Goal: Task Accomplishment & Management: Complete application form

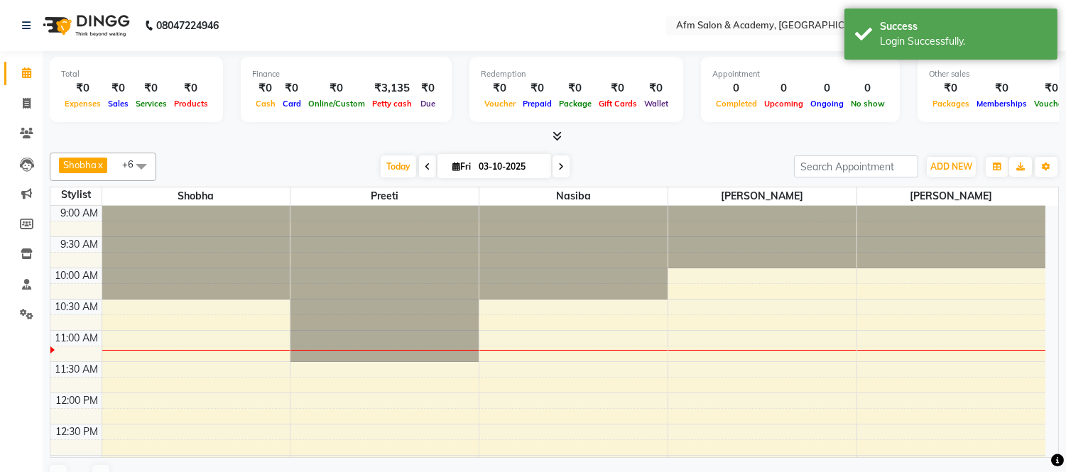
scroll to position [126, 0]
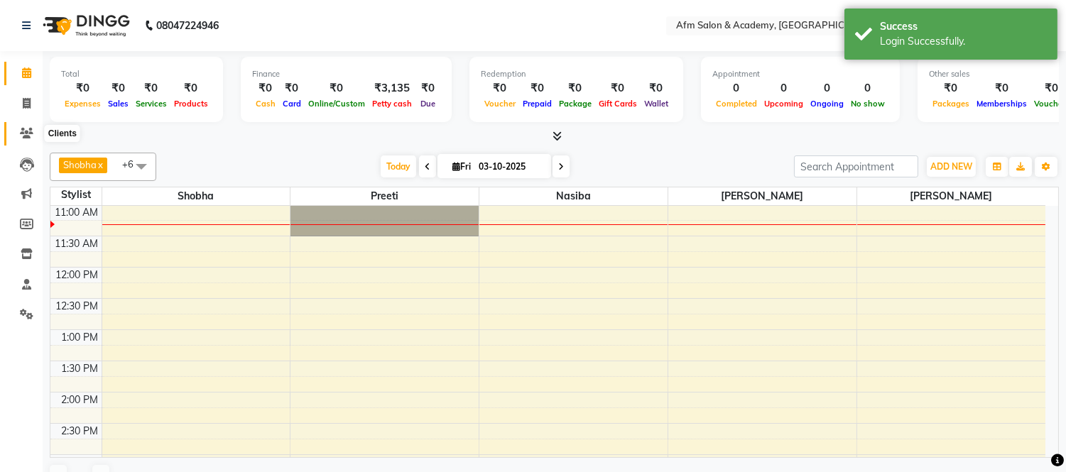
click at [26, 132] on icon at bounding box center [26, 133] width 13 height 11
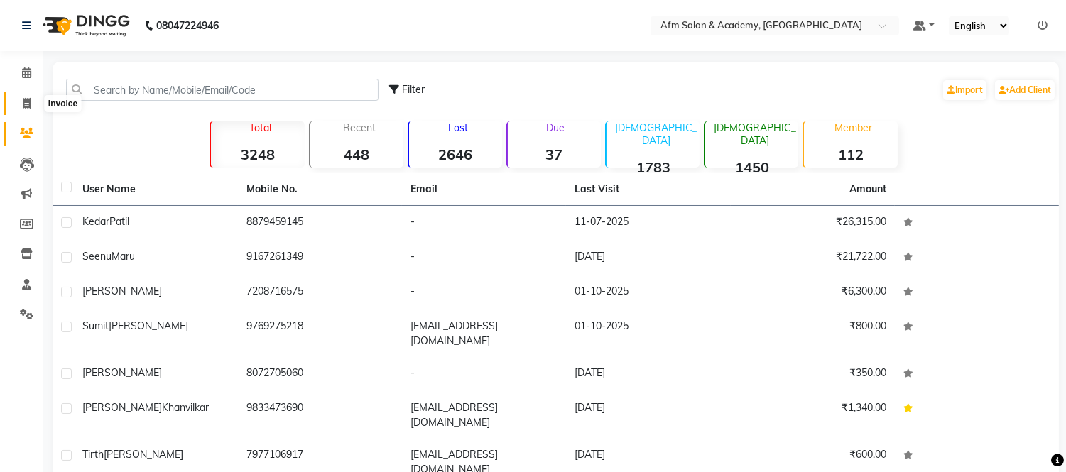
click at [24, 104] on icon at bounding box center [27, 103] width 8 height 11
select select "service"
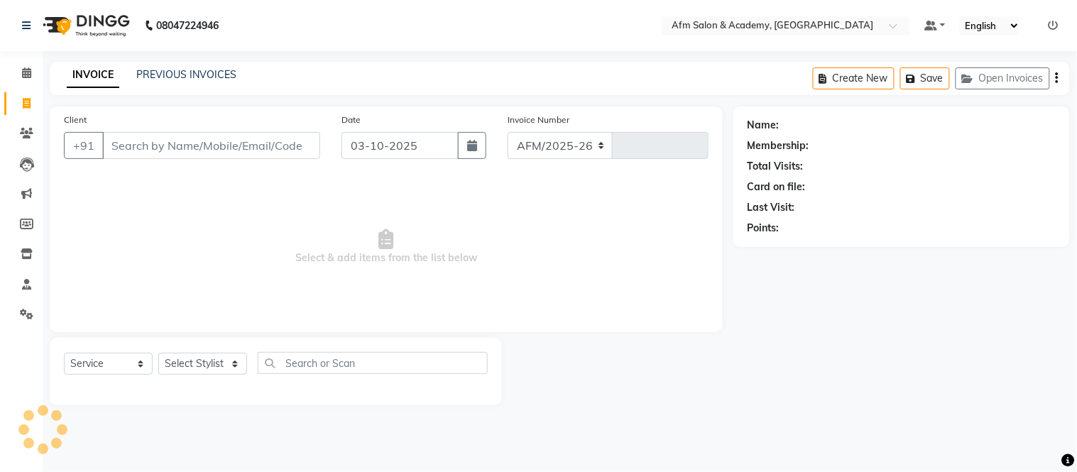
select select "3437"
type input "1575"
click at [469, 157] on button "button" at bounding box center [472, 145] width 28 height 27
select select "10"
select select "2025"
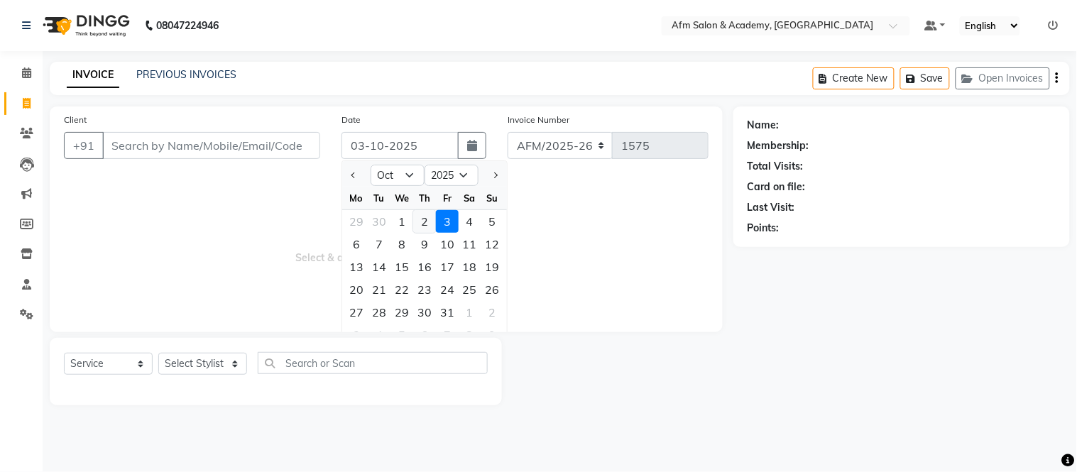
click at [422, 221] on div "2" at bounding box center [424, 221] width 23 height 23
type input "02-10-2025"
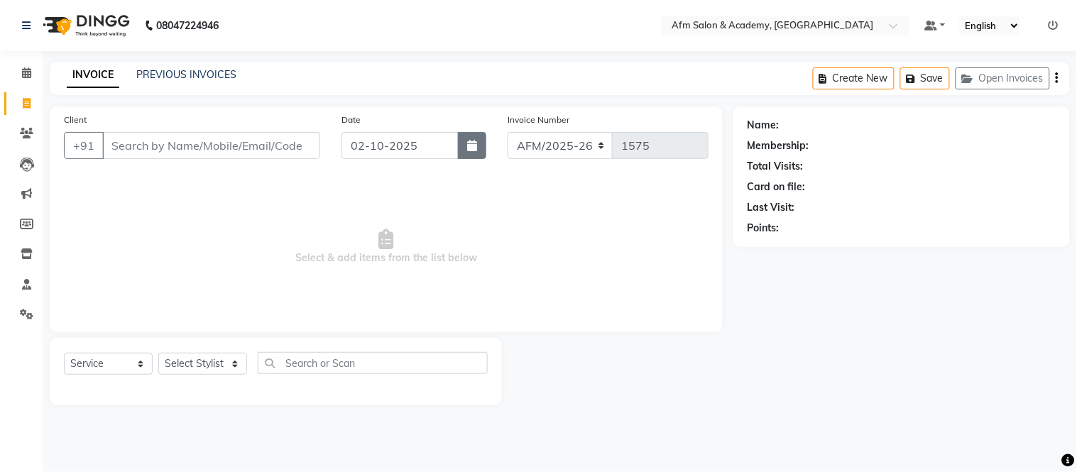
click at [462, 141] on button "button" at bounding box center [472, 145] width 28 height 27
select select "10"
select select "2025"
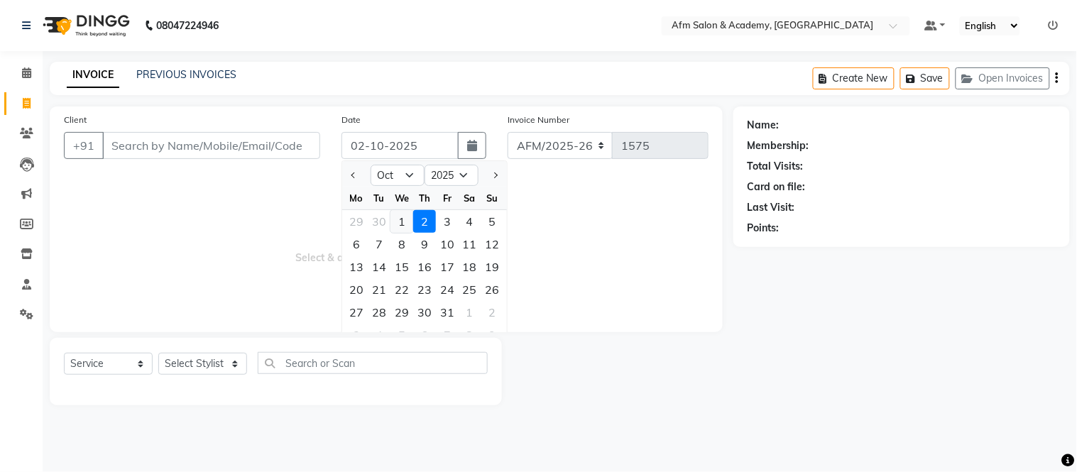
click at [403, 217] on div "1" at bounding box center [401, 221] width 23 height 23
type input "01-10-2025"
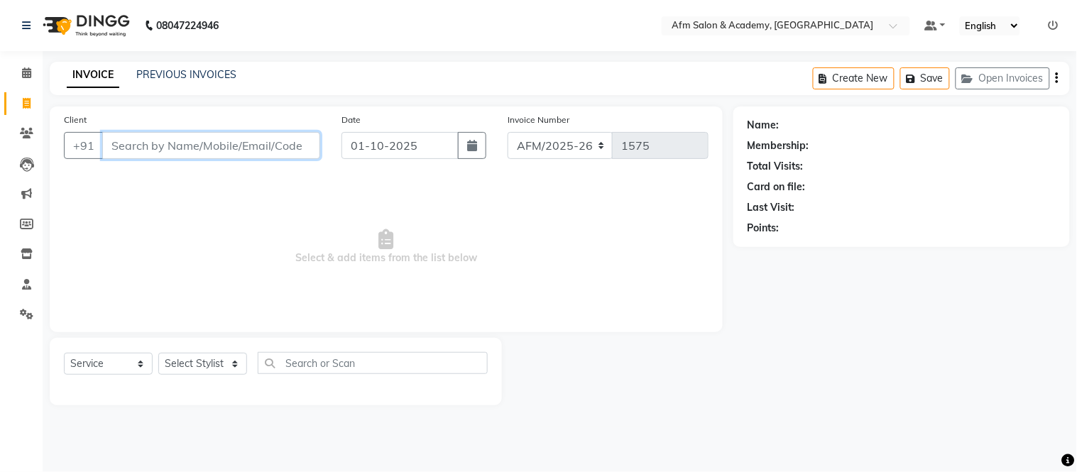
click at [214, 146] on input "Client" at bounding box center [211, 145] width 218 height 27
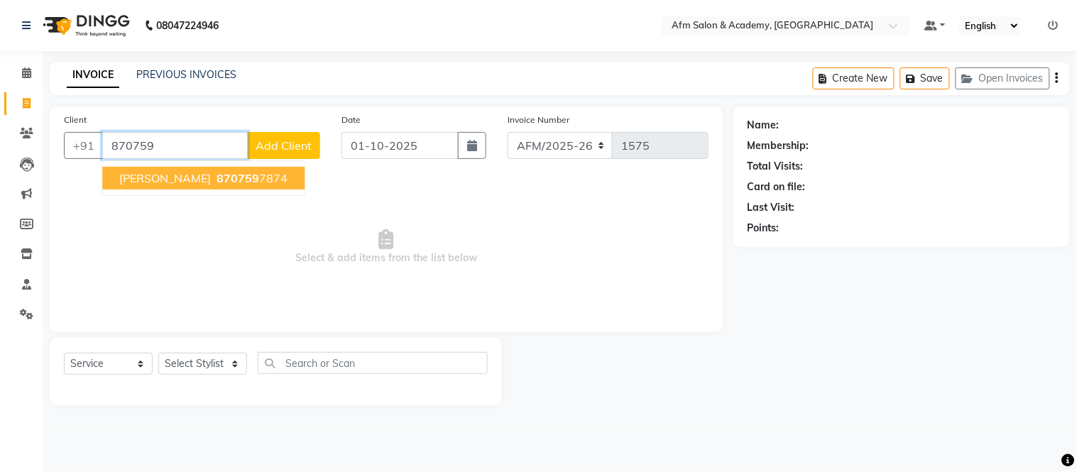
click at [217, 180] on span "870759" at bounding box center [238, 178] width 43 height 14
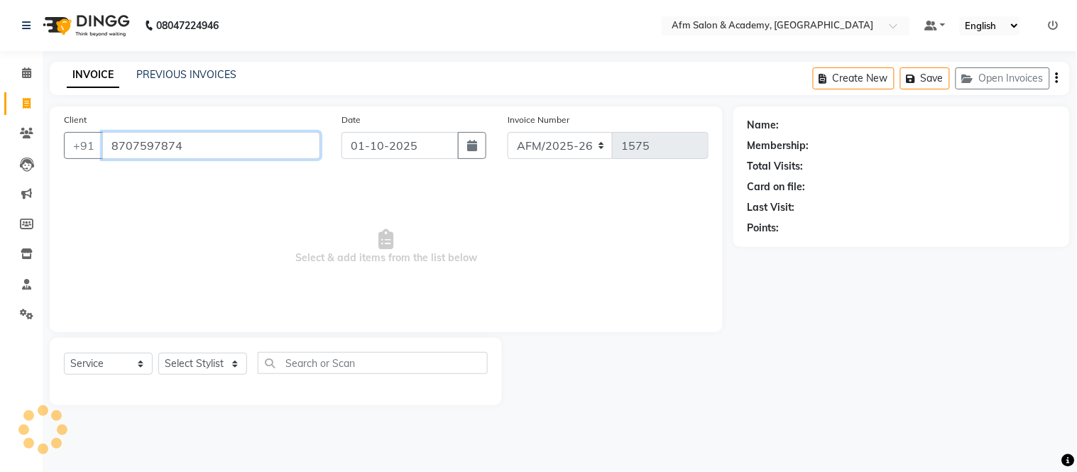
type input "8707597874"
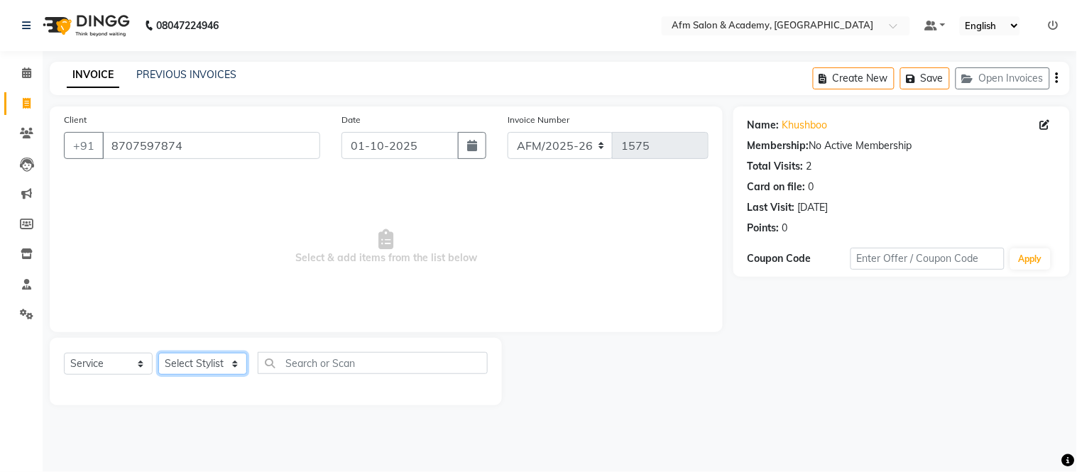
click at [231, 369] on select "Select Stylist AFM [PERSON_NAME] [PERSON_NAME] [PERSON_NAME] Front Desk [PERSON…" at bounding box center [202, 364] width 89 height 22
select select "14109"
click at [158, 354] on select "Select Stylist AFM [PERSON_NAME] [PERSON_NAME] [PERSON_NAME] Front Desk [PERSON…" at bounding box center [202, 364] width 89 height 22
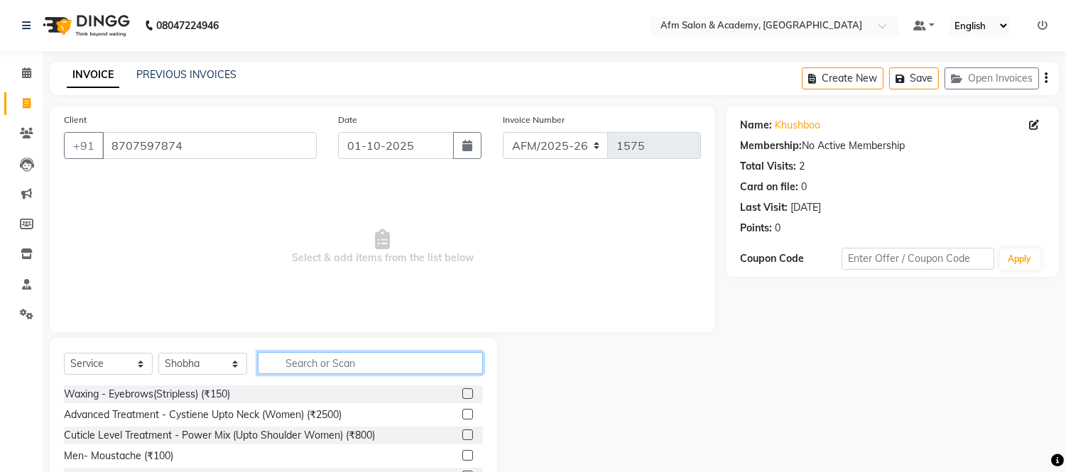
click at [317, 364] on input "text" at bounding box center [370, 363] width 225 height 22
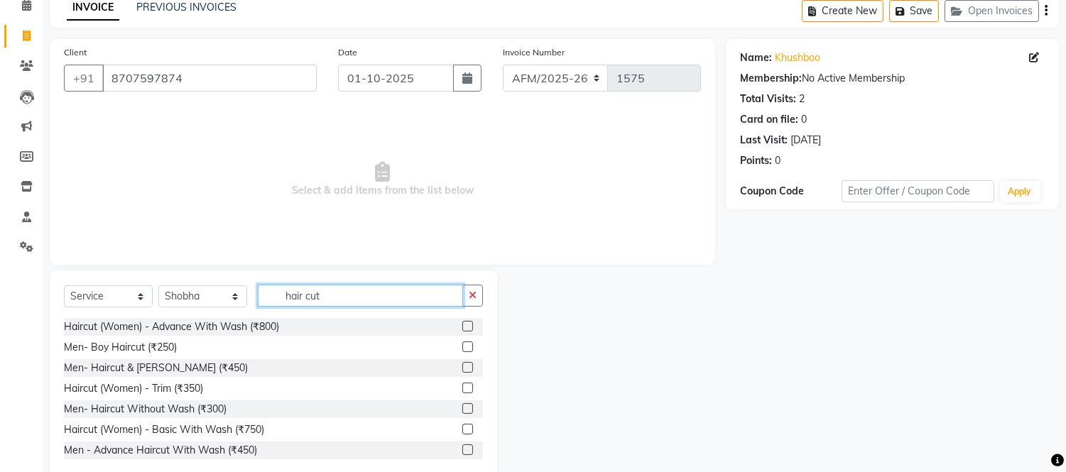
scroll to position [96, 0]
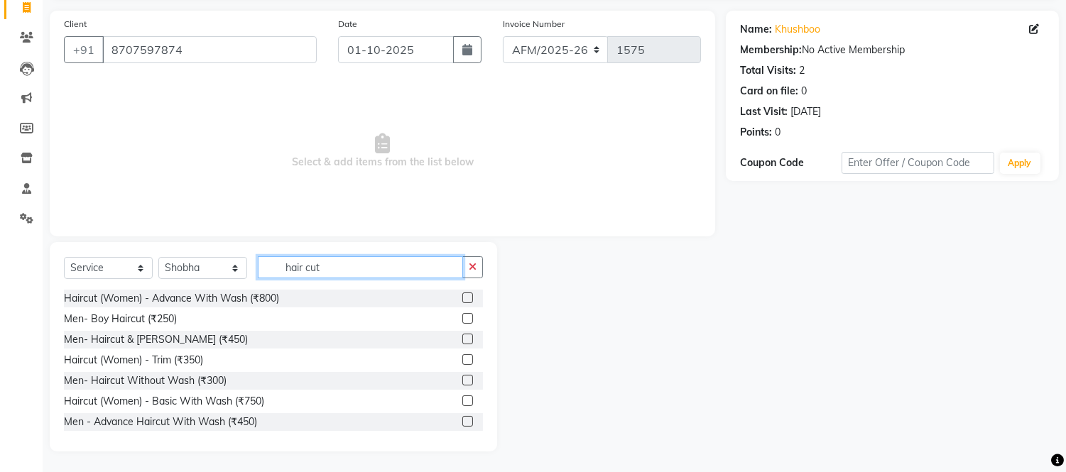
type input "hair cut"
click at [466, 429] on div at bounding box center [472, 422] width 21 height 18
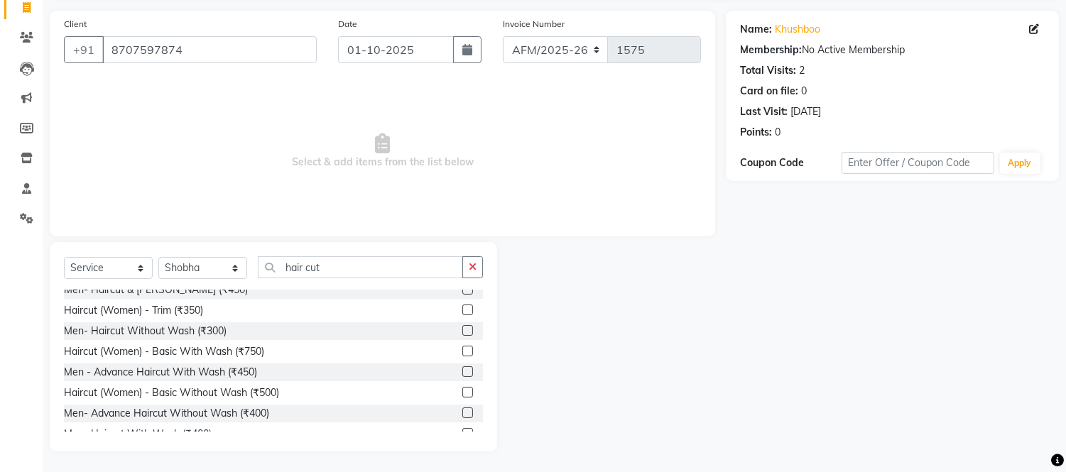
scroll to position [62, 0]
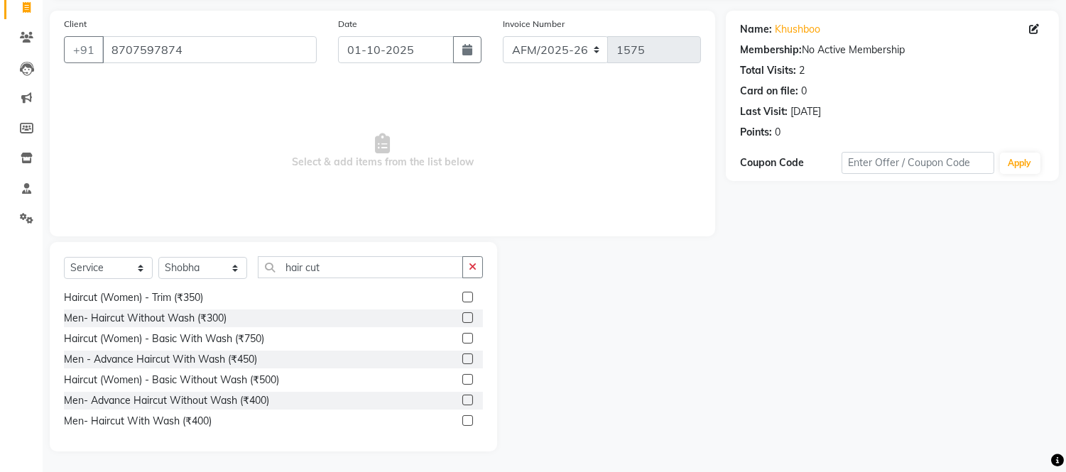
click at [462, 376] on label at bounding box center [467, 379] width 11 height 11
click at [462, 376] on input "checkbox" at bounding box center [466, 380] width 9 height 9
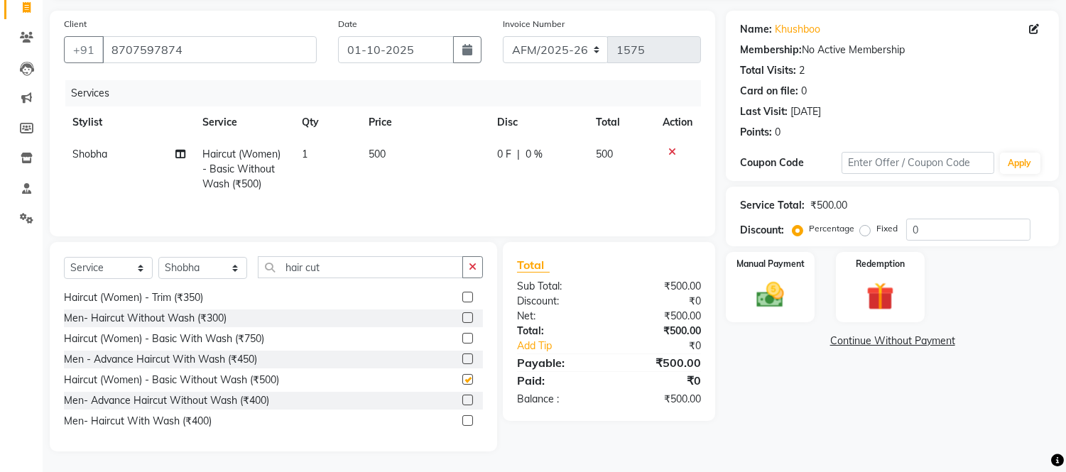
checkbox input "false"
click at [782, 294] on img at bounding box center [770, 295] width 47 height 33
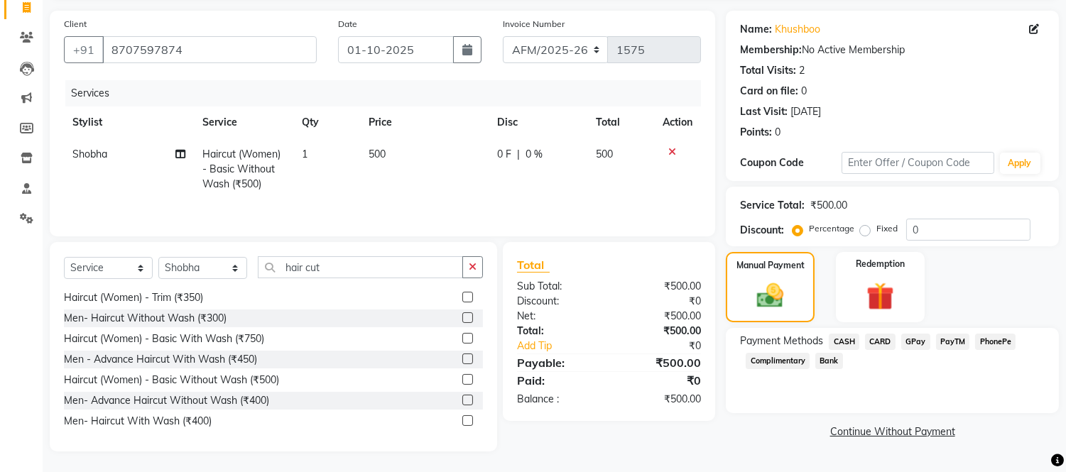
click at [845, 342] on span "CASH" at bounding box center [844, 342] width 31 height 16
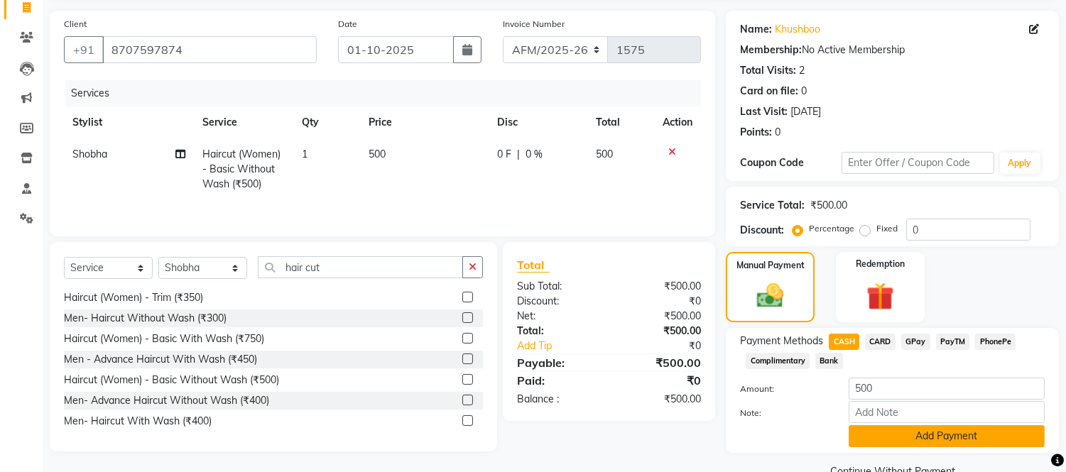
click at [948, 437] on button "Add Payment" at bounding box center [946, 436] width 196 height 22
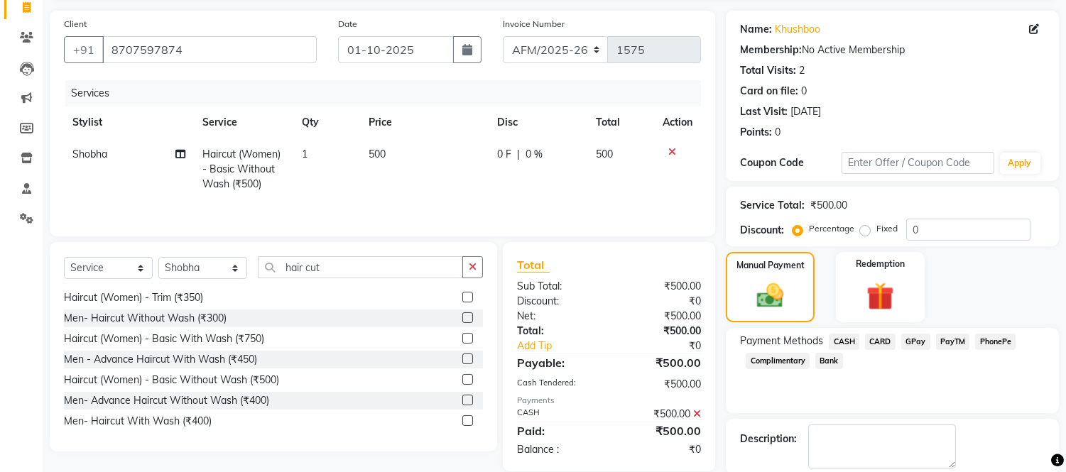
scroll to position [166, 0]
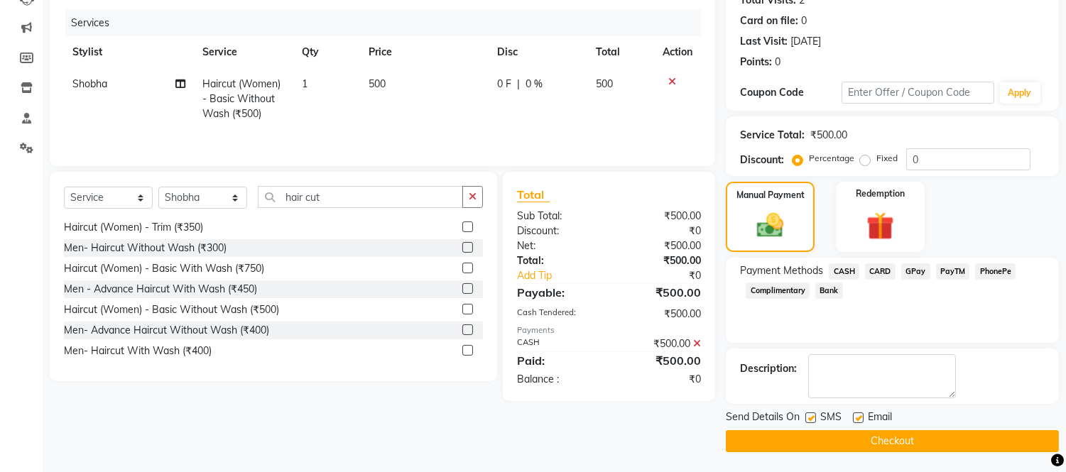
click at [942, 443] on button "Checkout" at bounding box center [892, 441] width 333 height 22
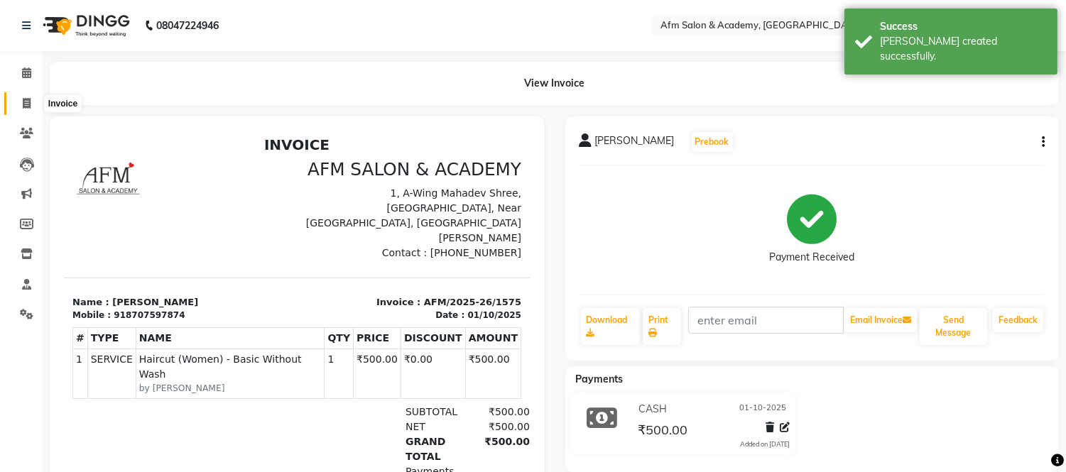
click at [25, 101] on icon at bounding box center [27, 103] width 8 height 11
select select "service"
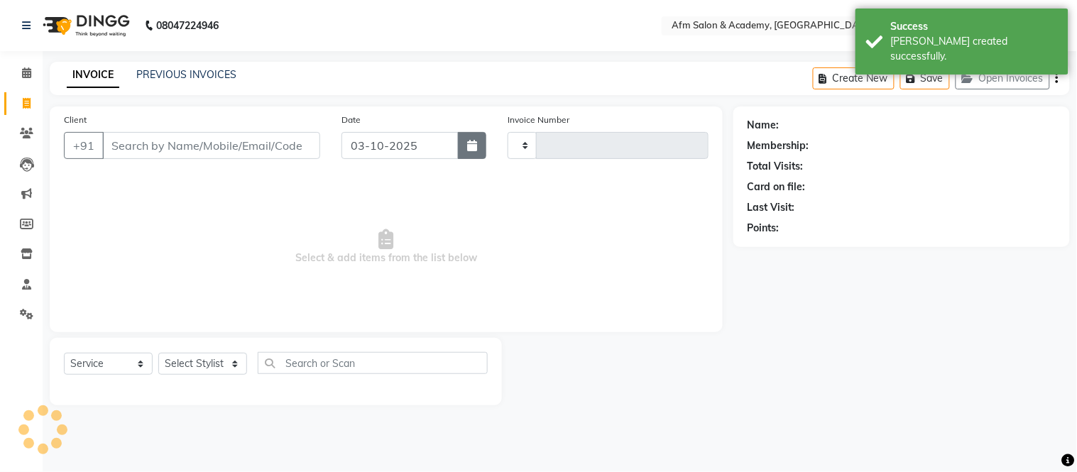
type input "1576"
select select "3437"
click at [470, 133] on button "button" at bounding box center [472, 145] width 28 height 27
select select "10"
select select "2025"
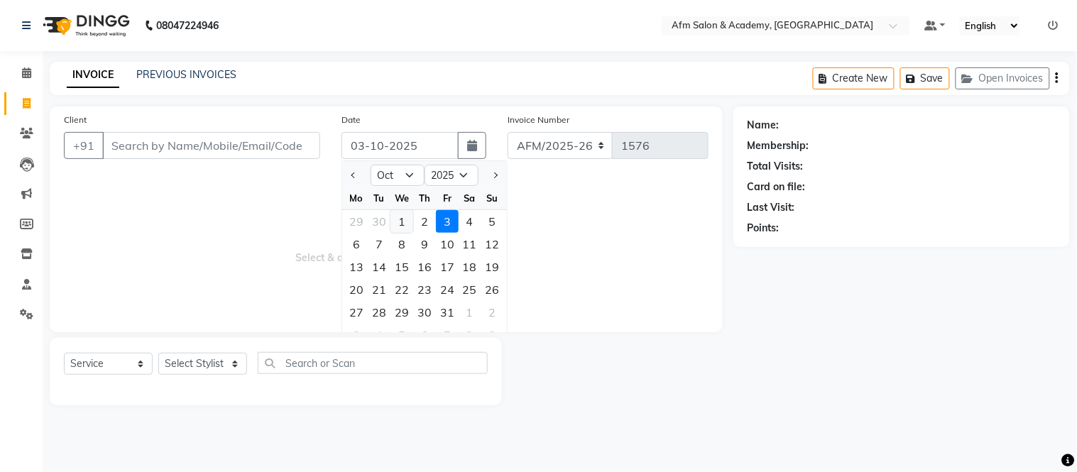
click at [402, 218] on div "1" at bounding box center [401, 221] width 23 height 23
type input "01-10-2025"
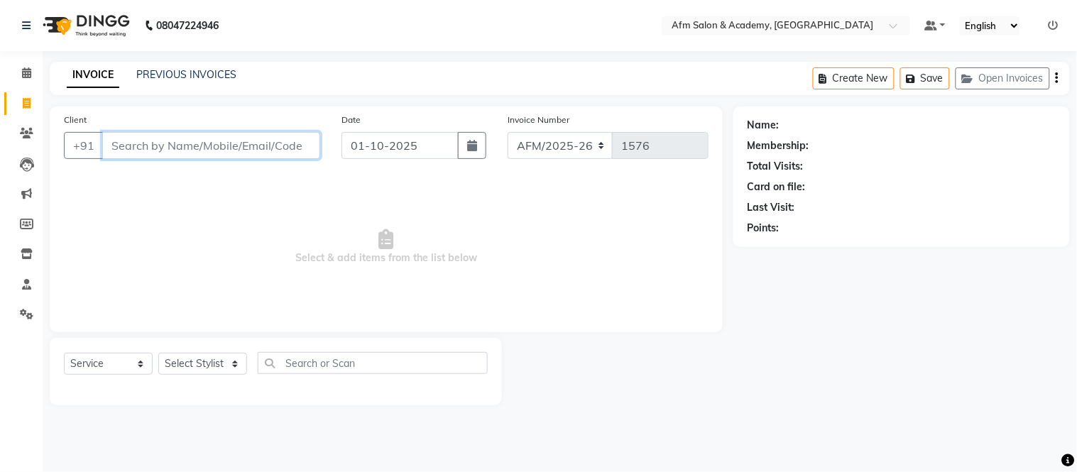
click at [172, 140] on input "Client" at bounding box center [211, 145] width 218 height 27
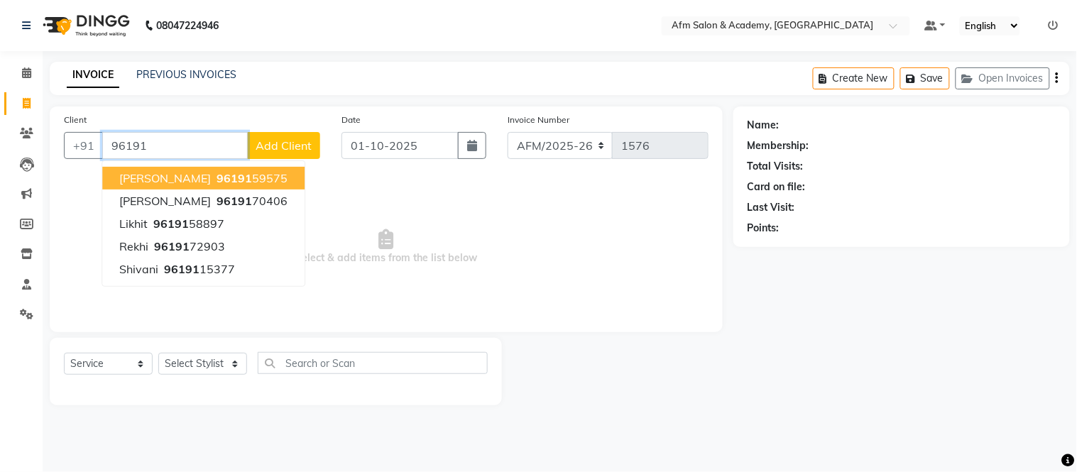
click at [179, 150] on input "96191" at bounding box center [175, 145] width 146 height 27
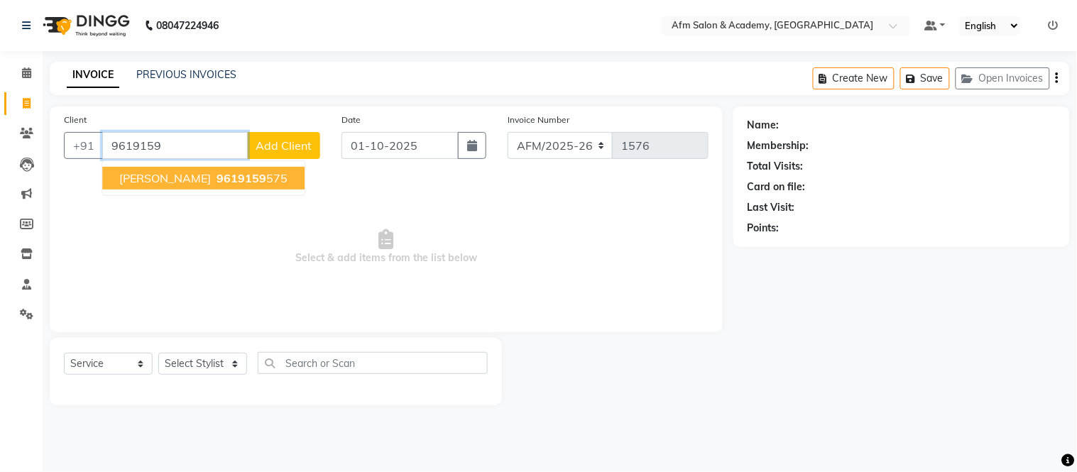
click at [214, 175] on ngb-highlight "9619159 575" at bounding box center [251, 178] width 74 height 14
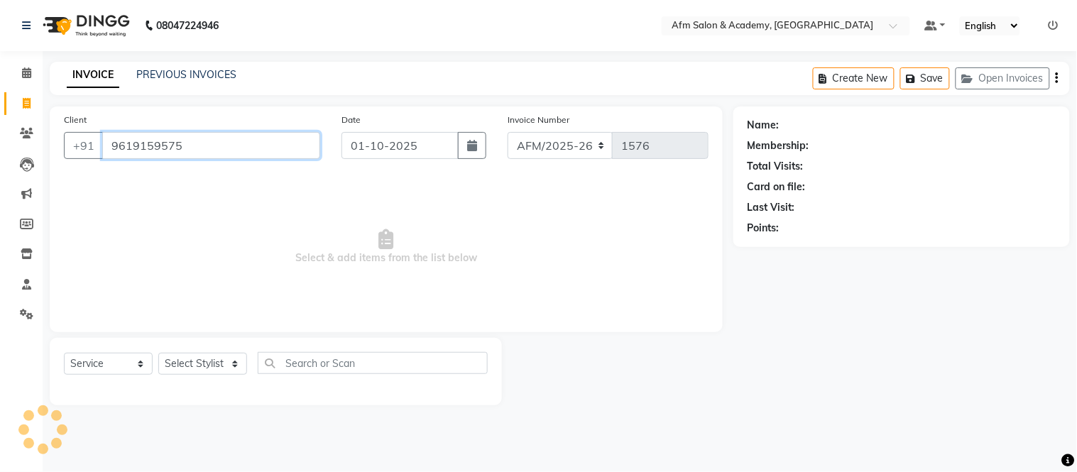
type input "9619159575"
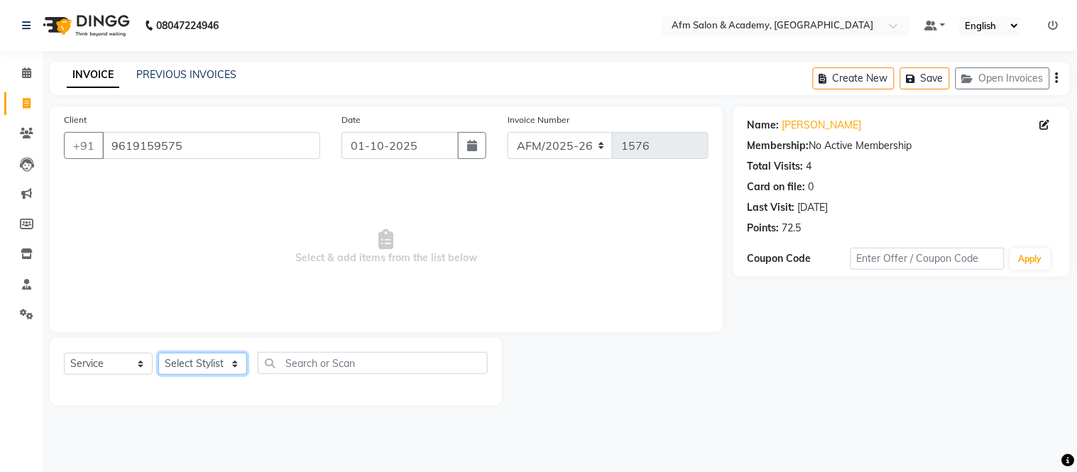
click at [223, 370] on select "Select Stylist AFM [PERSON_NAME] [PERSON_NAME] [PERSON_NAME] Front Desk [PERSON…" at bounding box center [202, 364] width 89 height 22
select select "77676"
click at [158, 354] on select "Select Stylist AFM [PERSON_NAME] [PERSON_NAME] [PERSON_NAME] Front Desk [PERSON…" at bounding box center [202, 364] width 89 height 22
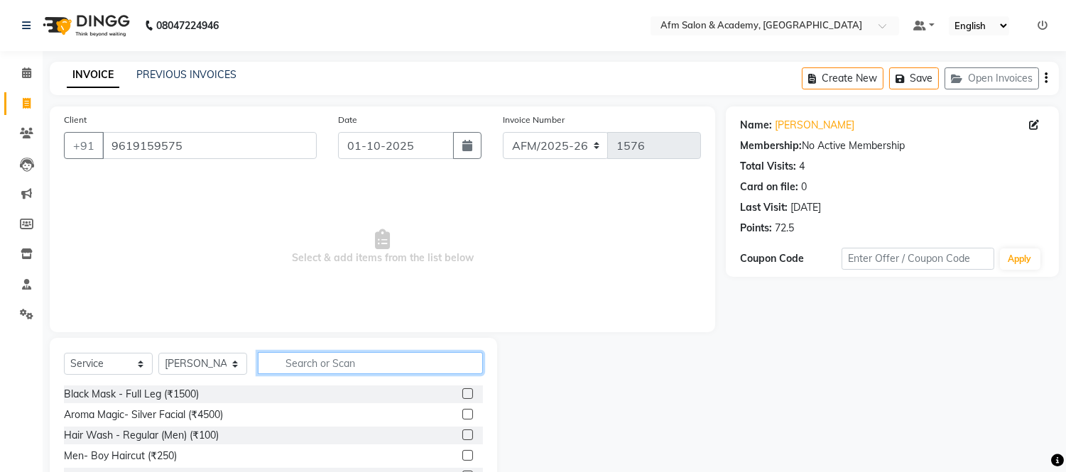
click at [295, 360] on input "text" at bounding box center [370, 363] width 225 height 22
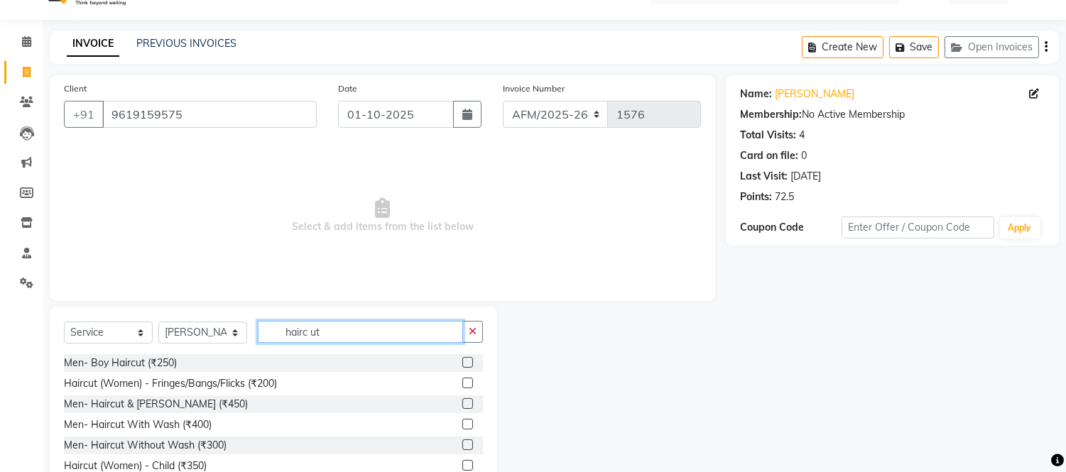
type input "hairc ut"
click at [462, 445] on label at bounding box center [467, 444] width 11 height 11
click at [462, 445] on input "checkbox" at bounding box center [466, 445] width 9 height 9
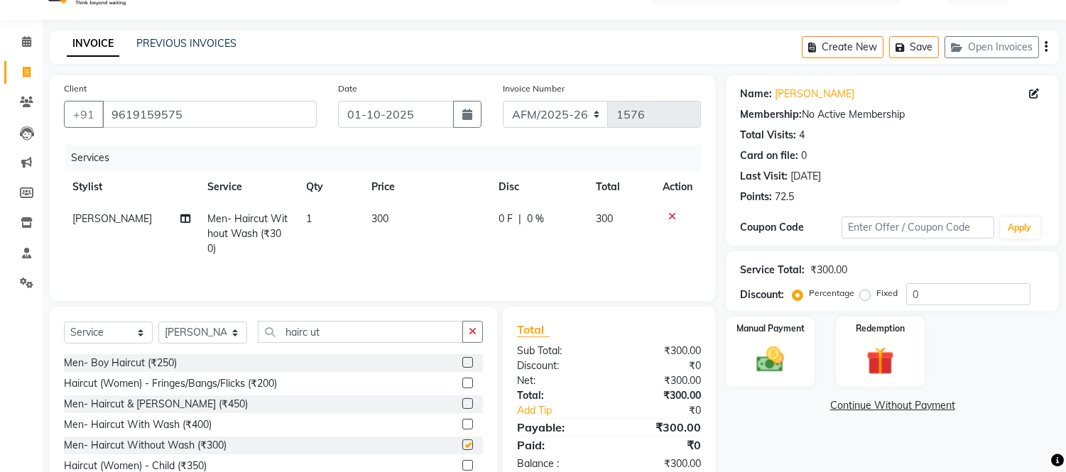
checkbox input "false"
click at [767, 360] on img at bounding box center [770, 360] width 47 height 33
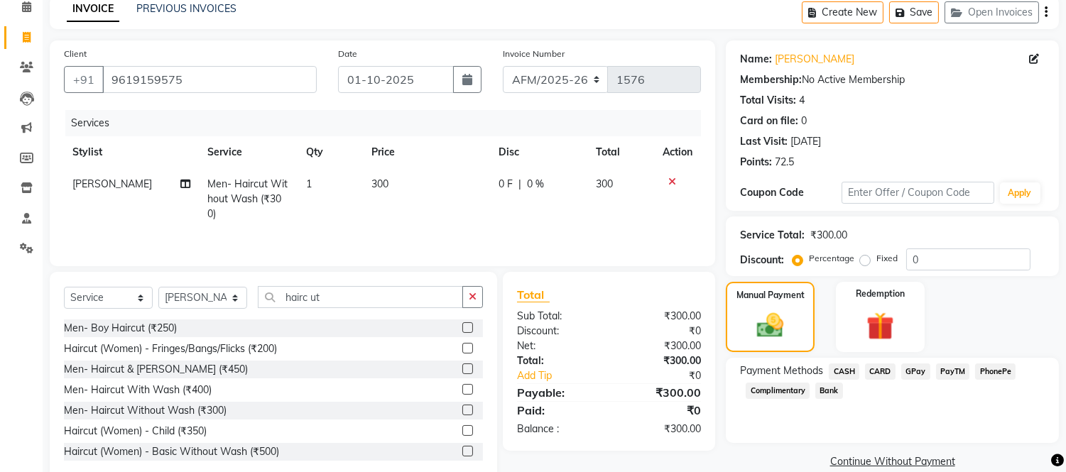
scroll to position [97, 0]
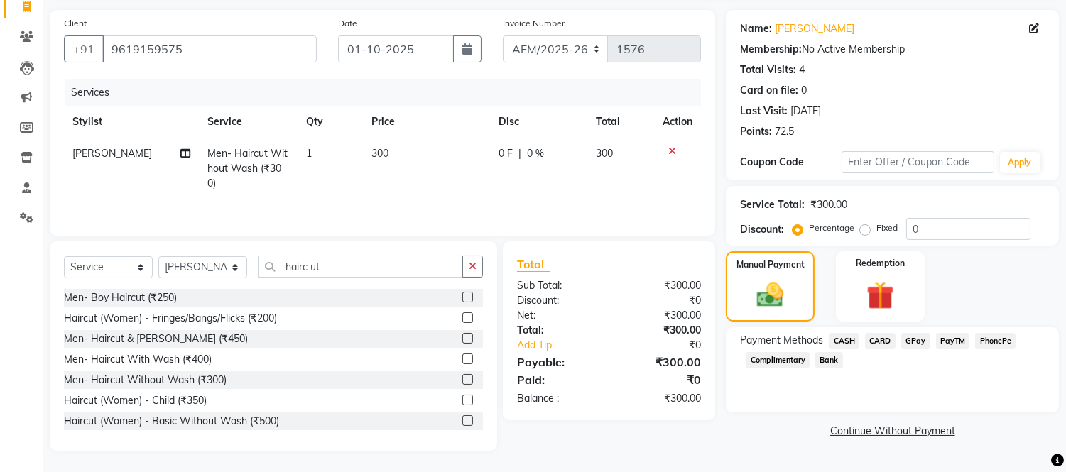
click at [913, 338] on span "GPay" at bounding box center [915, 341] width 29 height 16
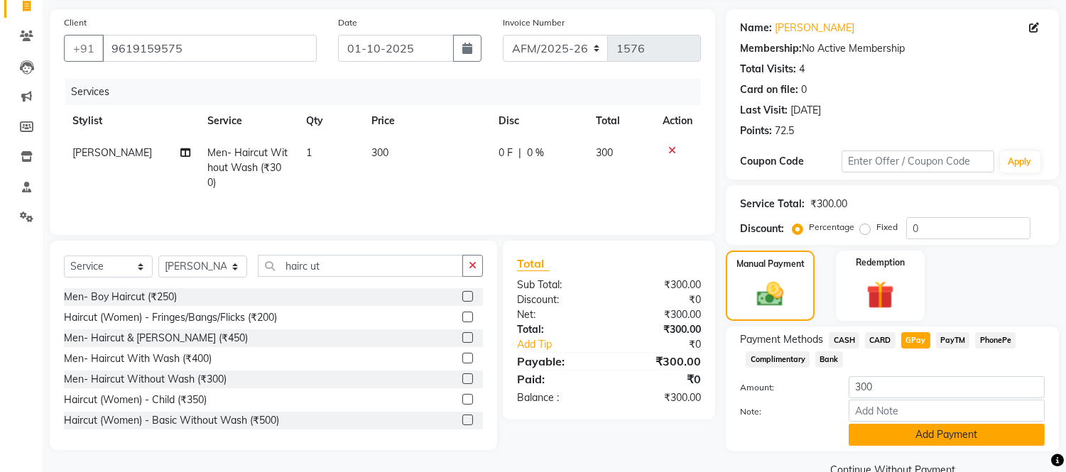
click at [973, 435] on button "Add Payment" at bounding box center [946, 435] width 196 height 22
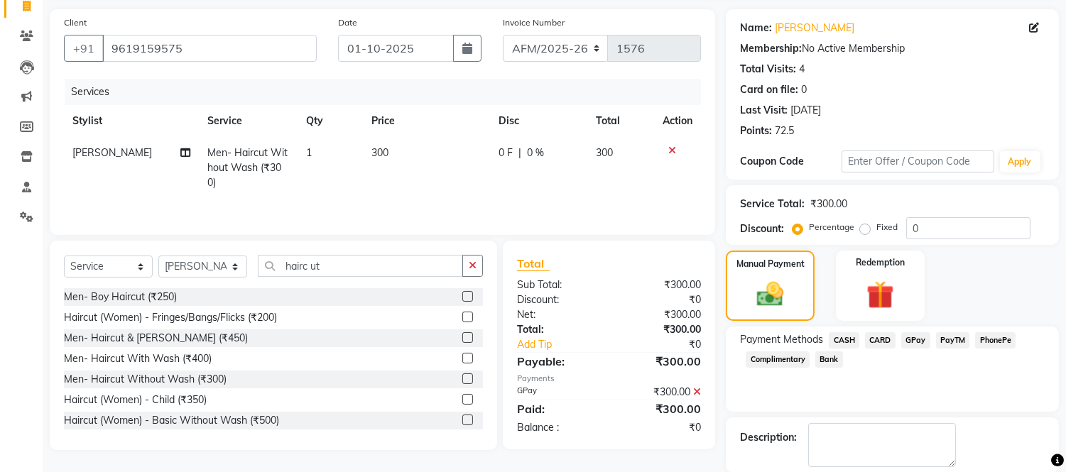
scroll to position [166, 0]
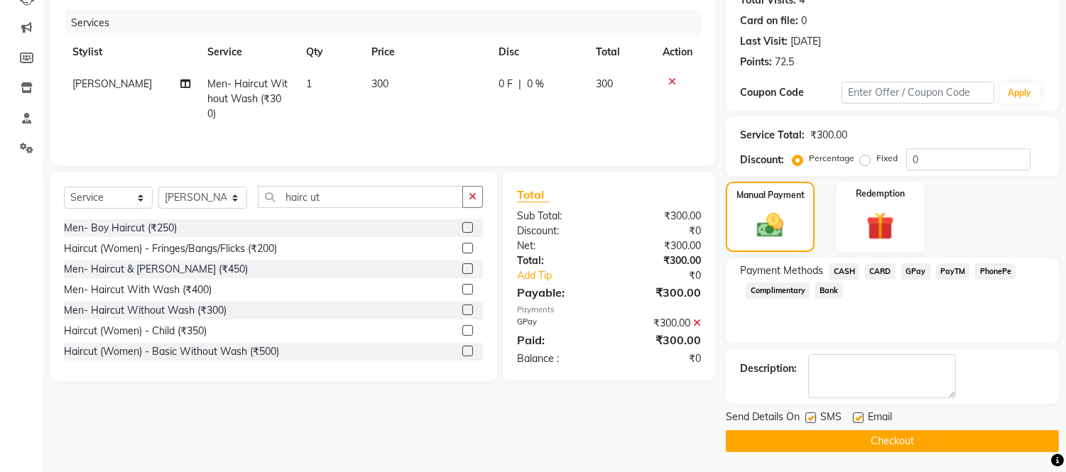
click at [989, 450] on button "Checkout" at bounding box center [892, 441] width 333 height 22
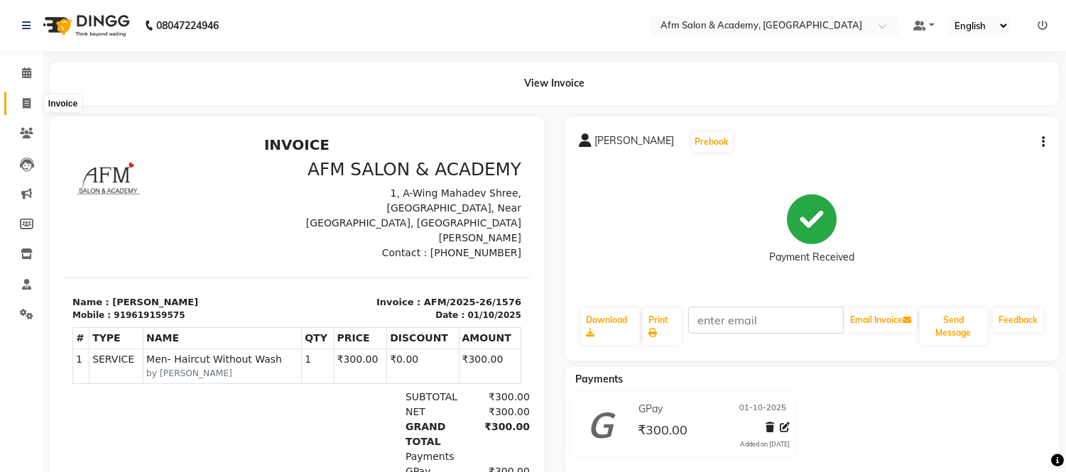
click at [18, 97] on span at bounding box center [26, 104] width 25 height 16
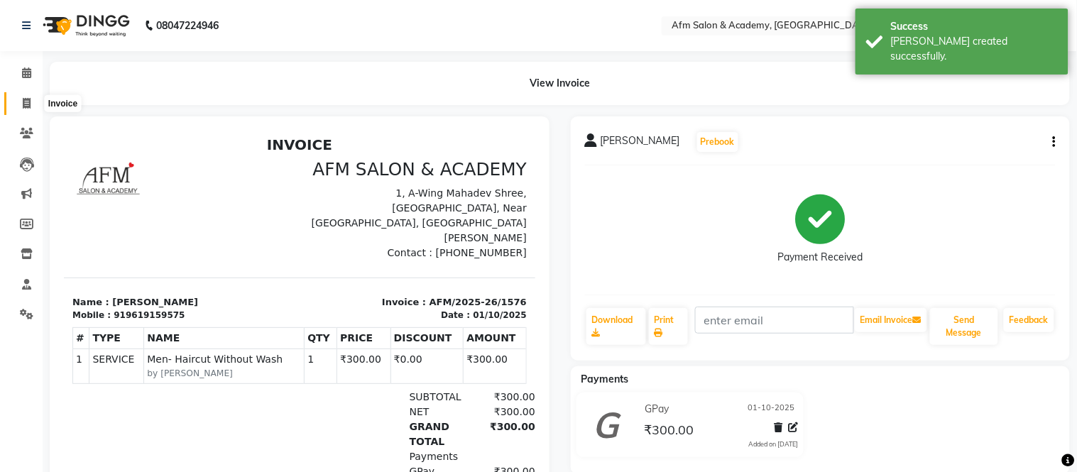
select select "service"
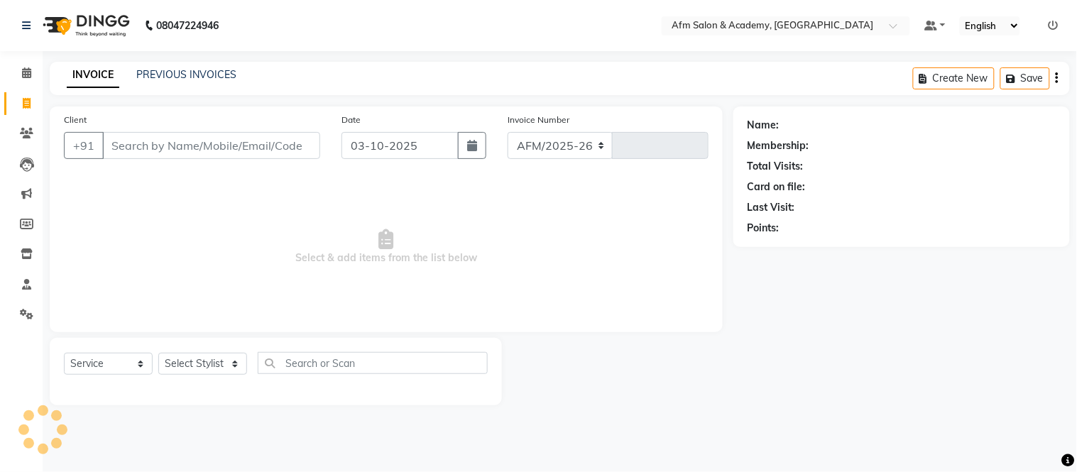
select select "3437"
type input "1577"
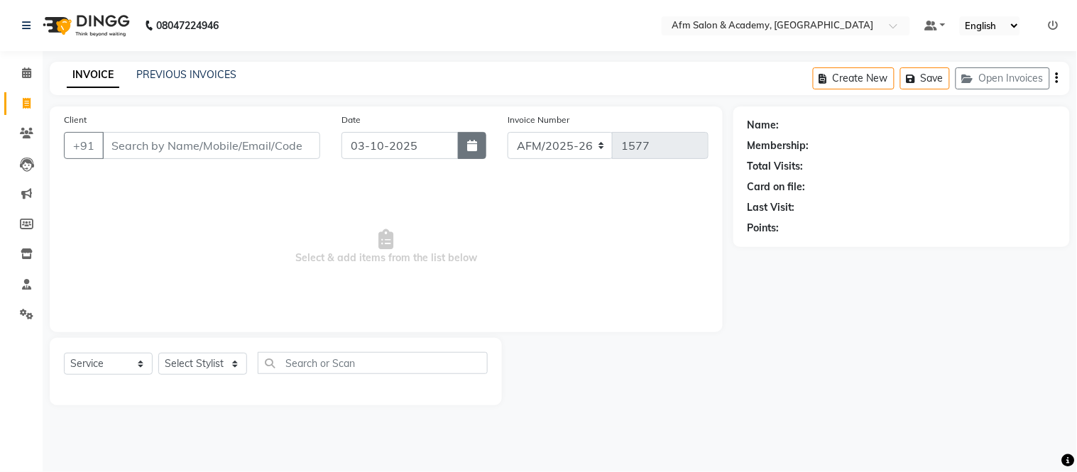
click at [473, 153] on button "button" at bounding box center [472, 145] width 28 height 27
select select "10"
select select "2025"
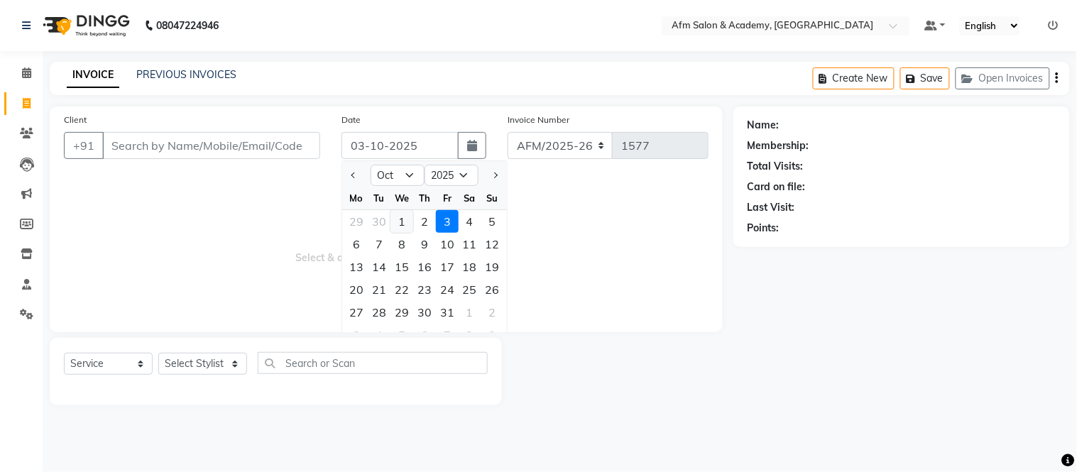
click at [402, 218] on div "1" at bounding box center [401, 221] width 23 height 23
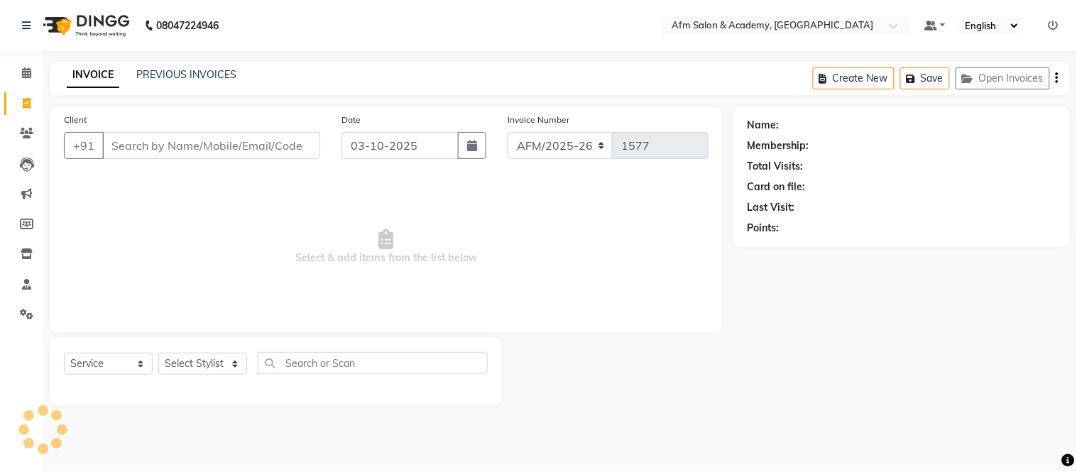
type input "01-10-2025"
click at [203, 136] on input "Client" at bounding box center [211, 145] width 218 height 27
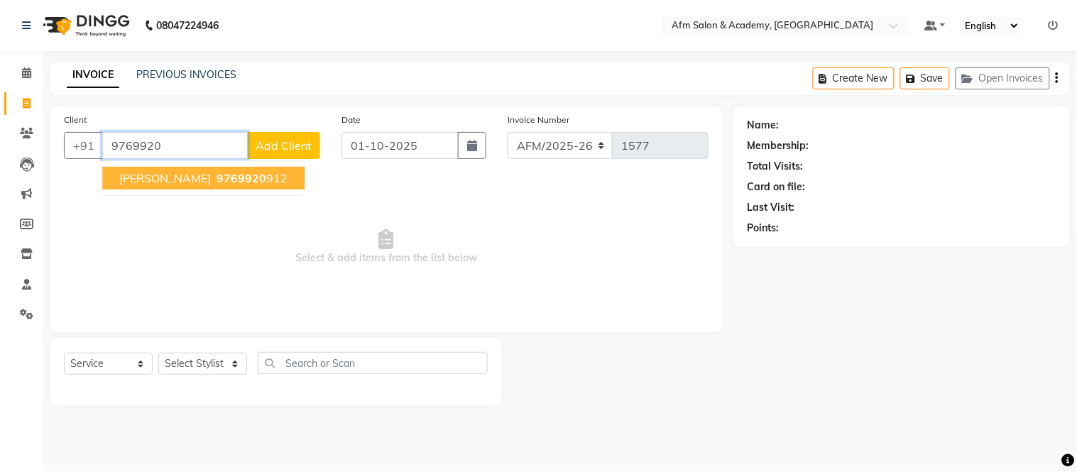
click at [202, 176] on span "Mr. Kishore Parmar" at bounding box center [165, 178] width 92 height 14
type input "9769920912"
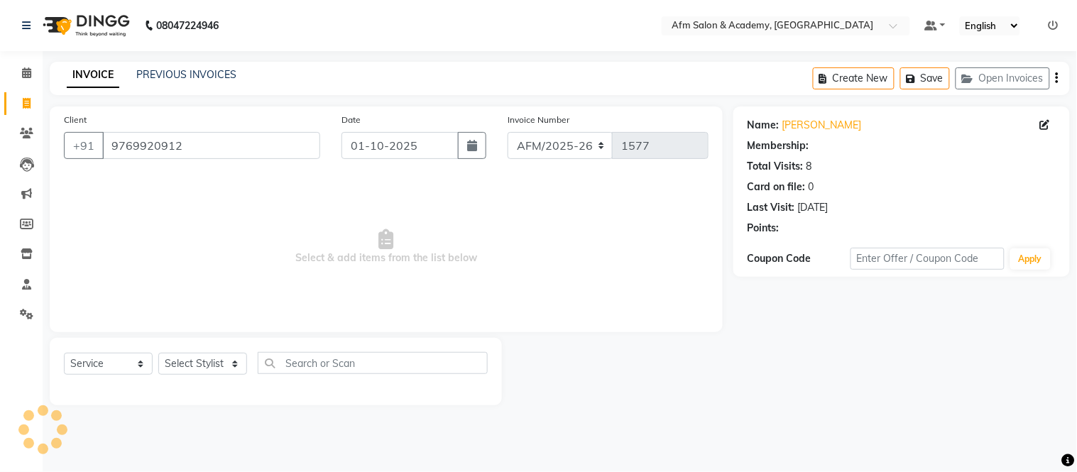
select select "1: Object"
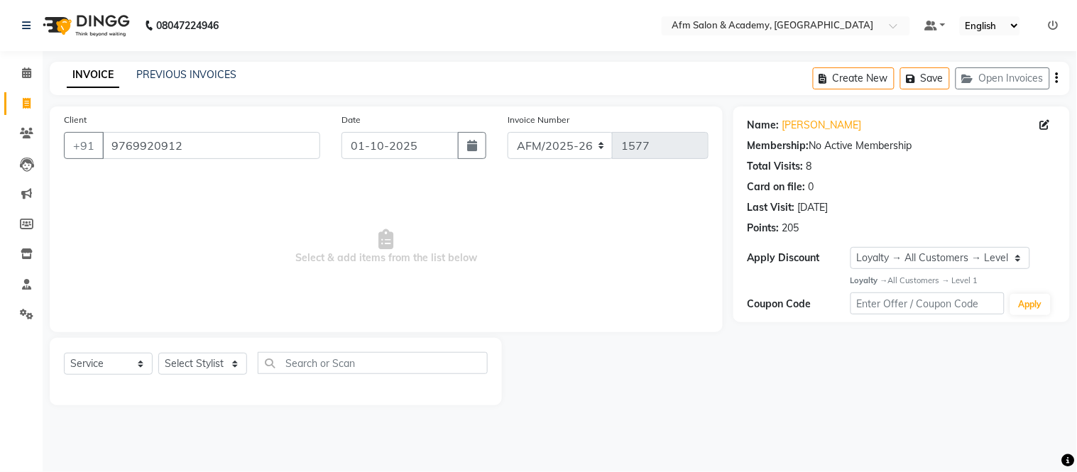
click at [228, 352] on div "Select Service Product Membership Package Voucher Prepaid Gift Card Select Styl…" at bounding box center [276, 368] width 424 height 33
click at [228, 356] on select "Select Stylist AFM [PERSON_NAME] [PERSON_NAME] [PERSON_NAME] Front Desk [PERSON…" at bounding box center [202, 364] width 89 height 22
select select "66373"
click at [158, 354] on select "Select Stylist AFM [PERSON_NAME] [PERSON_NAME] [PERSON_NAME] Front Desk [PERSON…" at bounding box center [202, 364] width 89 height 22
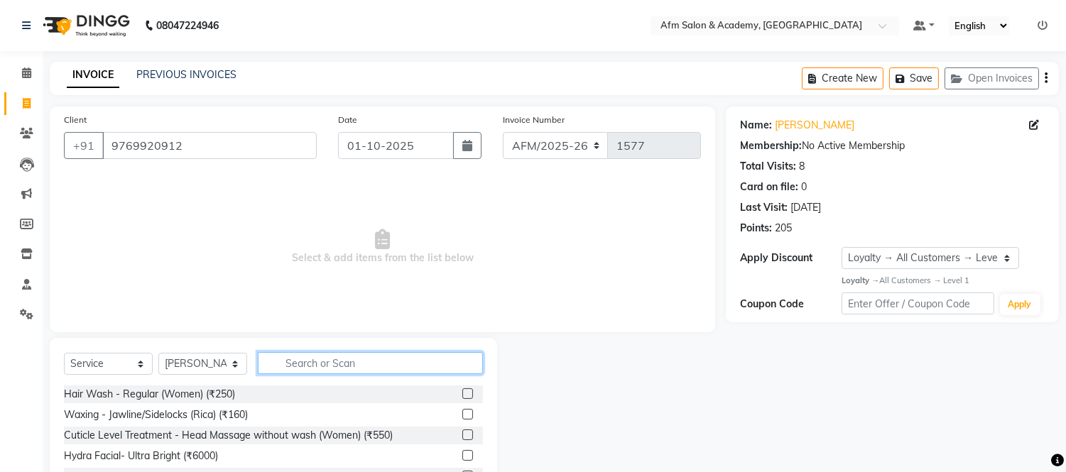
click at [314, 361] on input "text" at bounding box center [370, 363] width 225 height 22
type input "hair wash"
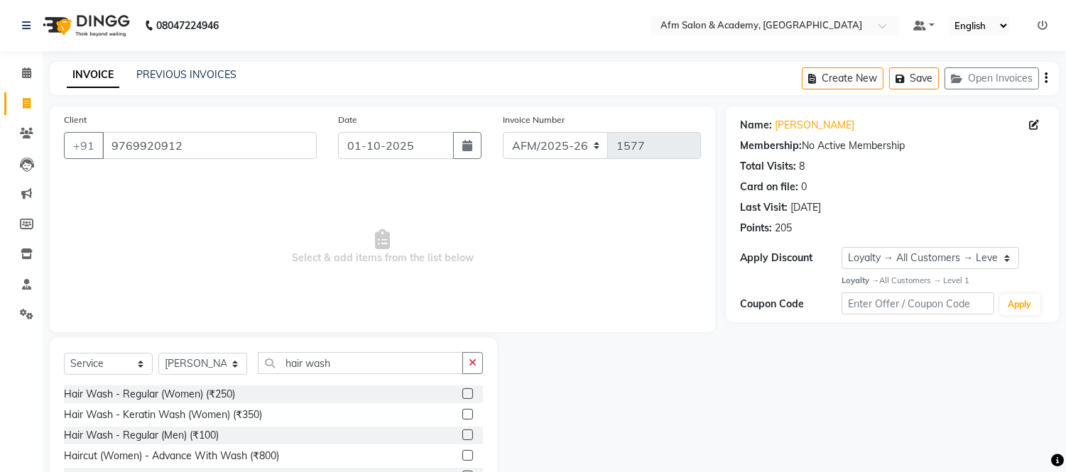
click at [462, 433] on label at bounding box center [467, 435] width 11 height 11
click at [462, 433] on input "checkbox" at bounding box center [466, 435] width 9 height 9
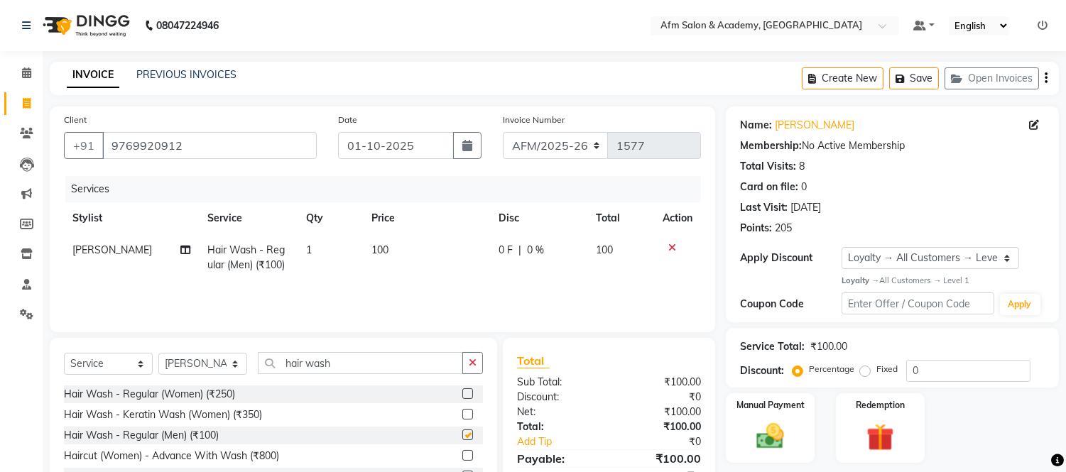
checkbox input "false"
click at [359, 366] on input "hair wash" at bounding box center [360, 363] width 205 height 22
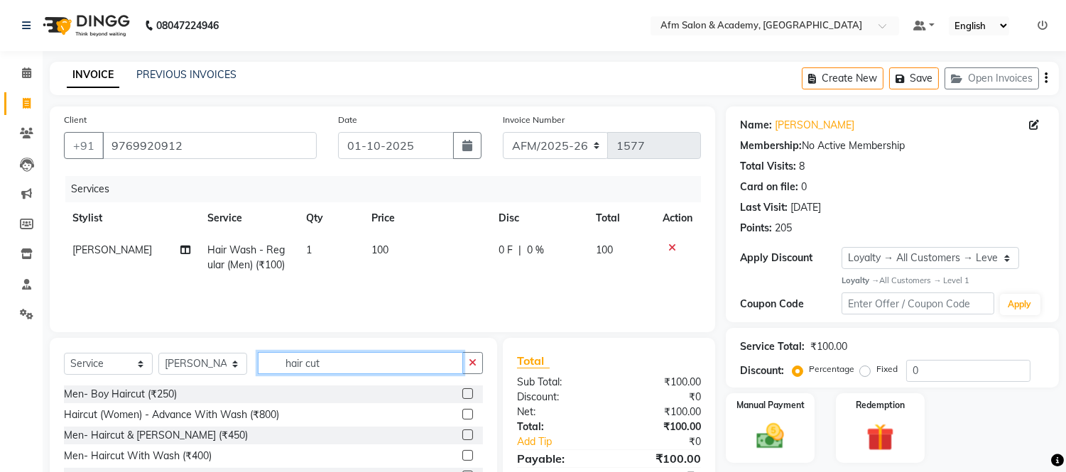
type input "hair cut"
click at [462, 434] on label at bounding box center [467, 435] width 11 height 11
click at [462, 434] on input "checkbox" at bounding box center [466, 435] width 9 height 9
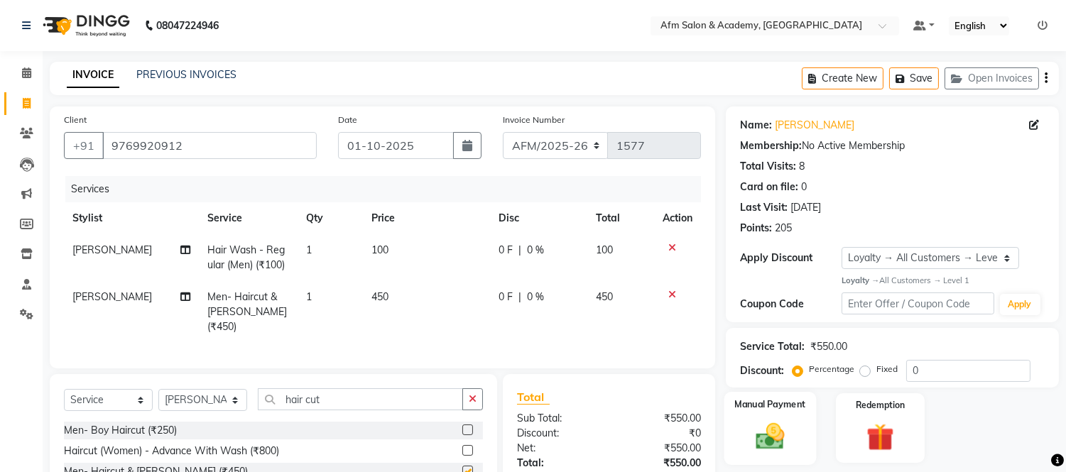
checkbox input "false"
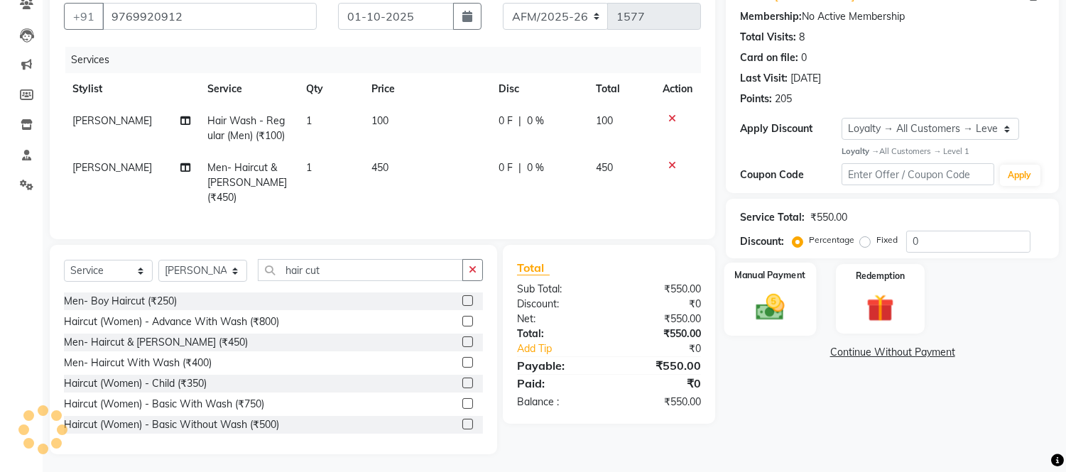
click at [785, 301] on img at bounding box center [770, 306] width 47 height 33
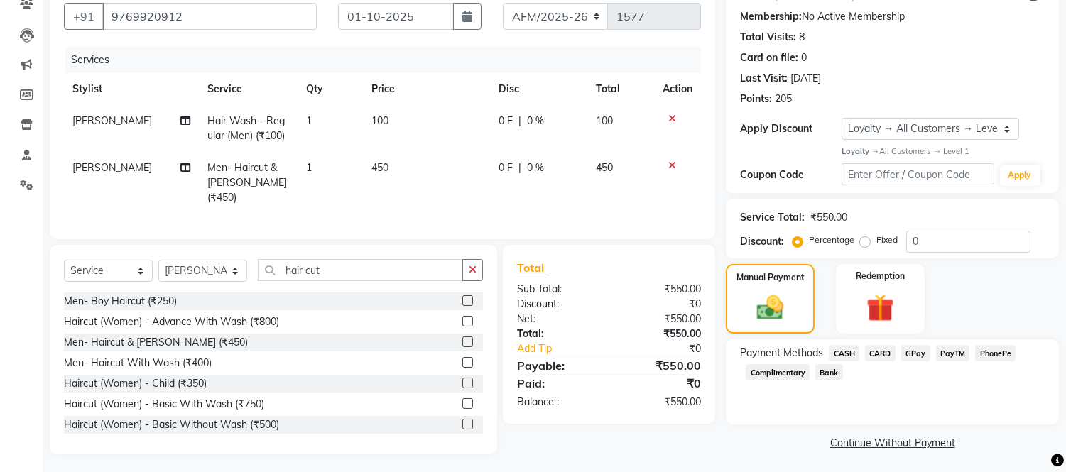
click at [913, 351] on span "GPay" at bounding box center [915, 353] width 29 height 16
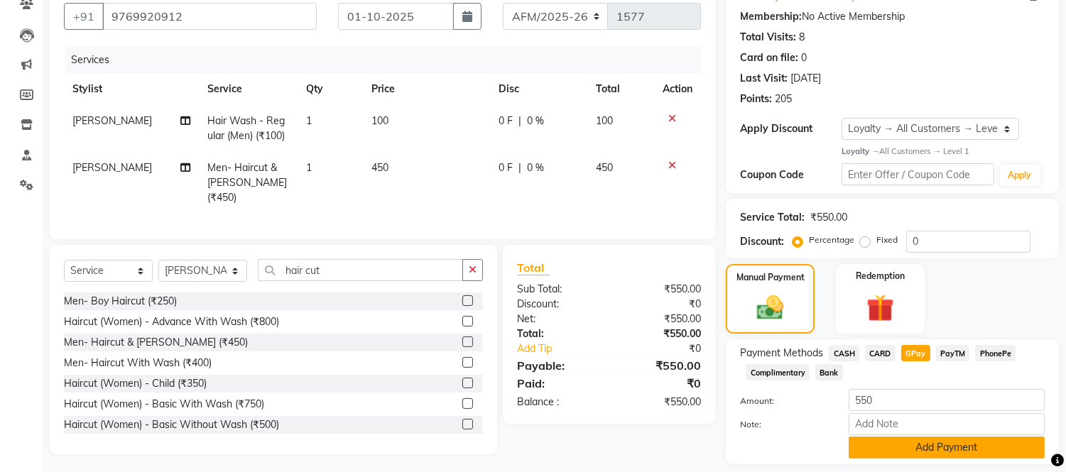
click at [921, 452] on button "Add Payment" at bounding box center [946, 448] width 196 height 22
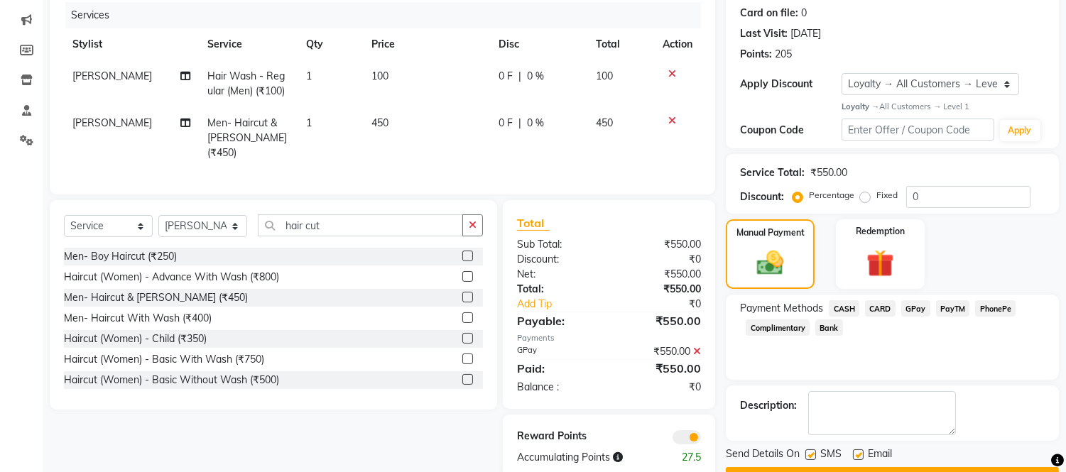
scroll to position [212, 0]
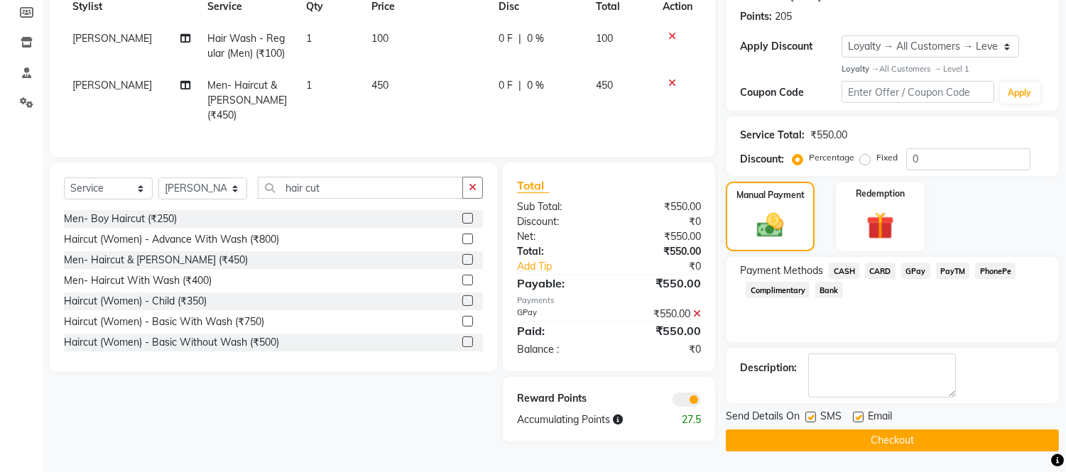
click at [941, 437] on button "Checkout" at bounding box center [892, 441] width 333 height 22
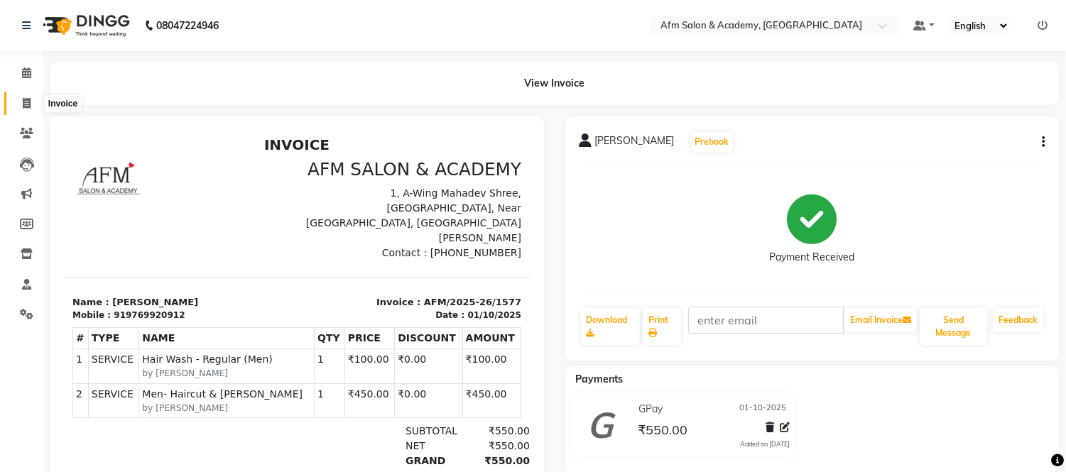
click at [22, 111] on span at bounding box center [26, 104] width 25 height 16
select select "service"
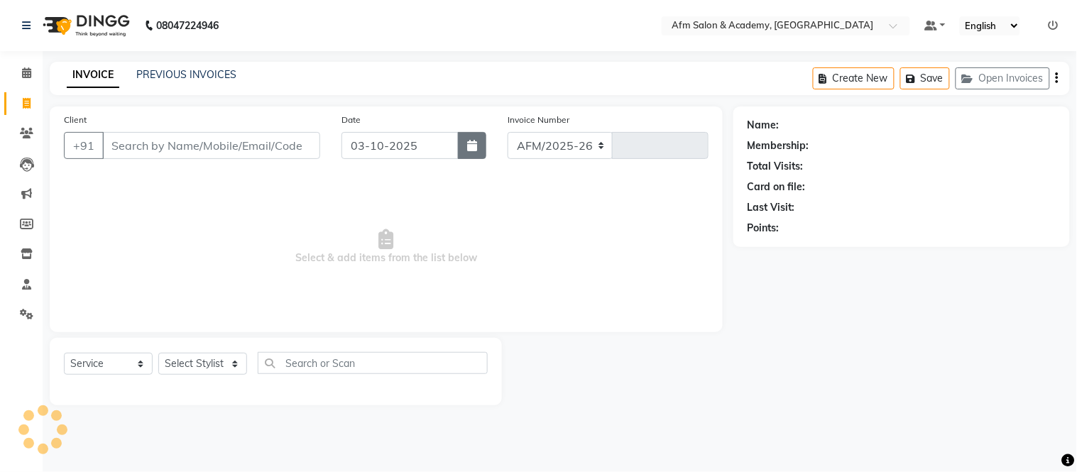
select select "3437"
type input "1578"
click at [471, 145] on icon "button" at bounding box center [472, 145] width 10 height 11
select select "10"
select select "2025"
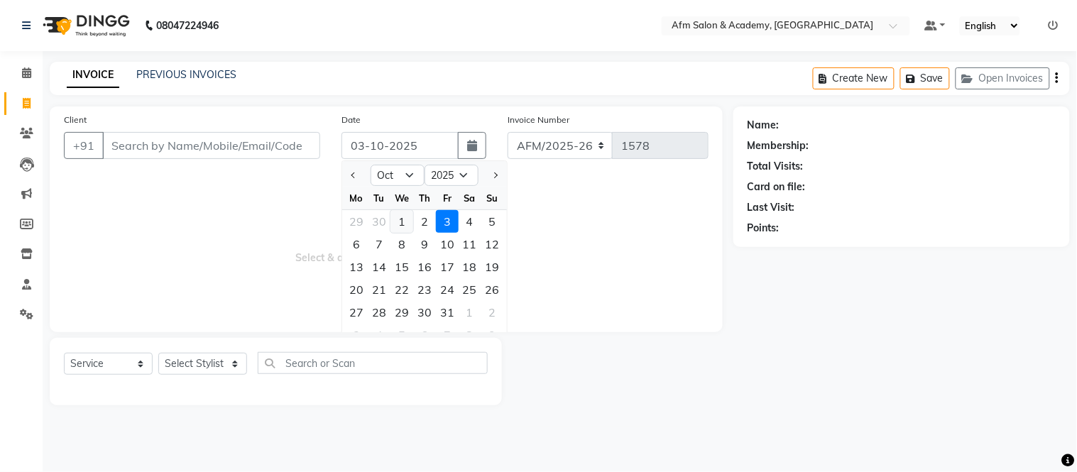
click at [403, 219] on div "1" at bounding box center [401, 221] width 23 height 23
type input "01-10-2025"
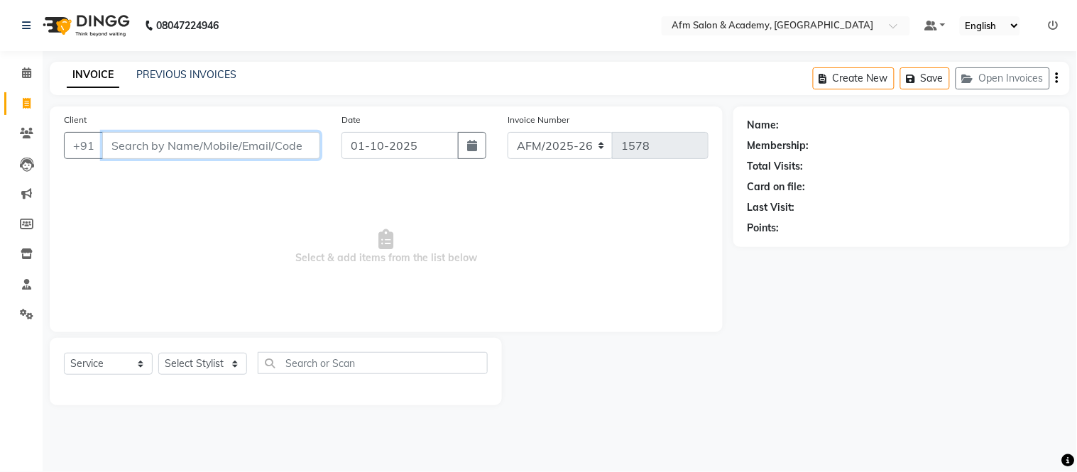
click at [131, 143] on input "Client" at bounding box center [211, 145] width 218 height 27
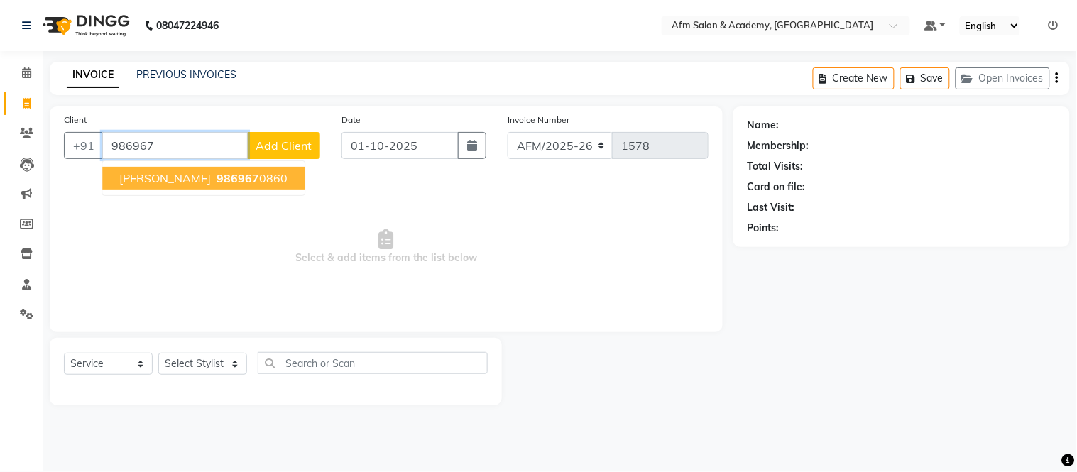
click at [151, 185] on span "Ashish Gupta" at bounding box center [165, 178] width 92 height 14
type input "9869670860"
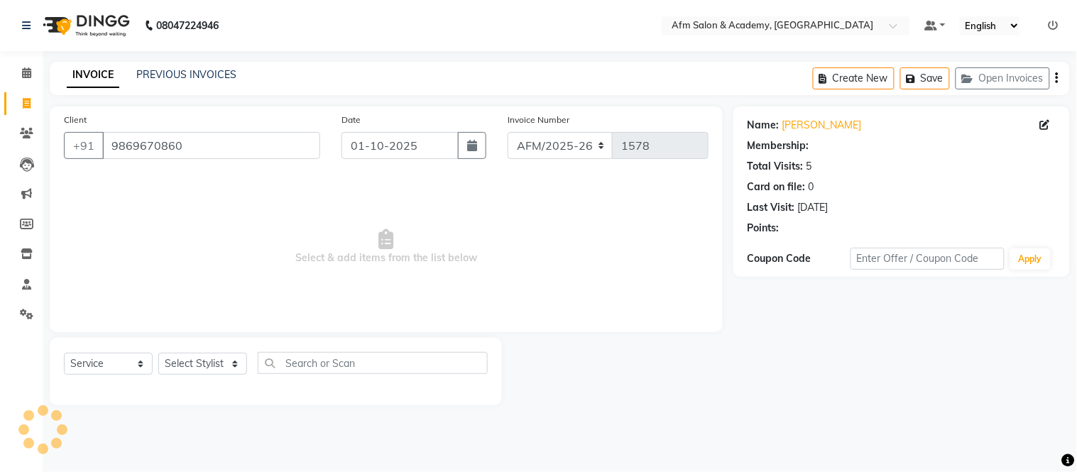
select select "2: Object"
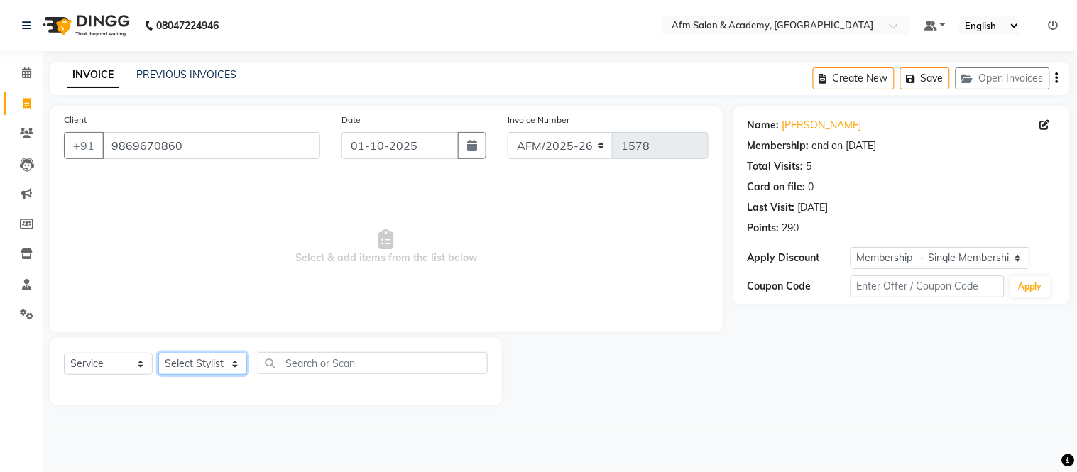
click at [229, 360] on select "Select Stylist AFM [PERSON_NAME] [PERSON_NAME] [PERSON_NAME] Front Desk [PERSON…" at bounding box center [202, 364] width 89 height 22
select select "77676"
click at [158, 354] on select "Select Stylist AFM [PERSON_NAME] [PERSON_NAME] [PERSON_NAME] Front Desk [PERSON…" at bounding box center [202, 364] width 89 height 22
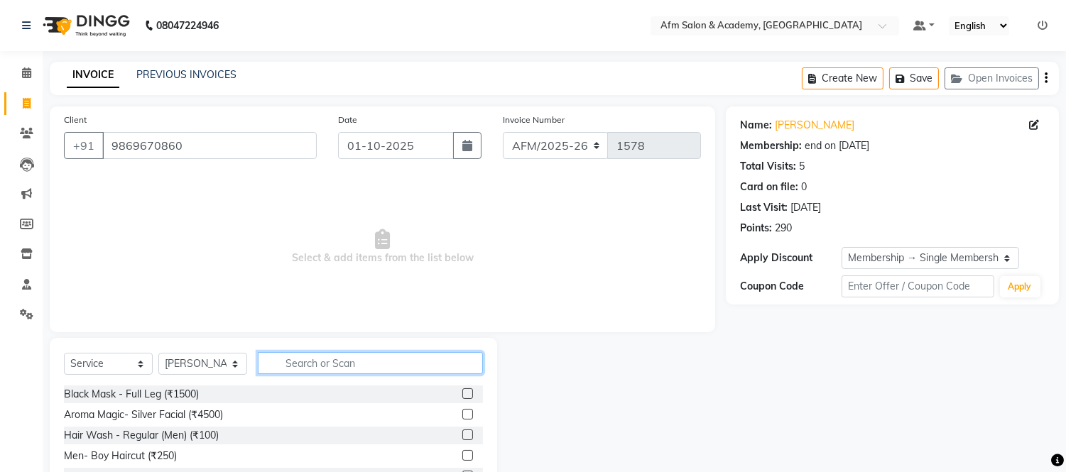
click at [316, 367] on input "text" at bounding box center [370, 363] width 225 height 22
type input "bear"
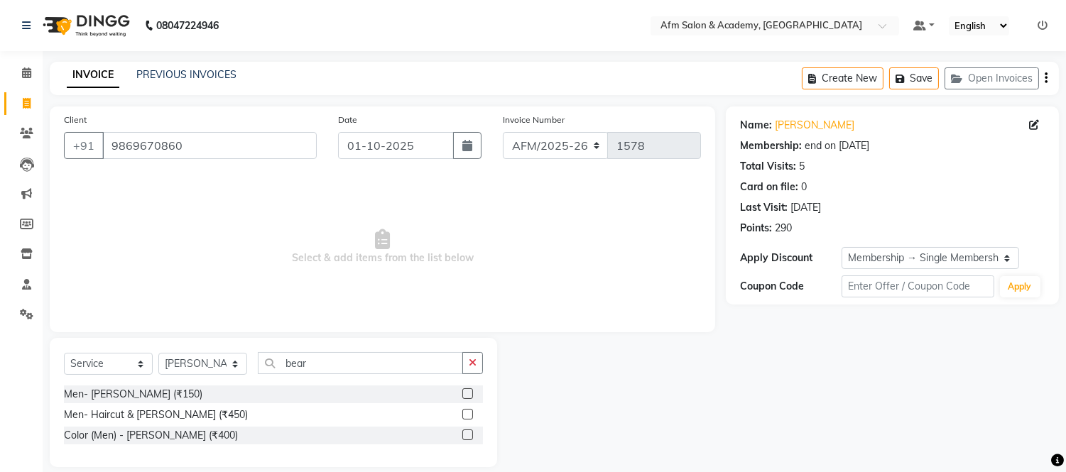
click at [469, 394] on label at bounding box center [467, 393] width 11 height 11
click at [469, 394] on input "checkbox" at bounding box center [466, 394] width 9 height 9
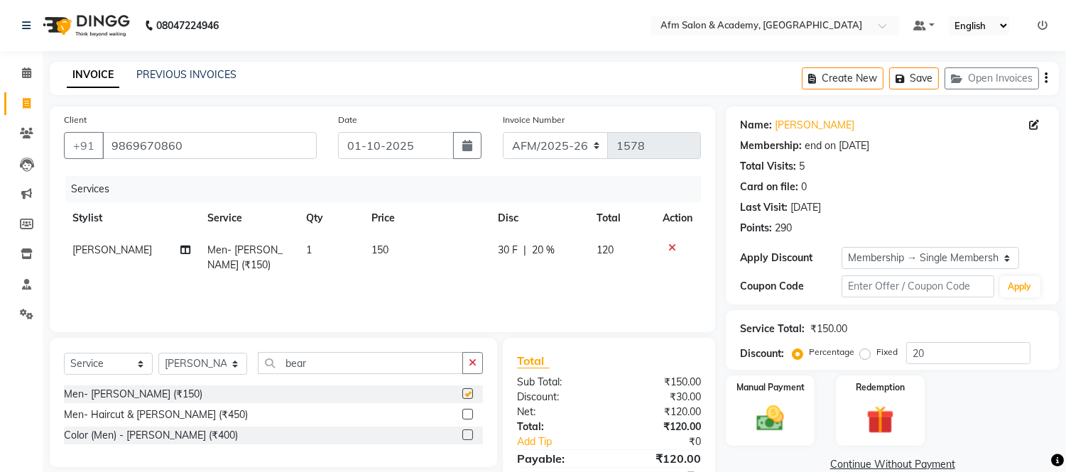
checkbox input "false"
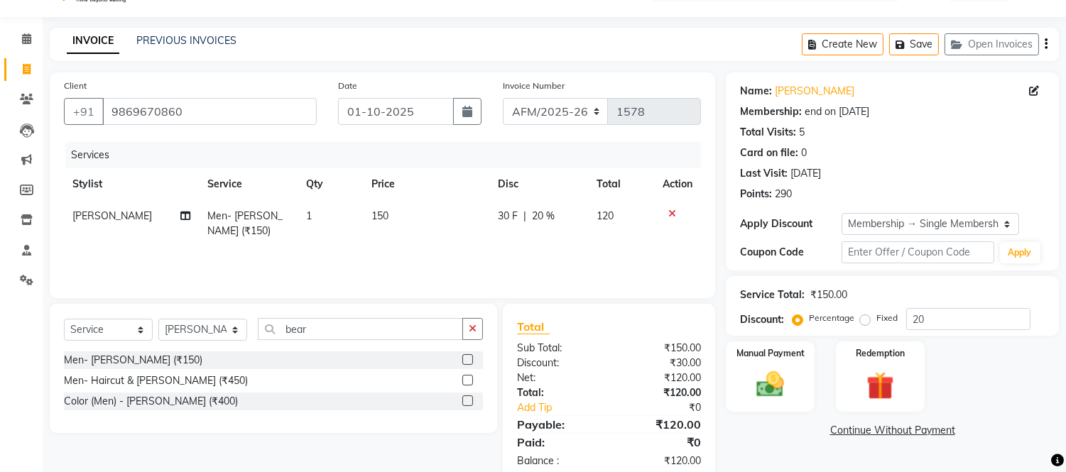
scroll to position [66, 0]
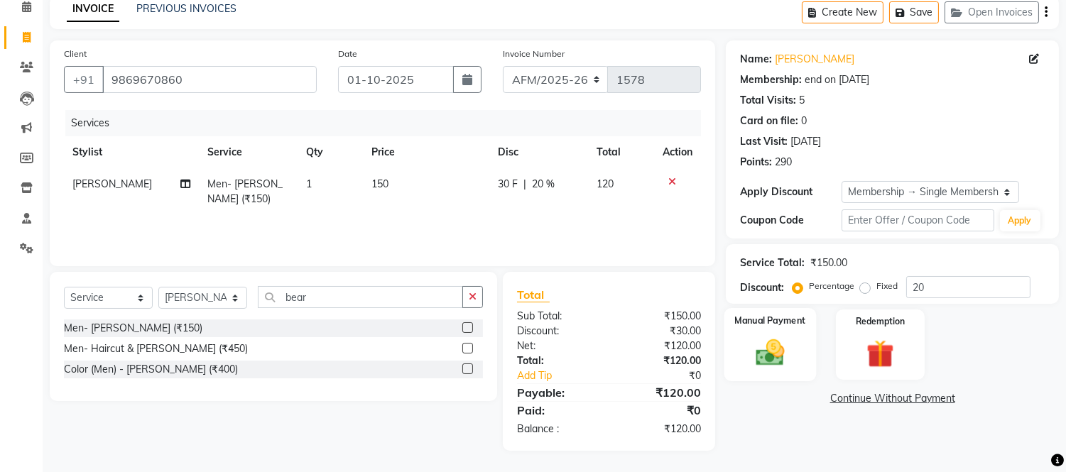
click at [764, 346] on img at bounding box center [770, 353] width 47 height 33
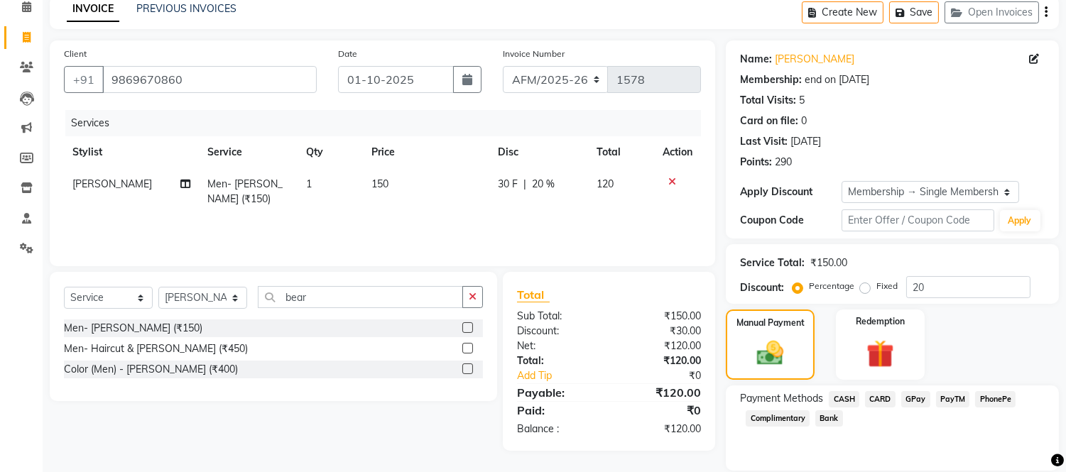
click at [912, 403] on span "GPay" at bounding box center [915, 399] width 29 height 16
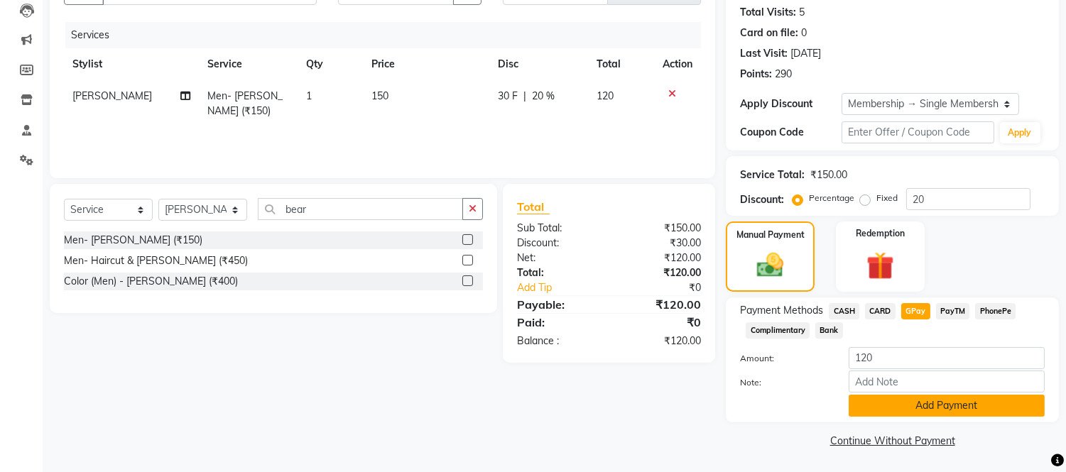
click at [985, 405] on button "Add Payment" at bounding box center [946, 406] width 196 height 22
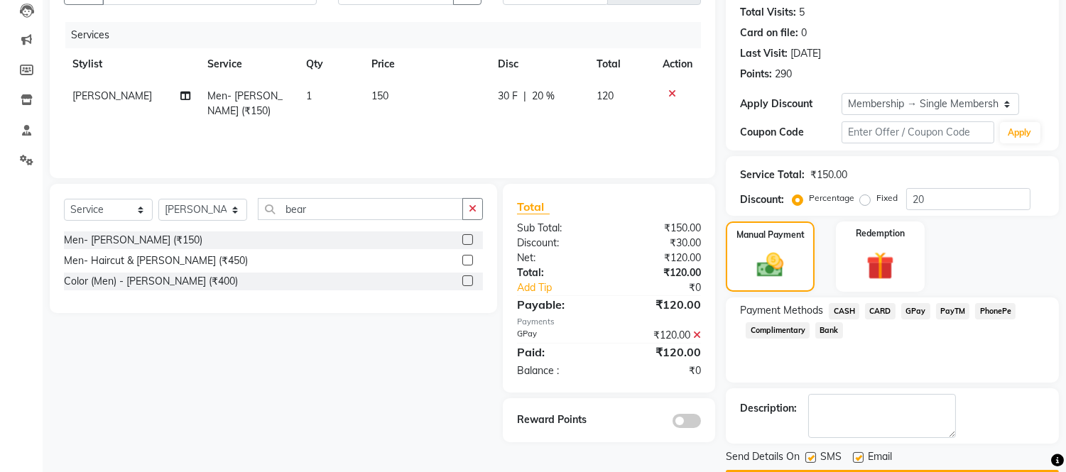
scroll to position [195, 0]
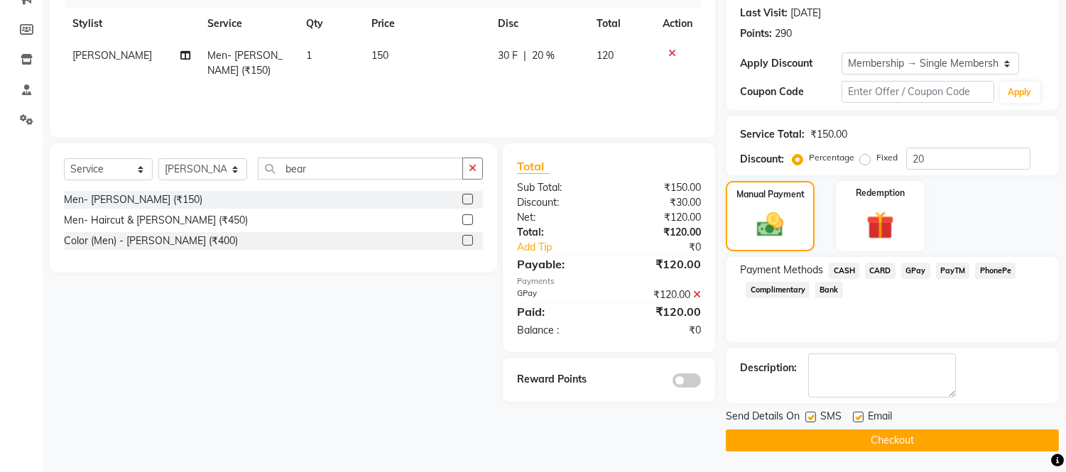
click at [956, 433] on button "Checkout" at bounding box center [892, 441] width 333 height 22
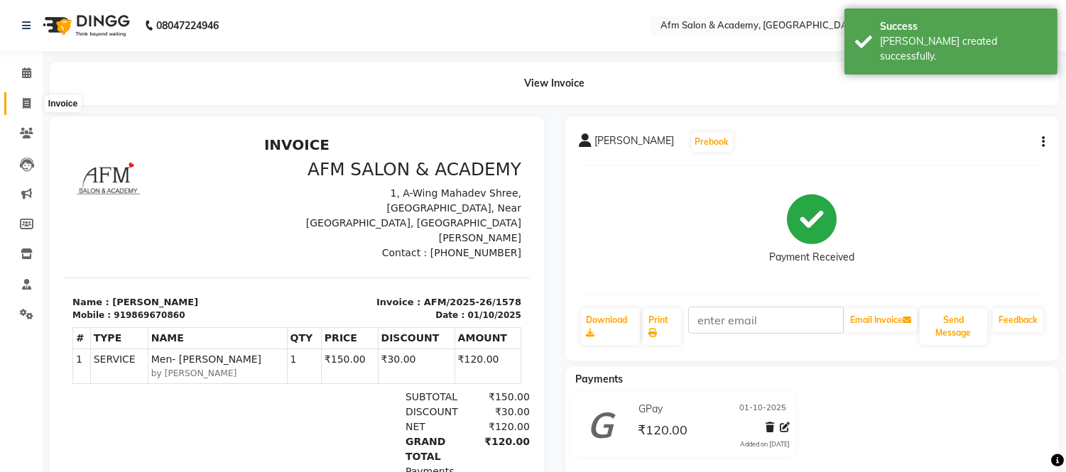
click at [23, 103] on icon at bounding box center [27, 103] width 8 height 11
select select "service"
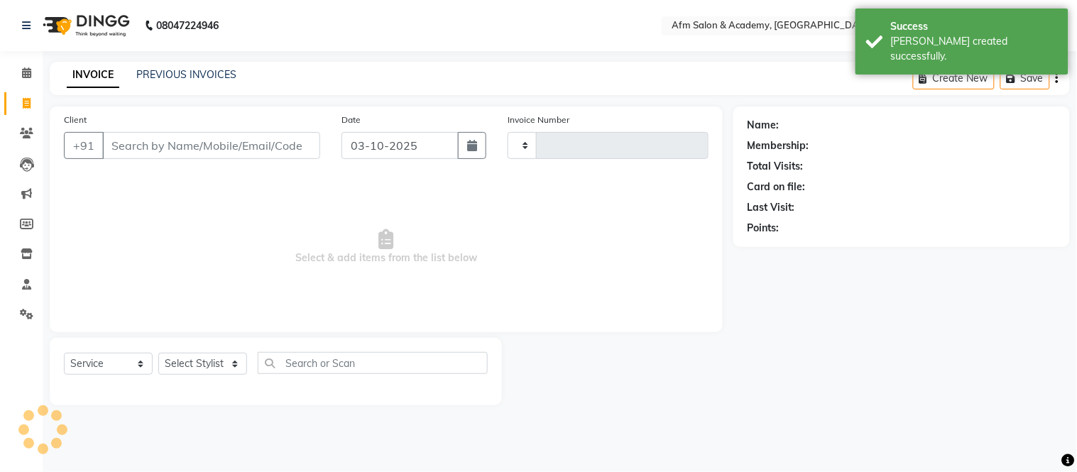
type input "1579"
select select "3437"
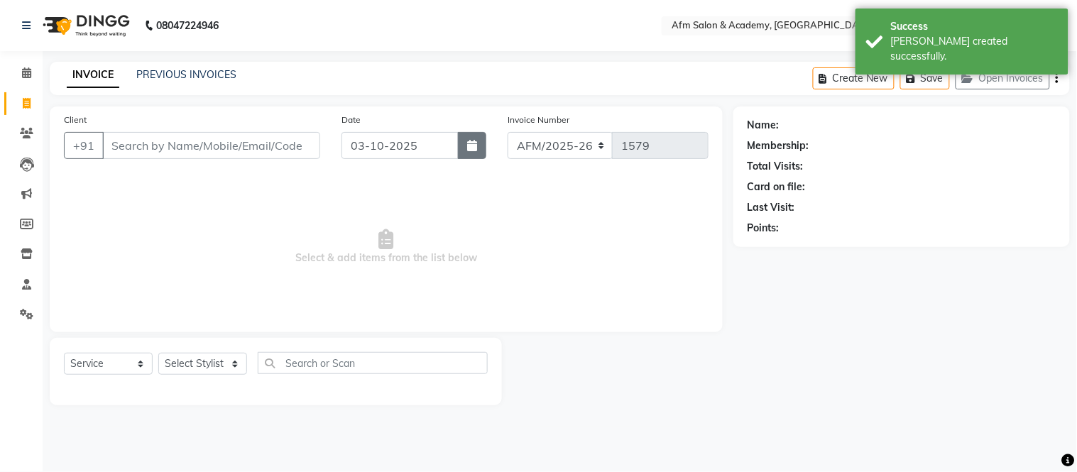
click at [467, 151] on button "button" at bounding box center [472, 145] width 28 height 27
select select "10"
select select "2025"
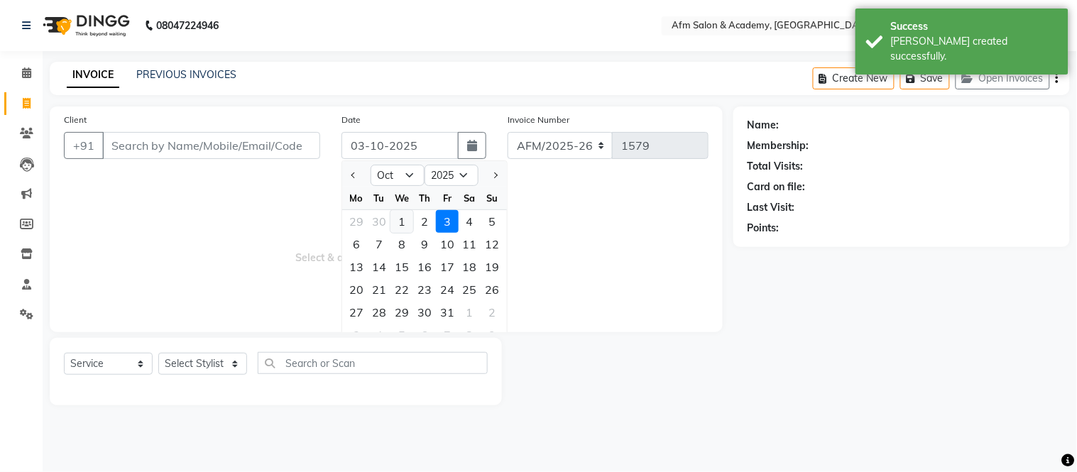
click at [400, 220] on div "1" at bounding box center [401, 221] width 23 height 23
type input "01-10-2025"
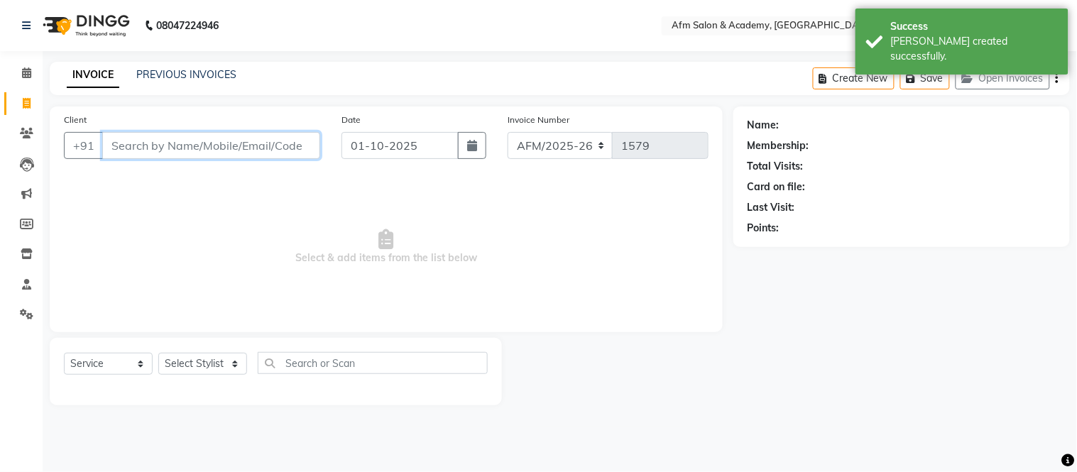
click at [251, 144] on input "Client" at bounding box center [211, 145] width 218 height 27
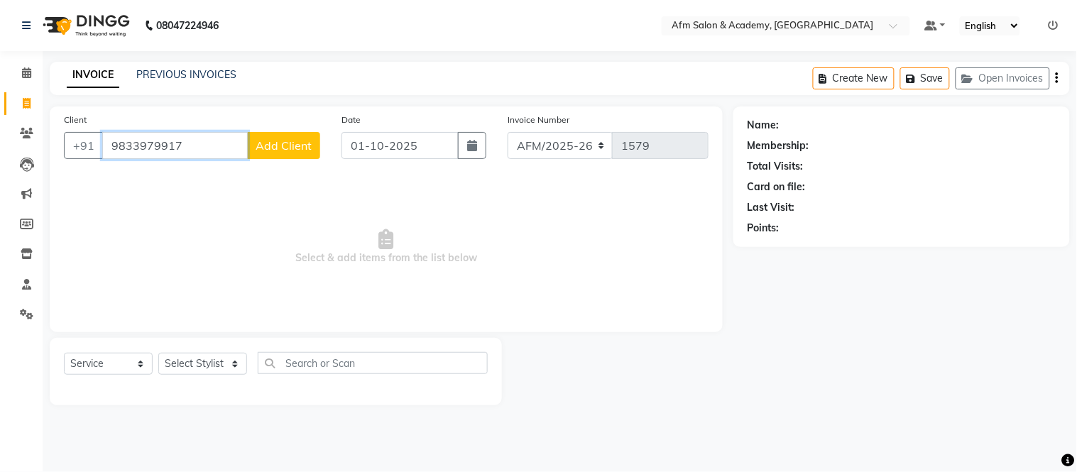
type input "9833979917"
click at [292, 137] on button "Add Client" at bounding box center [283, 145] width 73 height 27
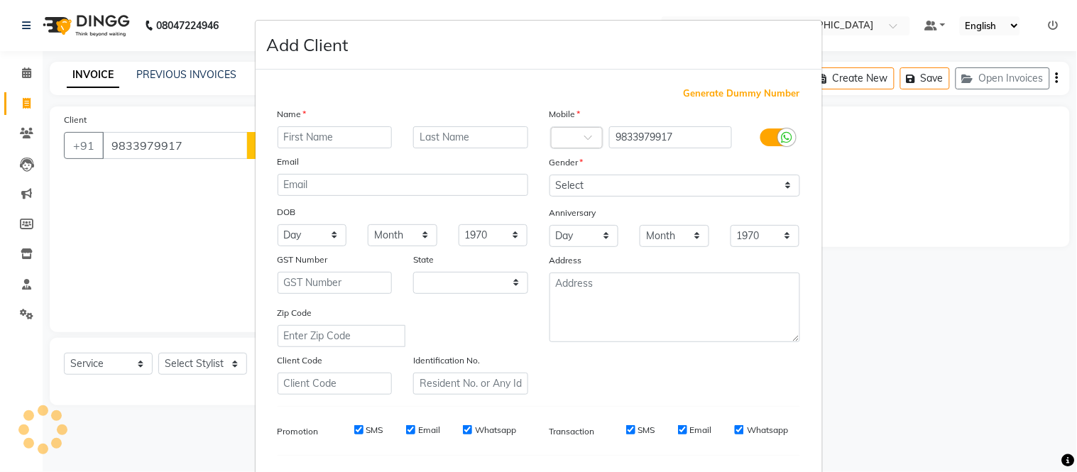
select select "22"
type input "Payal"
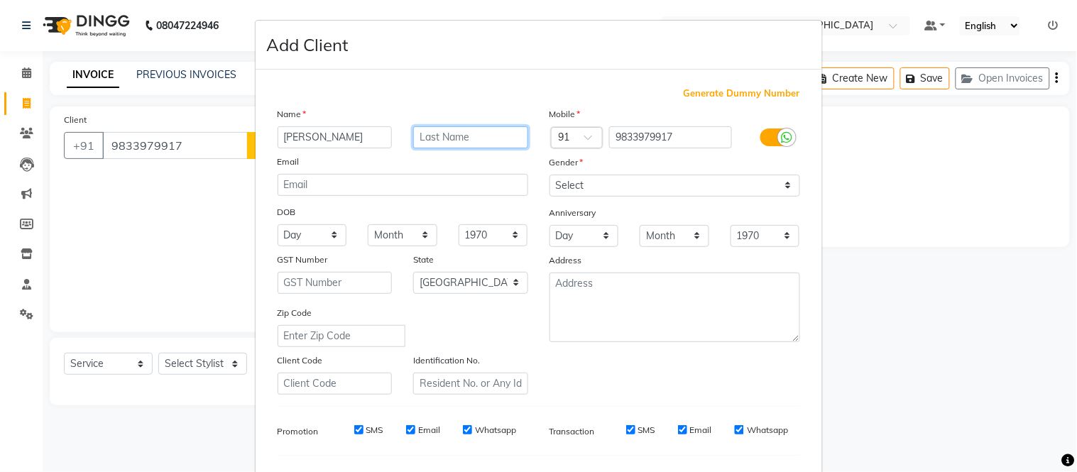
click at [432, 131] on input "text" at bounding box center [470, 137] width 115 height 22
type input "Rai"
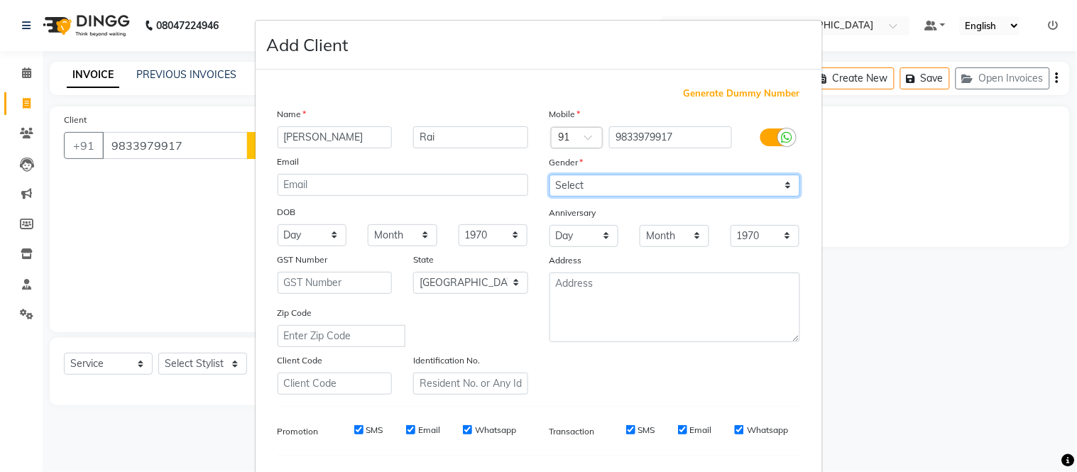
click at [777, 182] on select "Select Male Female Other Prefer Not To Say" at bounding box center [675, 186] width 251 height 22
select select "female"
click at [550, 175] on select "Select Male Female Other Prefer Not To Say" at bounding box center [675, 186] width 251 height 22
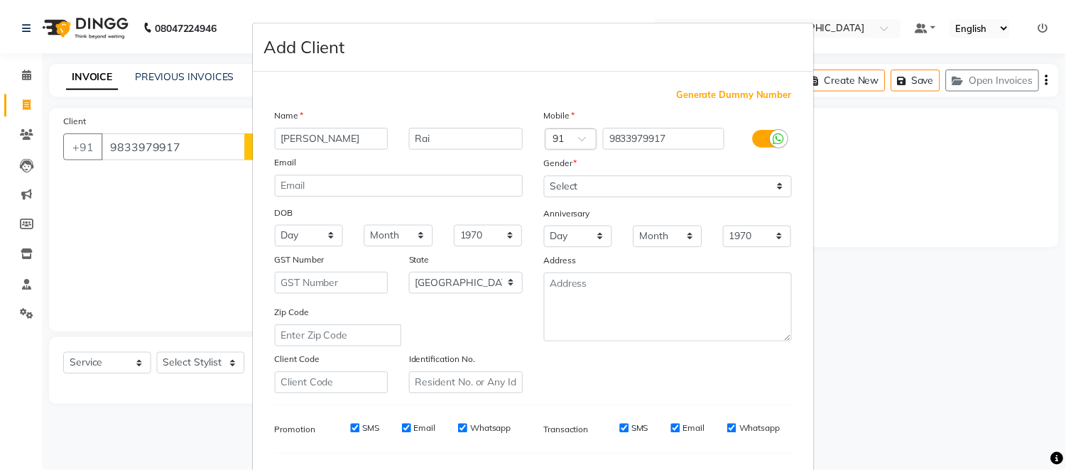
scroll to position [183, 0]
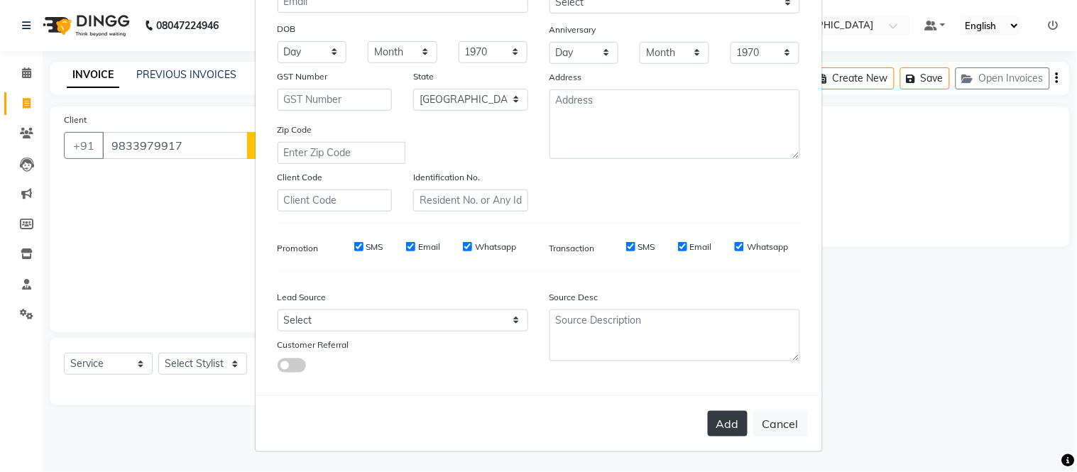
click at [714, 424] on button "Add" at bounding box center [728, 424] width 40 height 26
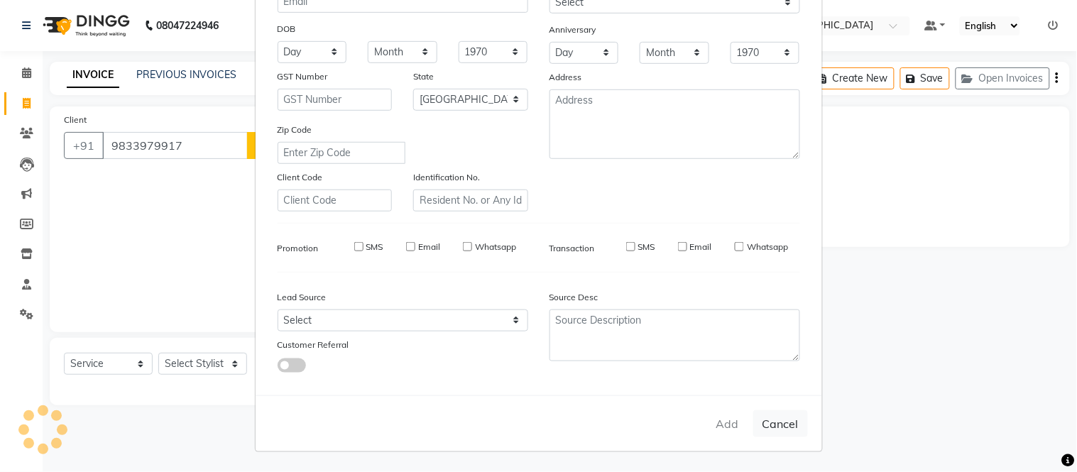
select select
select select "null"
select select
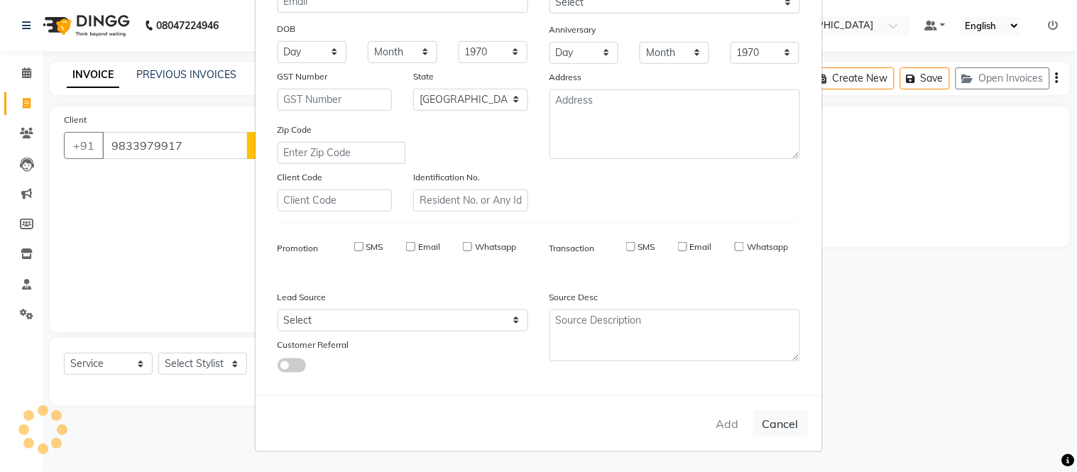
select select
checkbox input "false"
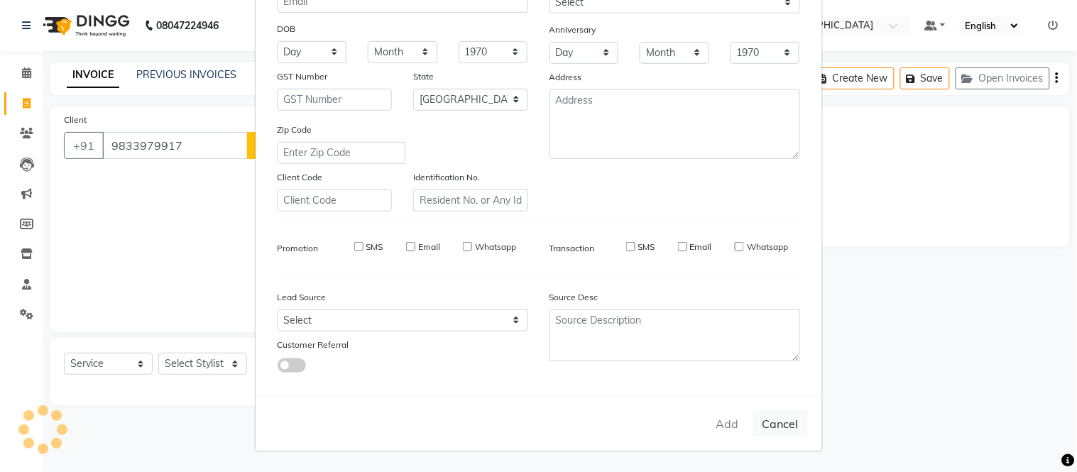
checkbox input "false"
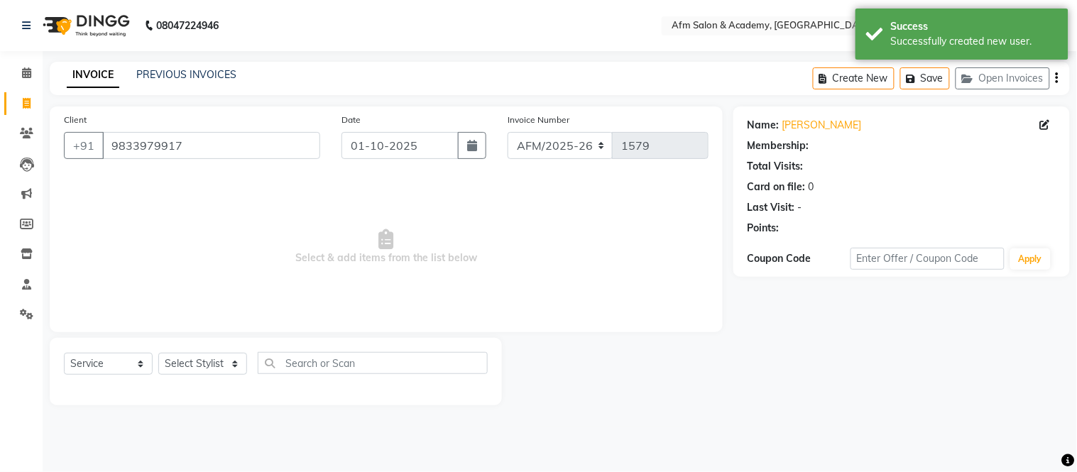
select select "1: Object"
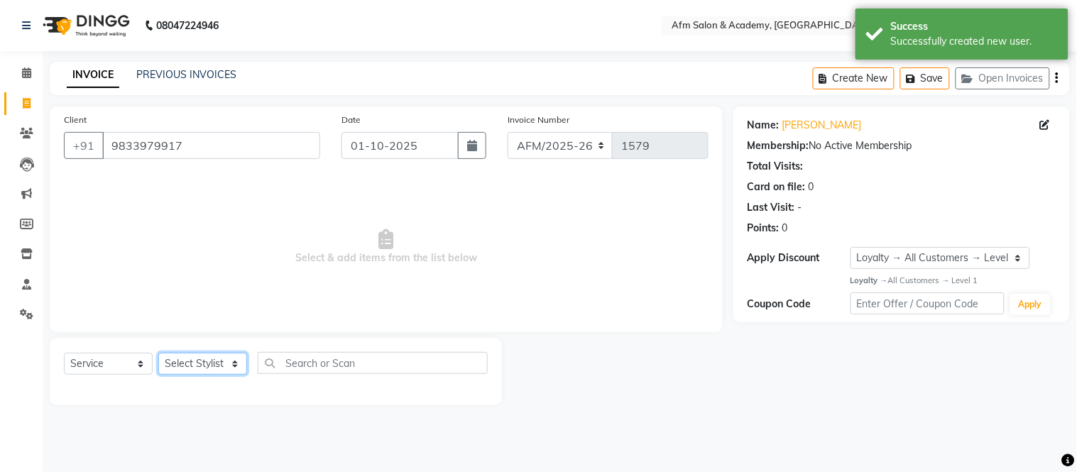
click at [231, 357] on select "Select Stylist AFM [PERSON_NAME] [PERSON_NAME] [PERSON_NAME] Front Desk [PERSON…" at bounding box center [202, 364] width 89 height 22
select select "14109"
click at [158, 354] on select "Select Stylist AFM [PERSON_NAME] [PERSON_NAME] [PERSON_NAME] Front Desk [PERSON…" at bounding box center [202, 364] width 89 height 22
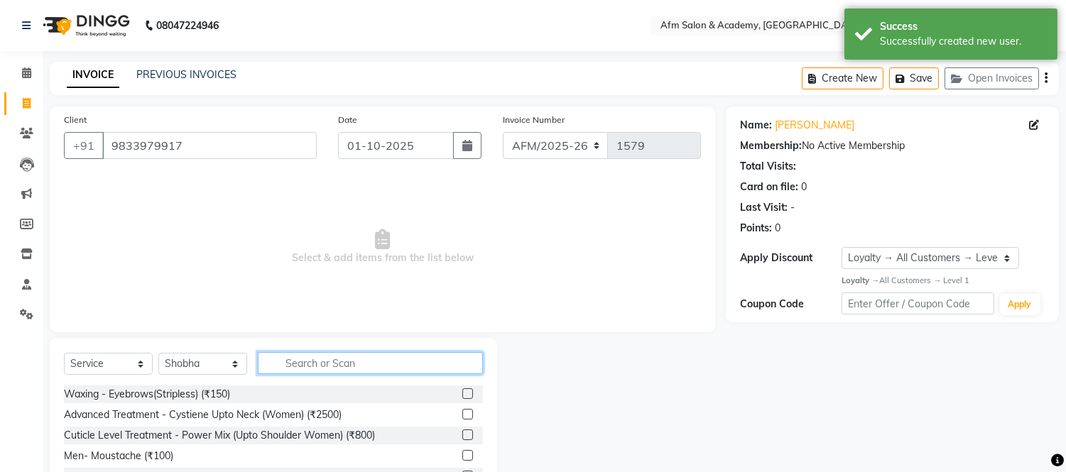
click at [300, 366] on input "text" at bounding box center [370, 363] width 225 height 22
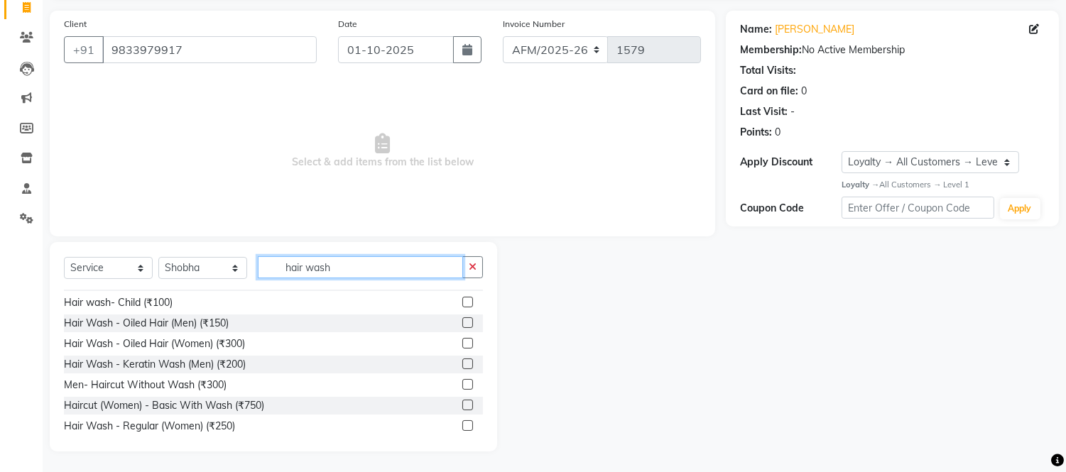
scroll to position [31, 0]
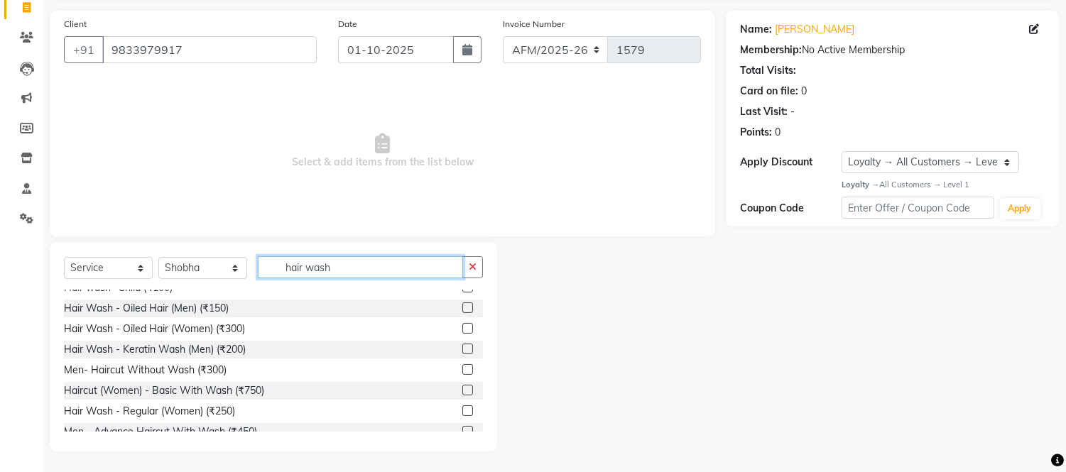
type input "hair wash"
click at [462, 406] on label at bounding box center [467, 410] width 11 height 11
click at [462, 407] on input "checkbox" at bounding box center [466, 411] width 9 height 9
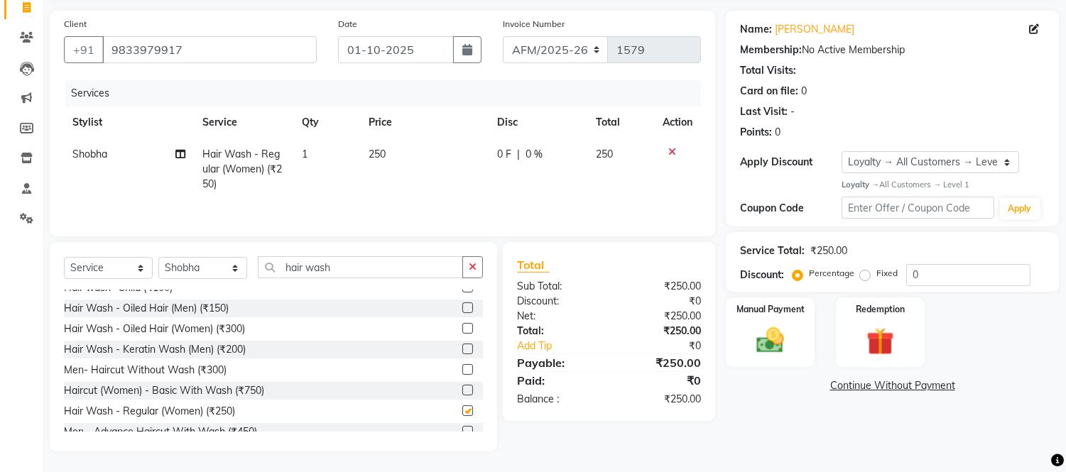
checkbox input "false"
click at [236, 264] on select "Select Stylist AFM [PERSON_NAME] [PERSON_NAME] [PERSON_NAME] Front Desk [PERSON…" at bounding box center [202, 268] width 89 height 22
select select "66373"
click at [158, 258] on select "Select Stylist AFM [PERSON_NAME] [PERSON_NAME] [PERSON_NAME] Front Desk [PERSON…" at bounding box center [202, 268] width 89 height 22
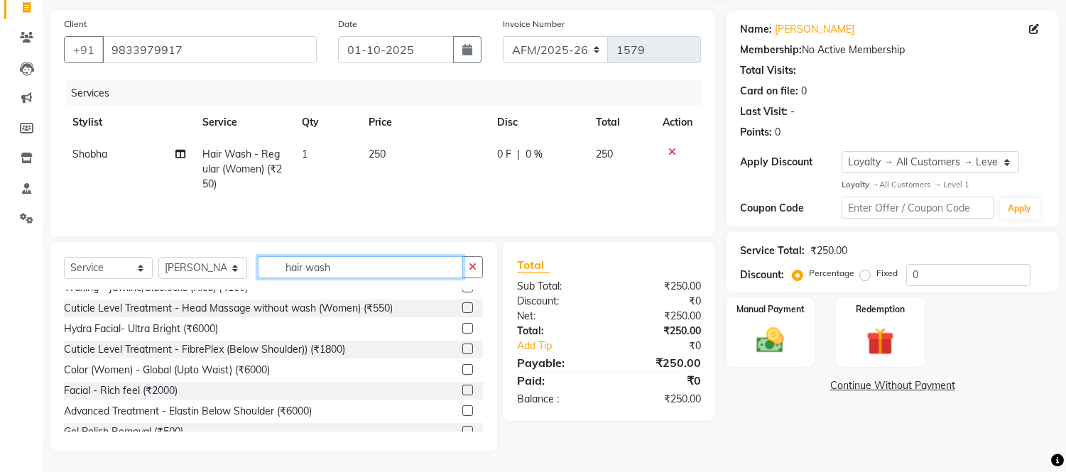
click at [367, 266] on input "hair wash" at bounding box center [360, 267] width 205 height 22
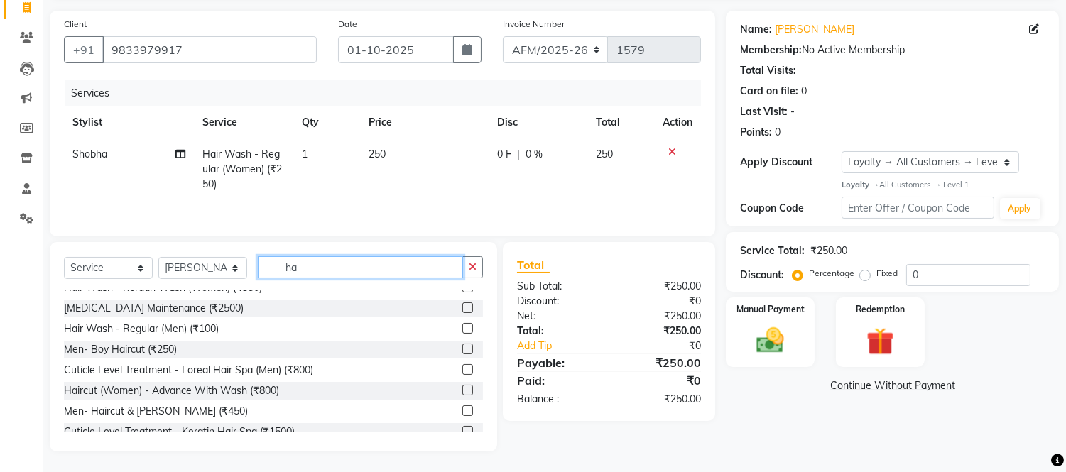
type input "h"
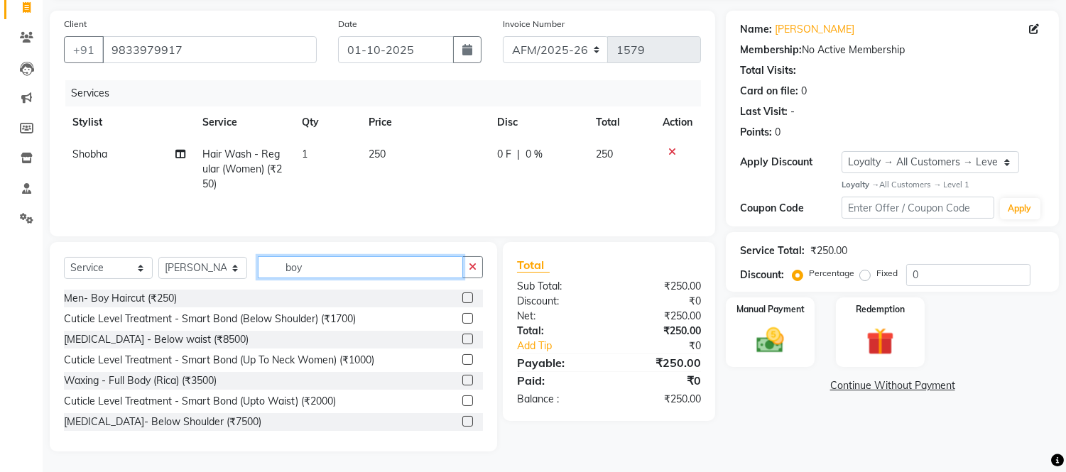
scroll to position [67, 0]
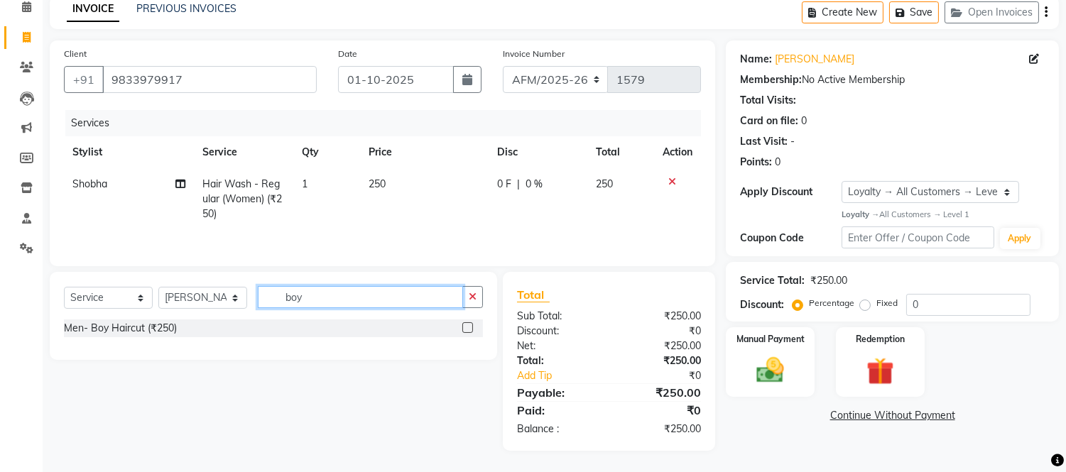
type input "boy"
click at [465, 325] on label at bounding box center [467, 327] width 11 height 11
click at [465, 325] on input "checkbox" at bounding box center [466, 328] width 9 height 9
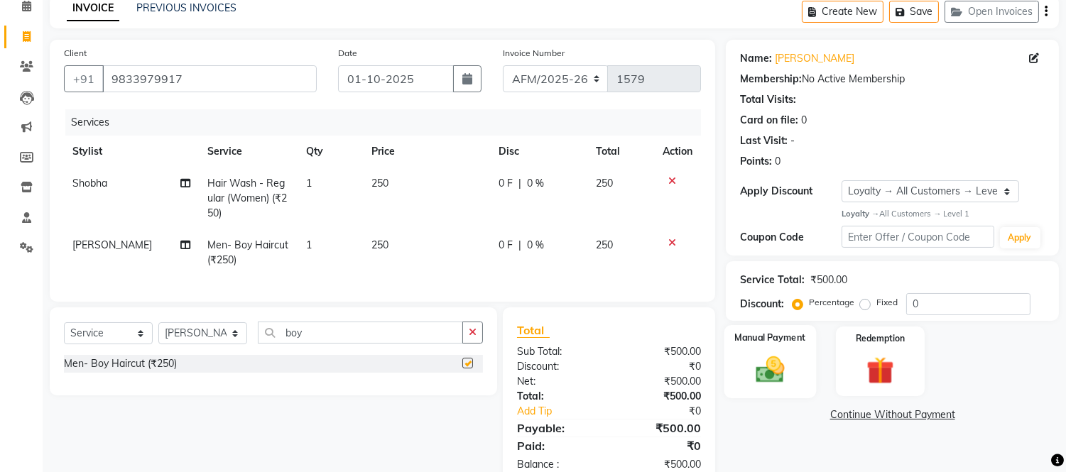
checkbox input "false"
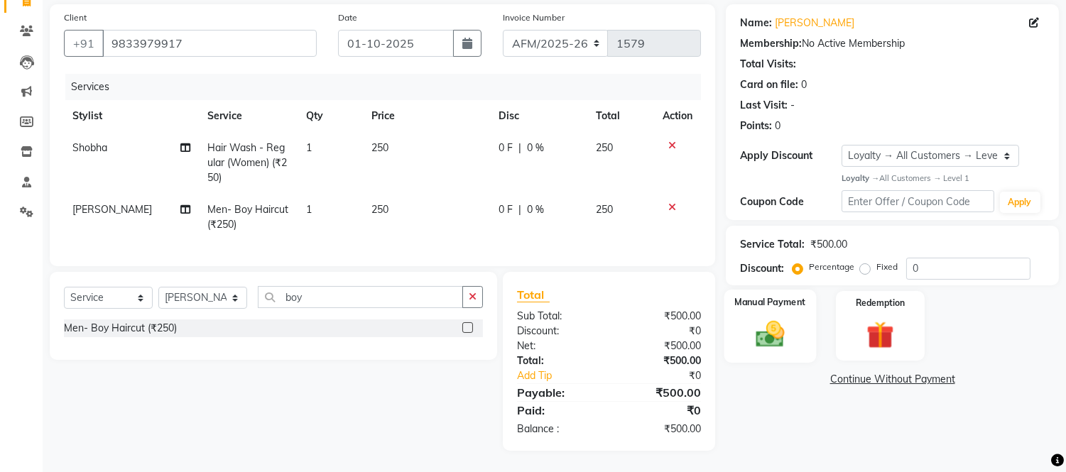
click at [797, 327] on div "Manual Payment" at bounding box center [770, 326] width 92 height 72
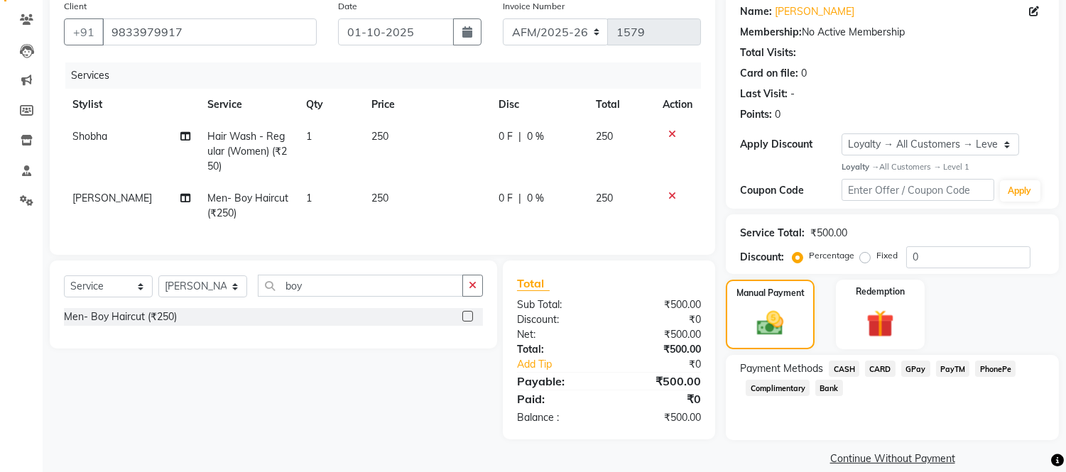
click at [914, 371] on span "GPay" at bounding box center [915, 369] width 29 height 16
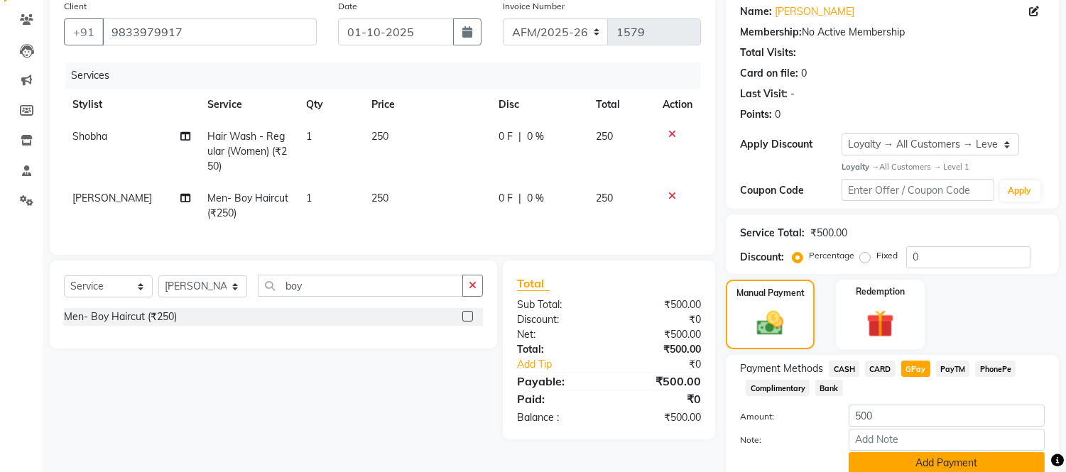
click at [936, 459] on button "Add Payment" at bounding box center [946, 463] width 196 height 22
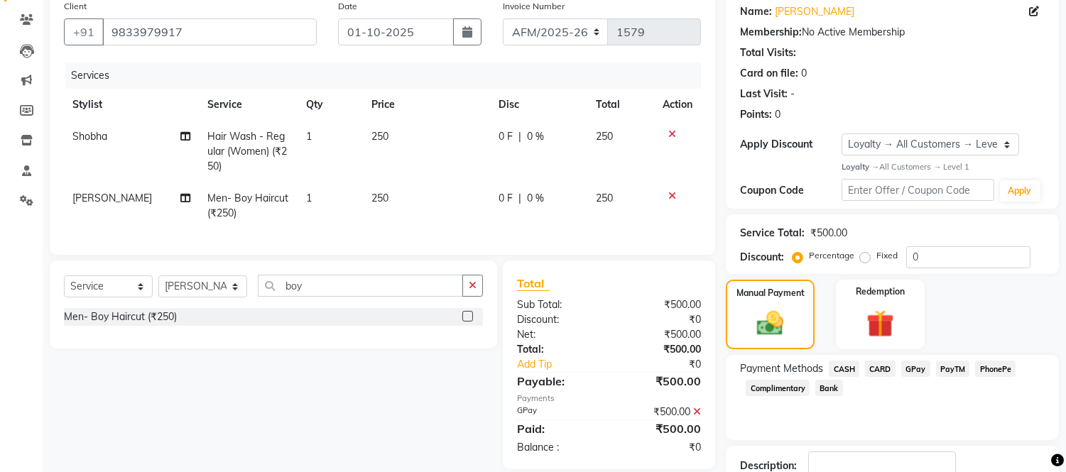
scroll to position [214, 0]
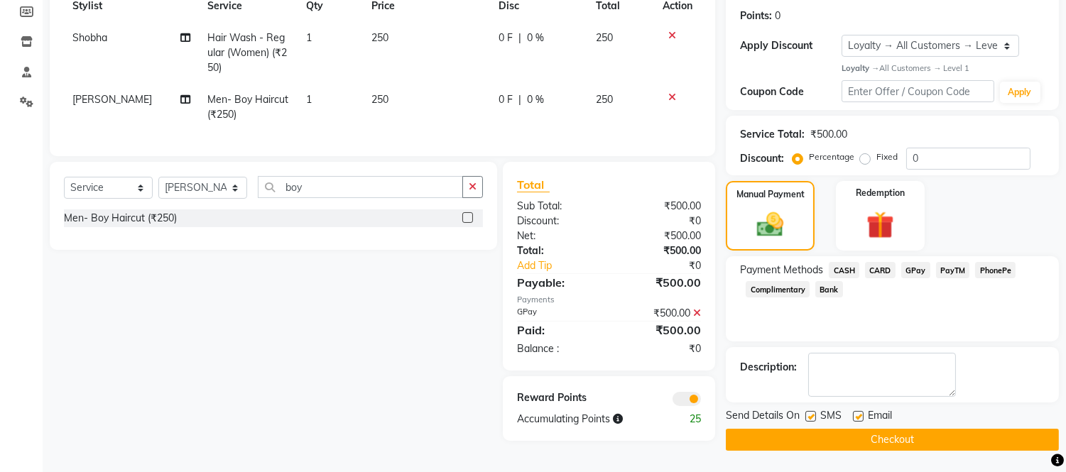
click at [971, 436] on button "Checkout" at bounding box center [892, 440] width 333 height 22
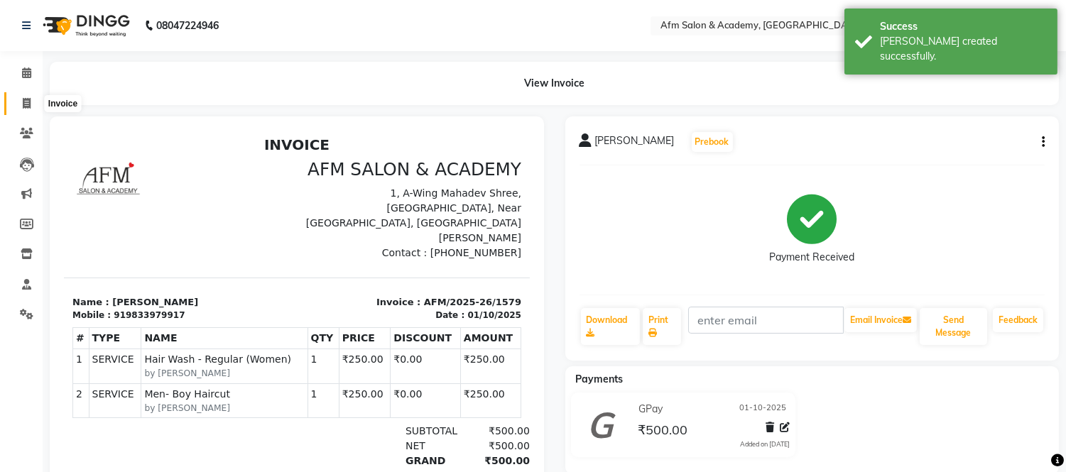
click at [25, 109] on span at bounding box center [26, 104] width 25 height 16
select select "service"
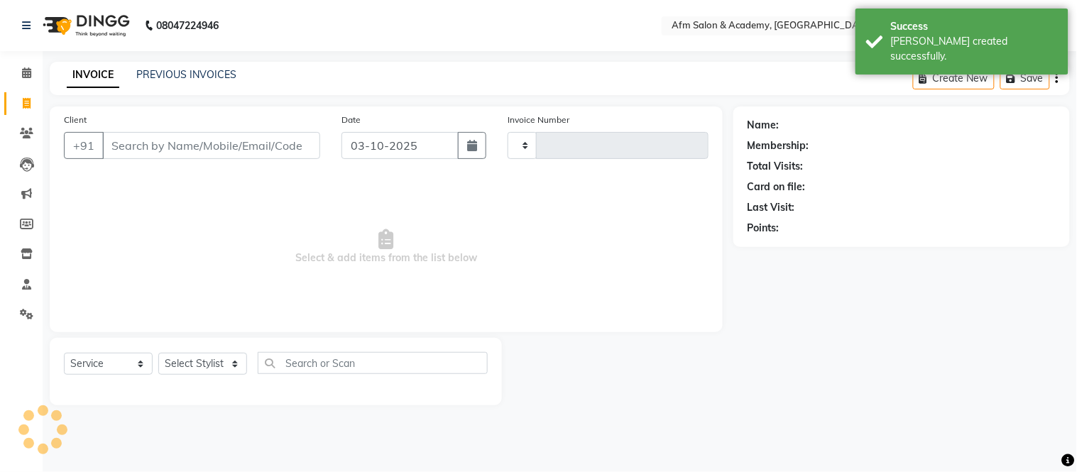
type input "1580"
select select "3437"
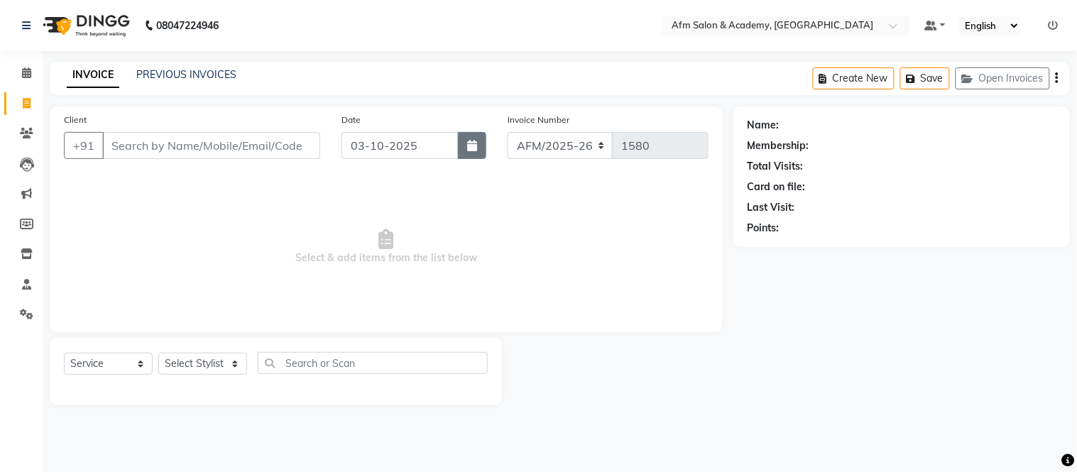
click at [474, 153] on button "button" at bounding box center [472, 145] width 28 height 27
select select "10"
select select "2025"
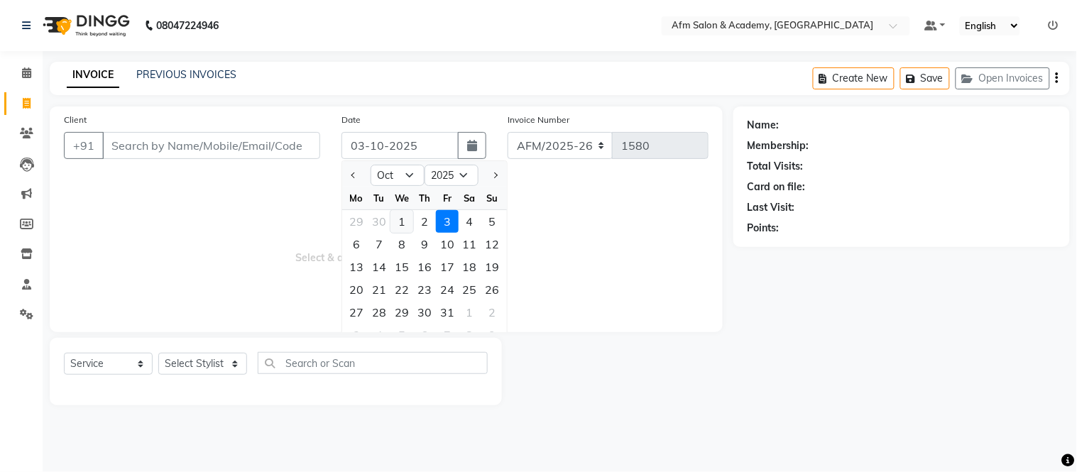
click at [403, 222] on div "1" at bounding box center [401, 221] width 23 height 23
type input "01-10-2025"
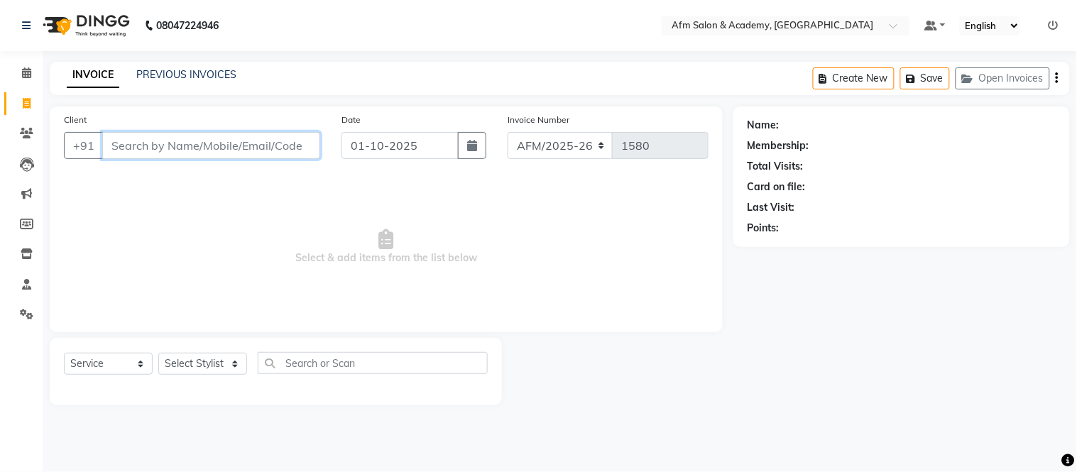
click at [264, 145] on input "Client" at bounding box center [211, 145] width 218 height 27
type input "9"
type input "8828372792"
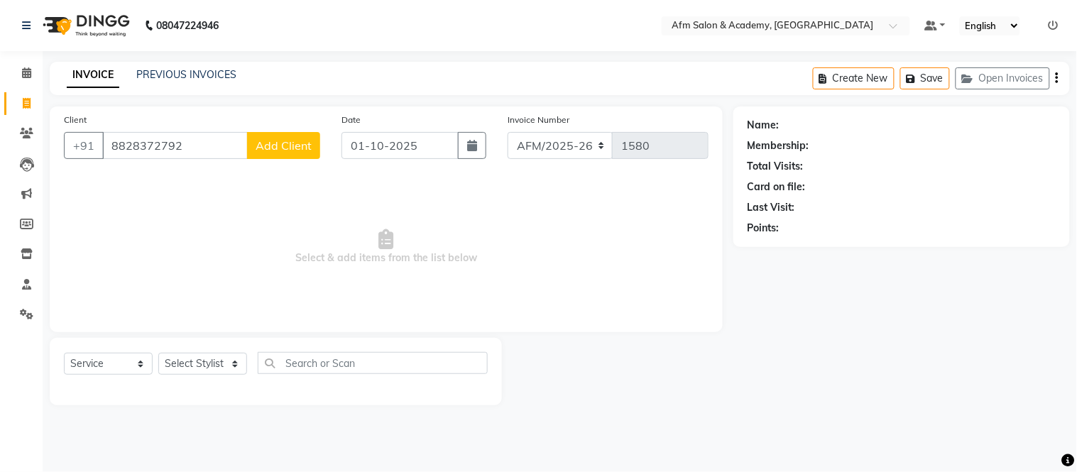
click at [264, 145] on span "Add Client" at bounding box center [284, 145] width 56 height 14
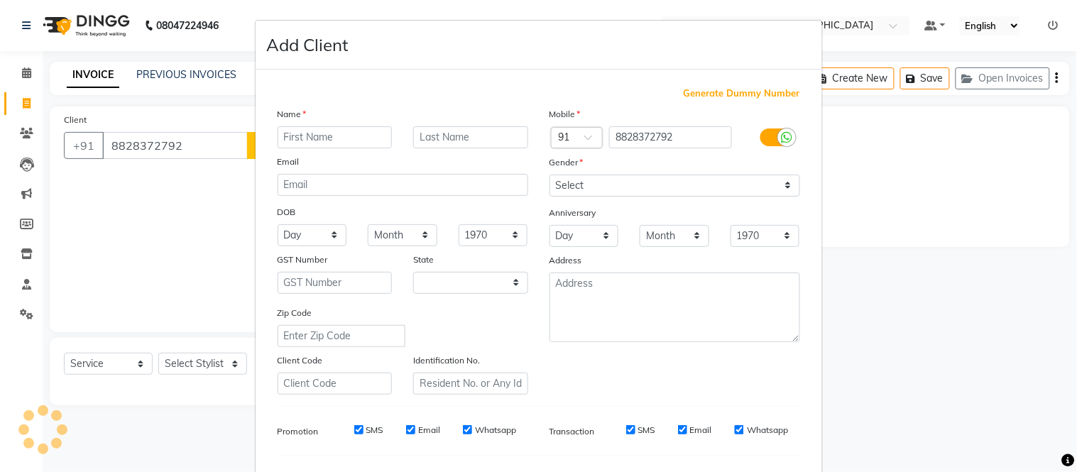
select select "22"
type input "Sahil"
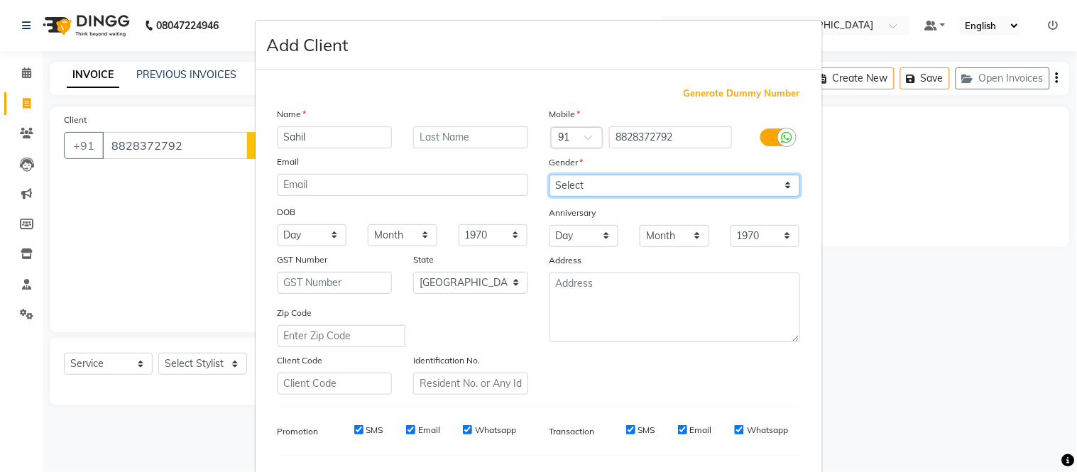
click at [775, 182] on select "Select Male Female Other Prefer Not To Say" at bounding box center [675, 186] width 251 height 22
select select "male"
click at [550, 175] on select "Select Male Female Other Prefer Not To Say" at bounding box center [675, 186] width 251 height 22
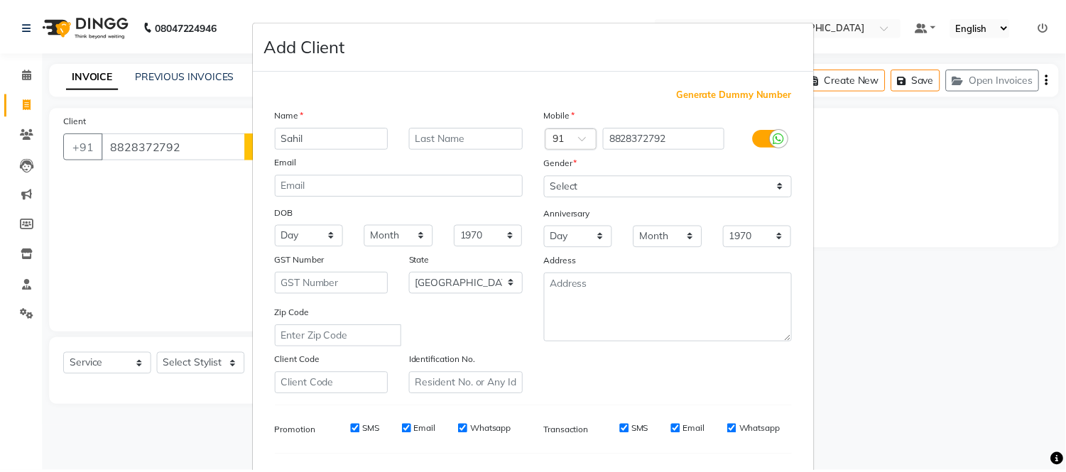
scroll to position [183, 0]
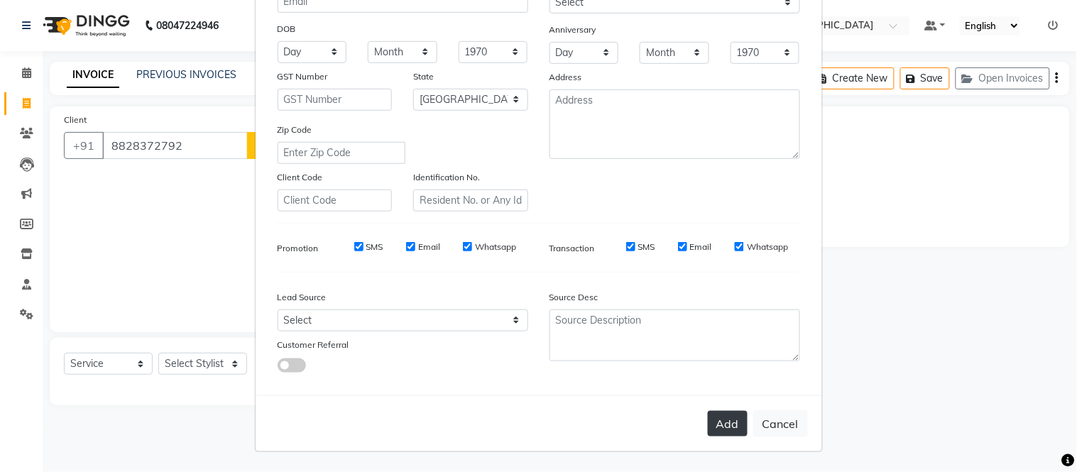
click at [726, 430] on button "Add" at bounding box center [728, 424] width 40 height 26
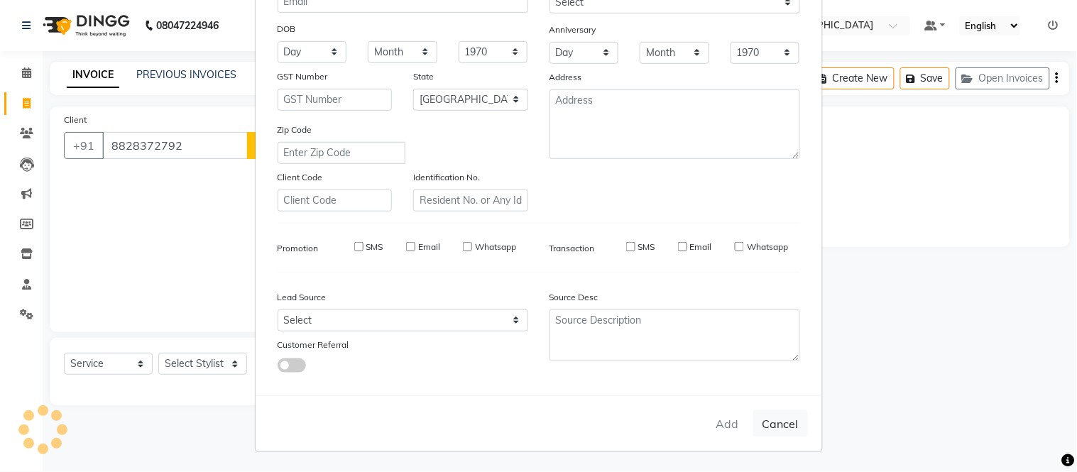
select select
select select "null"
select select
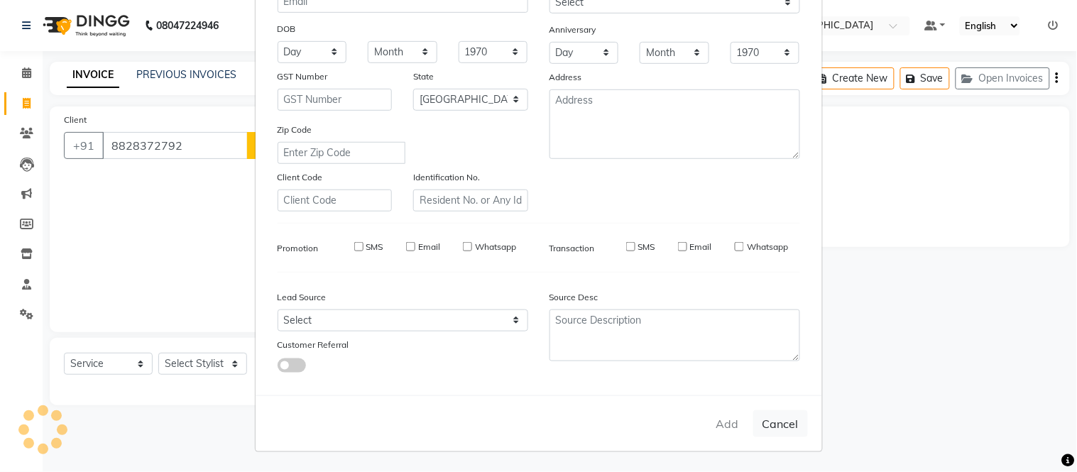
select select
checkbox input "false"
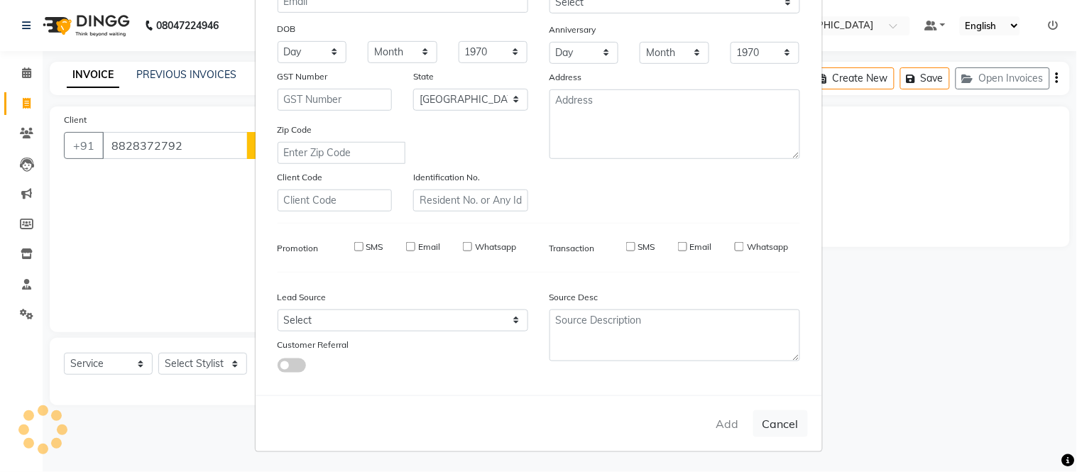
checkbox input "false"
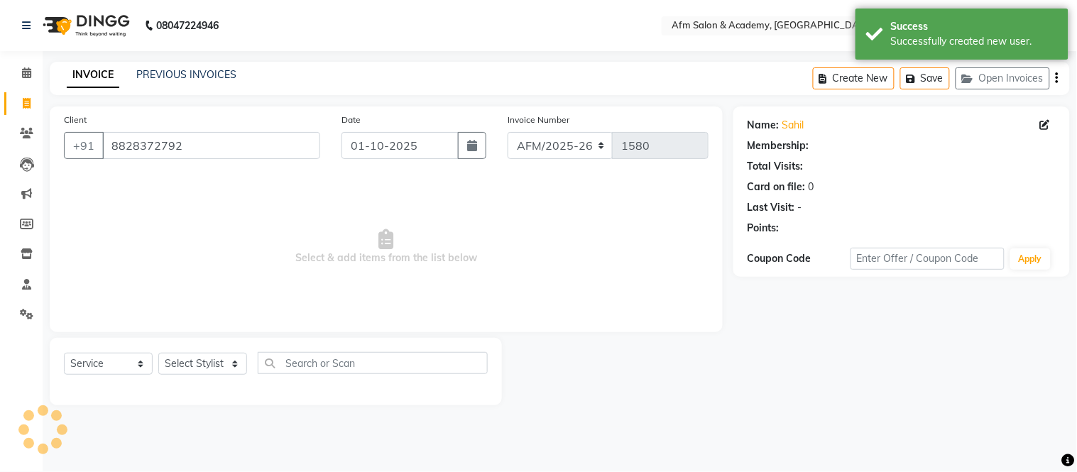
select select "1: Object"
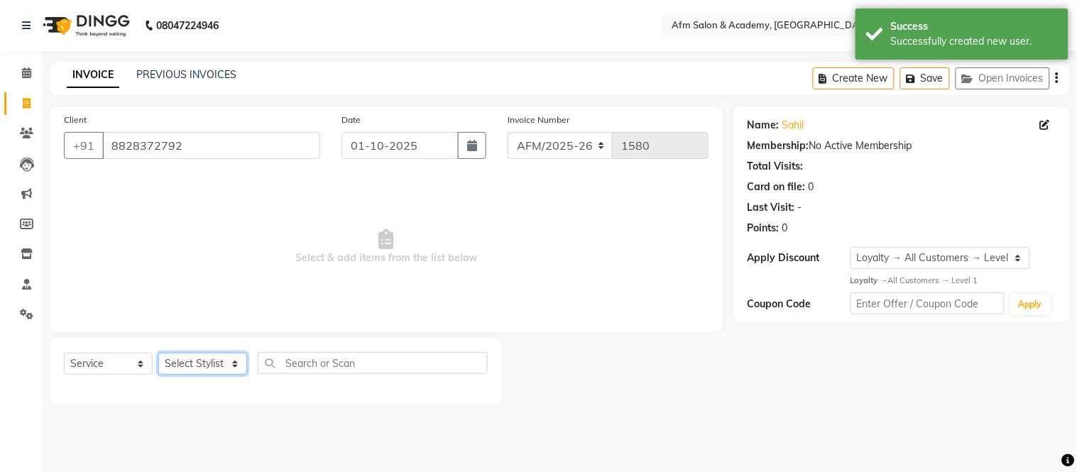
click at [235, 360] on select "Select Stylist AFM [PERSON_NAME] [PERSON_NAME] [PERSON_NAME] Front Desk [PERSON…" at bounding box center [202, 364] width 89 height 22
select select "77676"
click at [158, 354] on select "Select Stylist AFM [PERSON_NAME] [PERSON_NAME] [PERSON_NAME] Front Desk [PERSON…" at bounding box center [202, 364] width 89 height 22
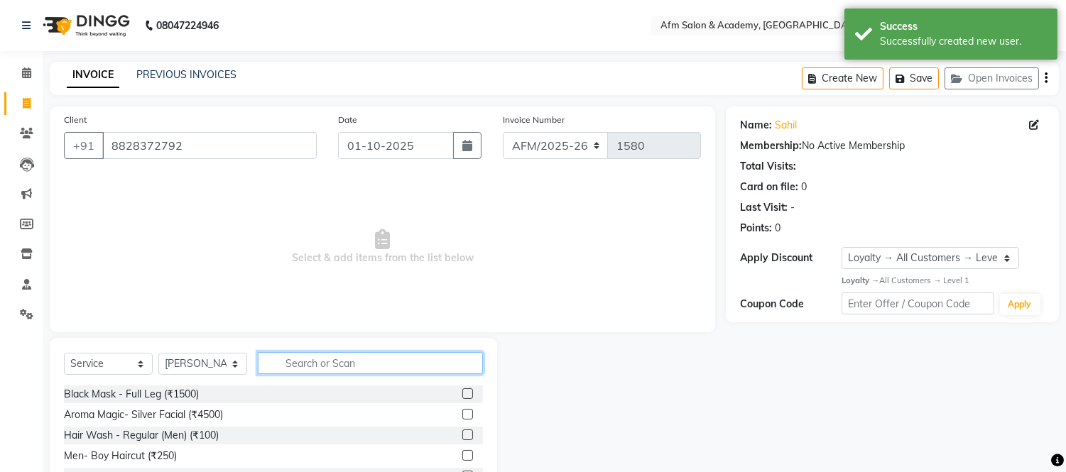
click at [314, 363] on input "text" at bounding box center [370, 363] width 225 height 22
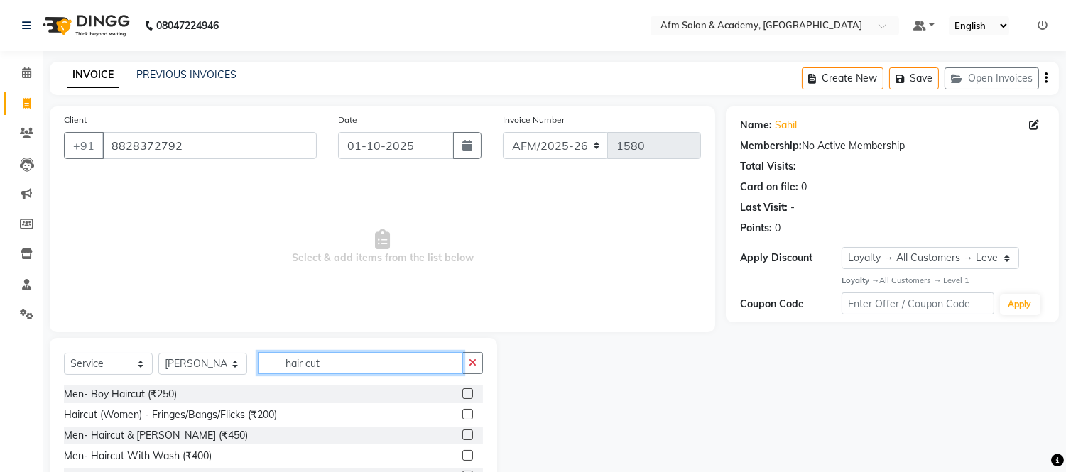
scroll to position [96, 0]
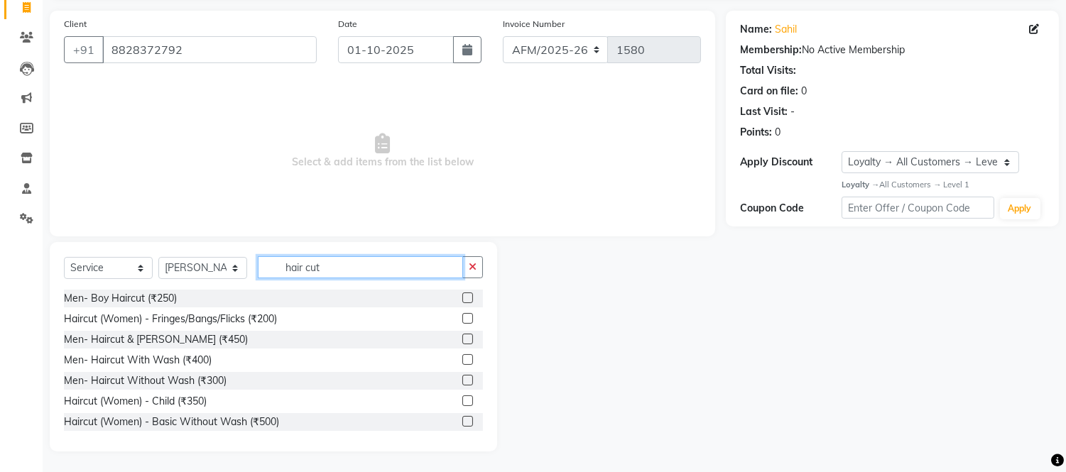
type input "hair cut"
click at [462, 378] on label at bounding box center [467, 380] width 11 height 11
click at [462, 378] on input "checkbox" at bounding box center [466, 380] width 9 height 9
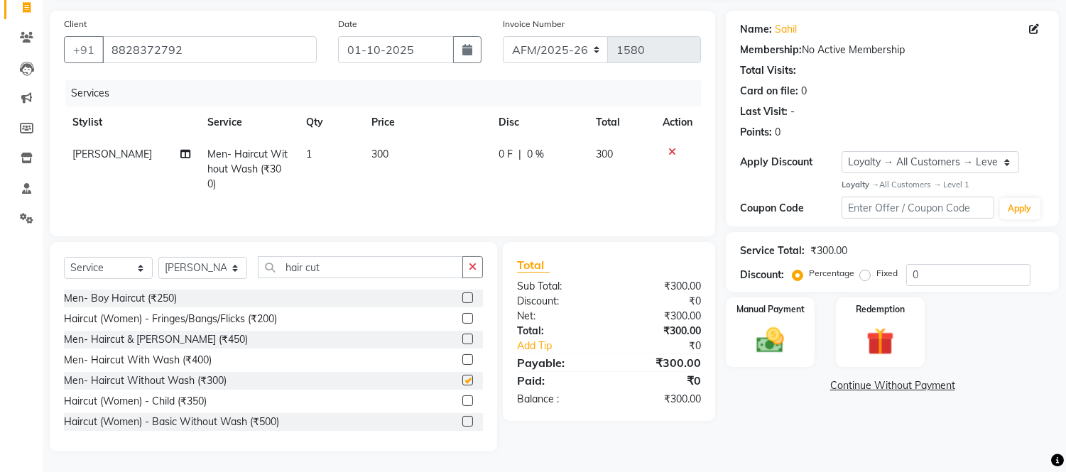
checkbox input "false"
click at [769, 345] on img at bounding box center [770, 340] width 47 height 33
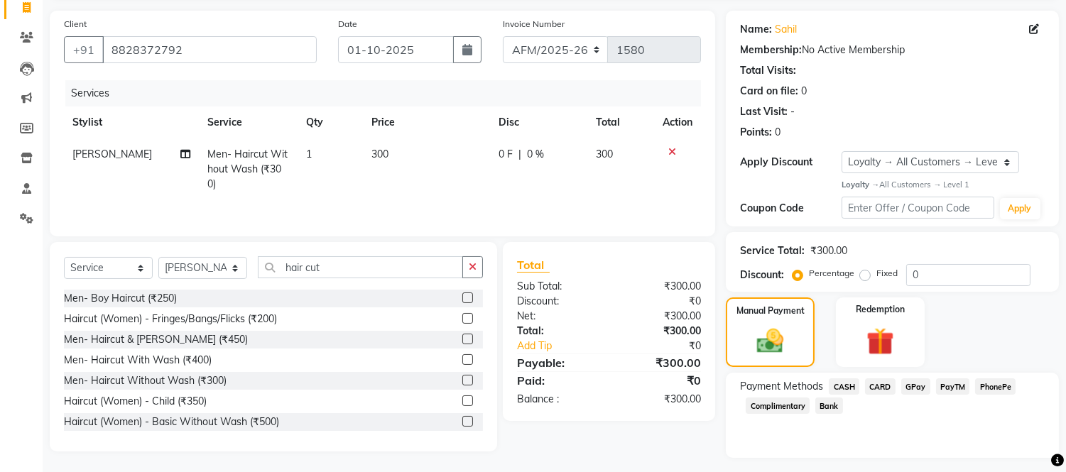
click at [909, 384] on span "GPay" at bounding box center [915, 386] width 29 height 16
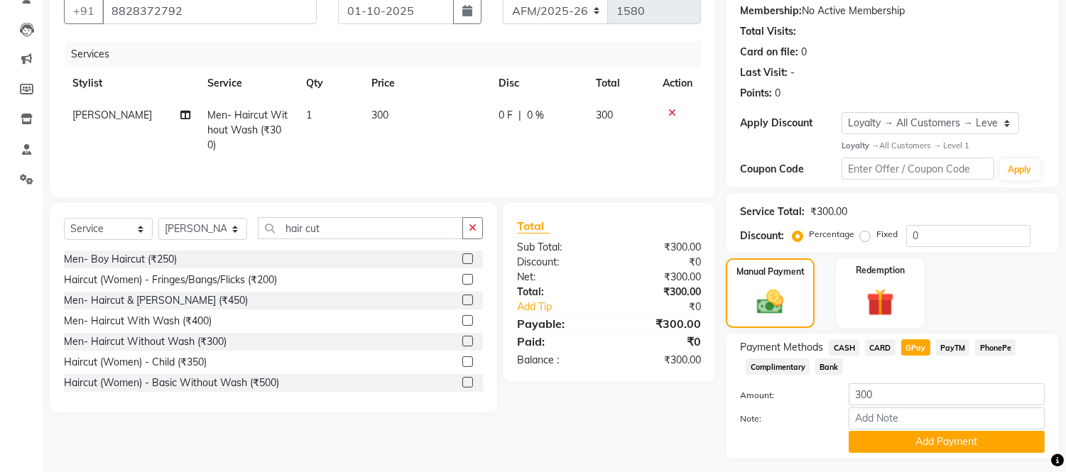
scroll to position [172, 0]
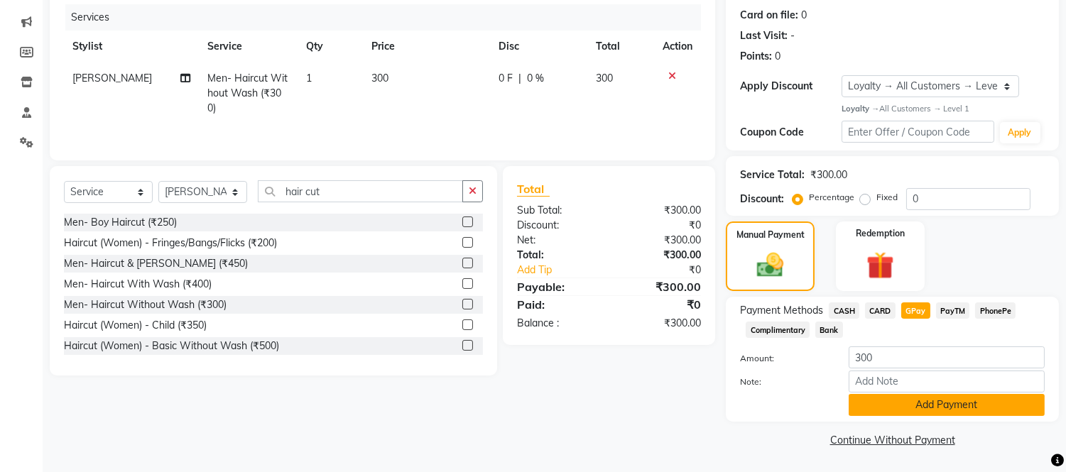
click at [991, 408] on button "Add Payment" at bounding box center [946, 405] width 196 height 22
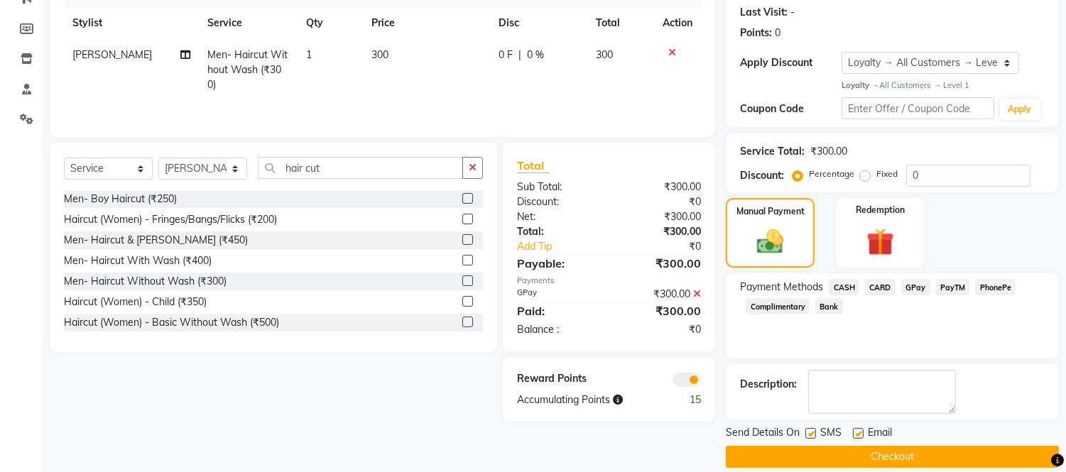
scroll to position [212, 0]
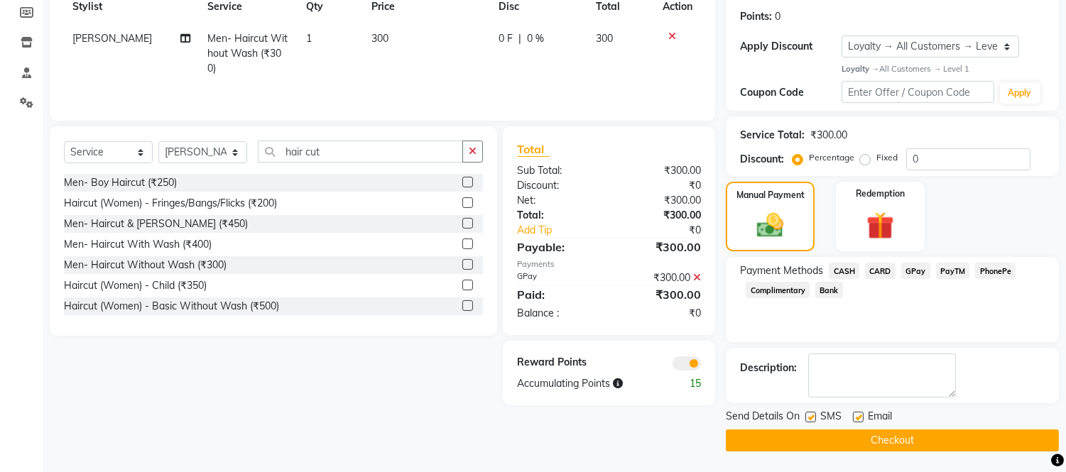
click at [921, 438] on button "Checkout" at bounding box center [892, 441] width 333 height 22
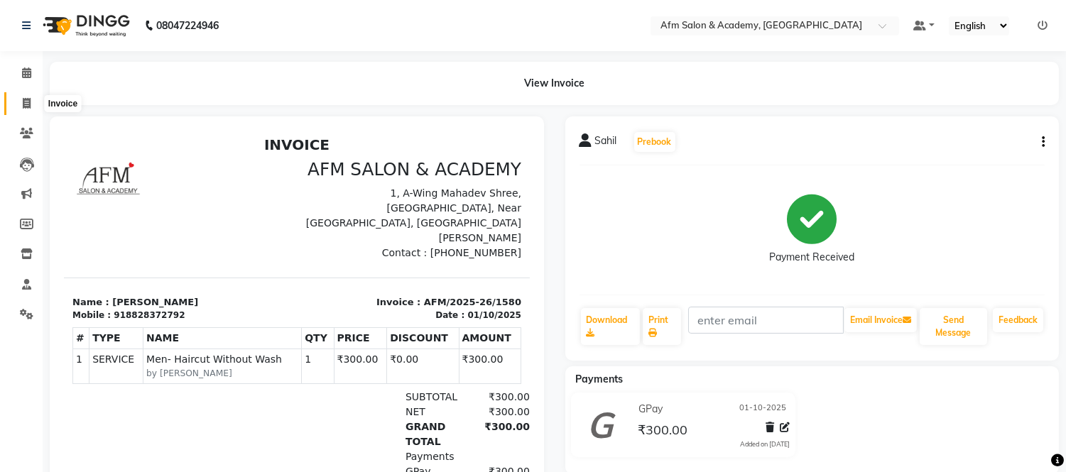
click at [16, 99] on span at bounding box center [26, 104] width 25 height 16
select select "service"
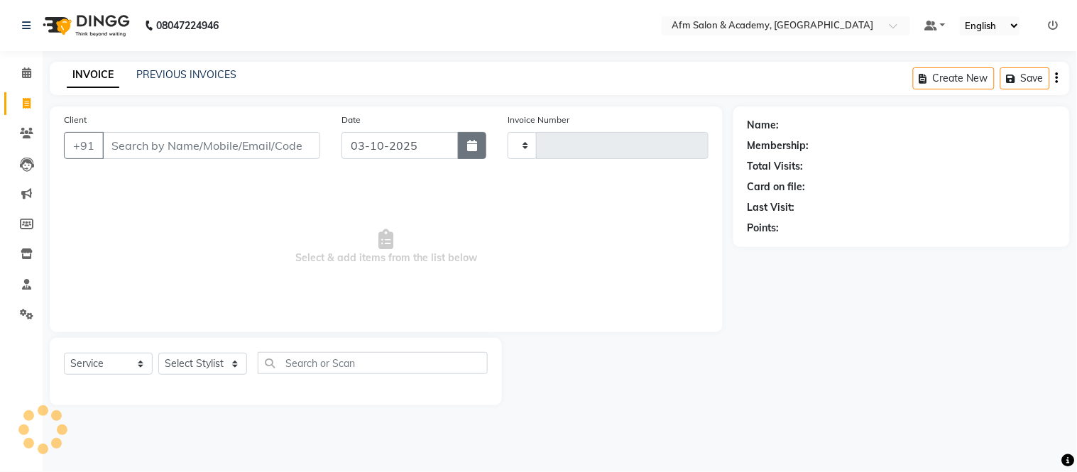
type input "1581"
select select "3437"
click at [477, 148] on icon "button" at bounding box center [472, 145] width 10 height 11
select select "10"
select select "2025"
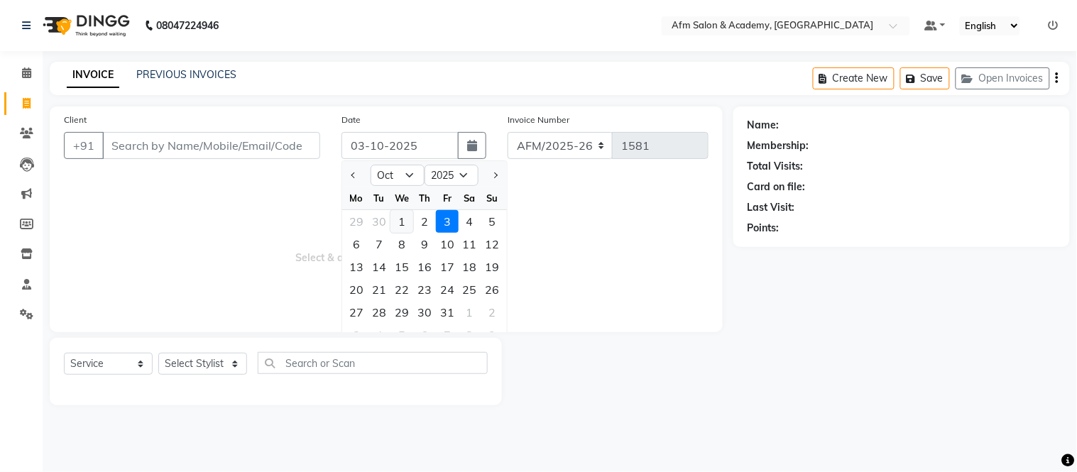
click at [393, 218] on div "1" at bounding box center [401, 221] width 23 height 23
type input "01-10-2025"
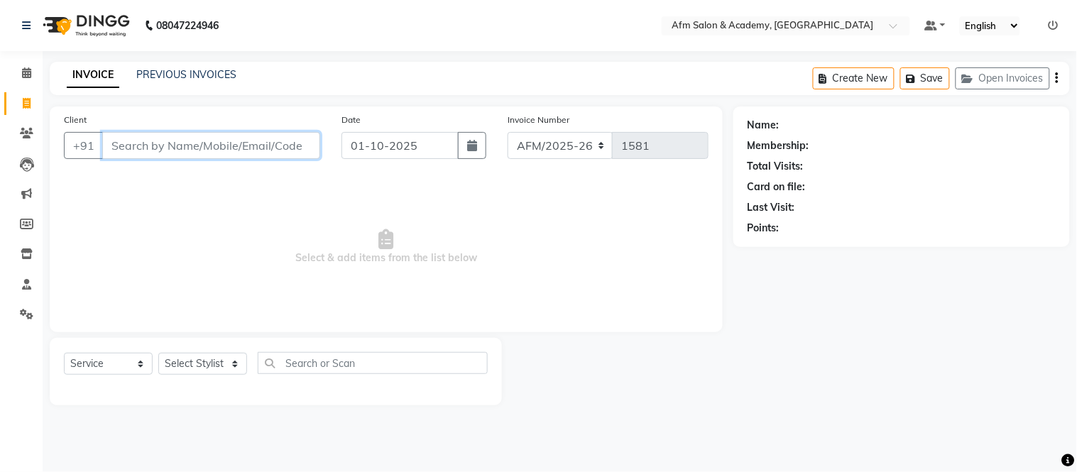
click at [228, 149] on input "Client" at bounding box center [211, 145] width 218 height 27
click at [199, 147] on input "Client" at bounding box center [211, 145] width 218 height 27
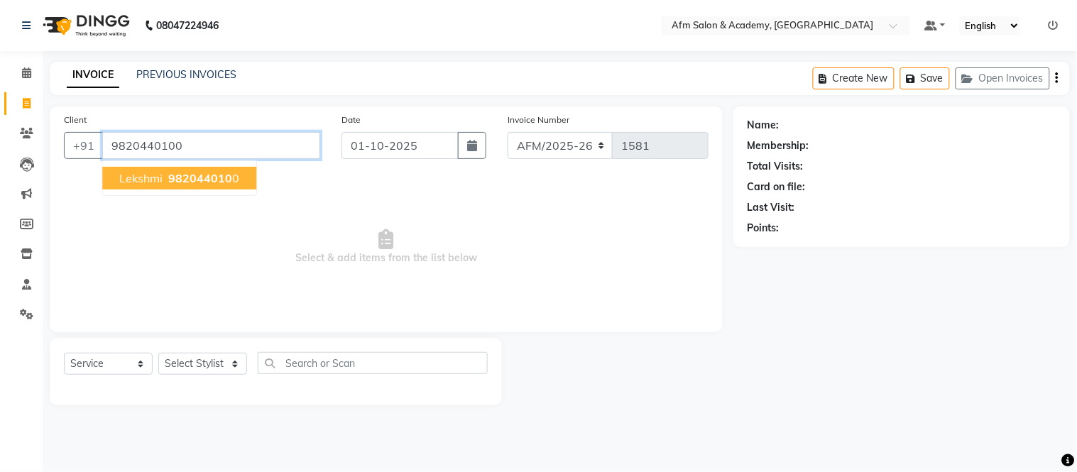
type input "9820440100"
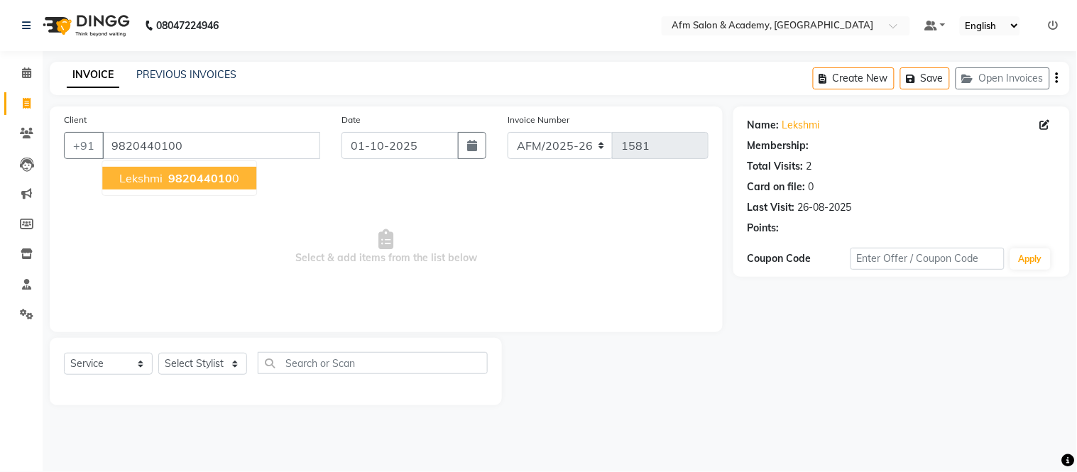
select select "1: Object"
click at [187, 181] on span "982044010" at bounding box center [200, 178] width 64 height 14
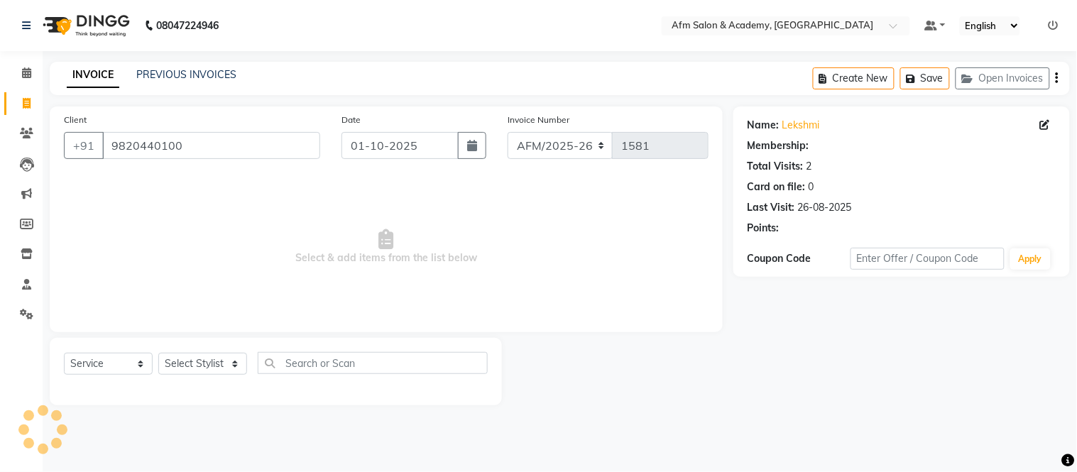
select select "1: Object"
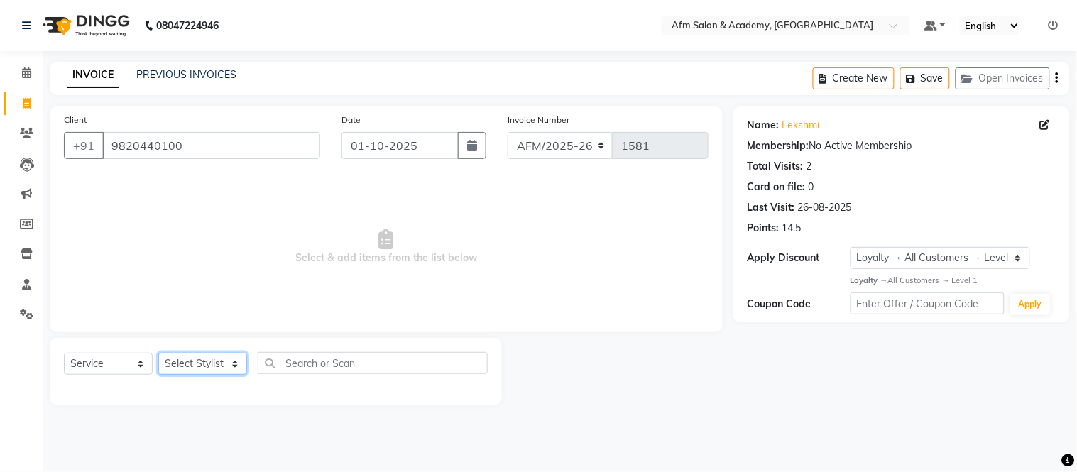
click at [233, 366] on select "Select Stylist AFM [PERSON_NAME] [PERSON_NAME] [PERSON_NAME] Front Desk [PERSON…" at bounding box center [202, 364] width 89 height 22
select select "14109"
click at [158, 354] on select "Select Stylist AFM [PERSON_NAME] [PERSON_NAME] [PERSON_NAME] Front Desk [PERSON…" at bounding box center [202, 364] width 89 height 22
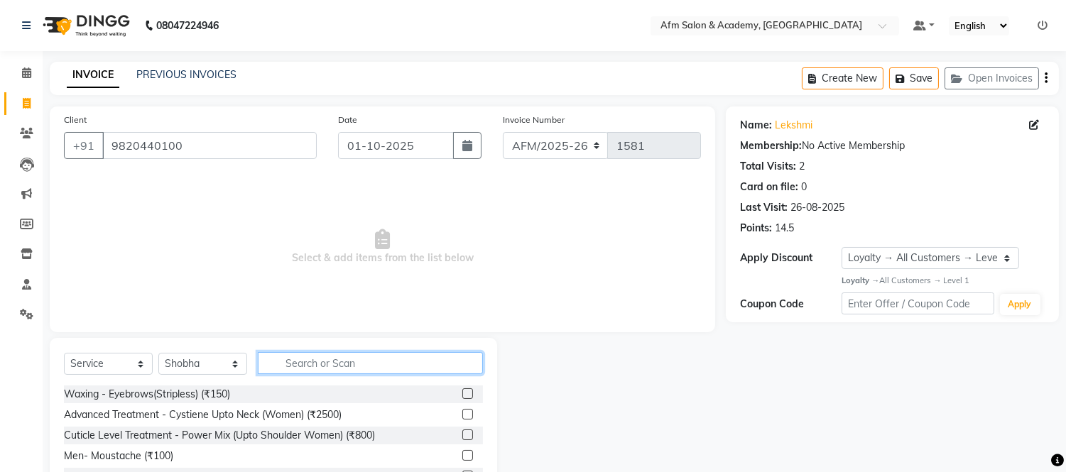
click at [312, 368] on input "text" at bounding box center [370, 363] width 225 height 22
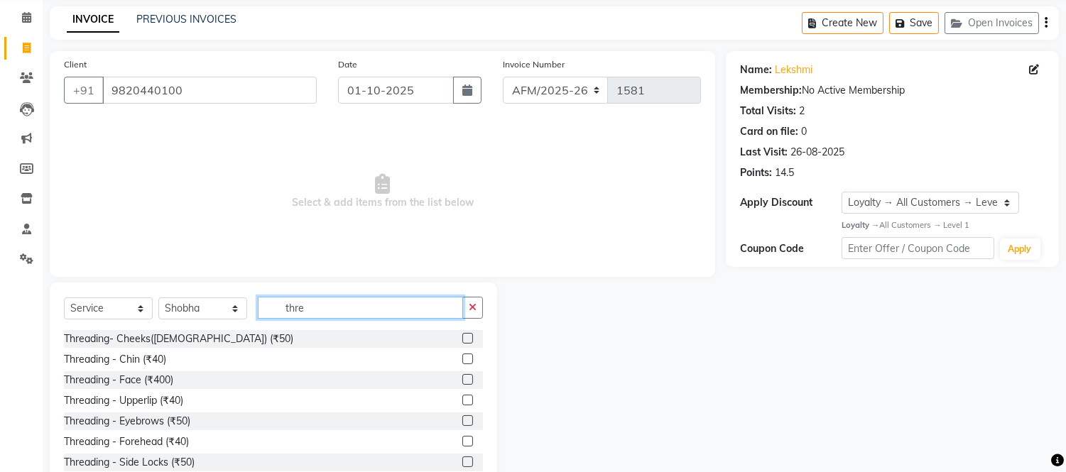
scroll to position [96, 0]
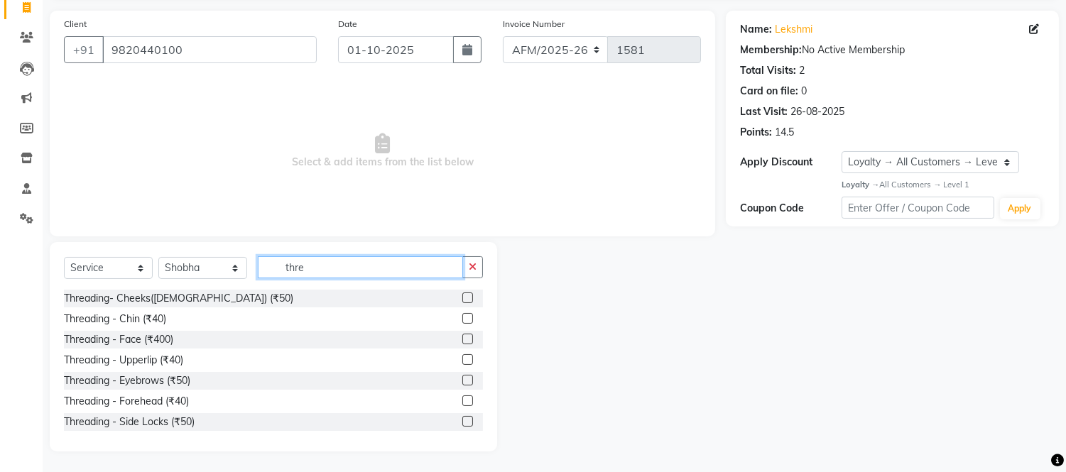
type input "thre"
click at [462, 381] on label at bounding box center [467, 380] width 11 height 11
click at [462, 381] on input "checkbox" at bounding box center [466, 380] width 9 height 9
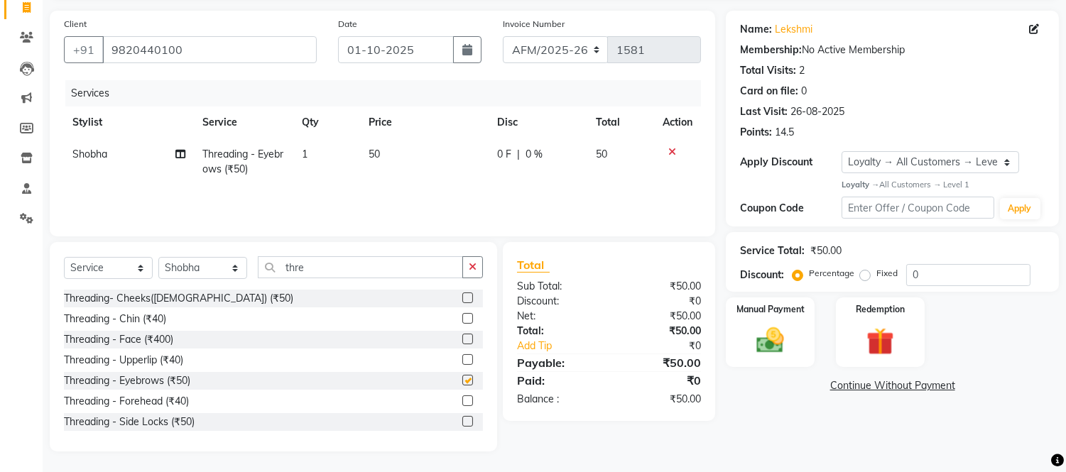
checkbox input "false"
click at [462, 359] on label at bounding box center [467, 359] width 11 height 11
click at [462, 359] on input "checkbox" at bounding box center [466, 360] width 9 height 9
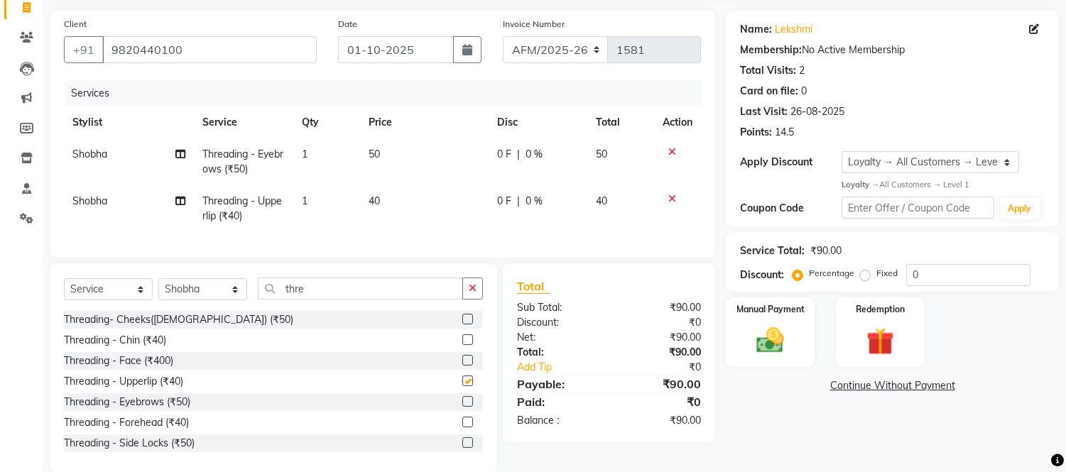
checkbox input "false"
click at [802, 349] on div "Manual Payment" at bounding box center [770, 332] width 92 height 72
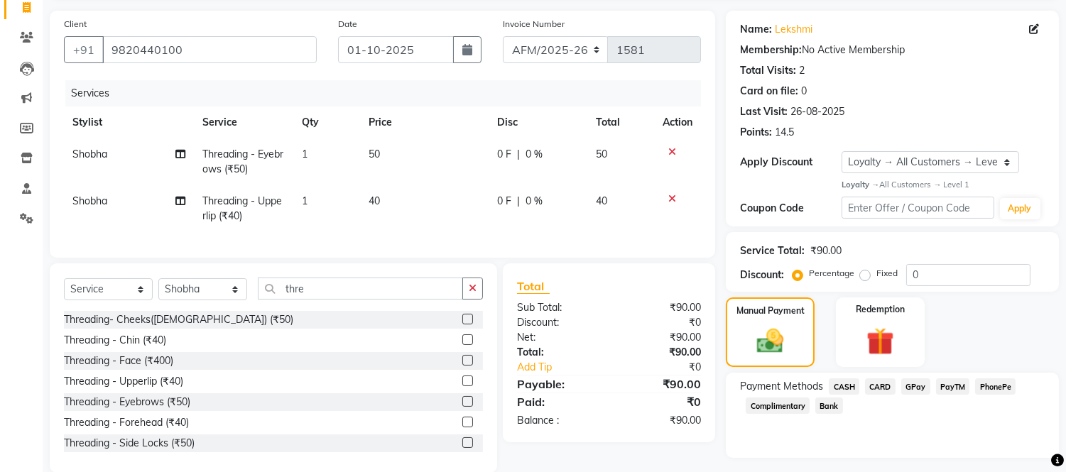
click at [913, 380] on span "GPay" at bounding box center [915, 386] width 29 height 16
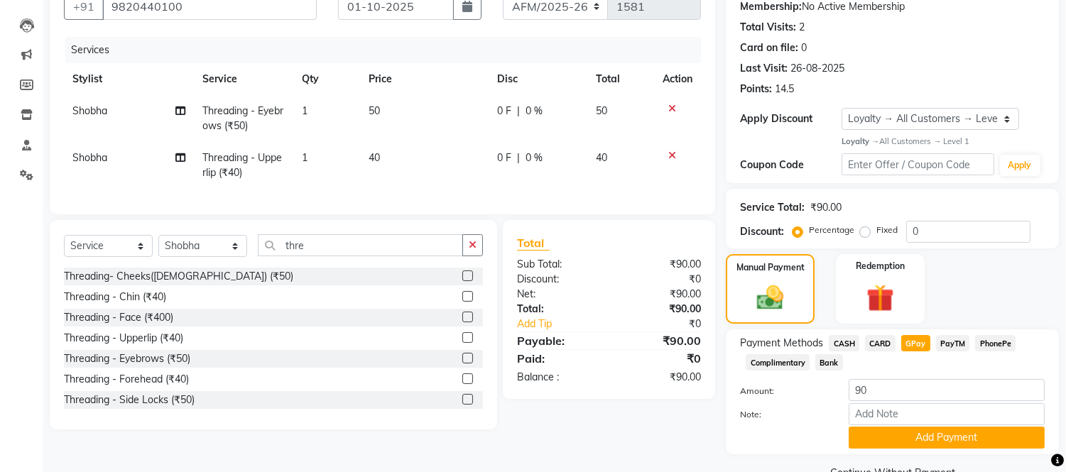
scroll to position [172, 0]
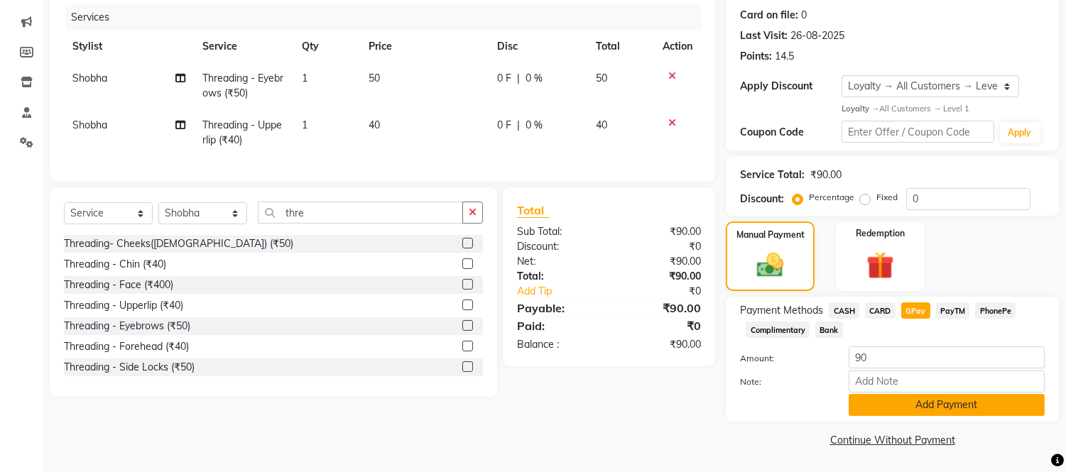
click at [997, 410] on button "Add Payment" at bounding box center [946, 405] width 196 height 22
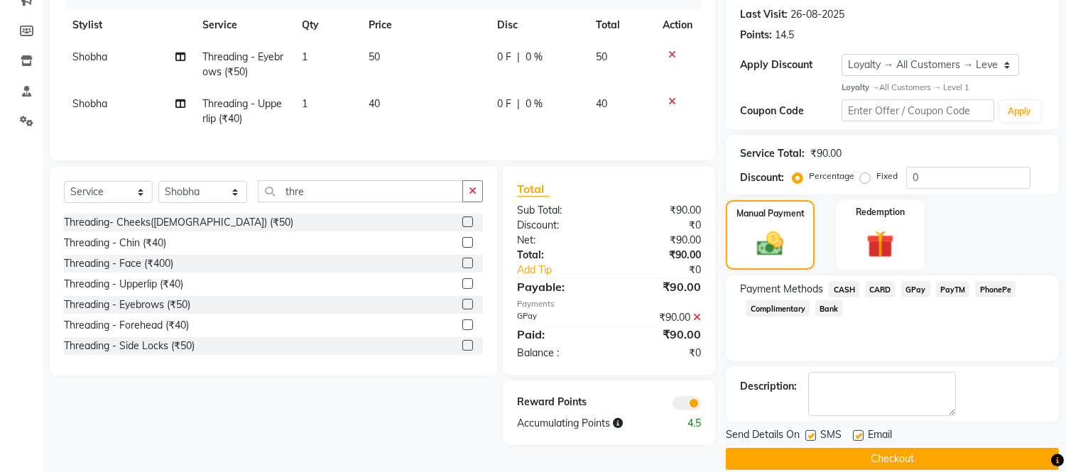
scroll to position [212, 0]
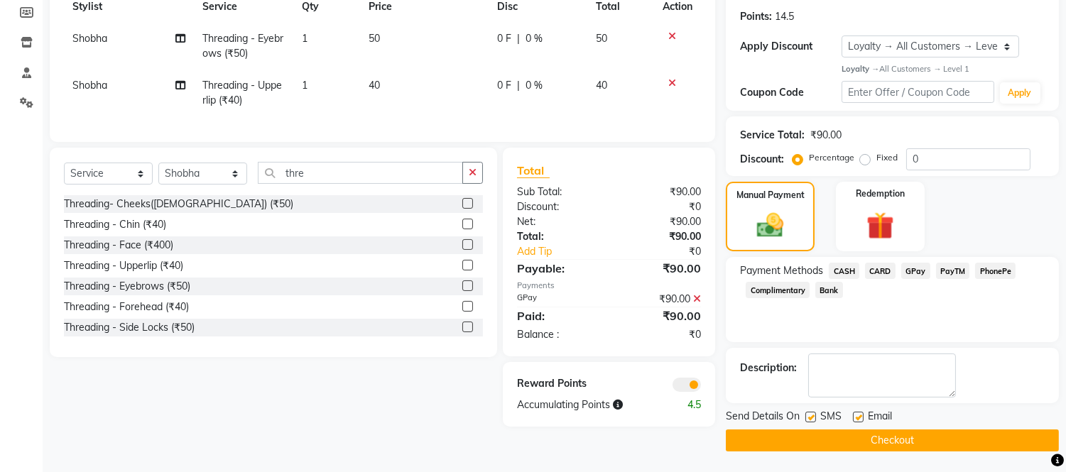
click at [971, 444] on button "Checkout" at bounding box center [892, 441] width 333 height 22
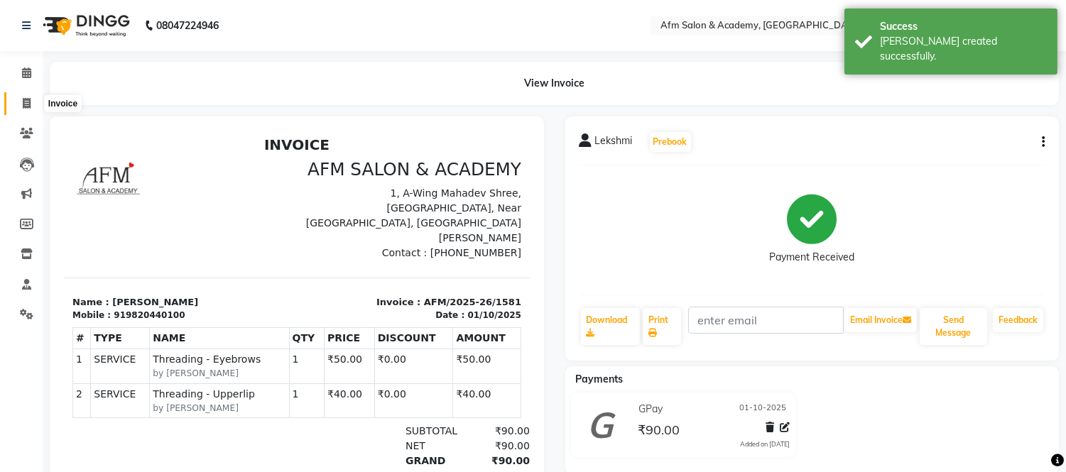
click at [27, 100] on icon at bounding box center [27, 103] width 8 height 11
select select "service"
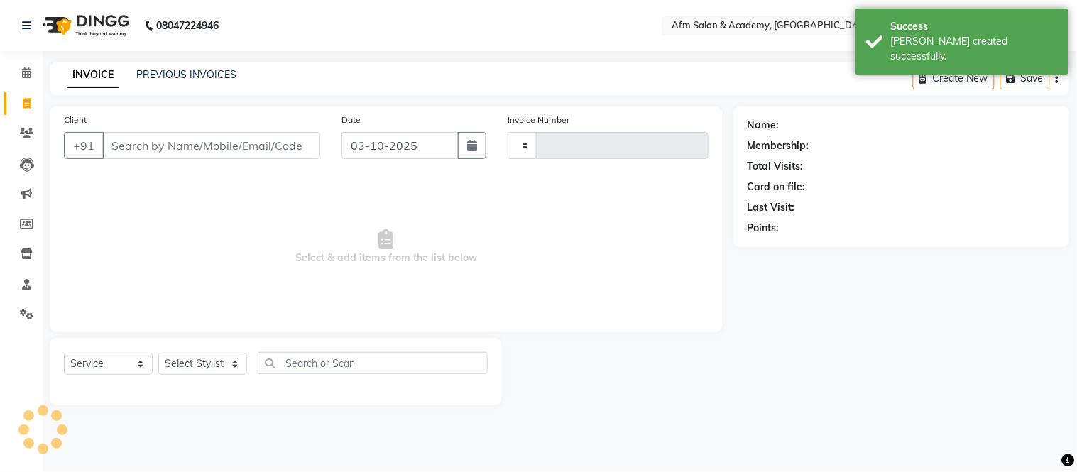
type input "1582"
select select "3437"
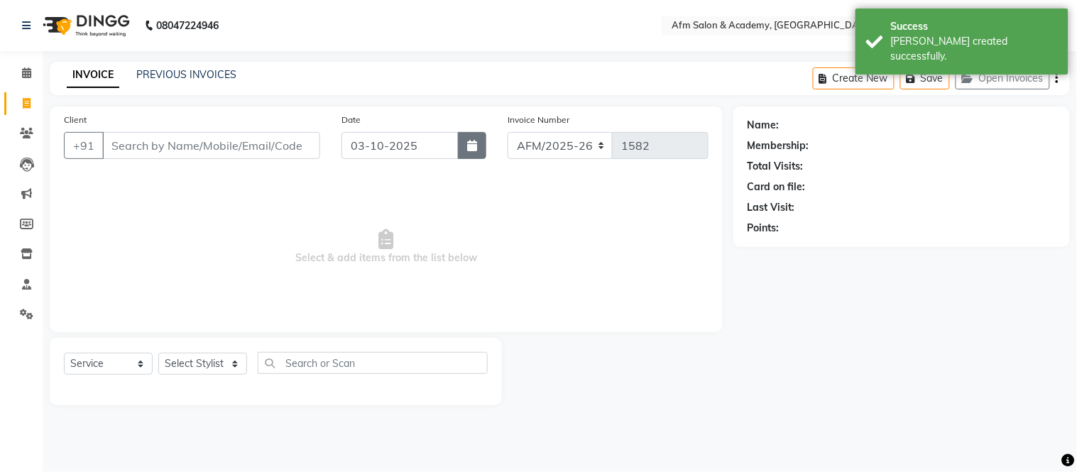
click at [476, 153] on button "button" at bounding box center [472, 145] width 28 height 27
select select "10"
select select "2025"
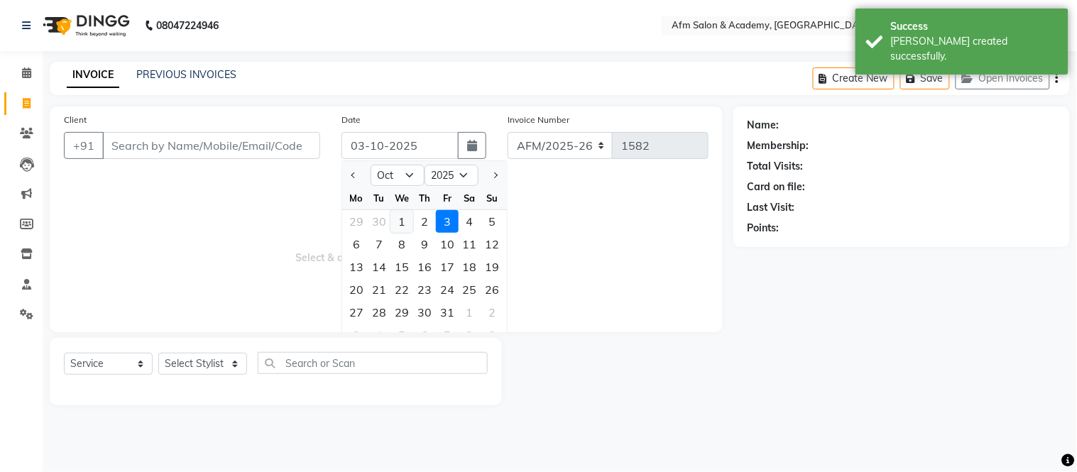
click at [398, 224] on div "1" at bounding box center [401, 221] width 23 height 23
type input "01-10-2025"
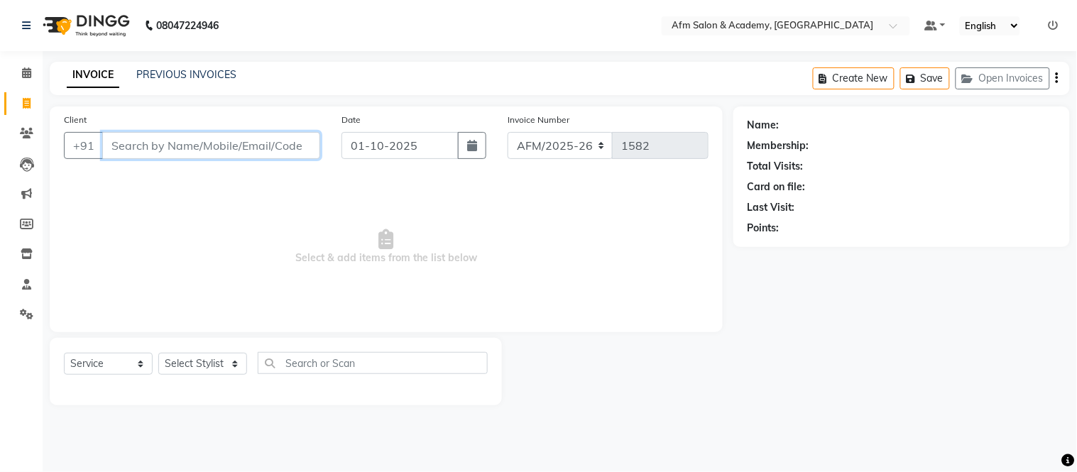
click at [217, 136] on input "Client" at bounding box center [211, 145] width 218 height 27
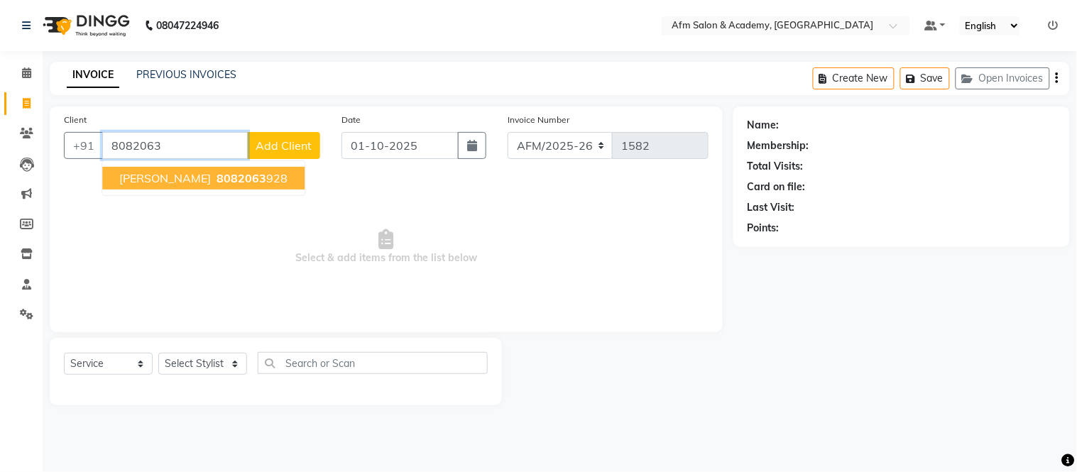
click at [197, 173] on span "Ashwini Yemgekar" at bounding box center [165, 178] width 92 height 14
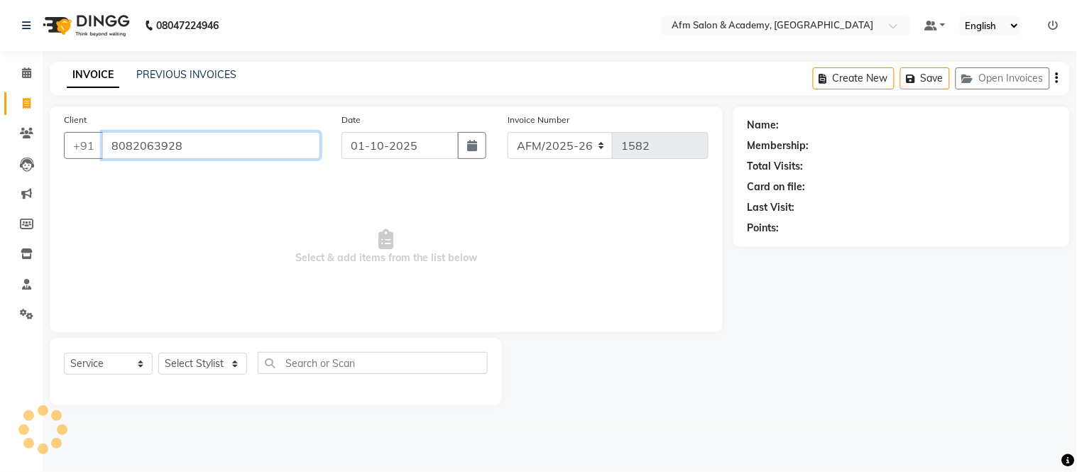
type input "8082063928"
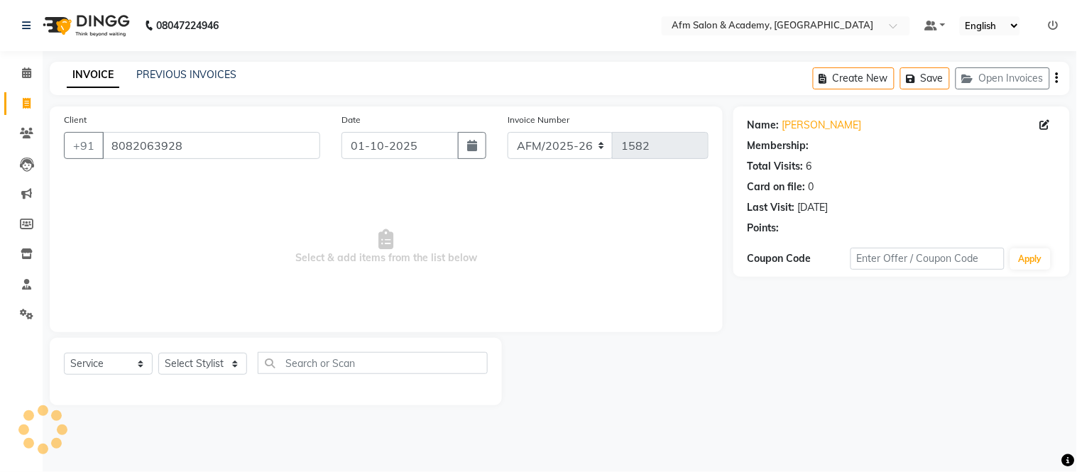
select select "2: Object"
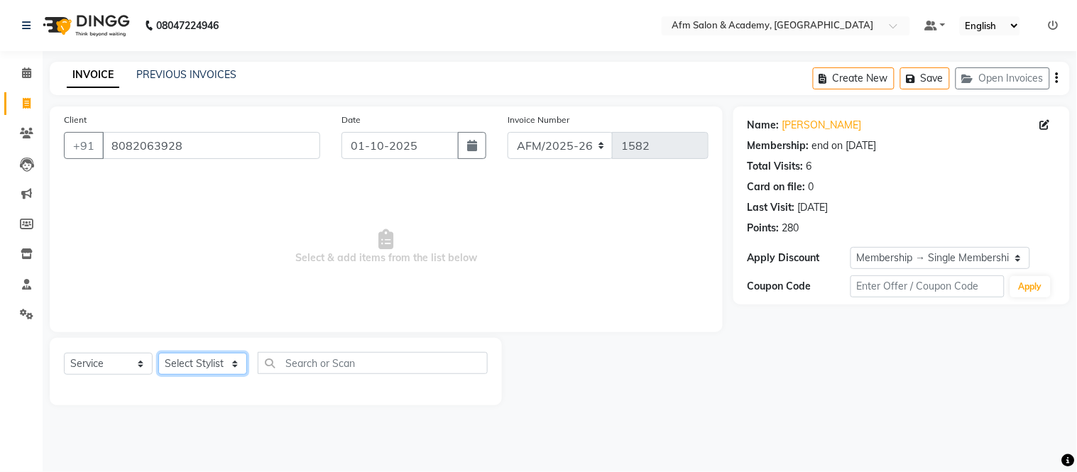
click at [231, 356] on select "Select Stylist AFM [PERSON_NAME] [PERSON_NAME] [PERSON_NAME] Front Desk [PERSON…" at bounding box center [202, 364] width 89 height 22
select select "15293"
click at [158, 354] on select "Select Stylist AFM [PERSON_NAME] [PERSON_NAME] [PERSON_NAME] Front Desk [PERSON…" at bounding box center [202, 364] width 89 height 22
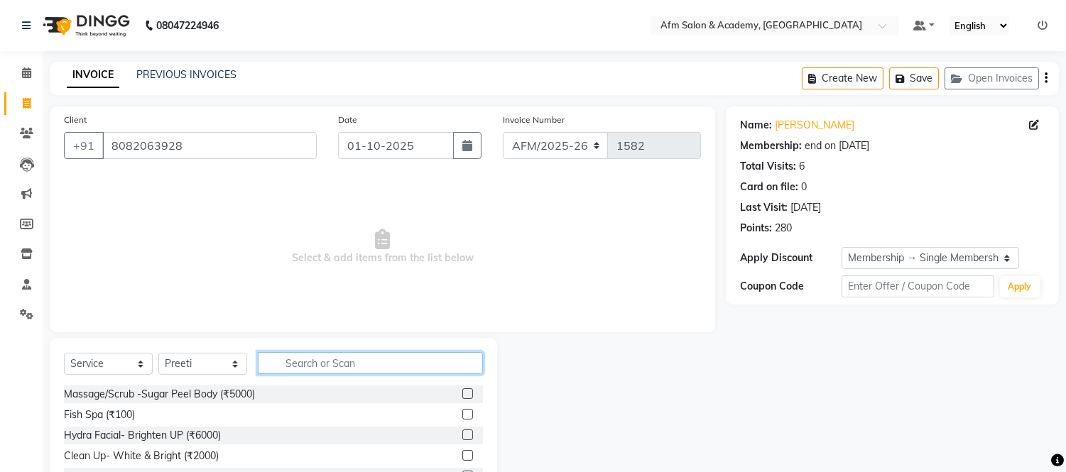
click at [306, 364] on input "text" at bounding box center [370, 363] width 225 height 22
type input "hydra"
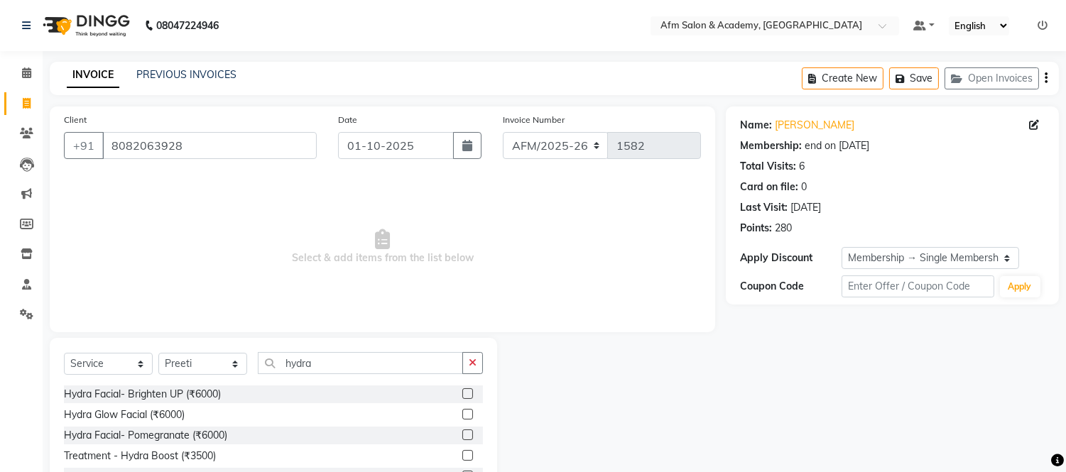
click at [714, 435] on div at bounding box center [611, 442] width 229 height 209
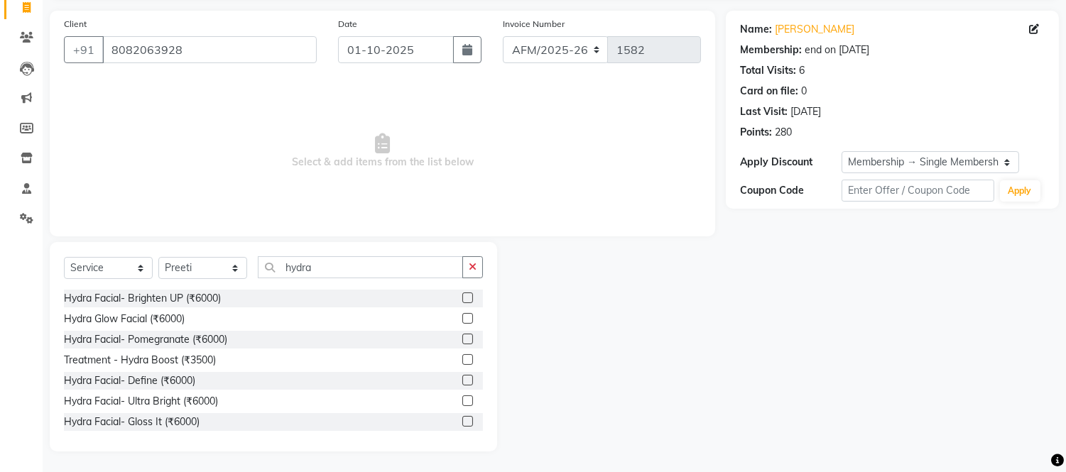
click at [484, 420] on div "Select Service Product Membership Package Voucher Prepaid Gift Card Select Styl…" at bounding box center [273, 346] width 447 height 209
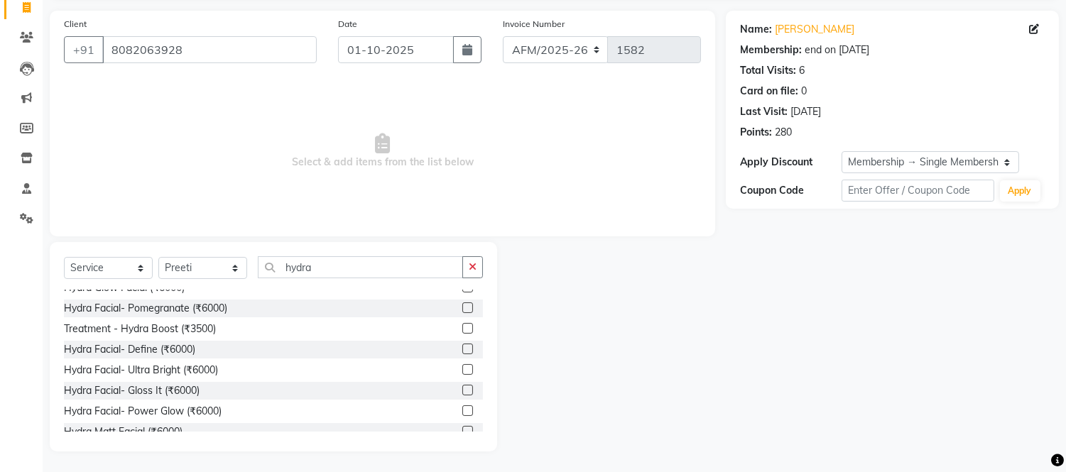
scroll to position [62, 0]
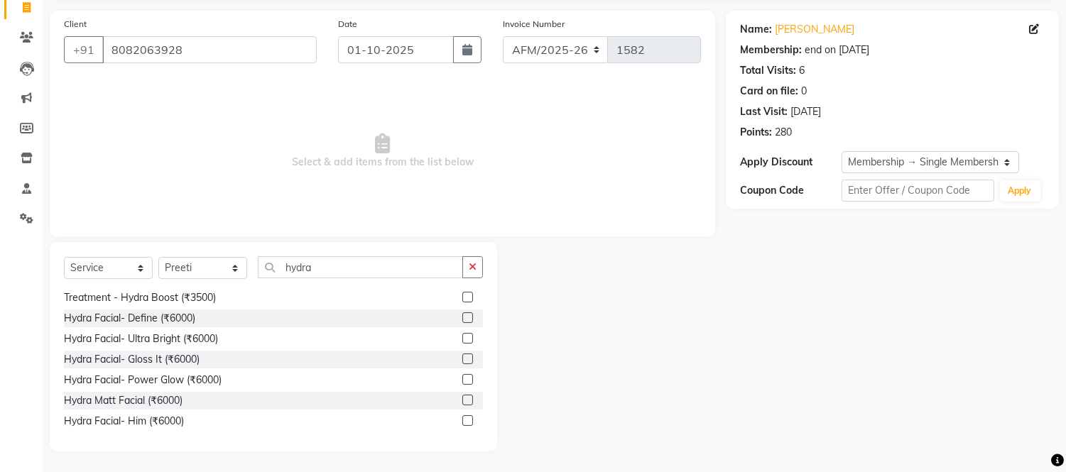
click at [462, 402] on label at bounding box center [467, 400] width 11 height 11
click at [462, 402] on input "checkbox" at bounding box center [466, 400] width 9 height 9
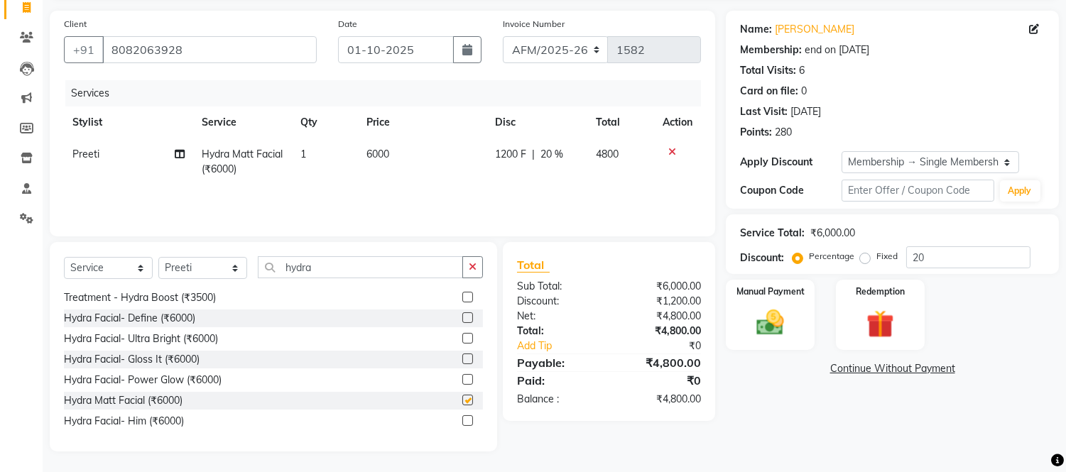
checkbox input "false"
click at [357, 259] on input "hydra" at bounding box center [360, 267] width 205 height 22
type input "h"
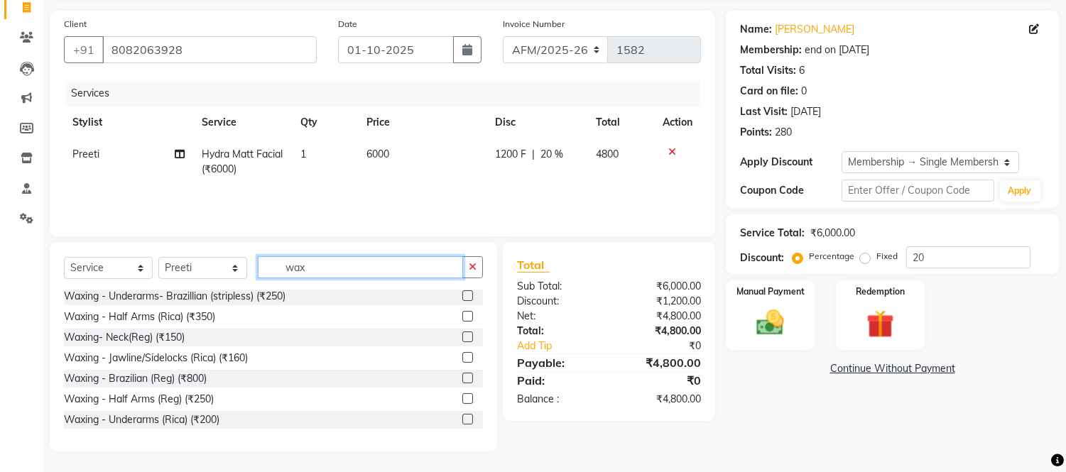
scroll to position [158, 0]
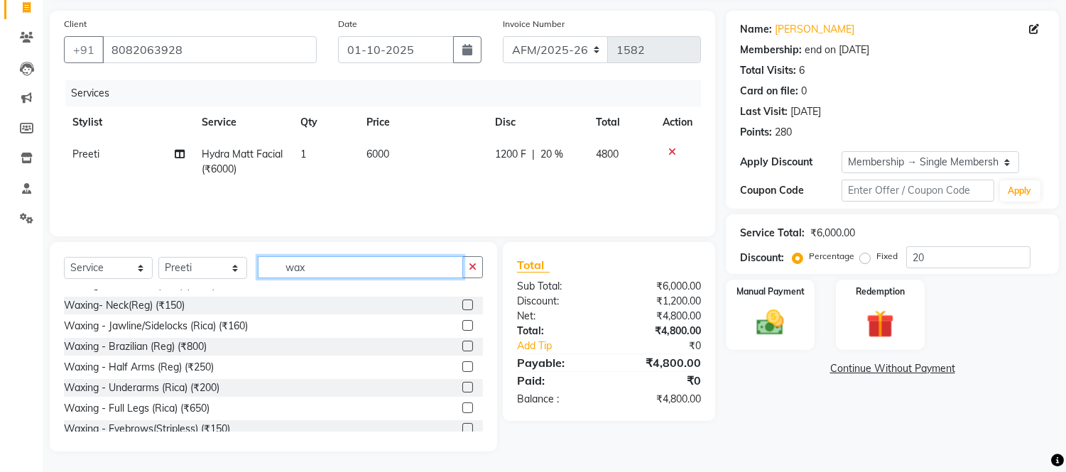
type input "wax"
click at [462, 388] on label at bounding box center [467, 387] width 11 height 11
click at [462, 388] on input "checkbox" at bounding box center [466, 387] width 9 height 9
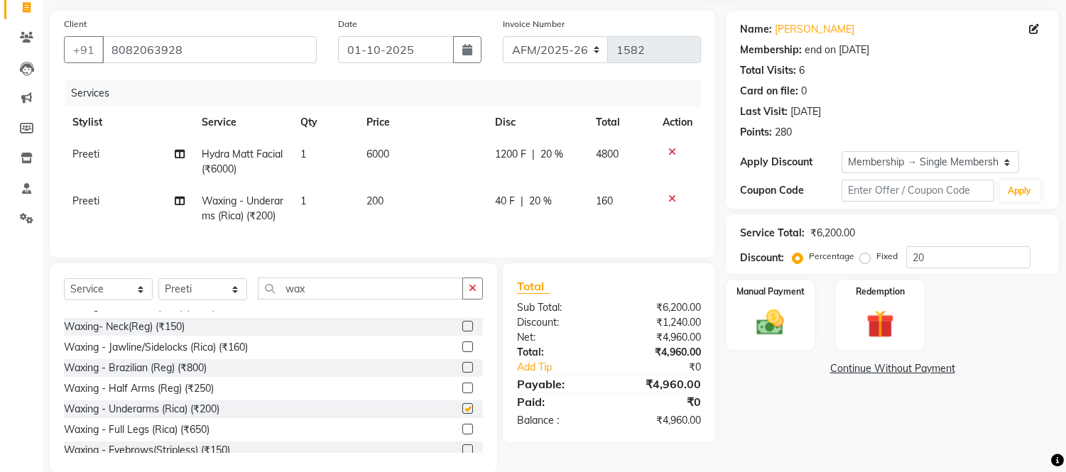
checkbox input "false"
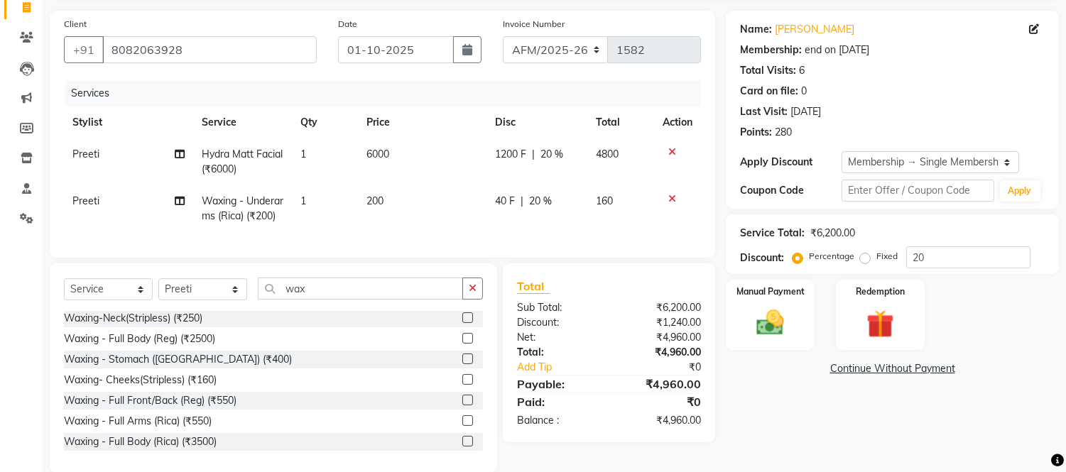
scroll to position [346, 0]
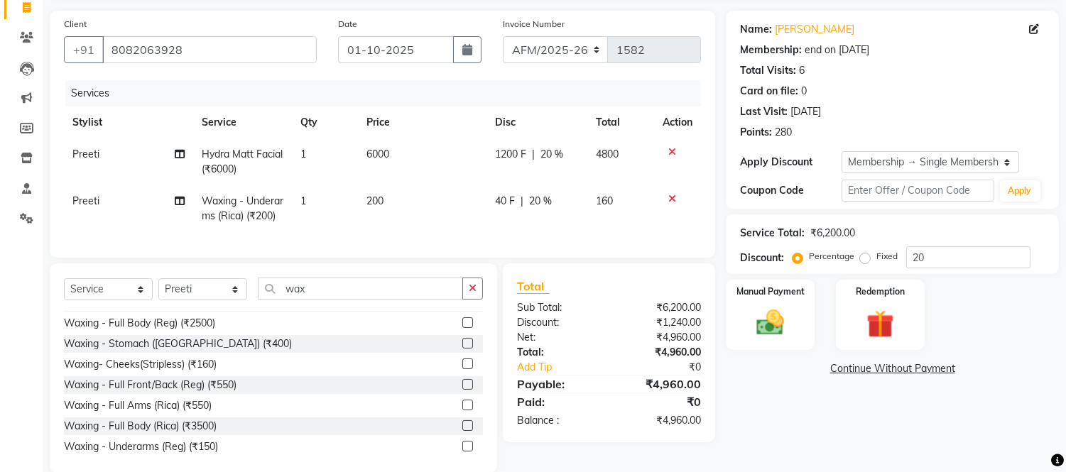
click at [462, 410] on label at bounding box center [467, 405] width 11 height 11
click at [462, 410] on input "checkbox" at bounding box center [466, 405] width 9 height 9
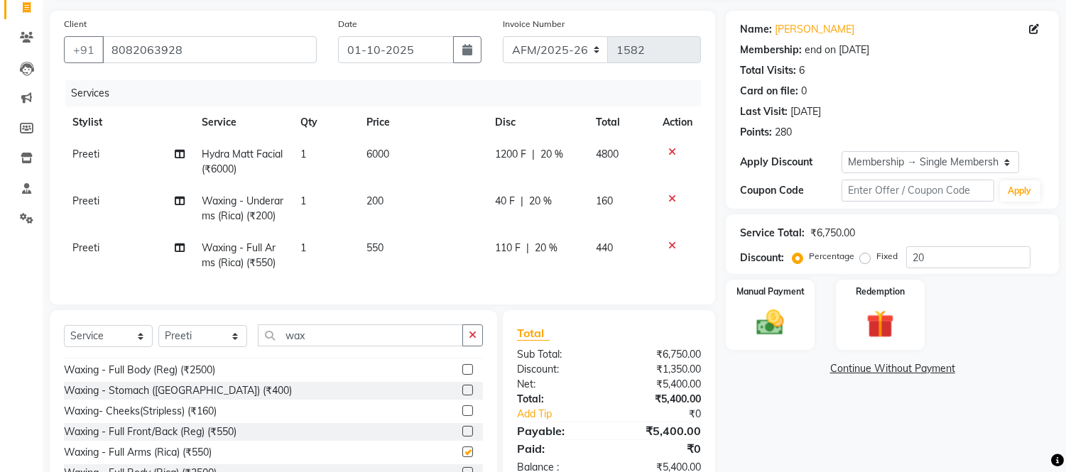
checkbox input "false"
click at [785, 335] on img at bounding box center [770, 323] width 47 height 33
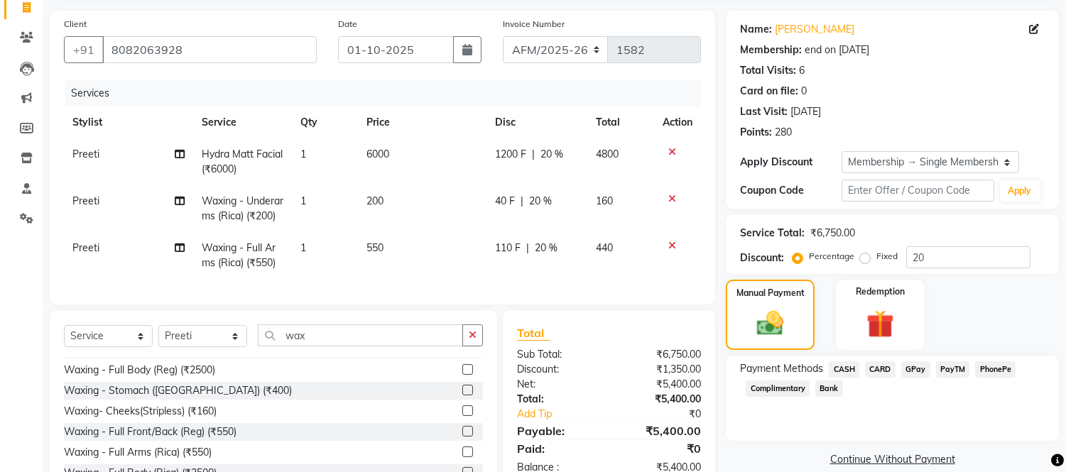
click at [913, 370] on span "GPay" at bounding box center [915, 369] width 29 height 16
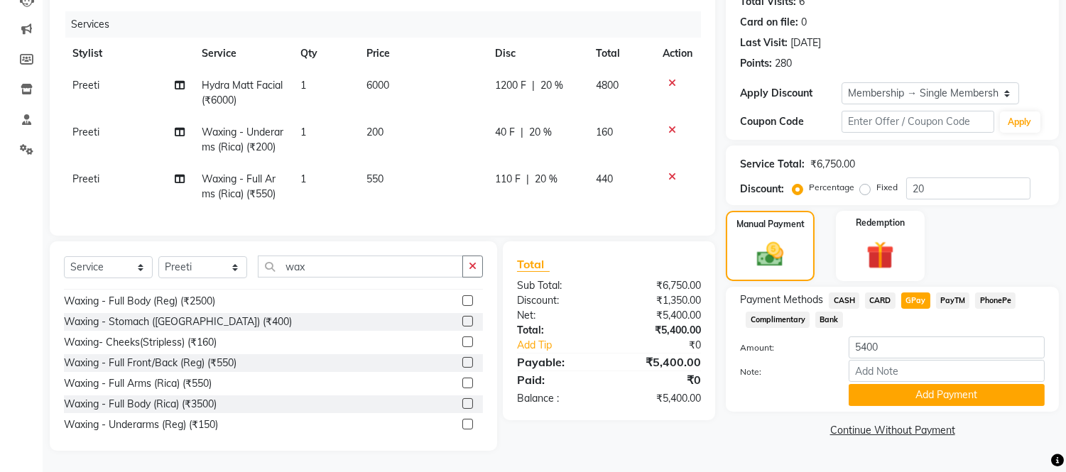
scroll to position [176, 0]
click at [968, 392] on button "Add Payment" at bounding box center [946, 395] width 196 height 22
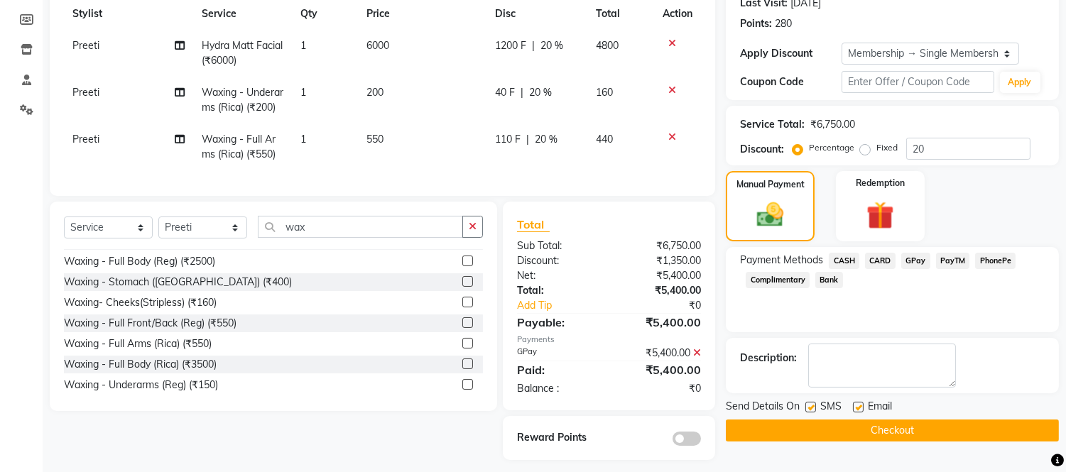
scroll to position [225, 0]
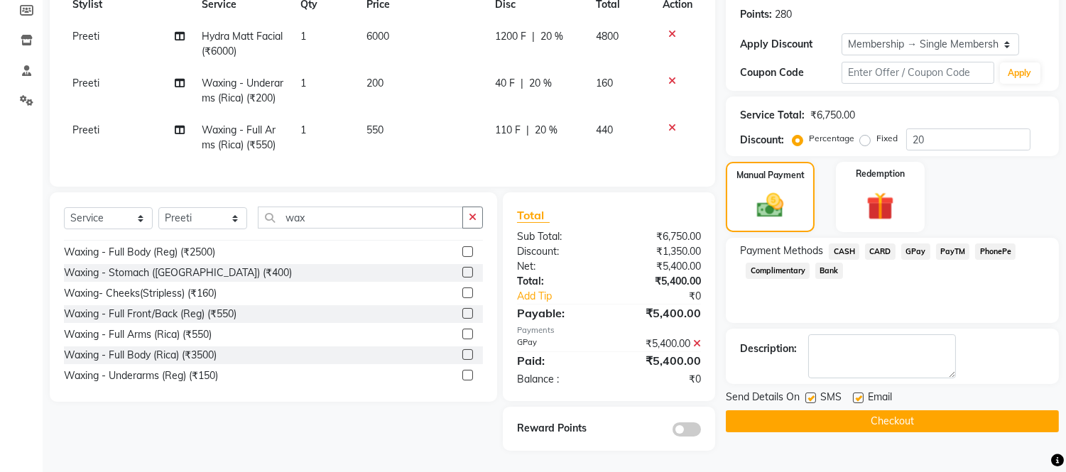
click at [1001, 410] on button "Checkout" at bounding box center [892, 421] width 333 height 22
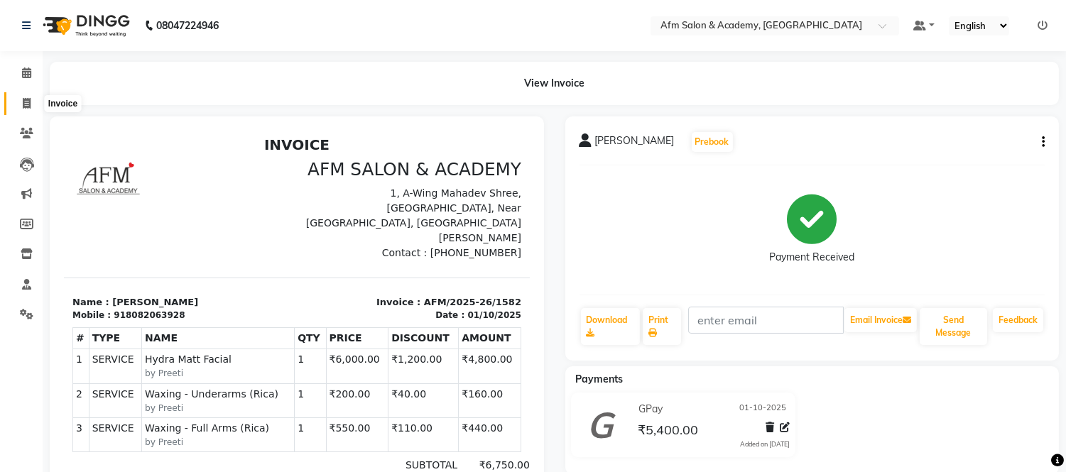
click at [24, 108] on icon at bounding box center [27, 103] width 8 height 11
select select "service"
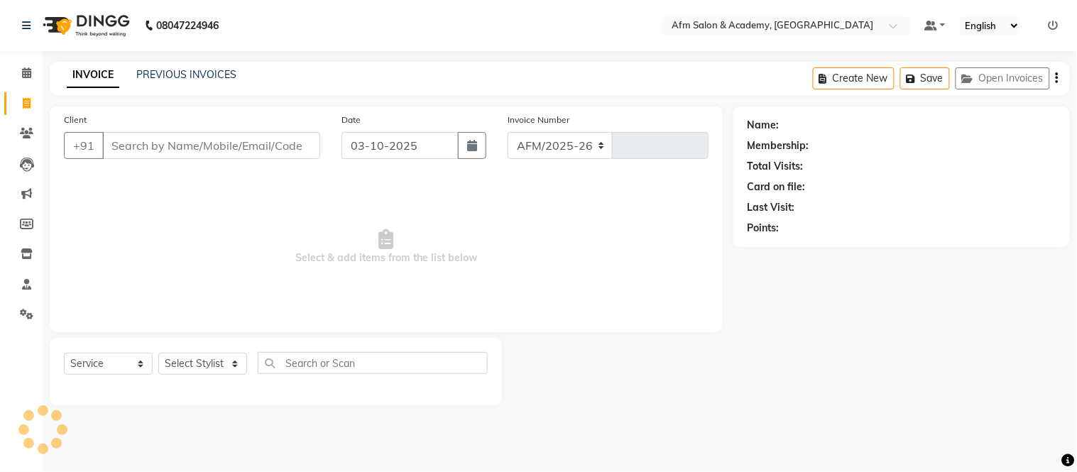
select select "3437"
type input "1583"
click at [476, 141] on icon "button" at bounding box center [472, 145] width 10 height 11
select select "10"
select select "2025"
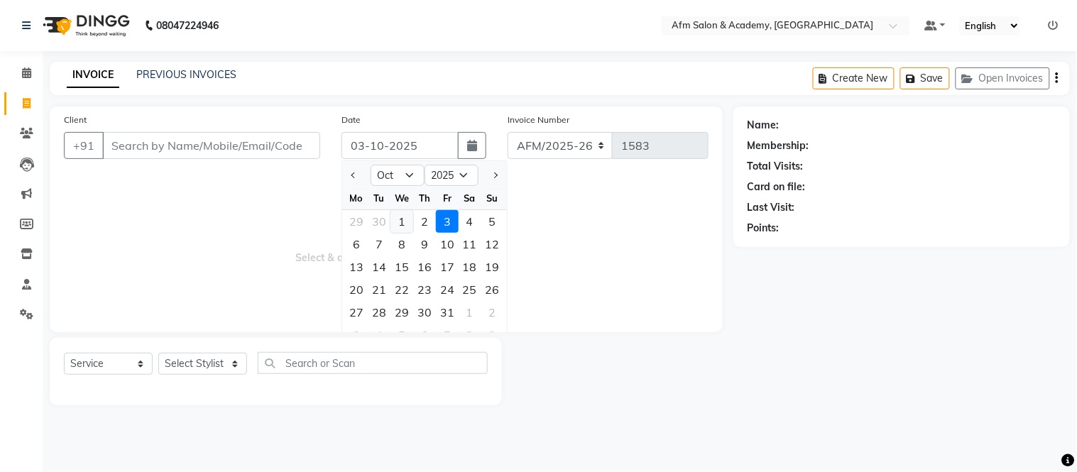
click at [399, 221] on div "1" at bounding box center [401, 221] width 23 height 23
type input "01-10-2025"
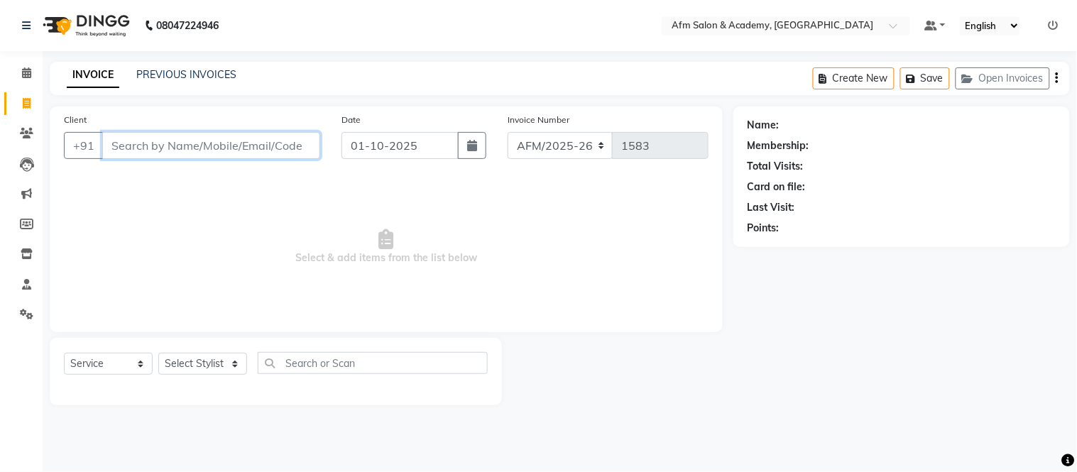
click at [201, 145] on input "Client" at bounding box center [211, 145] width 218 height 27
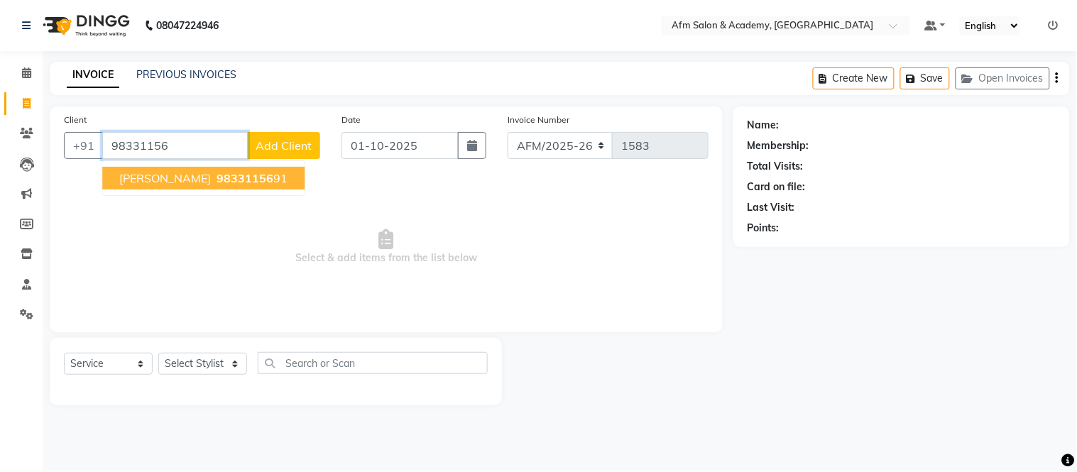
click at [217, 183] on span "98331156" at bounding box center [245, 178] width 57 height 14
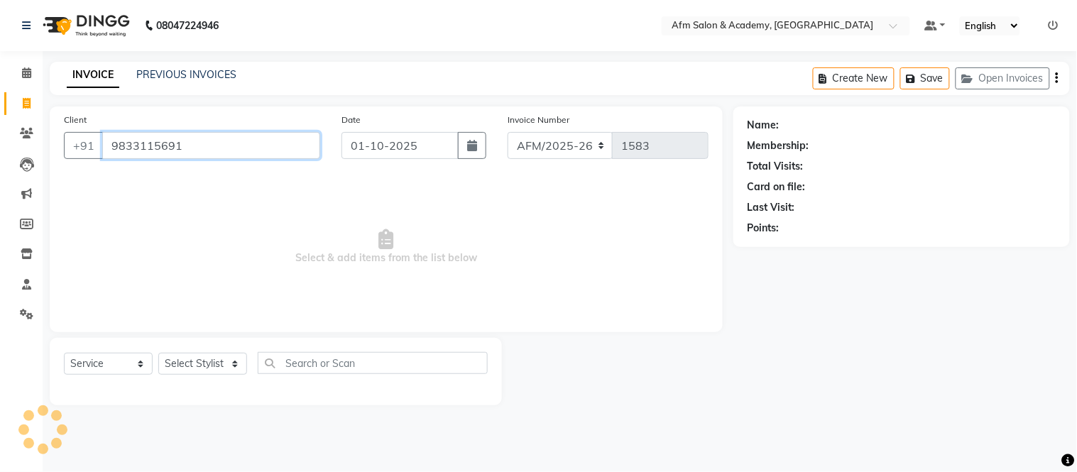
type input "9833115691"
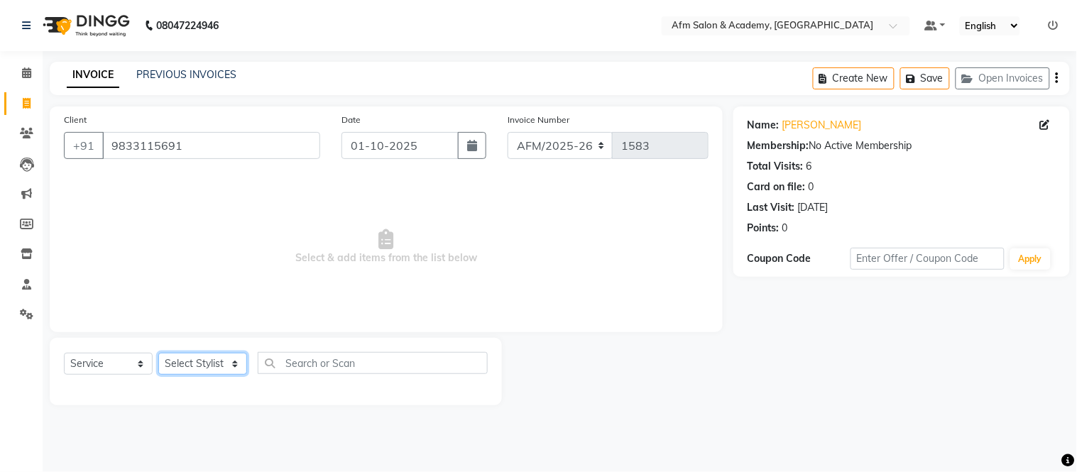
click at [237, 363] on select "Select Stylist AFM [PERSON_NAME] [PERSON_NAME] [PERSON_NAME] Front Desk [PERSON…" at bounding box center [202, 364] width 89 height 22
select select "66373"
click at [158, 354] on select "Select Stylist AFM [PERSON_NAME] [PERSON_NAME] [PERSON_NAME] Front Desk [PERSON…" at bounding box center [202, 364] width 89 height 22
click at [234, 248] on span "Select & add items from the list below" at bounding box center [386, 247] width 645 height 142
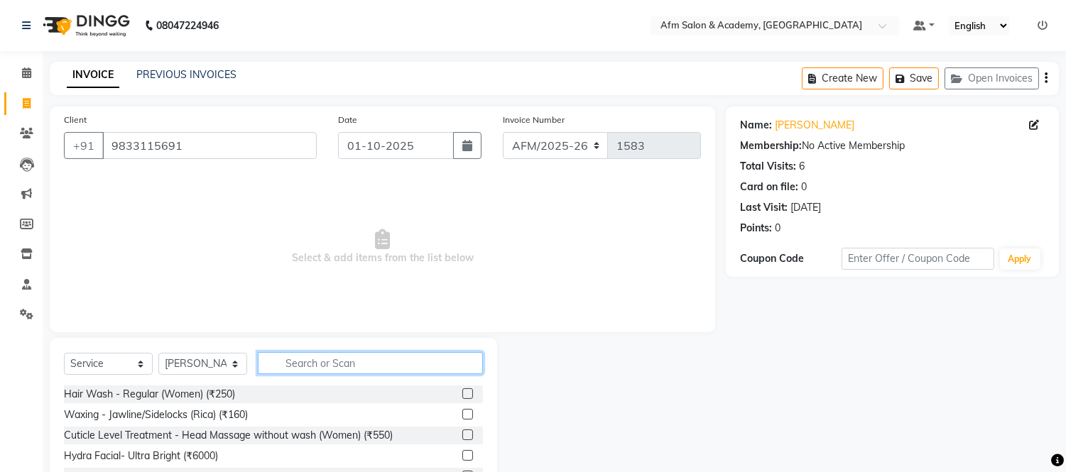
click at [317, 360] on input "text" at bounding box center [370, 363] width 225 height 22
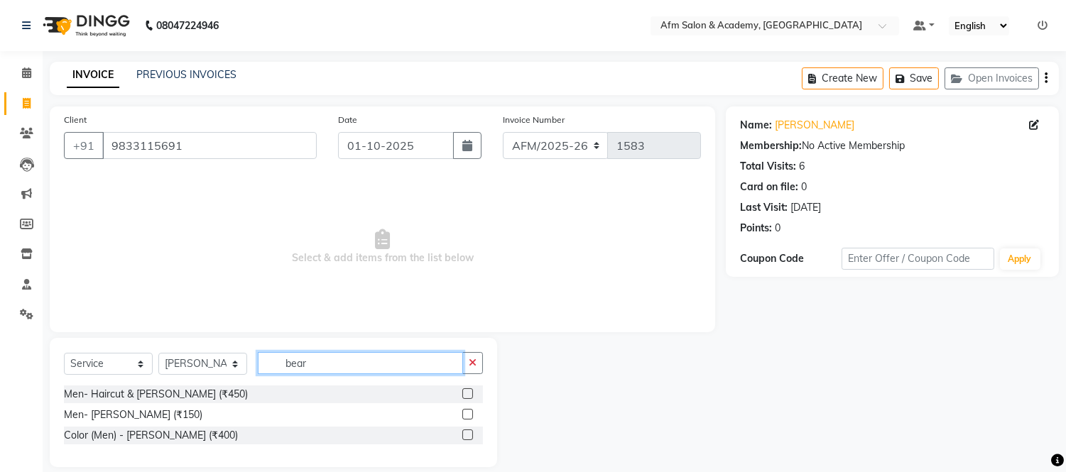
type input "bear"
click at [472, 410] on div at bounding box center [472, 415] width 21 height 18
click at [467, 415] on label at bounding box center [467, 414] width 11 height 11
click at [467, 415] on input "checkbox" at bounding box center [466, 414] width 9 height 9
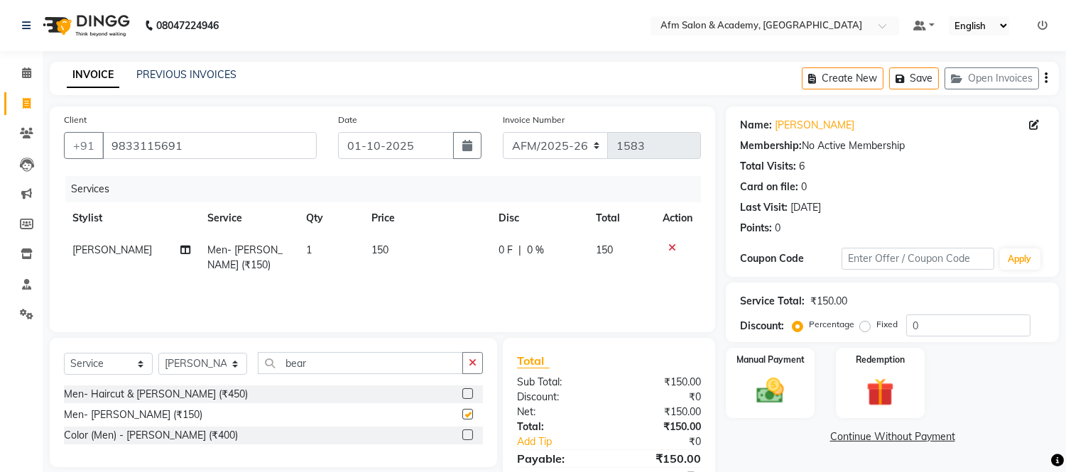
checkbox input "false"
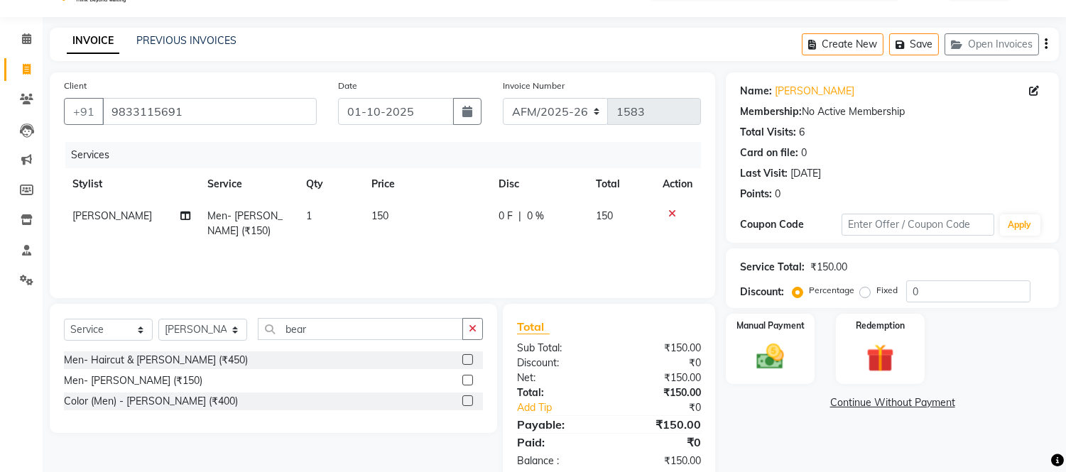
scroll to position [66, 0]
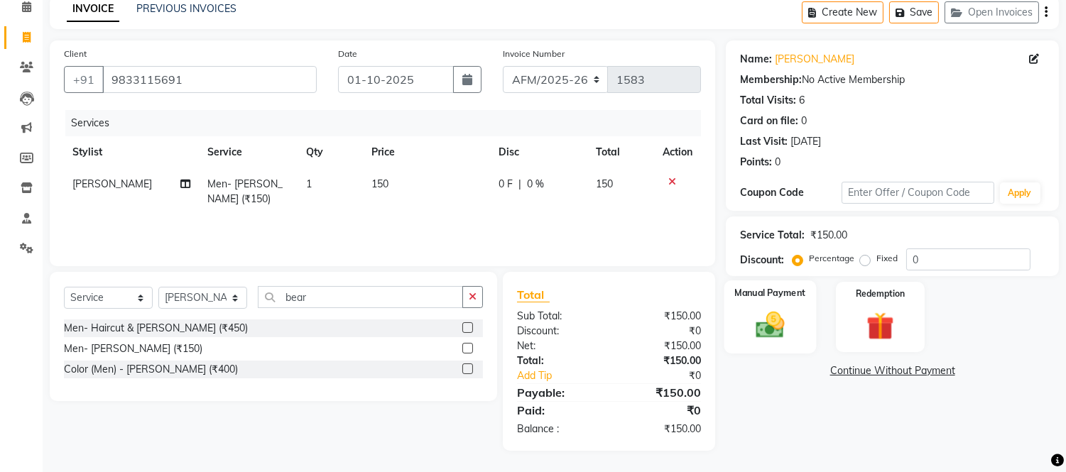
click at [768, 331] on img at bounding box center [770, 325] width 47 height 33
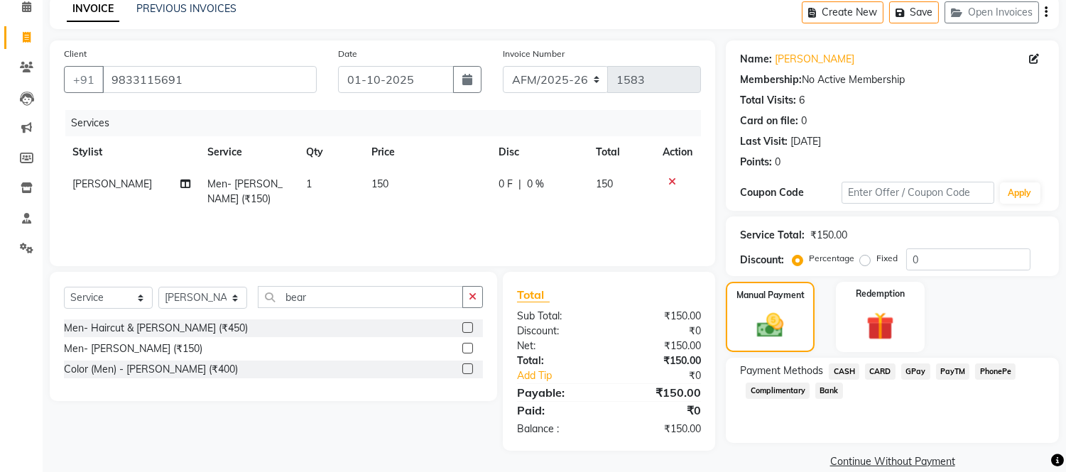
click at [913, 373] on span "GPay" at bounding box center [915, 371] width 29 height 16
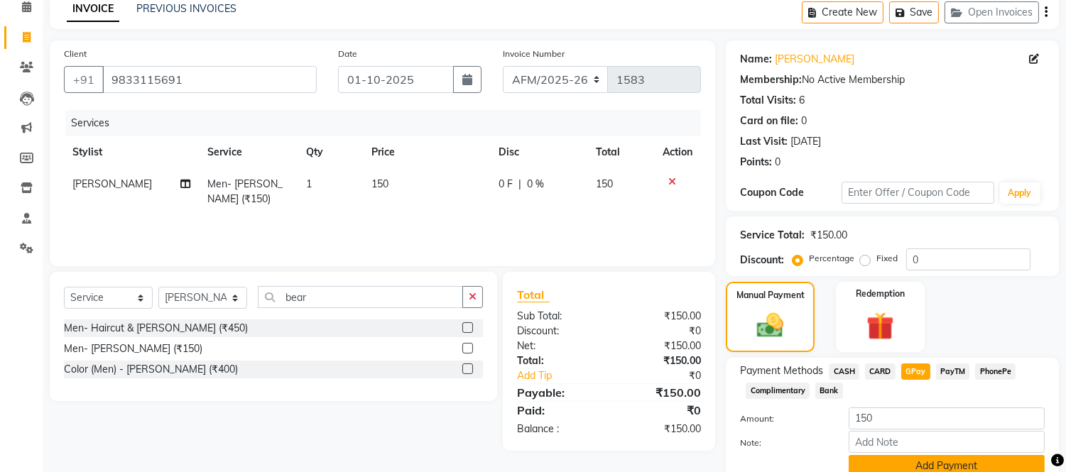
click at [954, 459] on button "Add Payment" at bounding box center [946, 466] width 196 height 22
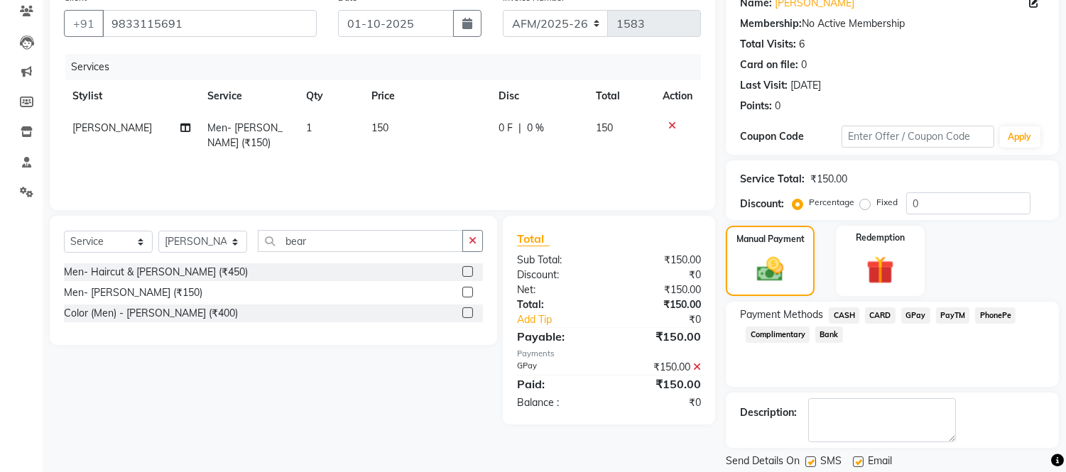
scroll to position [166, 0]
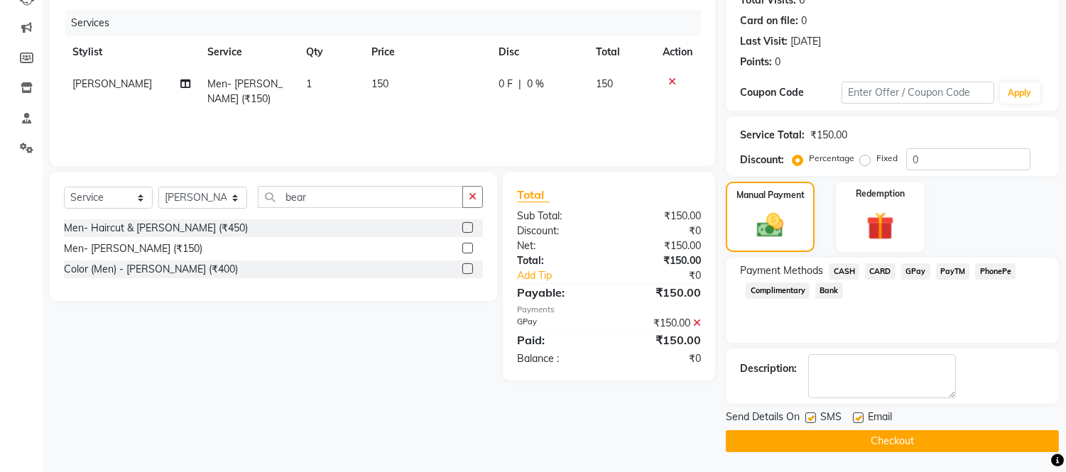
click at [953, 440] on button "Checkout" at bounding box center [892, 441] width 333 height 22
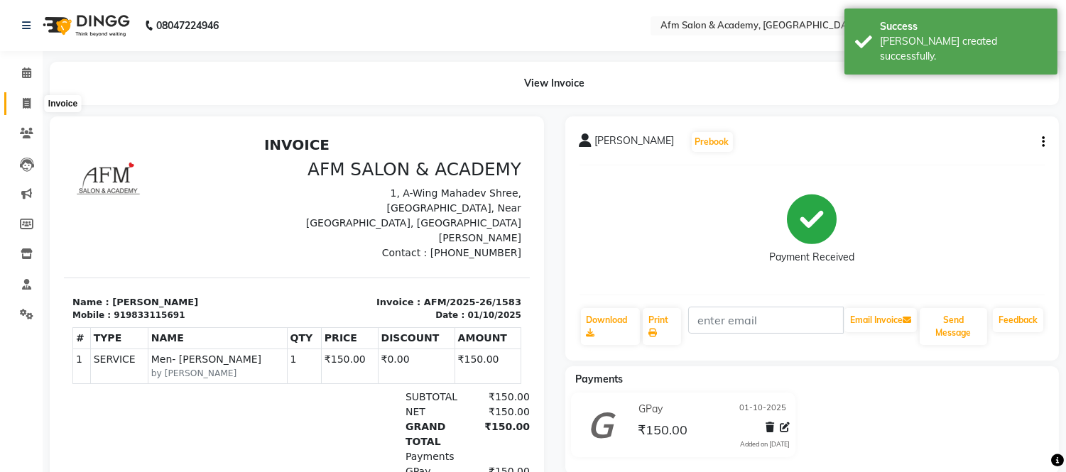
click at [26, 110] on span at bounding box center [26, 104] width 25 height 16
select select "service"
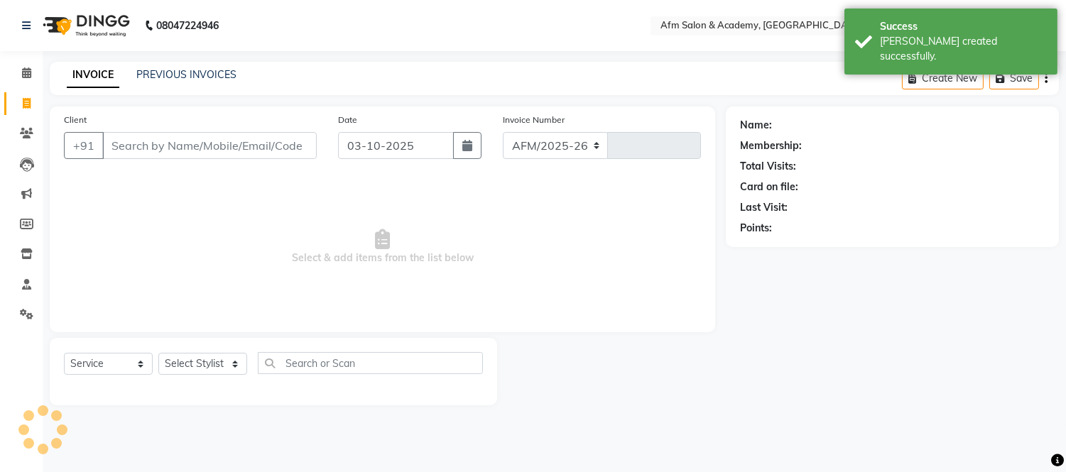
select select "3437"
type input "1584"
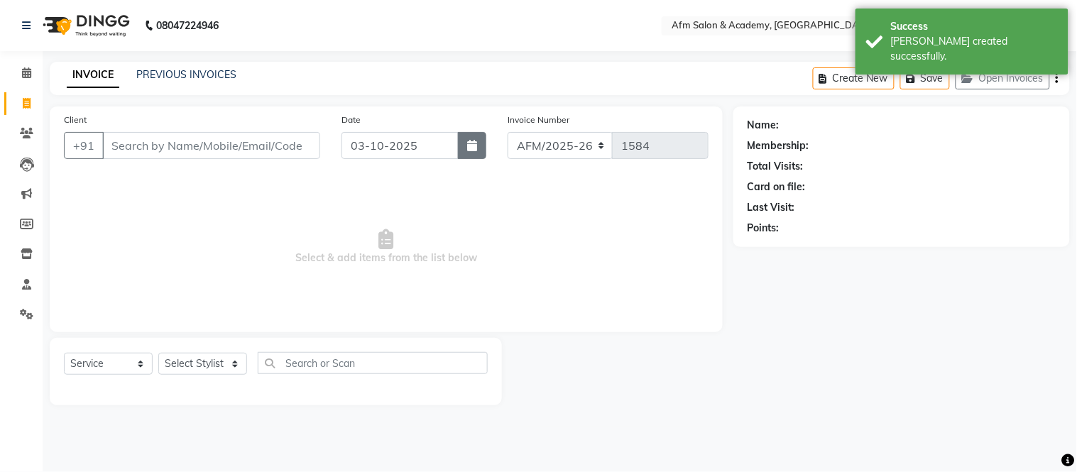
click at [469, 140] on icon "button" at bounding box center [472, 145] width 10 height 11
select select "10"
select select "2025"
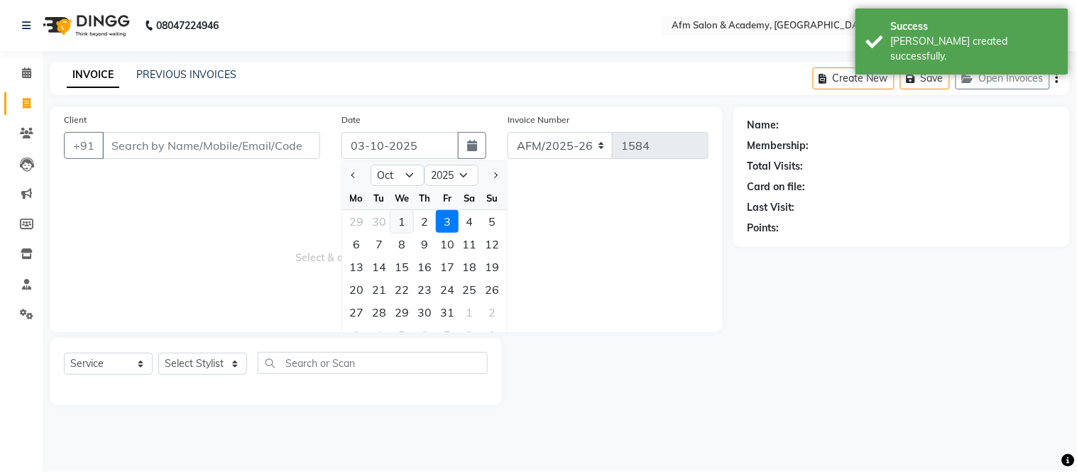
click at [398, 223] on div "1" at bounding box center [401, 221] width 23 height 23
type input "01-10-2025"
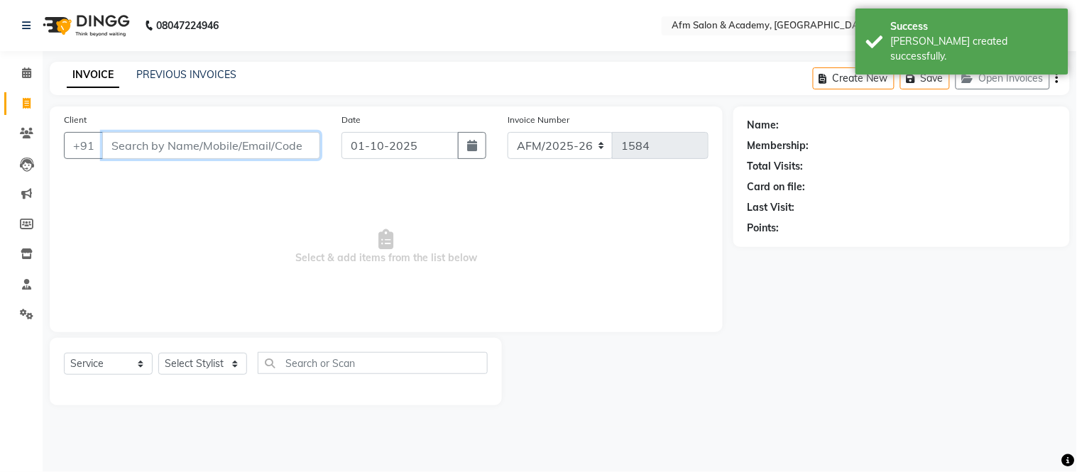
click at [251, 146] on input "Client" at bounding box center [211, 145] width 218 height 27
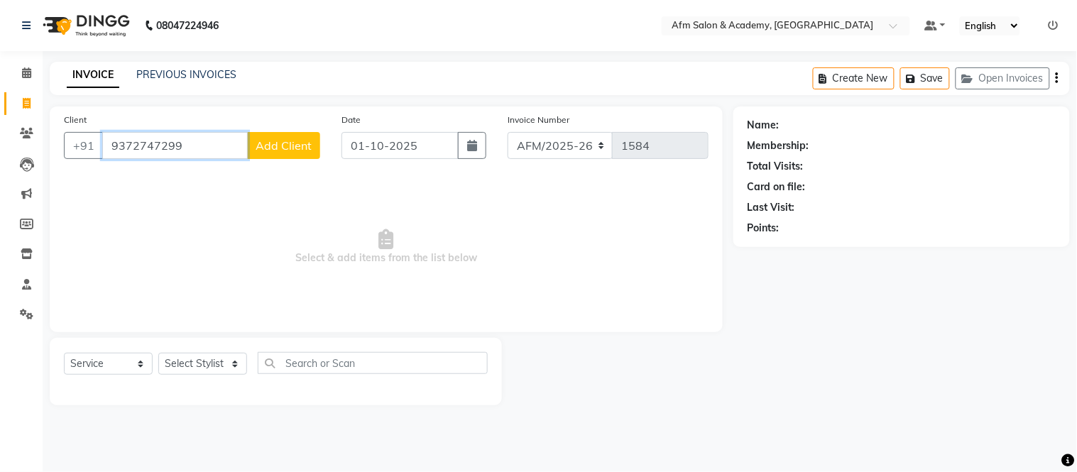
type input "9372747299"
click at [296, 145] on span "Add Client" at bounding box center [284, 145] width 56 height 14
select select "22"
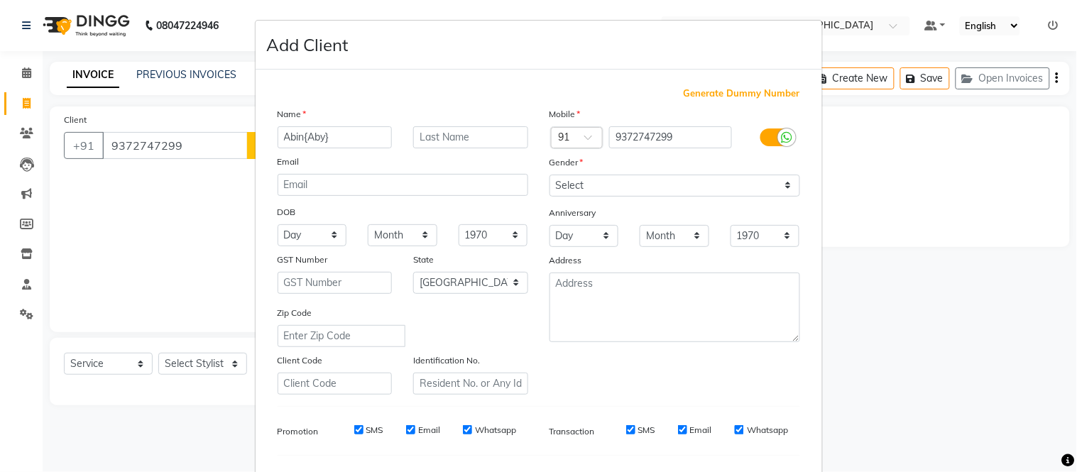
type input "Abin{Aby}"
drag, startPoint x: 782, startPoint y: 187, endPoint x: 733, endPoint y: 235, distance: 68.8
click at [733, 235] on div "Mobile Country Code × 91 9372747299 Gender Select Male Female Other Prefer Not …" at bounding box center [675, 250] width 272 height 288
select select "male"
click at [550, 175] on select "Select Male Female Other Prefer Not To Say" at bounding box center [675, 186] width 251 height 22
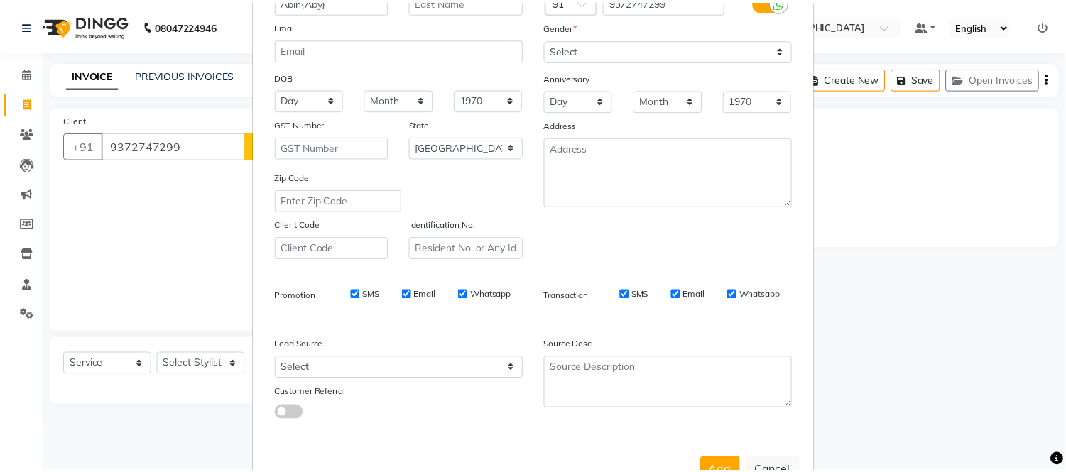
scroll to position [183, 0]
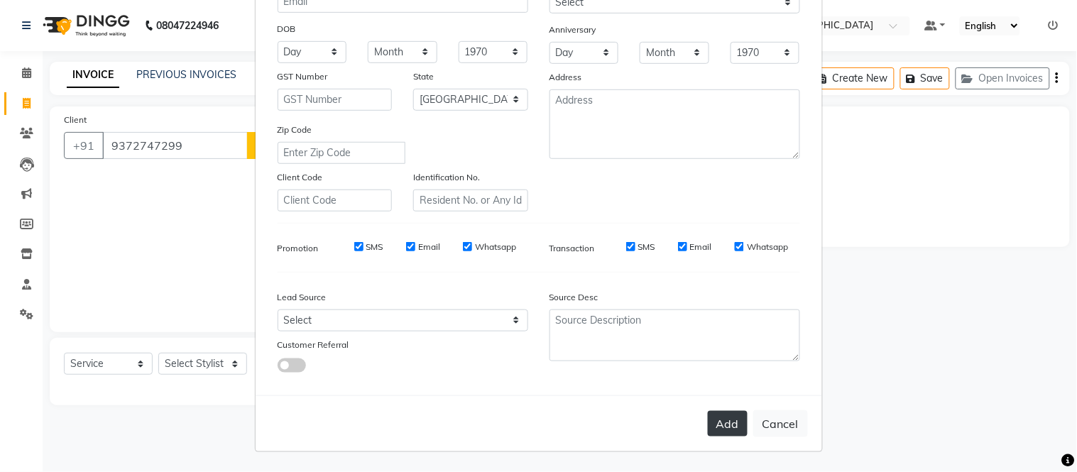
click at [722, 425] on button "Add" at bounding box center [728, 424] width 40 height 26
select select
select select "null"
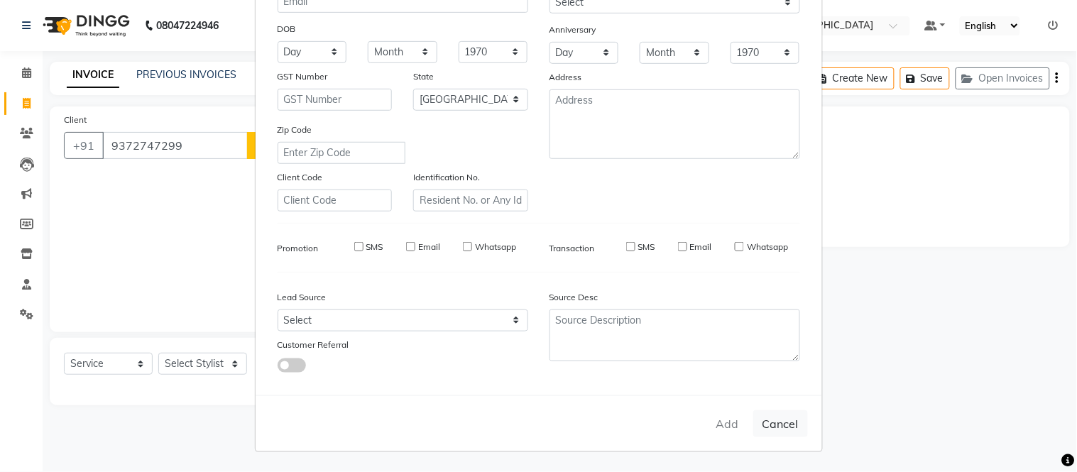
select select
checkbox input "false"
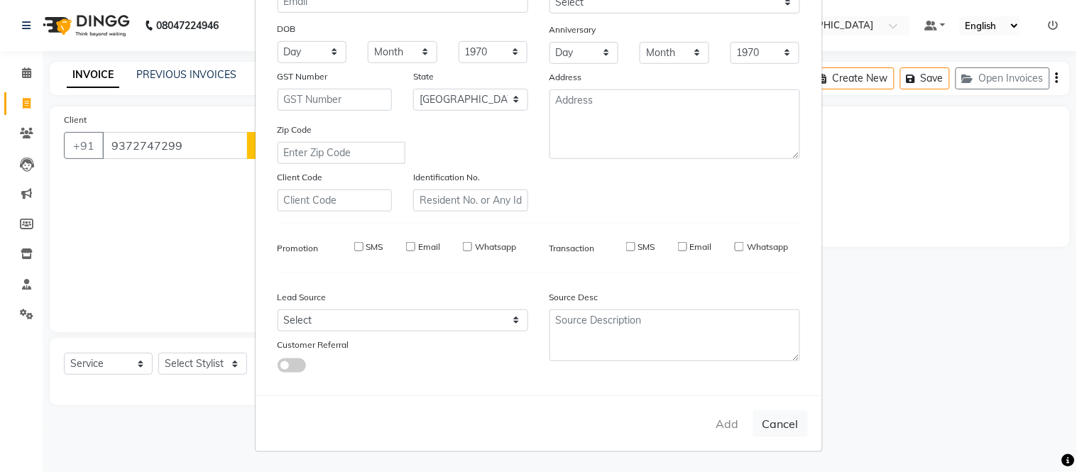
checkbox input "false"
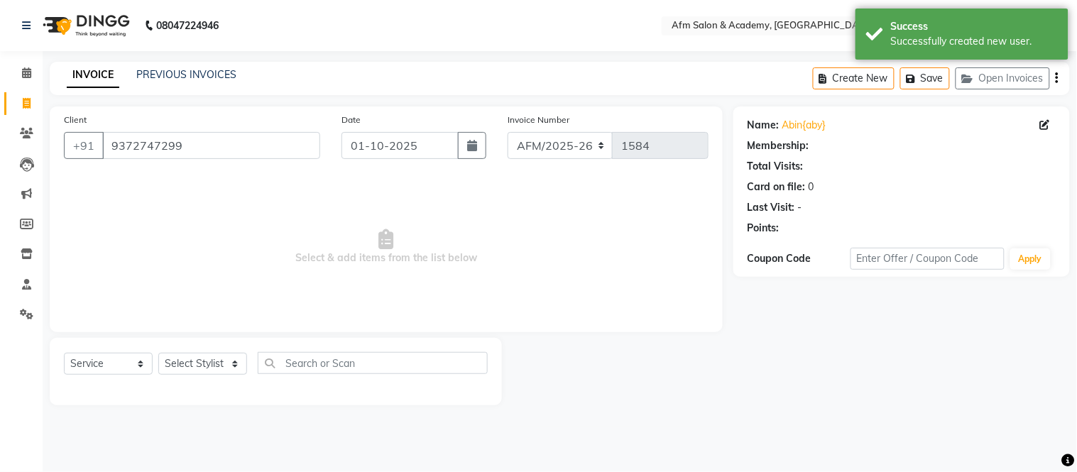
select select "1: Object"
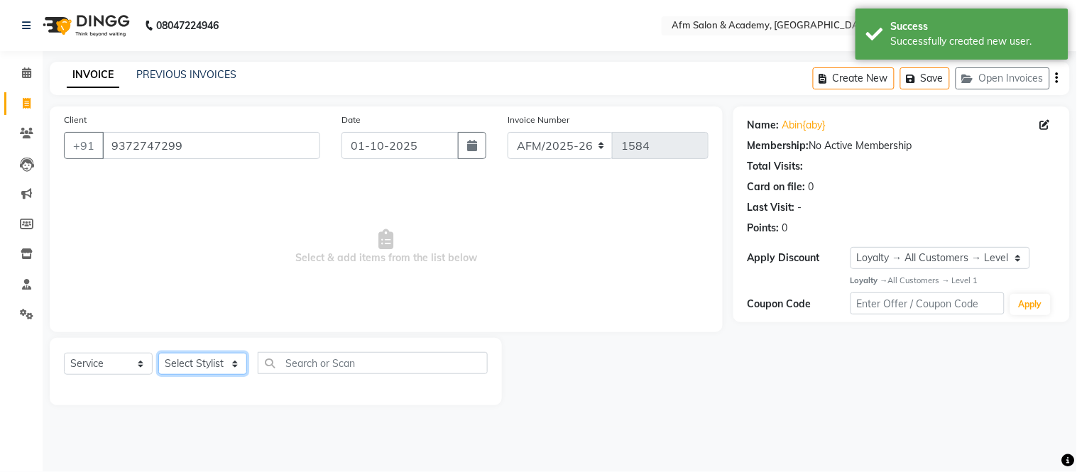
click at [227, 356] on select "Select Stylist AFM [PERSON_NAME] [PERSON_NAME] [PERSON_NAME] Front Desk [PERSON…" at bounding box center [202, 364] width 89 height 22
select select "77676"
click at [158, 354] on select "Select Stylist AFM [PERSON_NAME] [PERSON_NAME] [PERSON_NAME] Front Desk [PERSON…" at bounding box center [202, 364] width 89 height 22
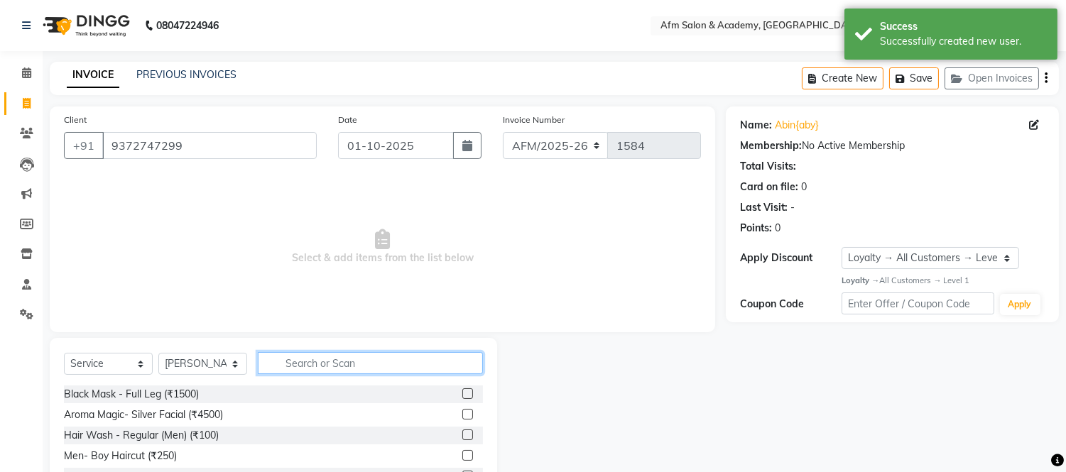
click at [322, 362] on input "text" at bounding box center [370, 363] width 225 height 22
type input "hair cut"
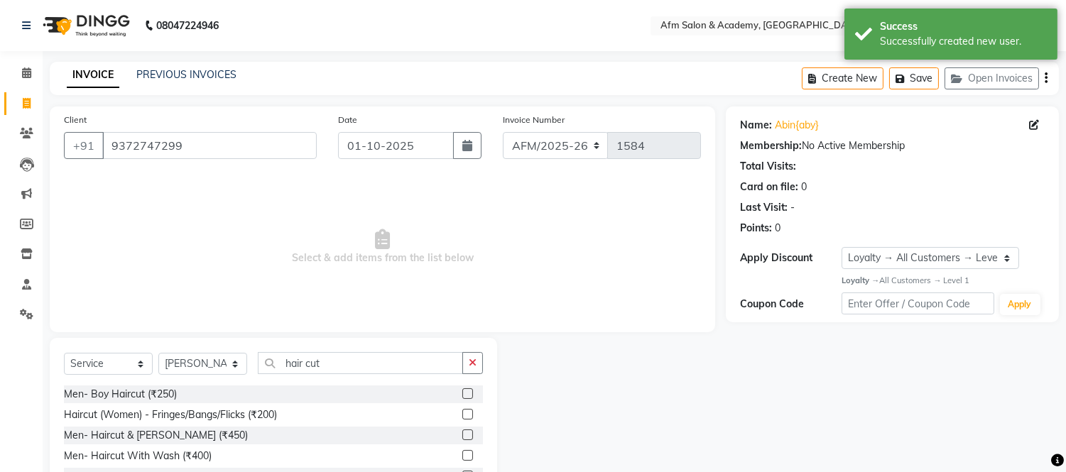
click at [462, 434] on label at bounding box center [467, 435] width 11 height 11
click at [462, 434] on input "checkbox" at bounding box center [466, 435] width 9 height 9
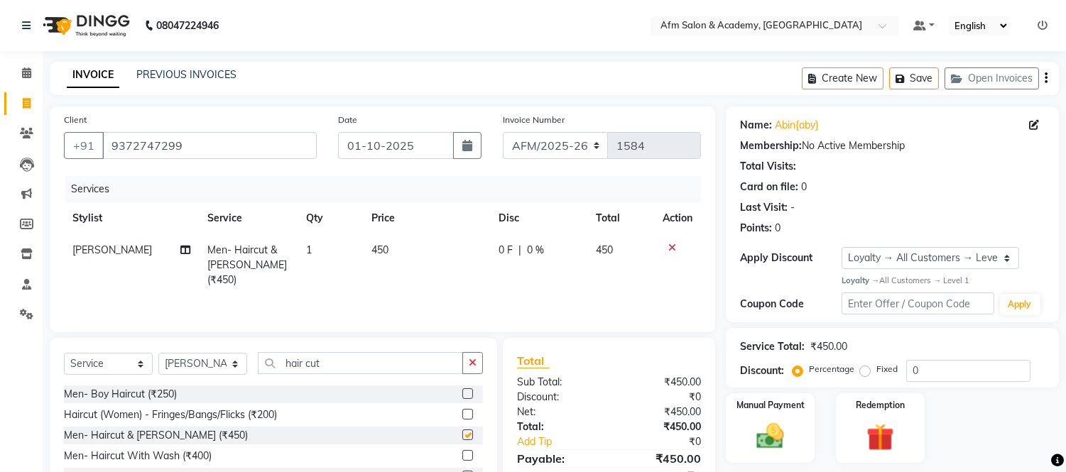
checkbox input "false"
click at [771, 428] on img at bounding box center [770, 436] width 47 height 33
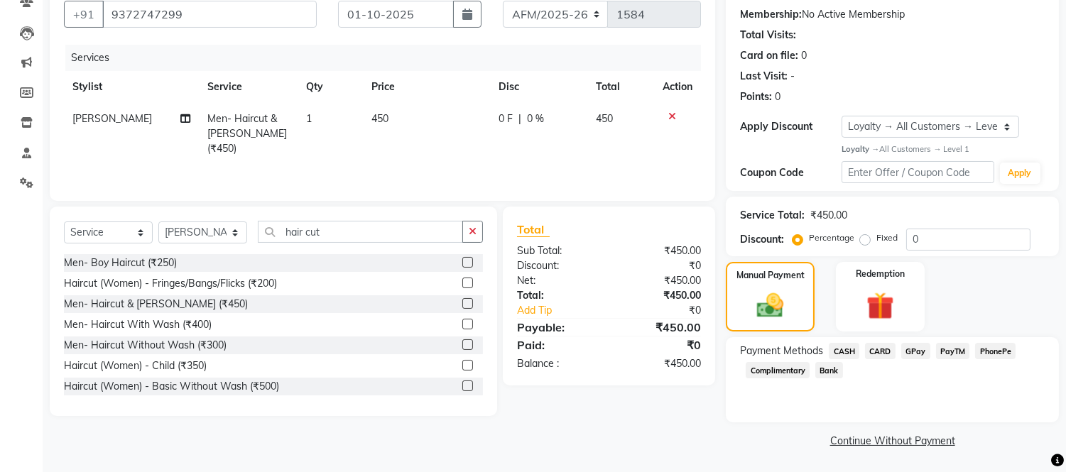
click at [912, 351] on span "GPay" at bounding box center [915, 351] width 29 height 16
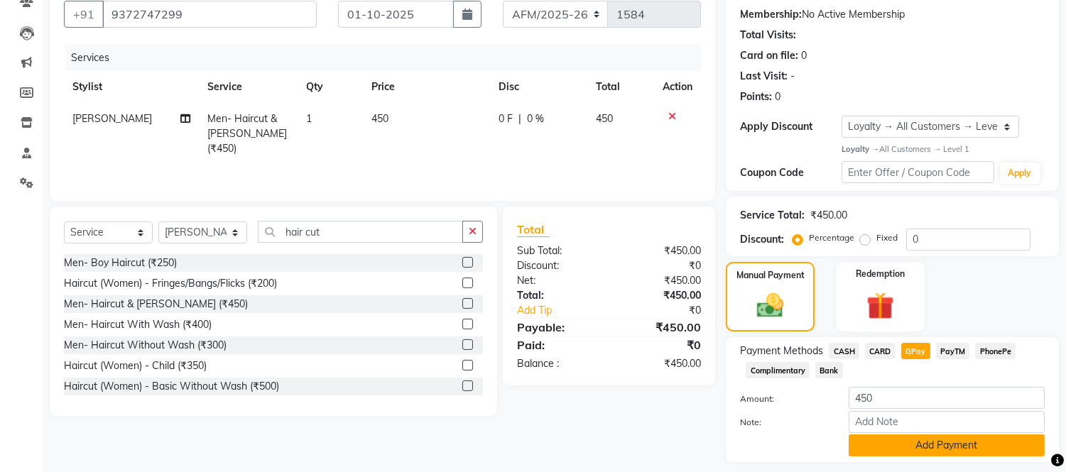
click at [948, 451] on button "Add Payment" at bounding box center [946, 445] width 196 height 22
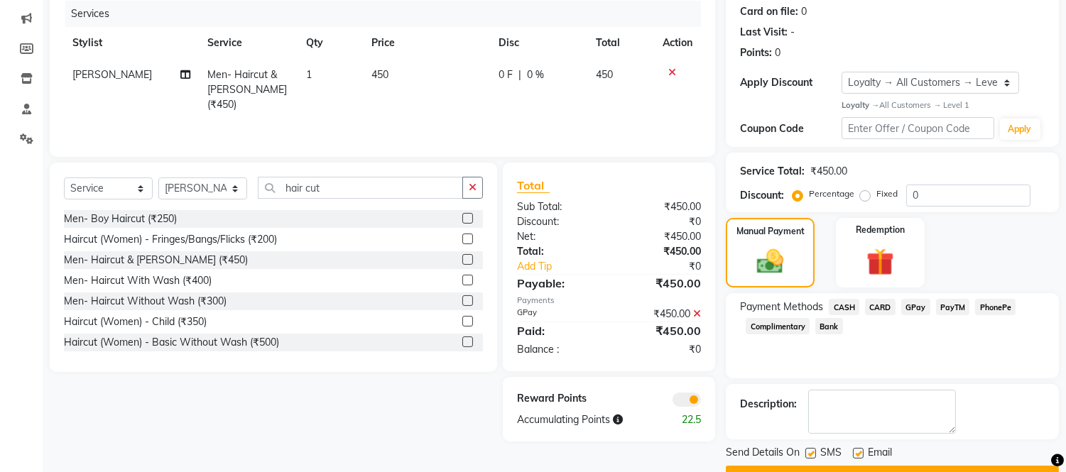
scroll to position [212, 0]
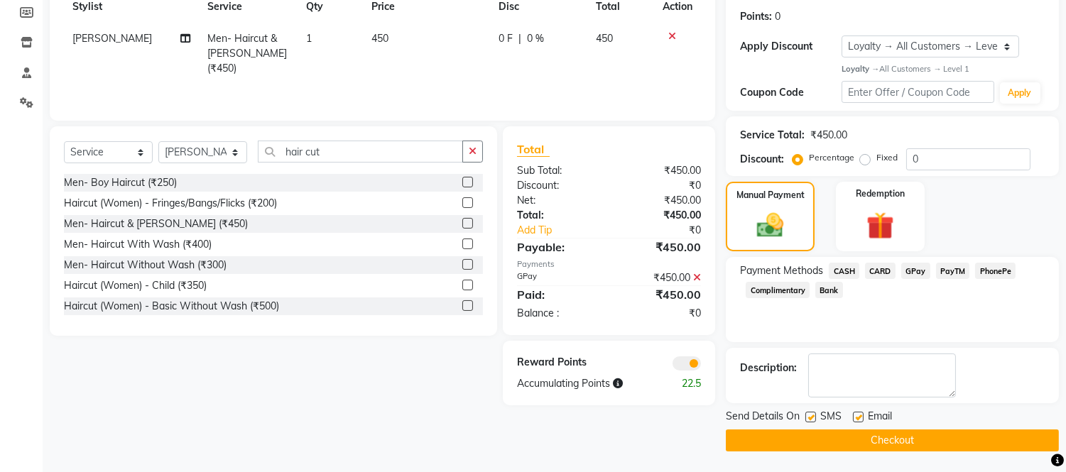
click at [924, 437] on button "Checkout" at bounding box center [892, 441] width 333 height 22
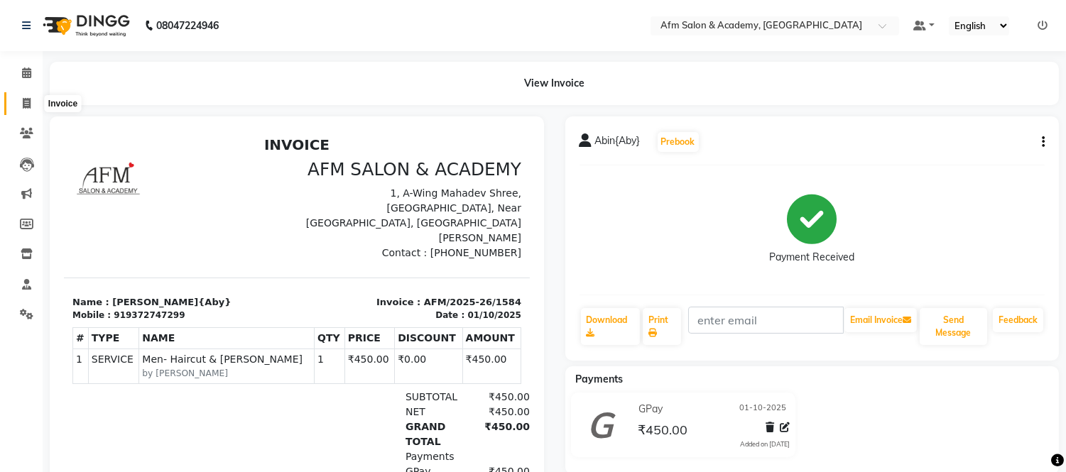
click at [23, 102] on icon at bounding box center [27, 103] width 8 height 11
select select "service"
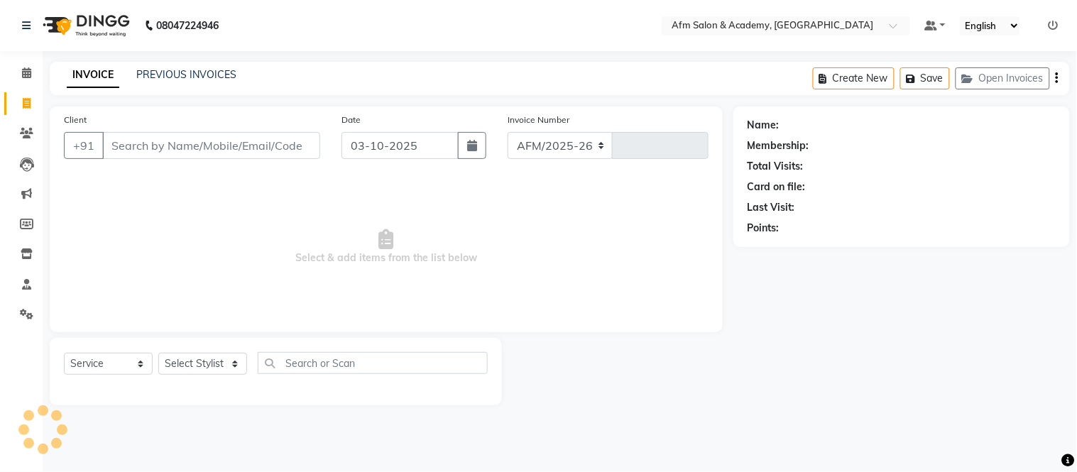
select select "3437"
type input "1585"
click at [480, 155] on button "button" at bounding box center [472, 145] width 28 height 27
select select "10"
select select "2025"
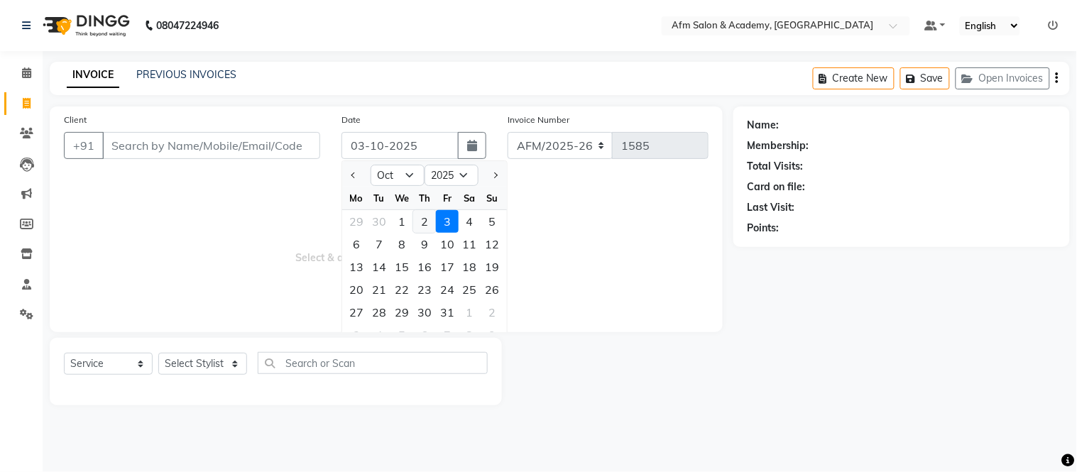
click at [427, 211] on div "2" at bounding box center [424, 221] width 23 height 23
type input "02-10-2025"
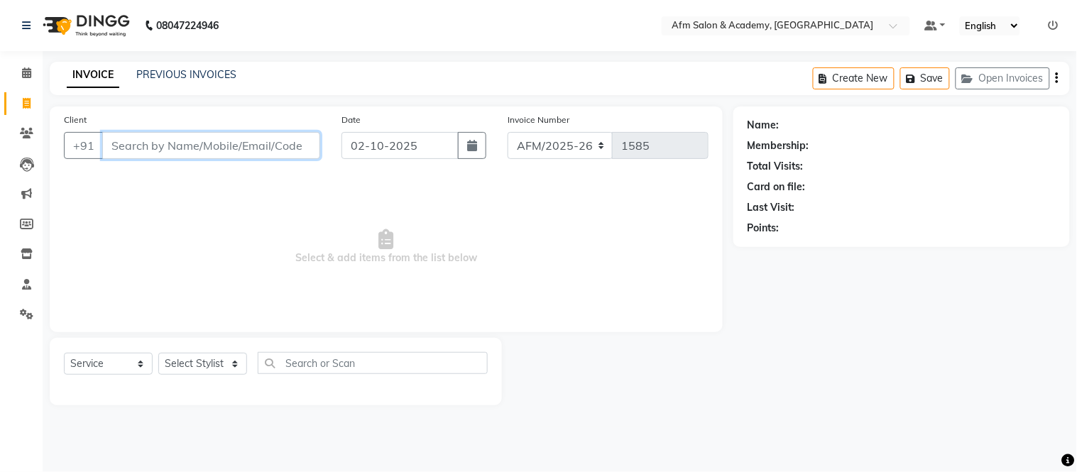
click at [225, 144] on input "Client" at bounding box center [211, 145] width 218 height 27
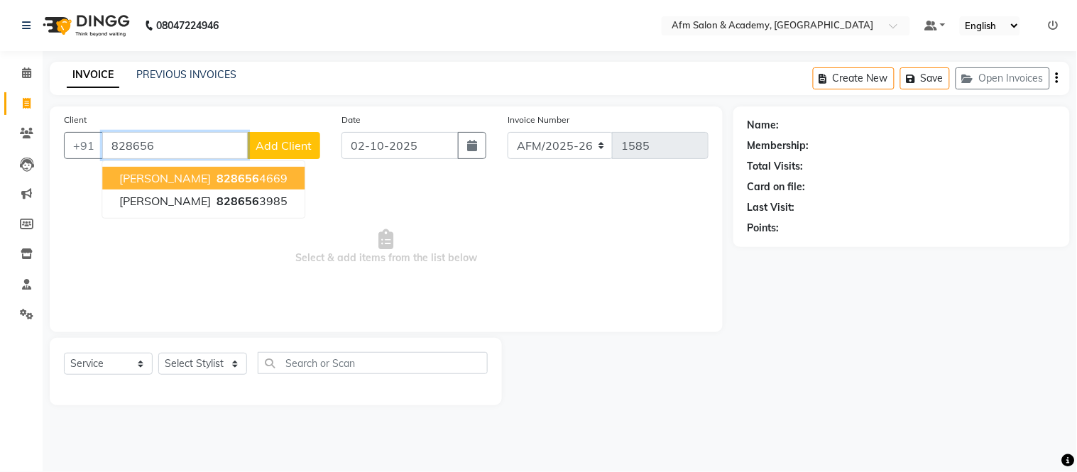
click at [207, 169] on button "Bhavesh Gurav 828656 4669" at bounding box center [203, 178] width 202 height 23
type input "8286564669"
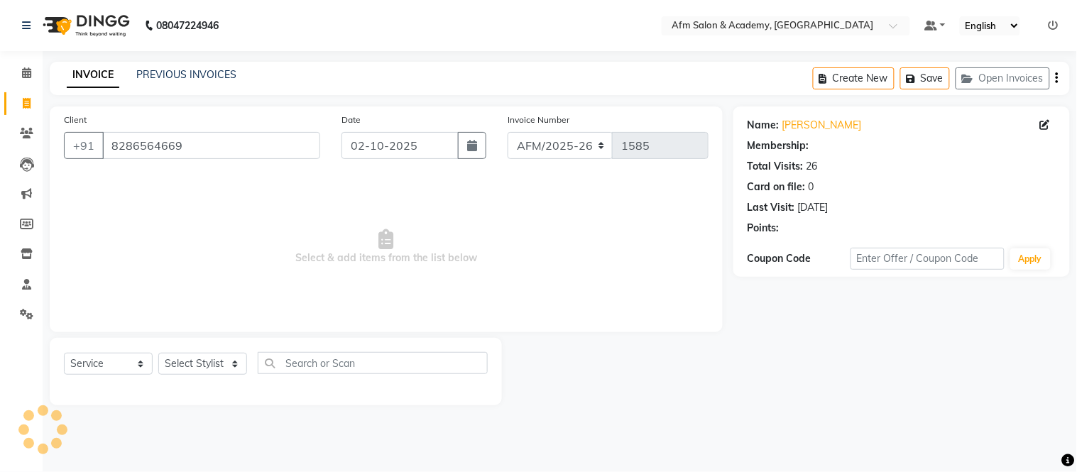
select select "1: Object"
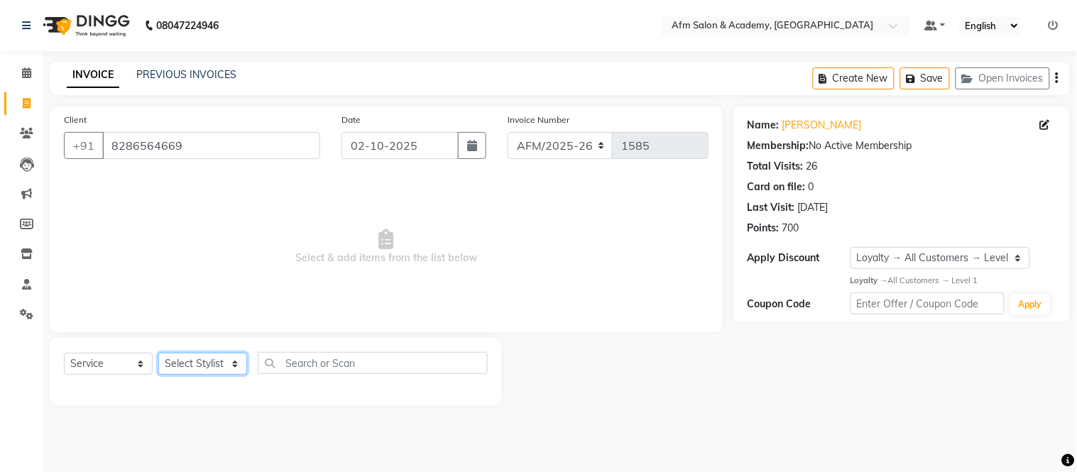
click at [230, 354] on select "Select Stylist AFM [PERSON_NAME] [PERSON_NAME] [PERSON_NAME] Front Desk [PERSON…" at bounding box center [202, 364] width 89 height 22
select select "66373"
click at [158, 354] on select "Select Stylist AFM [PERSON_NAME] [PERSON_NAME] [PERSON_NAME] Front Desk [PERSON…" at bounding box center [202, 364] width 89 height 22
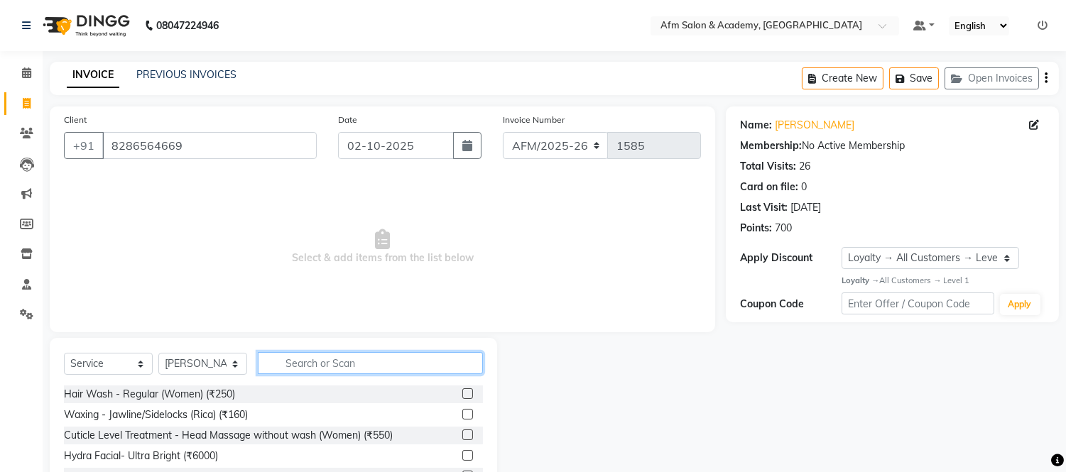
click at [293, 361] on input "text" at bounding box center [370, 363] width 225 height 22
type input "g"
type input "hair cut"
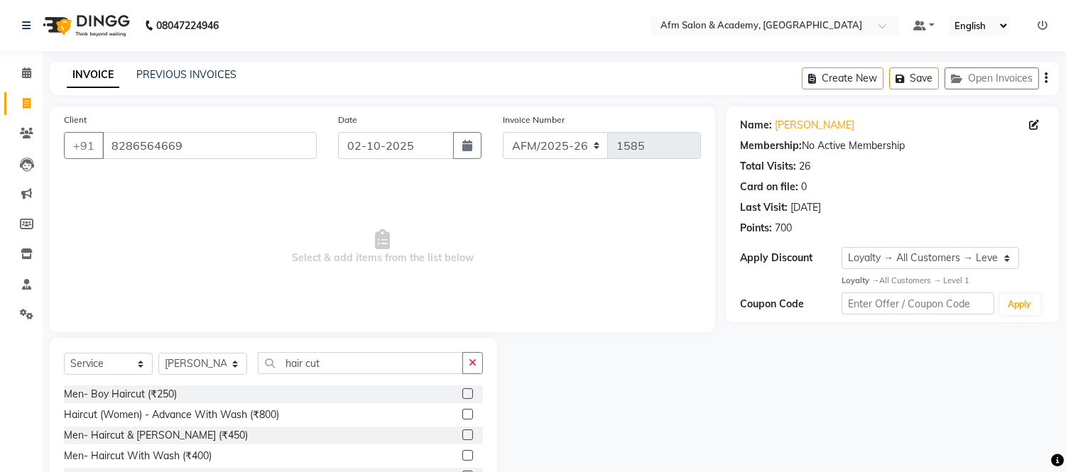
click at [462, 437] on label at bounding box center [467, 435] width 11 height 11
click at [462, 437] on input "checkbox" at bounding box center [466, 435] width 9 height 9
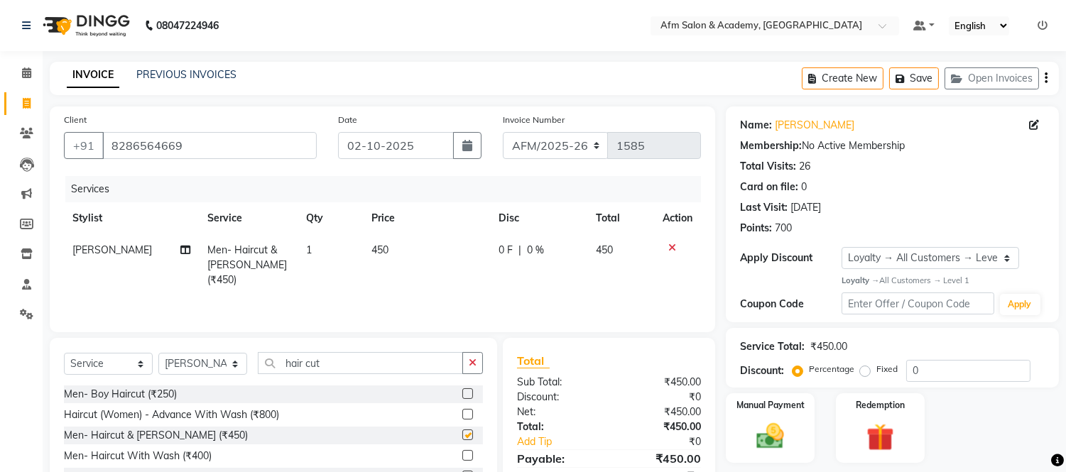
checkbox input "false"
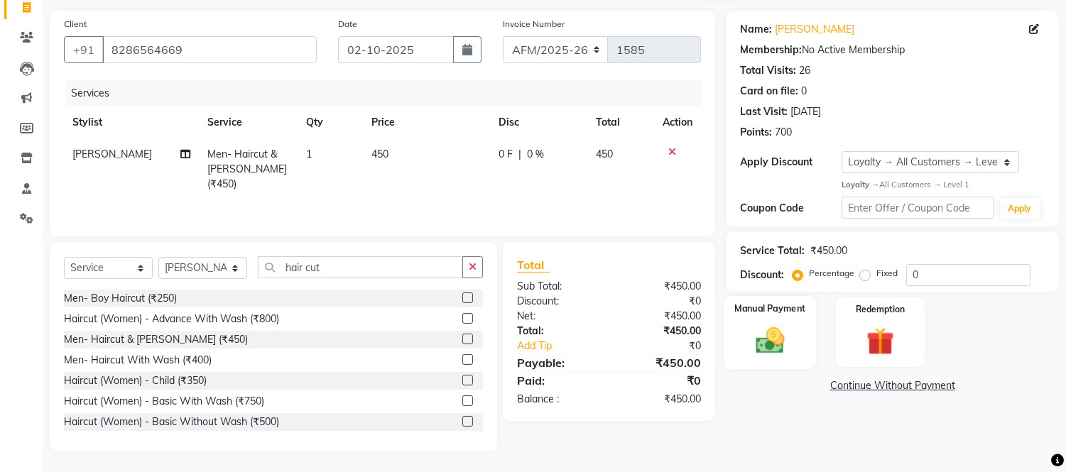
click at [782, 359] on div "Manual Payment" at bounding box center [770, 332] width 92 height 72
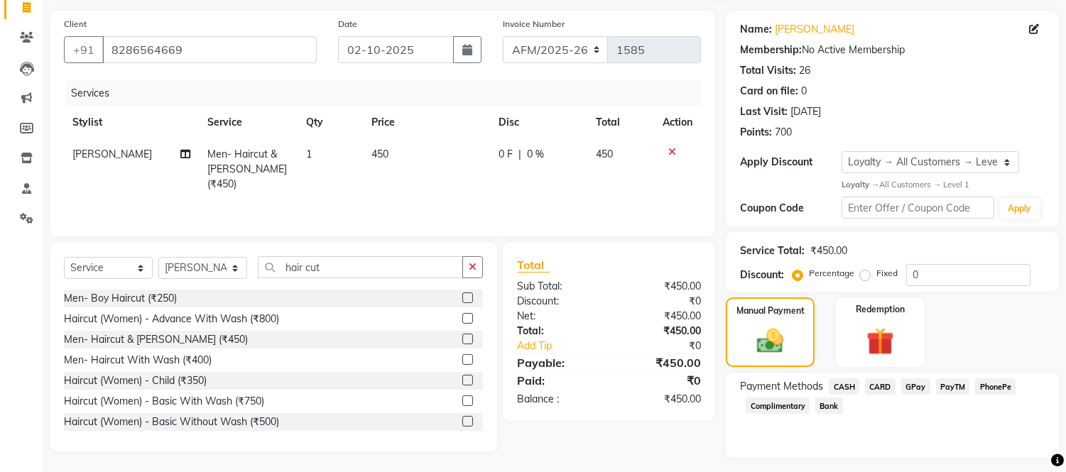
click at [912, 384] on span "GPay" at bounding box center [915, 386] width 29 height 16
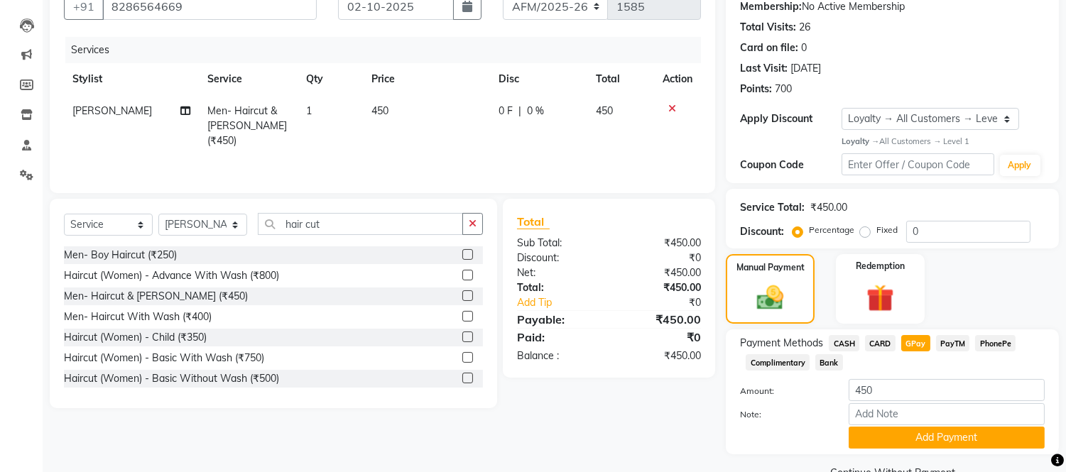
scroll to position [172, 0]
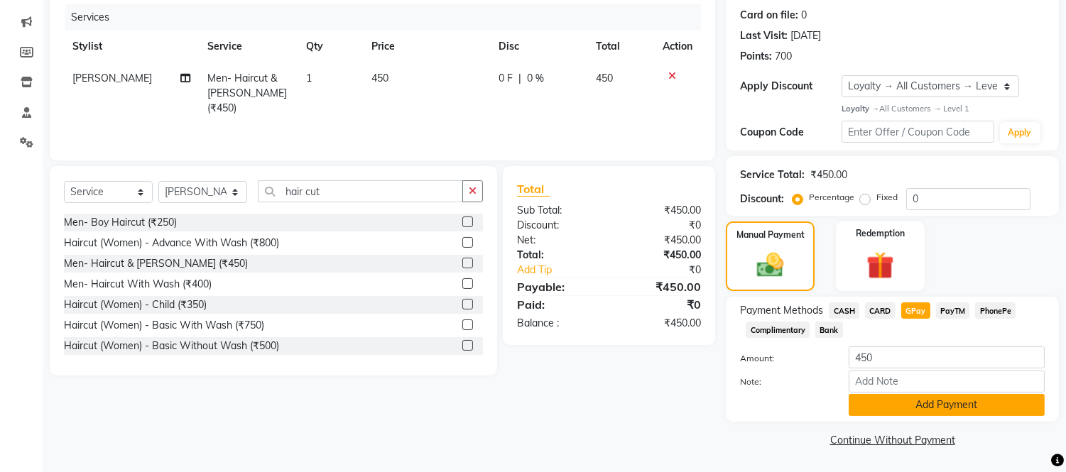
click at [934, 403] on button "Add Payment" at bounding box center [946, 405] width 196 height 22
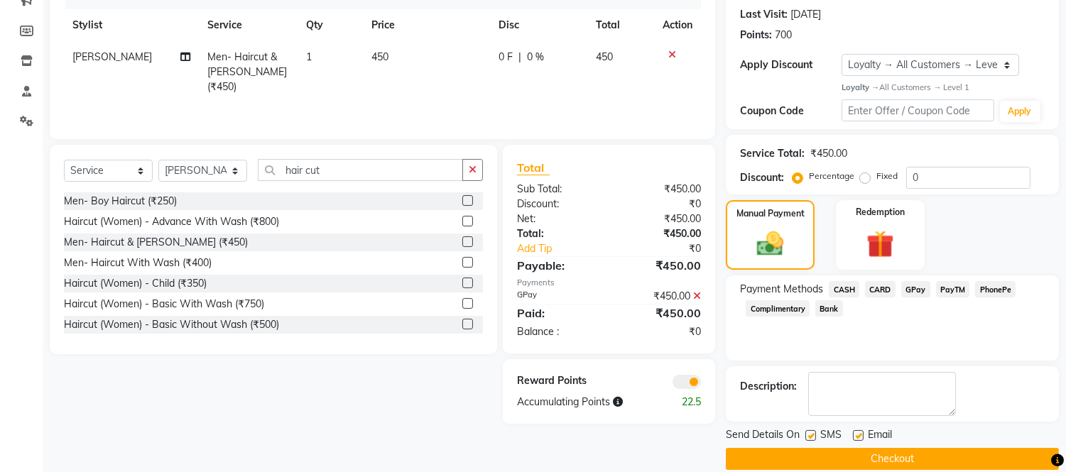
scroll to position [212, 0]
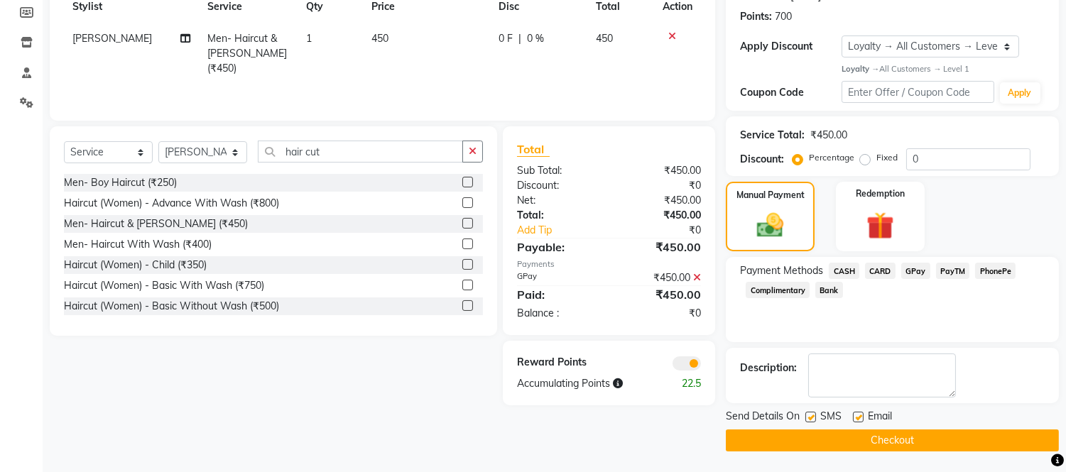
click at [973, 438] on button "Checkout" at bounding box center [892, 441] width 333 height 22
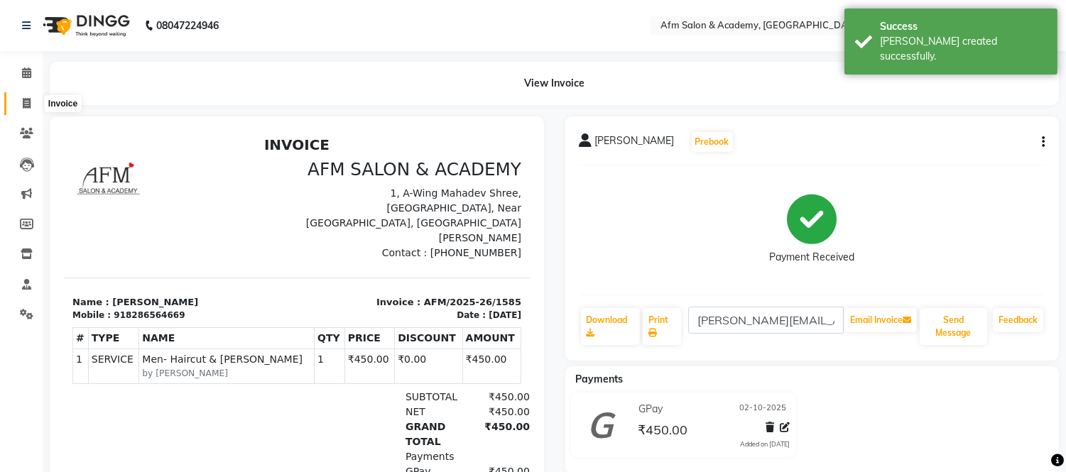
click at [26, 104] on icon at bounding box center [27, 103] width 8 height 11
select select "service"
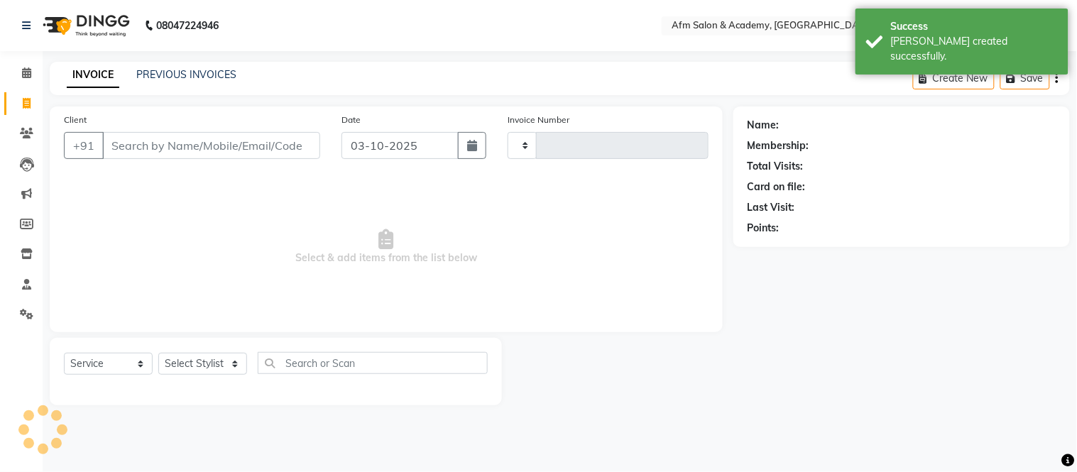
type input "1586"
select select "3437"
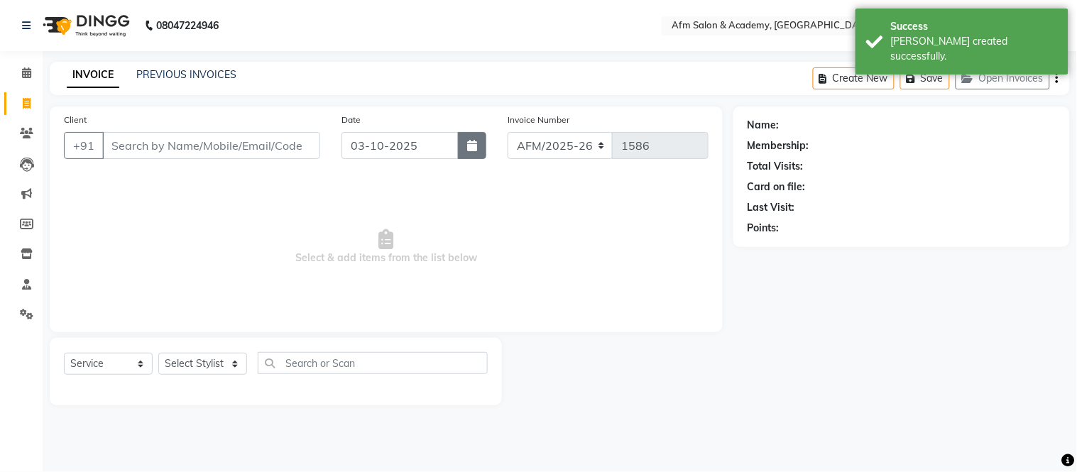
click at [474, 148] on icon "button" at bounding box center [472, 145] width 10 height 11
select select "10"
select select "2025"
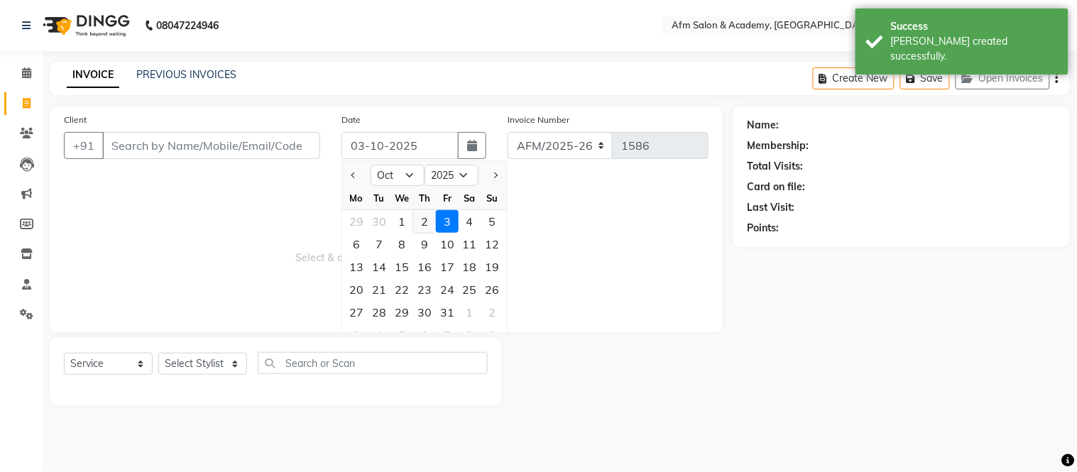
click at [420, 220] on div "2" at bounding box center [424, 221] width 23 height 23
type input "02-10-2025"
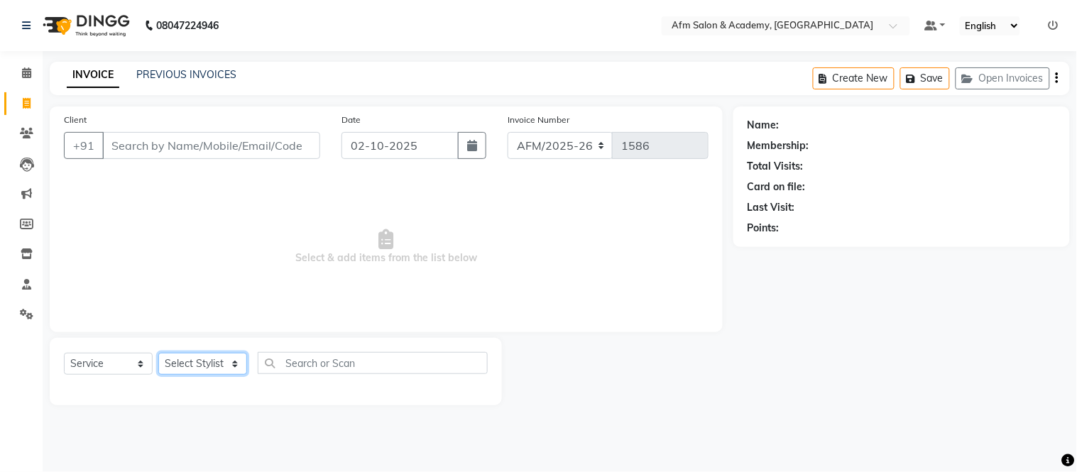
drag, startPoint x: 228, startPoint y: 359, endPoint x: 210, endPoint y: 256, distance: 104.5
click at [210, 256] on div "Client +91 Date 02-10-2025 Invoice Number AFM/2025-26 V/2025 V/2025-26 1586 Sel…" at bounding box center [386, 255] width 694 height 299
select select "66373"
click at [158, 354] on select "Select Stylist AFM [PERSON_NAME] [PERSON_NAME] [PERSON_NAME] Front Desk [PERSON…" at bounding box center [202, 364] width 89 height 22
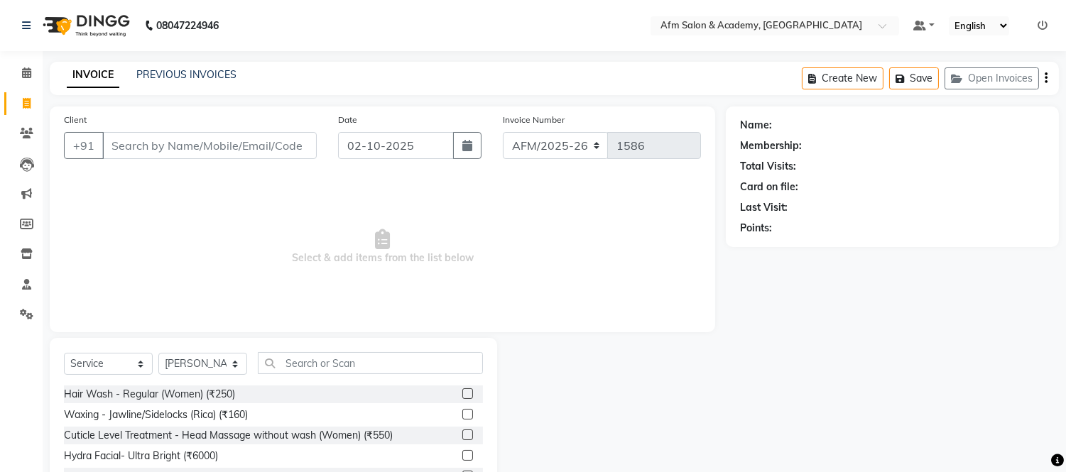
click at [332, 351] on div "Select Service Product Membership Package Voucher Prepaid Gift Card Select Styl…" at bounding box center [273, 442] width 447 height 209
click at [324, 359] on input "text" at bounding box center [370, 363] width 225 height 22
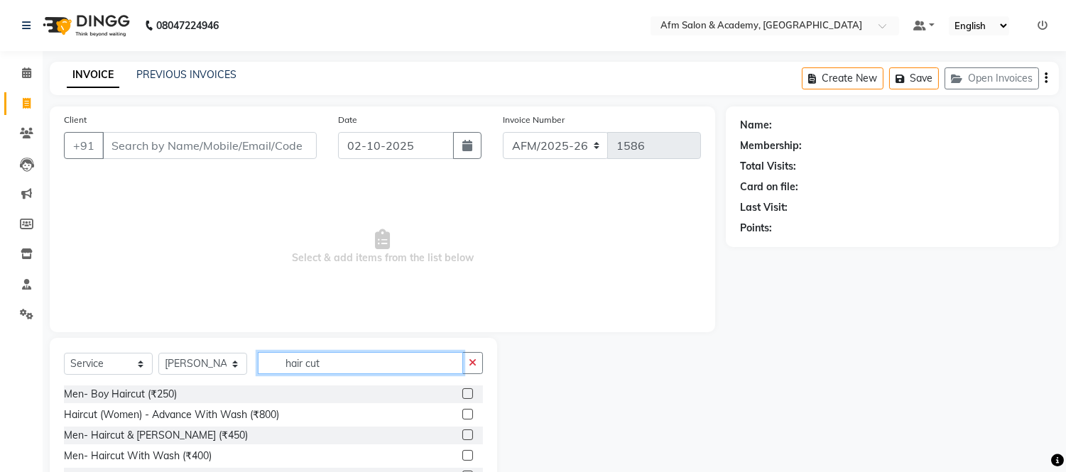
type input "hair cut"
click at [462, 435] on label at bounding box center [467, 435] width 11 height 11
click at [462, 435] on input "checkbox" at bounding box center [466, 435] width 9 height 9
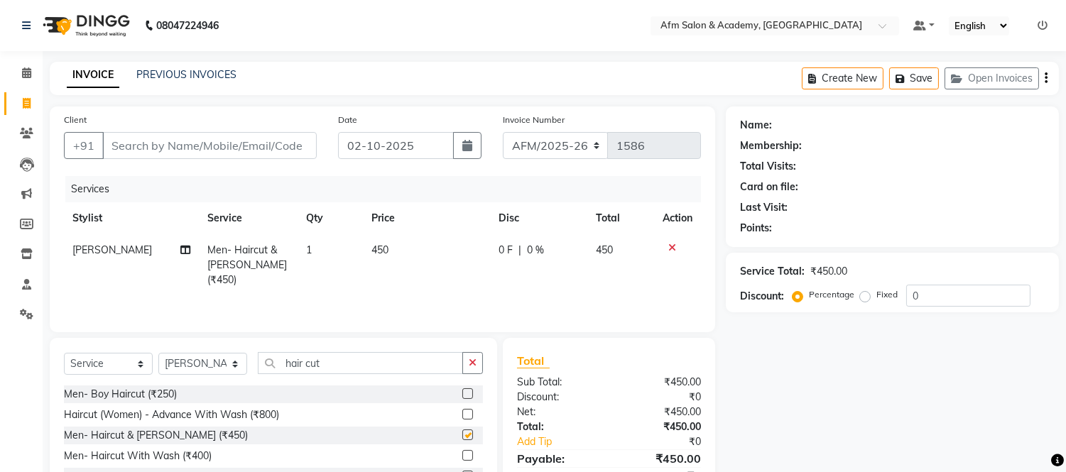
checkbox input "false"
click at [202, 143] on input "Client" at bounding box center [209, 145] width 214 height 27
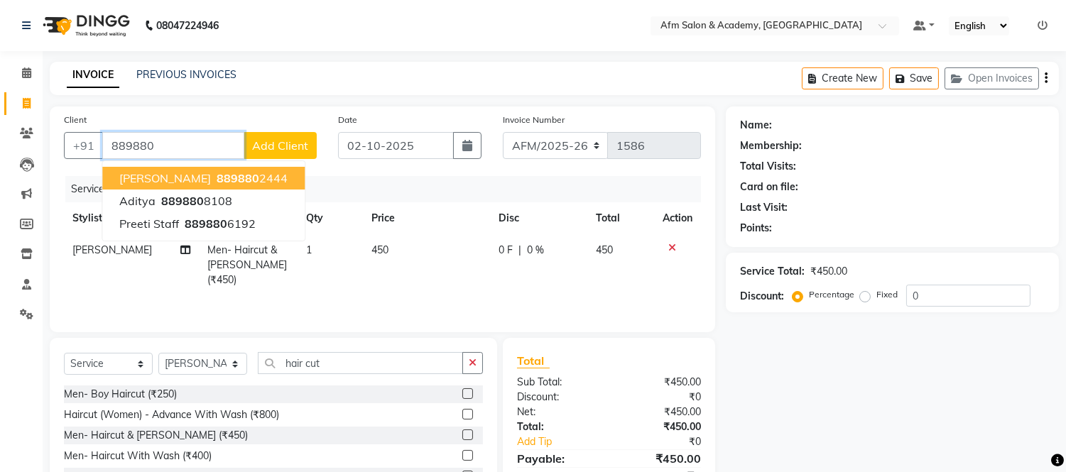
click at [208, 175] on span "Diwakar Chauhan" at bounding box center [165, 178] width 92 height 14
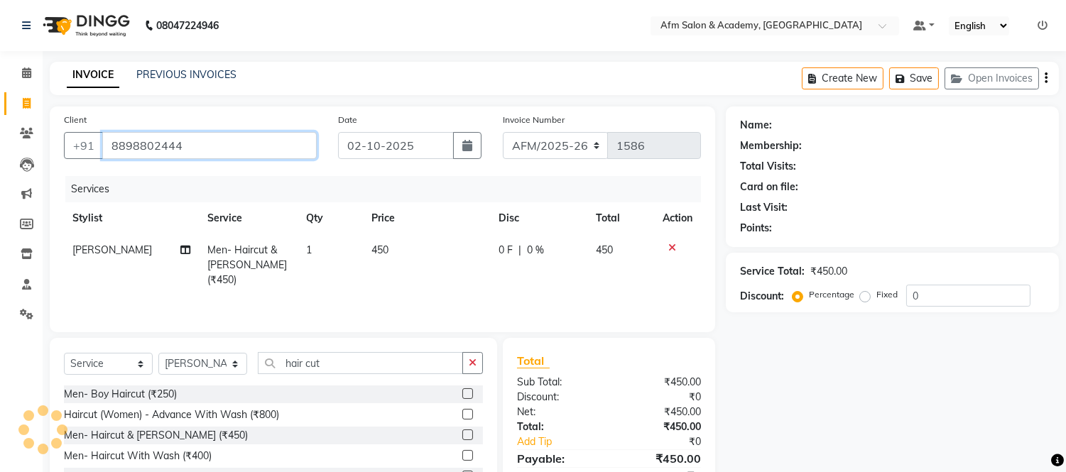
type input "8898802444"
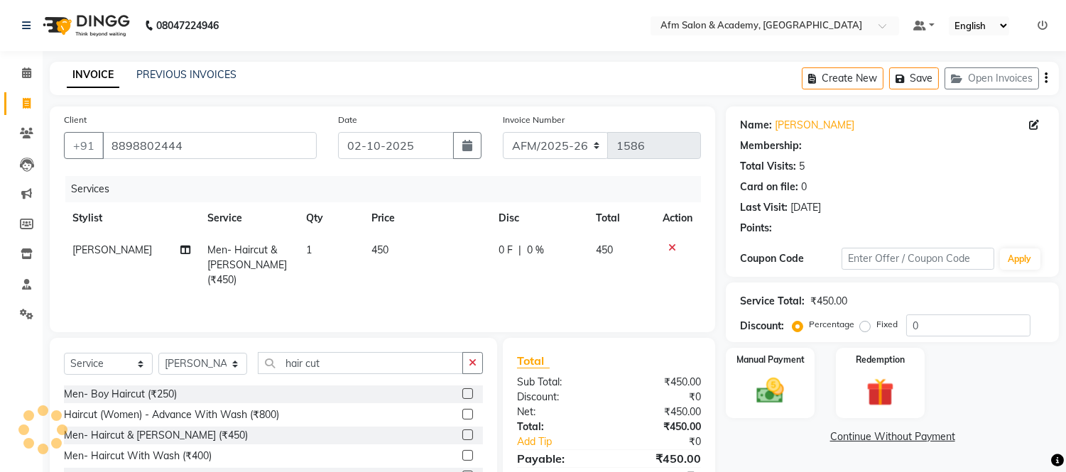
select select "1: Object"
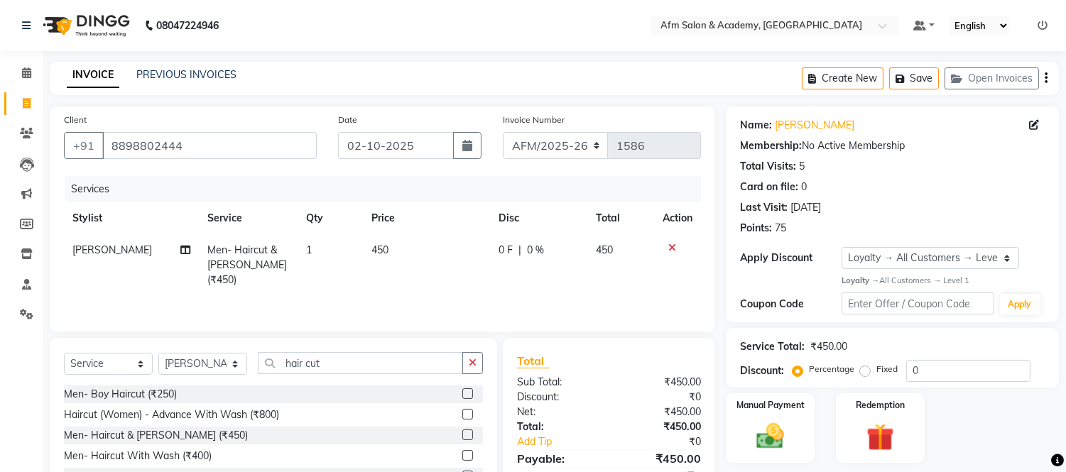
scroll to position [96, 0]
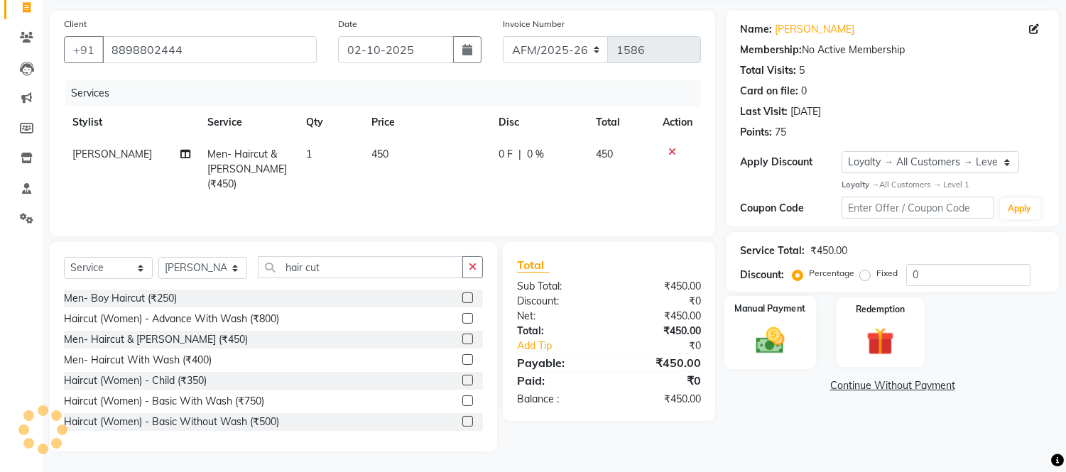
click at [798, 353] on div "Manual Payment" at bounding box center [770, 332] width 92 height 72
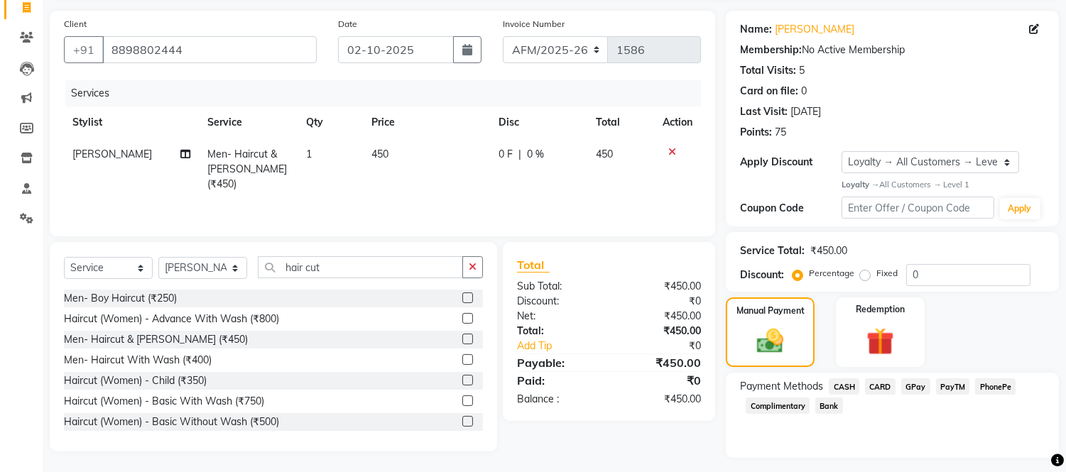
click at [913, 381] on span "GPay" at bounding box center [915, 386] width 29 height 16
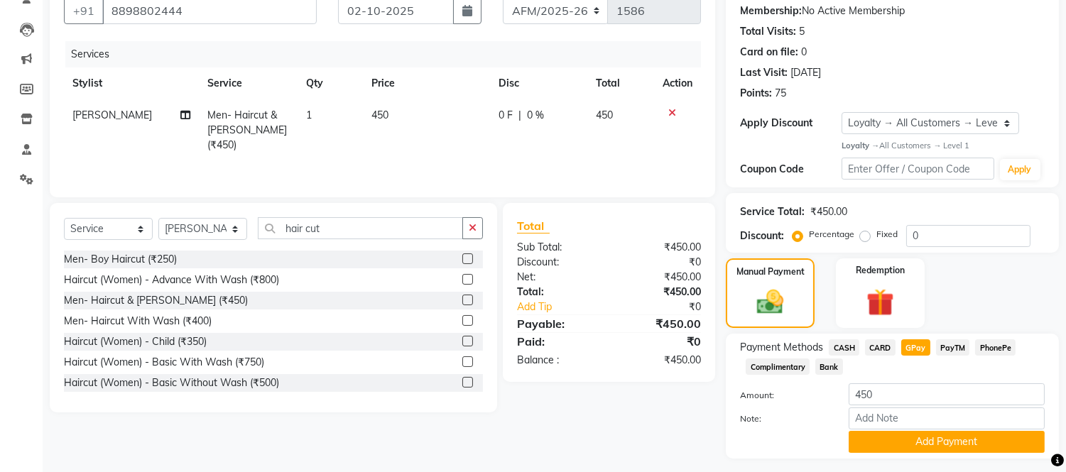
scroll to position [172, 0]
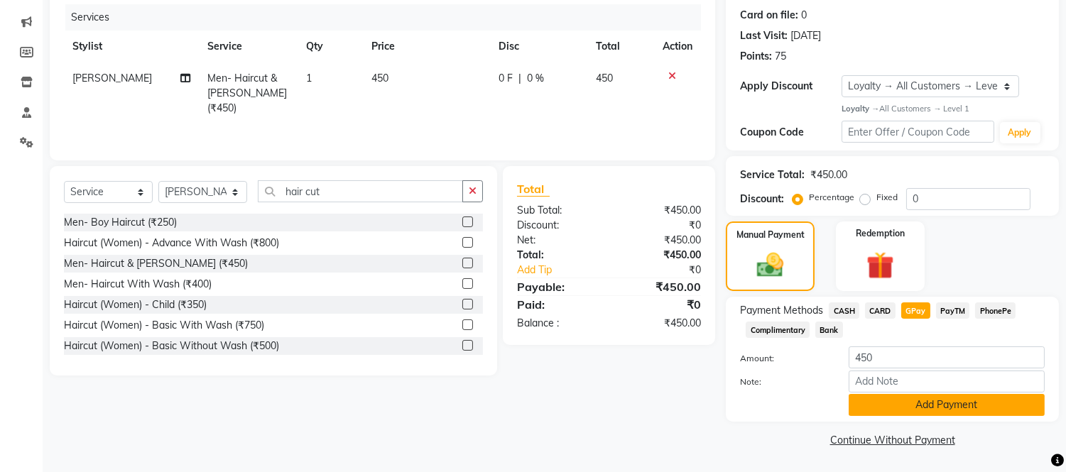
click at [963, 412] on button "Add Payment" at bounding box center [946, 405] width 196 height 22
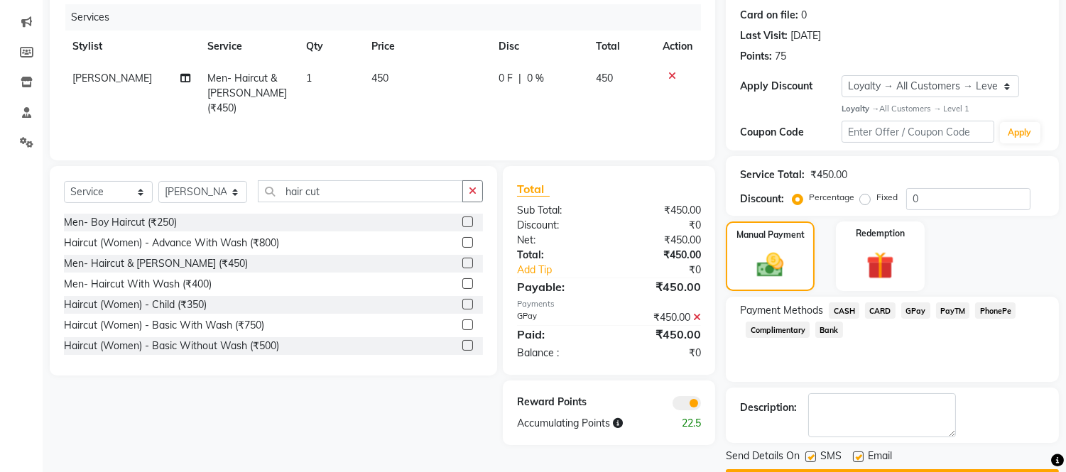
scroll to position [212, 0]
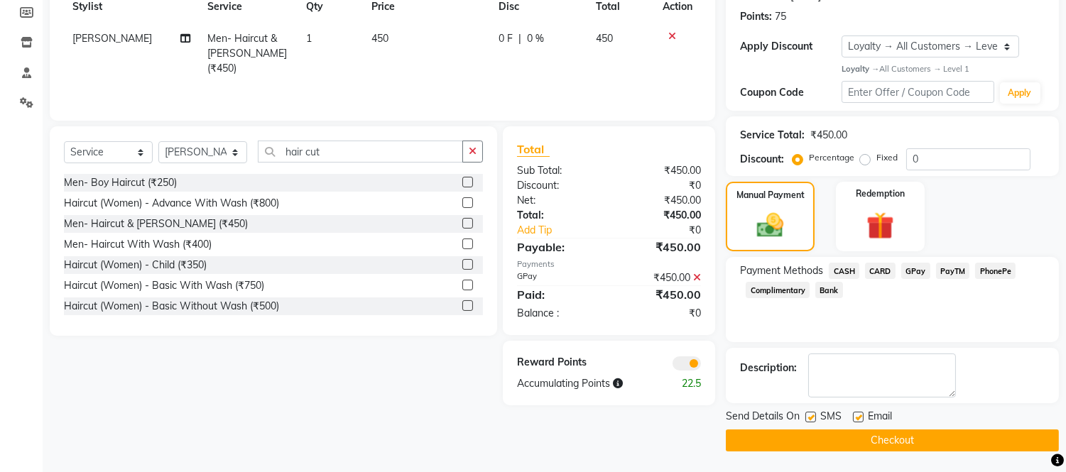
click at [977, 434] on button "Checkout" at bounding box center [892, 441] width 333 height 22
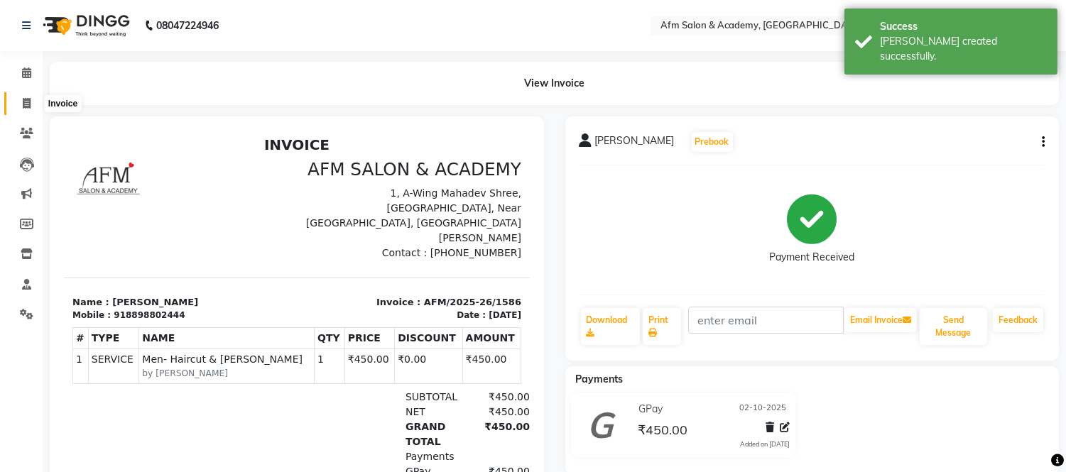
click at [19, 98] on span at bounding box center [26, 104] width 25 height 16
select select "service"
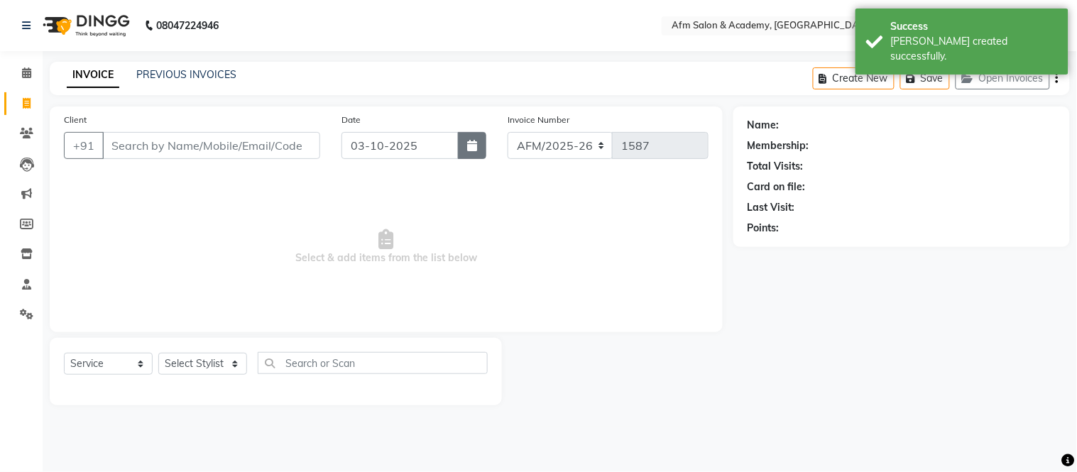
click at [466, 150] on button "button" at bounding box center [472, 145] width 28 height 27
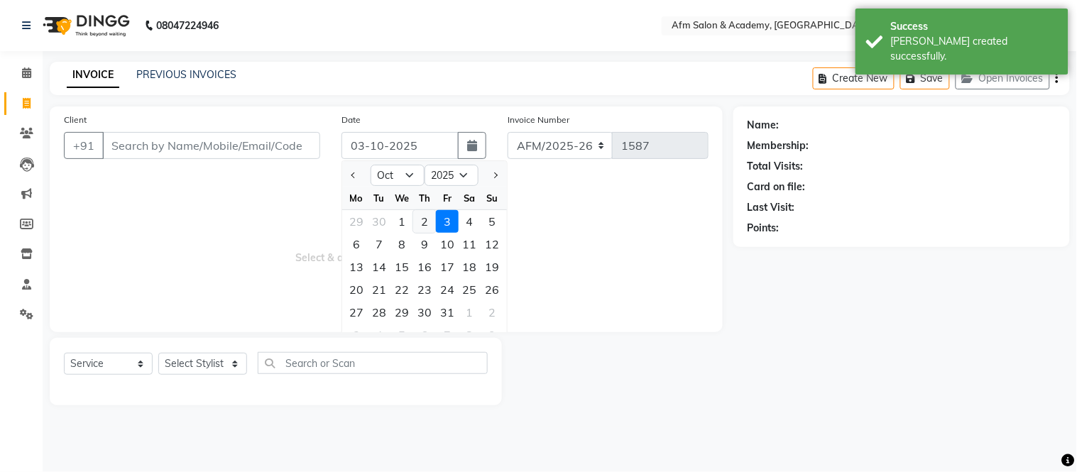
click at [423, 217] on div "2" at bounding box center [424, 221] width 23 height 23
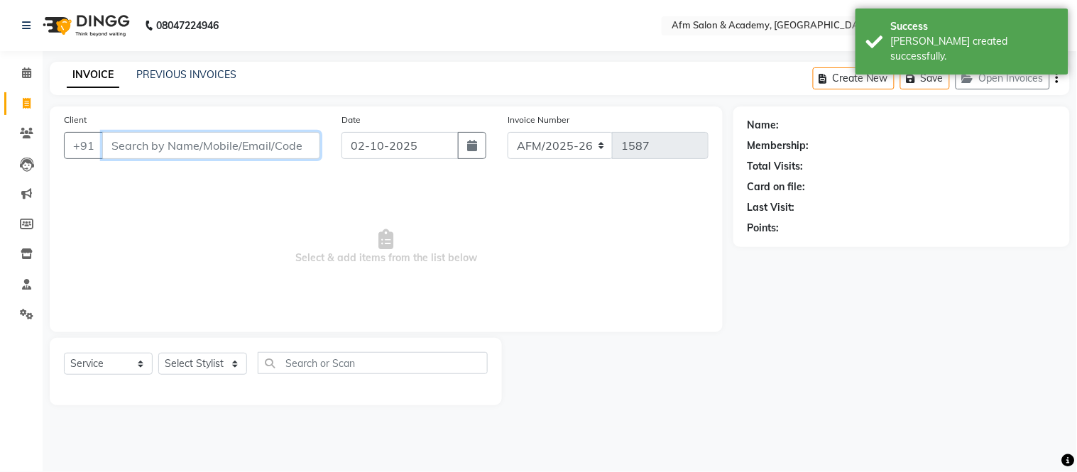
click at [264, 147] on input "Client" at bounding box center [211, 145] width 218 height 27
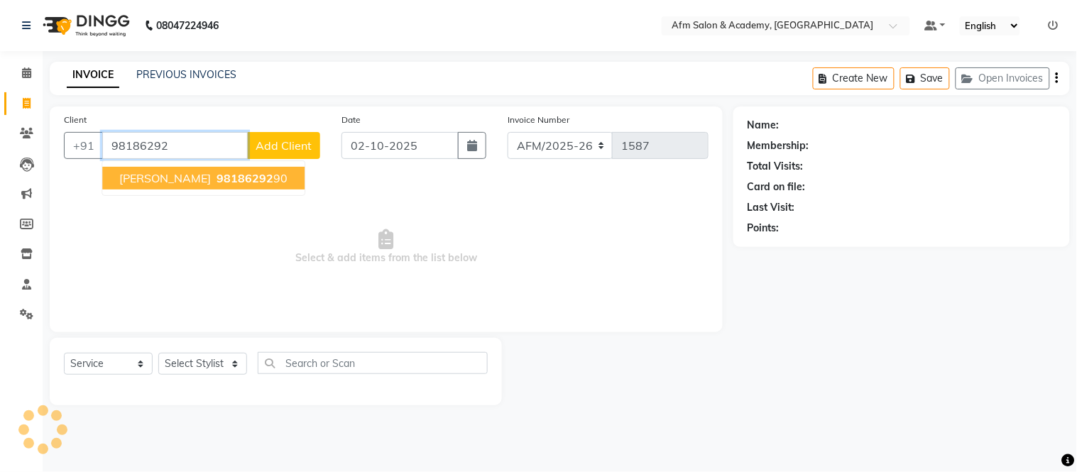
click at [243, 183] on span "98186292" at bounding box center [245, 178] width 57 height 14
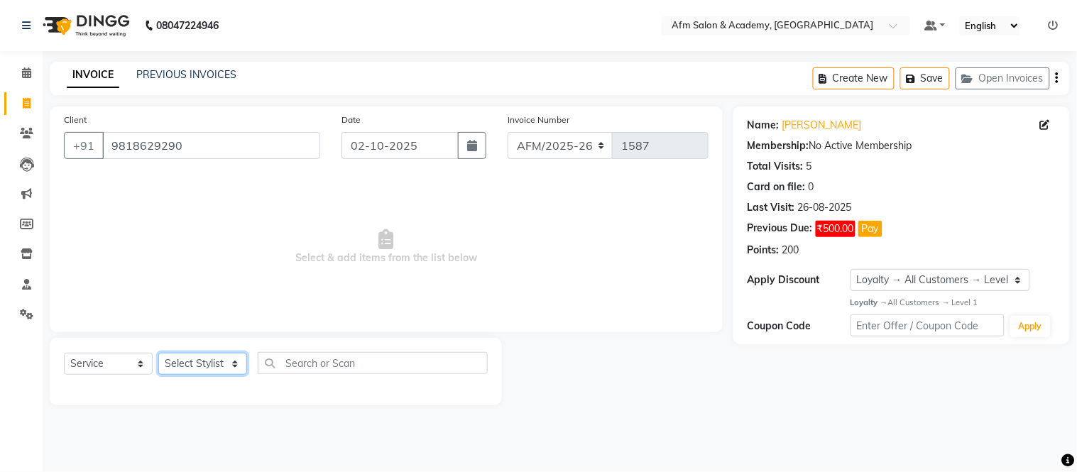
click at [231, 360] on select "Select Stylist AFM [PERSON_NAME] [PERSON_NAME] [PERSON_NAME] Front Desk [PERSON…" at bounding box center [202, 364] width 89 height 22
click at [158, 354] on select "Select Stylist AFM [PERSON_NAME] [PERSON_NAME] [PERSON_NAME] Front Desk [PERSON…" at bounding box center [202, 364] width 89 height 22
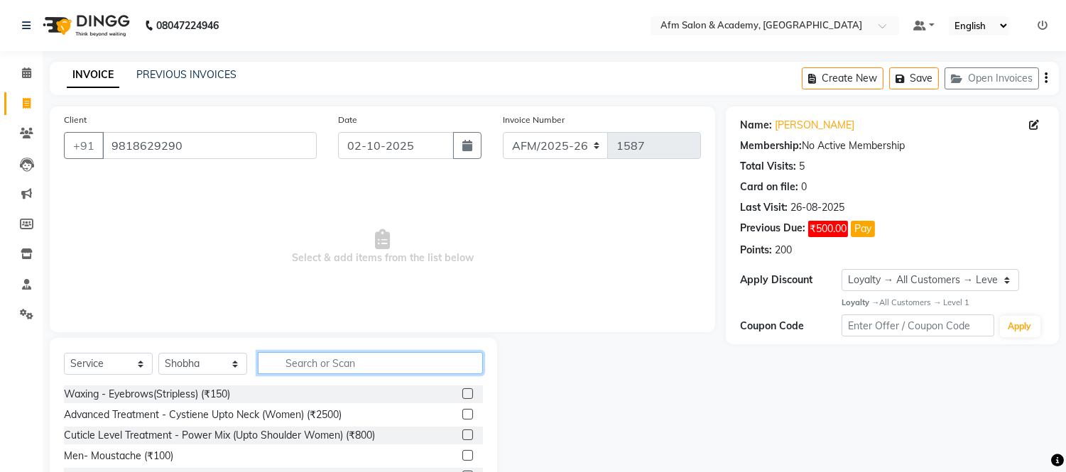
click at [322, 371] on input "text" at bounding box center [370, 363] width 225 height 22
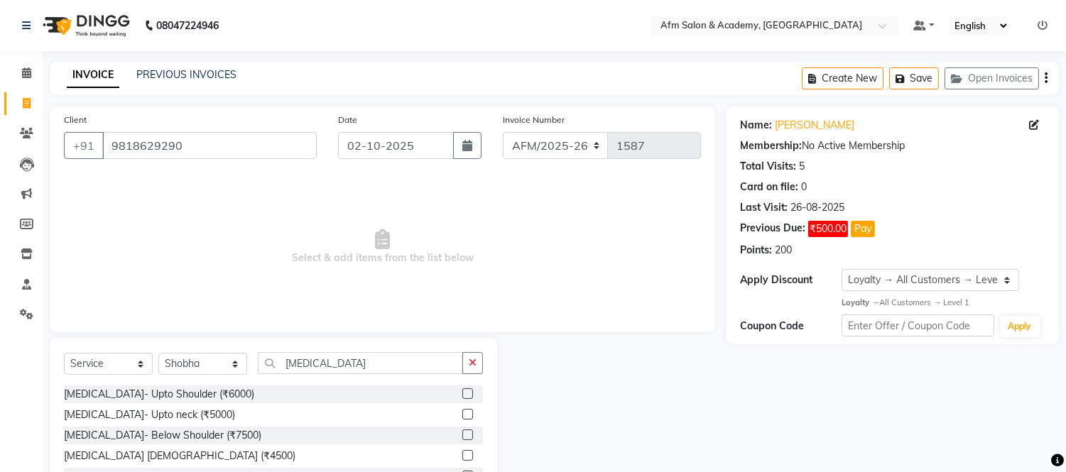
click at [462, 394] on label at bounding box center [467, 393] width 11 height 11
click at [462, 394] on input "checkbox" at bounding box center [466, 394] width 9 height 9
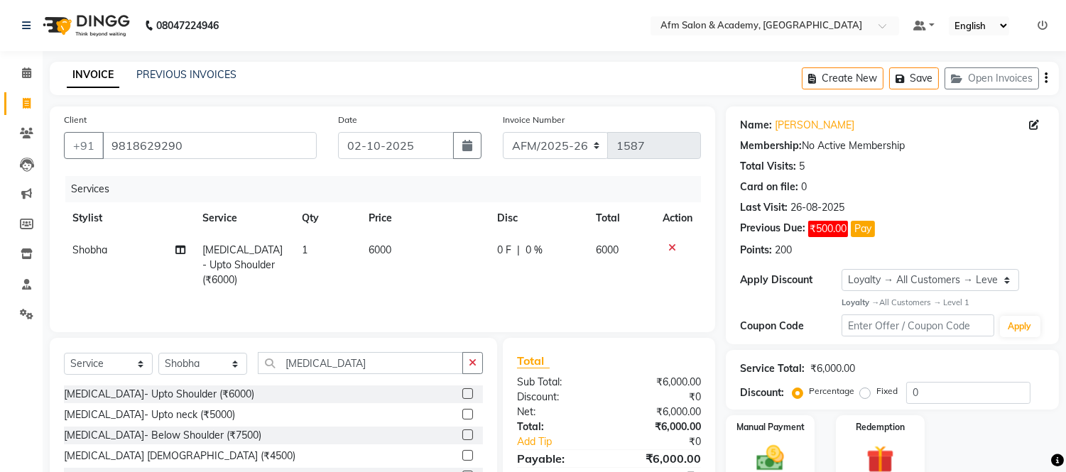
click at [462, 435] on label at bounding box center [467, 435] width 11 height 11
click at [462, 435] on input "checkbox" at bounding box center [466, 435] width 9 height 9
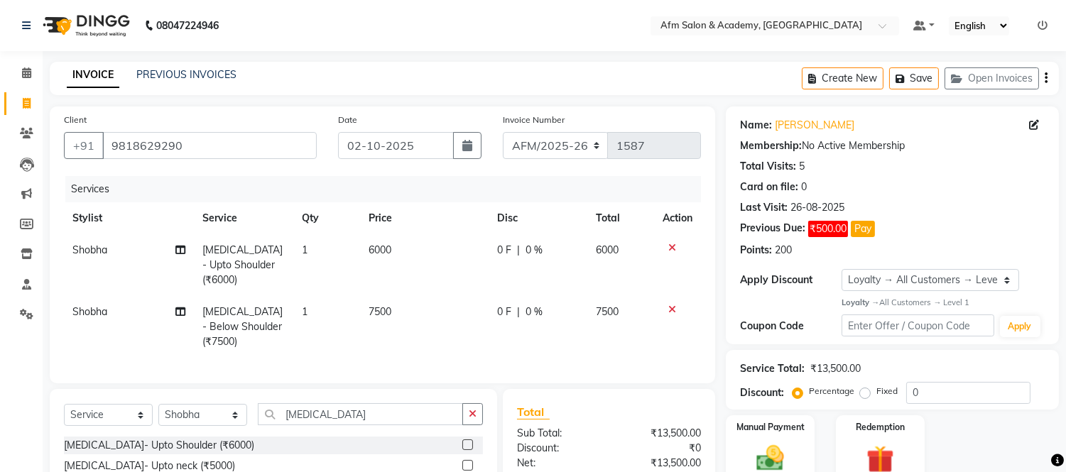
click at [675, 246] on div at bounding box center [677, 248] width 30 height 10
click at [669, 246] on icon at bounding box center [672, 248] width 8 height 10
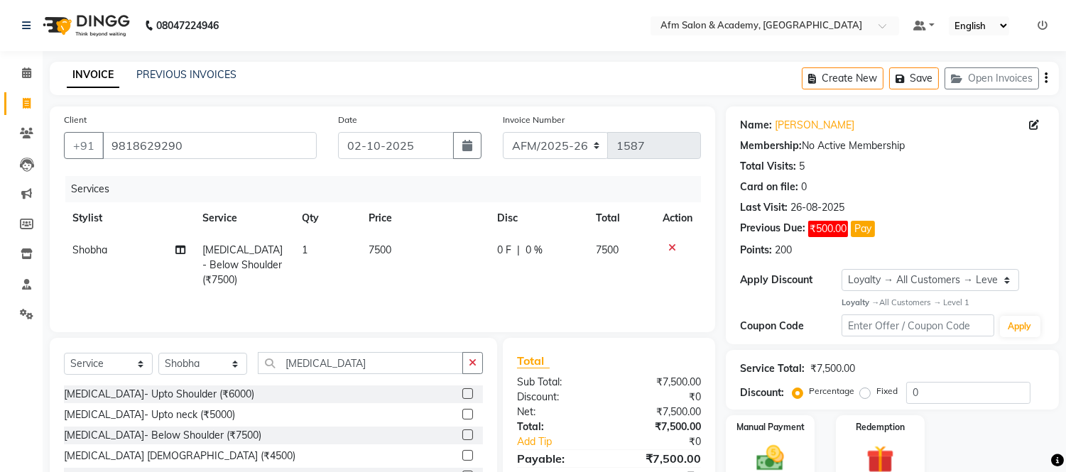
click at [373, 247] on span "7500" at bounding box center [379, 250] width 23 height 13
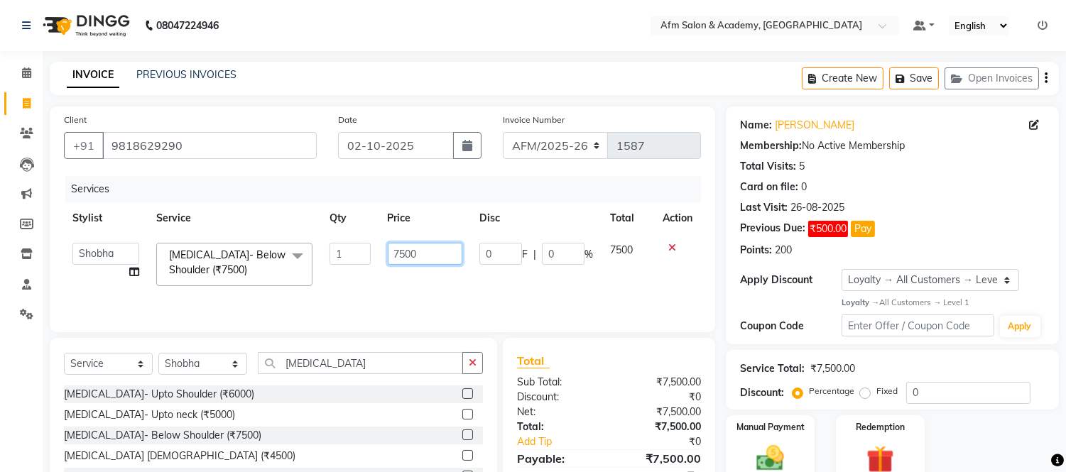
click at [407, 251] on input "7500" at bounding box center [425, 254] width 75 height 22
click at [488, 293] on div "Services Stylist Service Qty Price Disc Total Action AFM Akhil Akhil Khan Farma…" at bounding box center [382, 247] width 637 height 142
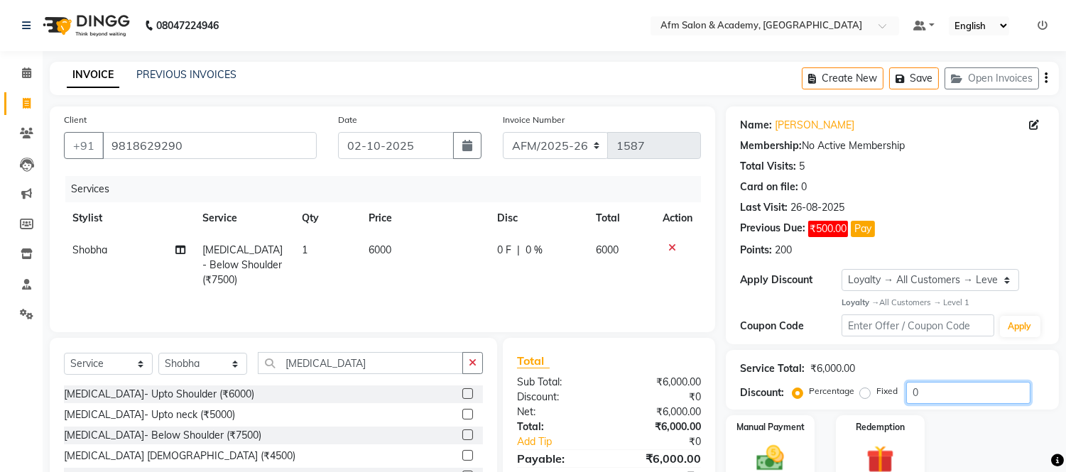
click at [968, 399] on input "0" at bounding box center [968, 393] width 124 height 22
click at [876, 393] on label "Fixed" at bounding box center [886, 391] width 21 height 13
click at [863, 393] on input "Fixed" at bounding box center [868, 391] width 10 height 10
click at [934, 388] on input "number" at bounding box center [968, 393] width 124 height 22
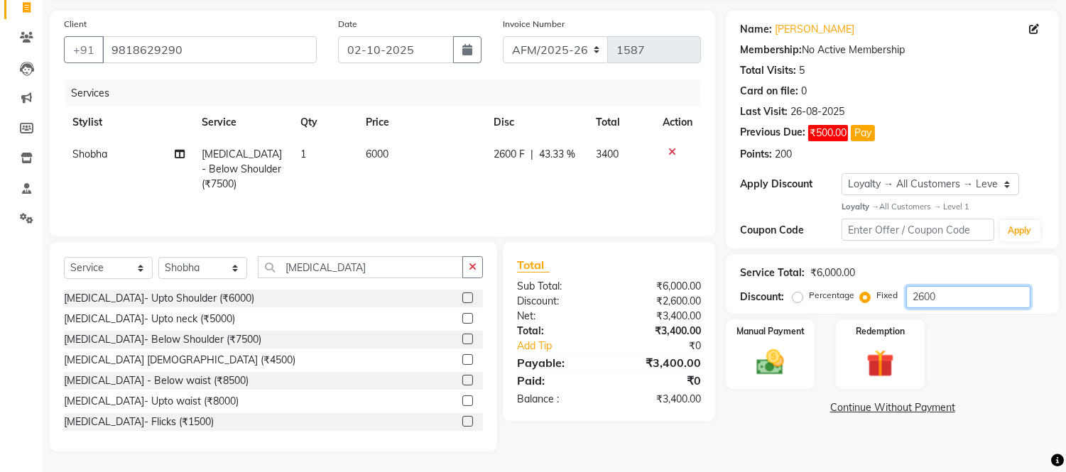
click at [946, 298] on input "2600" at bounding box center [968, 297] width 124 height 22
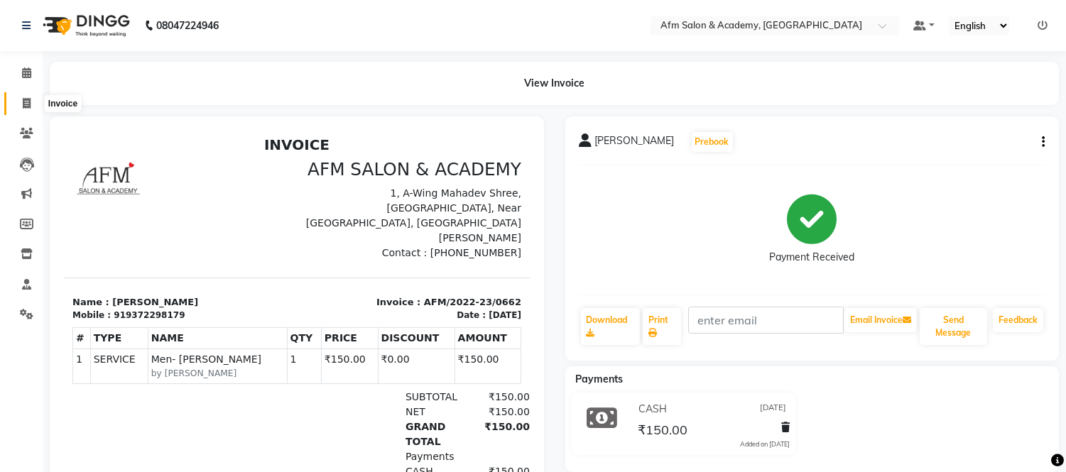
click at [23, 104] on icon at bounding box center [27, 103] width 8 height 11
select select "service"
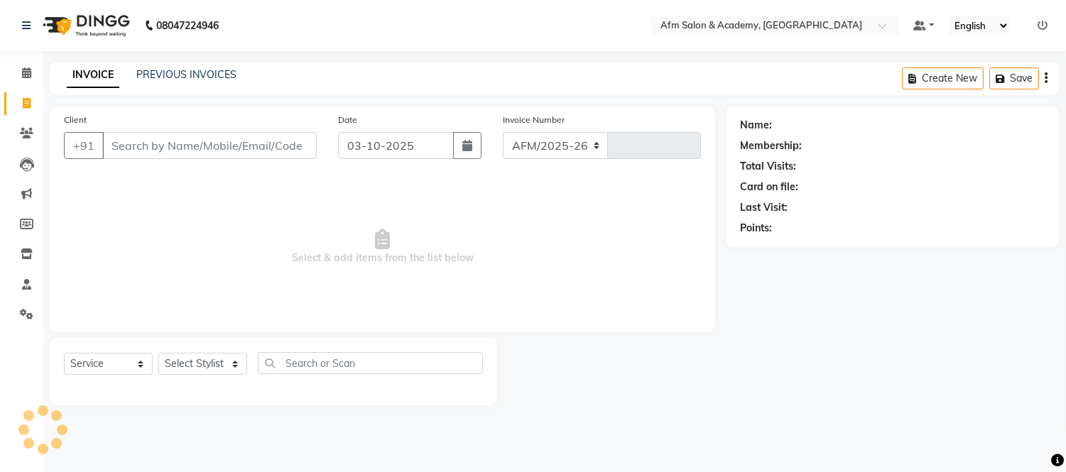
select select "3437"
type input "1587"
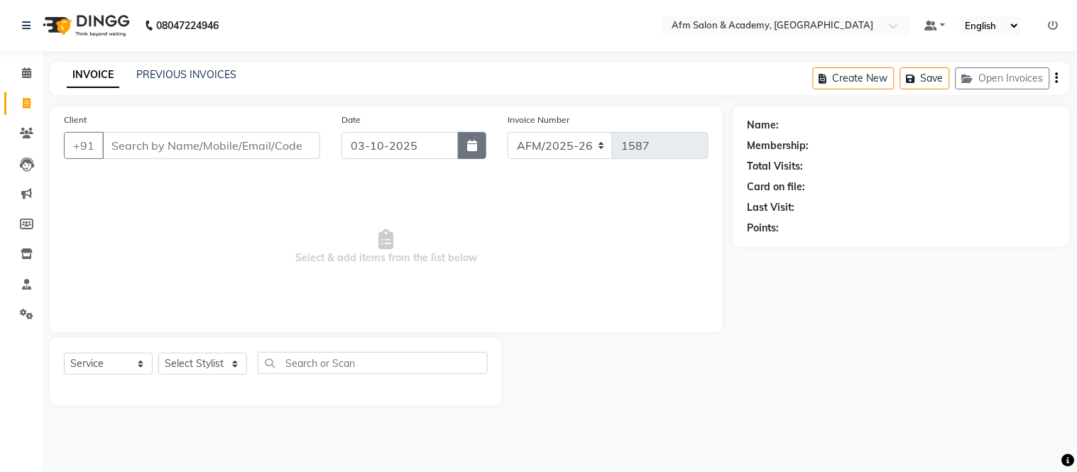
click at [472, 146] on icon "button" at bounding box center [472, 145] width 10 height 11
select select "10"
select select "2025"
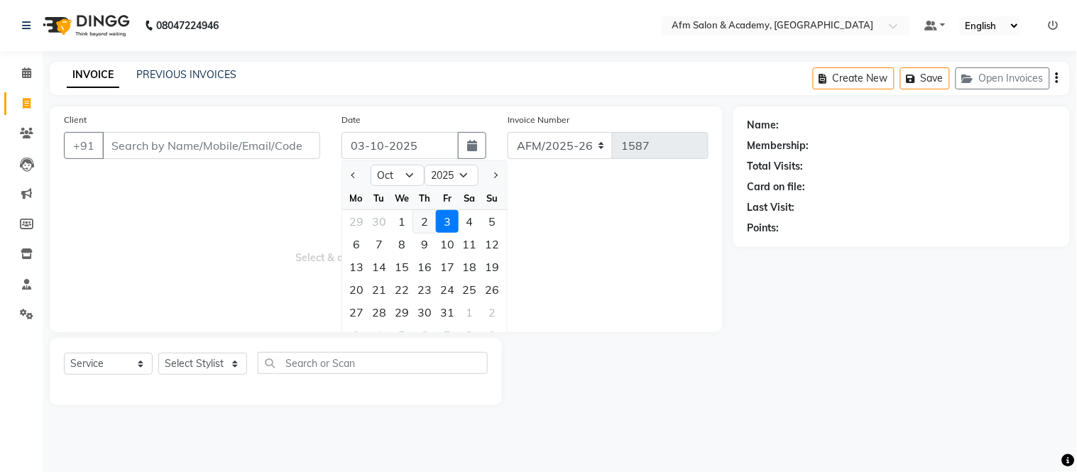
click at [429, 217] on div "2" at bounding box center [424, 221] width 23 height 23
type input "02-10-2025"
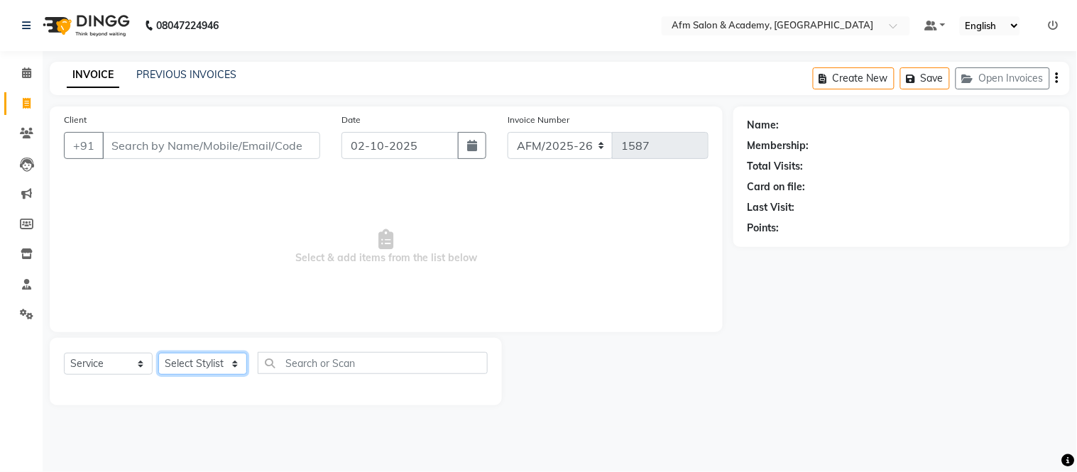
click at [226, 360] on select "Select Stylist AFM [PERSON_NAME] [PERSON_NAME] [PERSON_NAME] Front Desk [PERSON…" at bounding box center [202, 364] width 89 height 22
select select "66373"
click at [158, 354] on select "Select Stylist AFM [PERSON_NAME] [PERSON_NAME] [PERSON_NAME] Front Desk [PERSON…" at bounding box center [202, 364] width 89 height 22
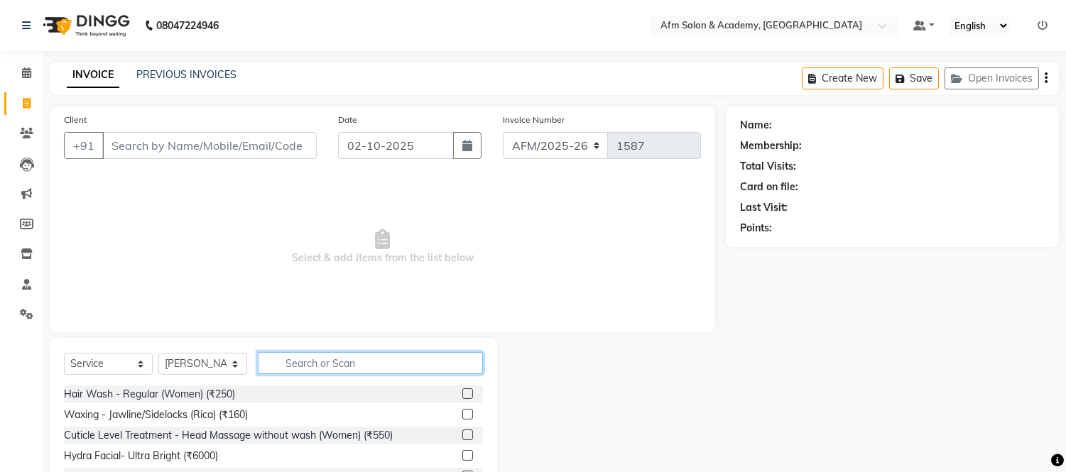
click at [302, 359] on input "text" at bounding box center [370, 363] width 225 height 22
type input "hair cut"
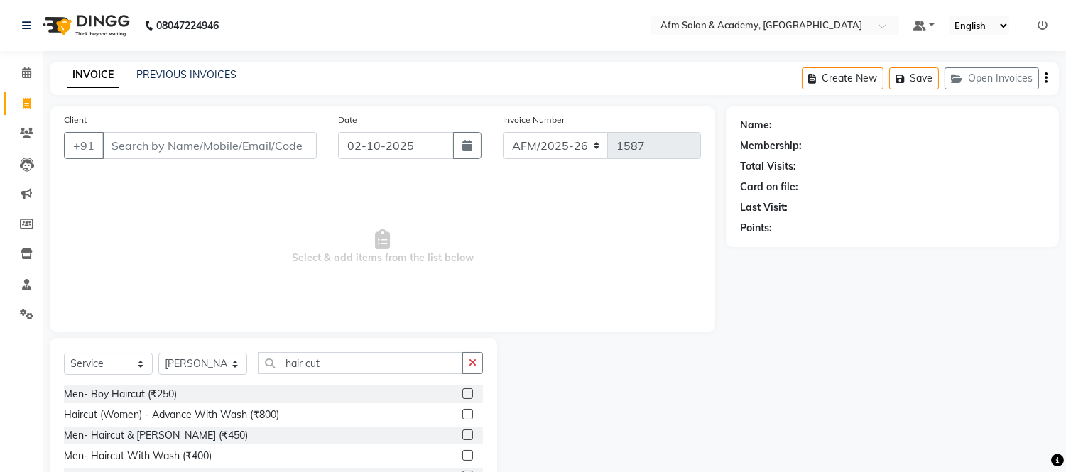
click at [462, 434] on label at bounding box center [467, 435] width 11 height 11
click at [462, 434] on input "checkbox" at bounding box center [466, 435] width 9 height 9
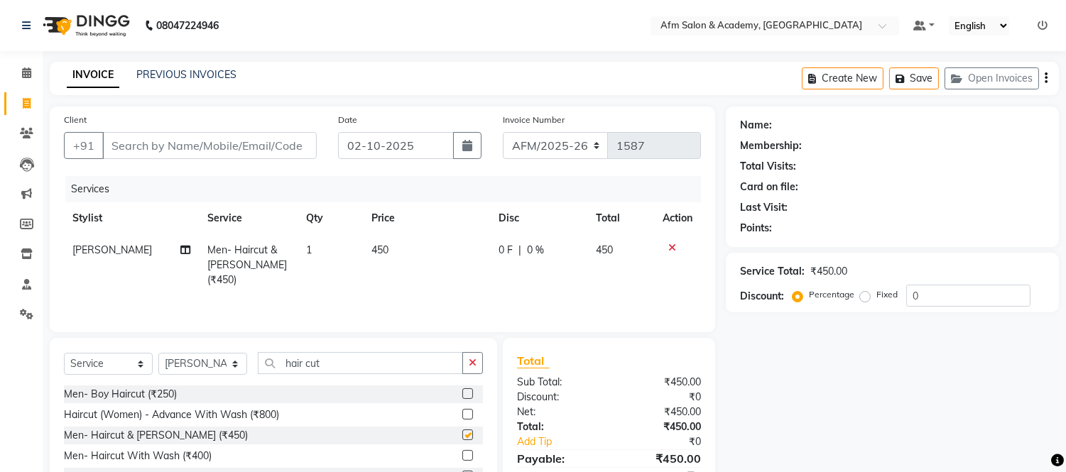
checkbox input "false"
click at [151, 143] on input "Client" at bounding box center [209, 145] width 214 height 27
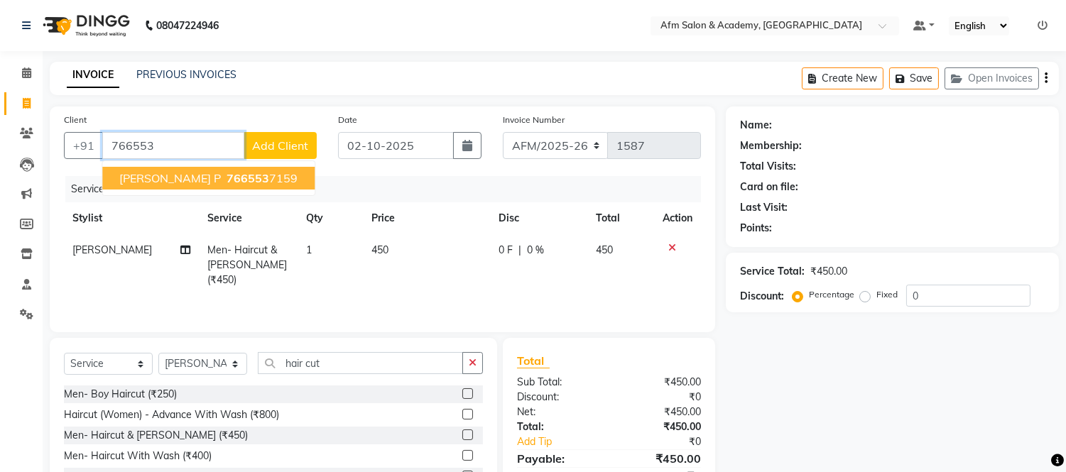
click at [168, 187] on button "[PERSON_NAME] P 766553 7159" at bounding box center [208, 178] width 212 height 23
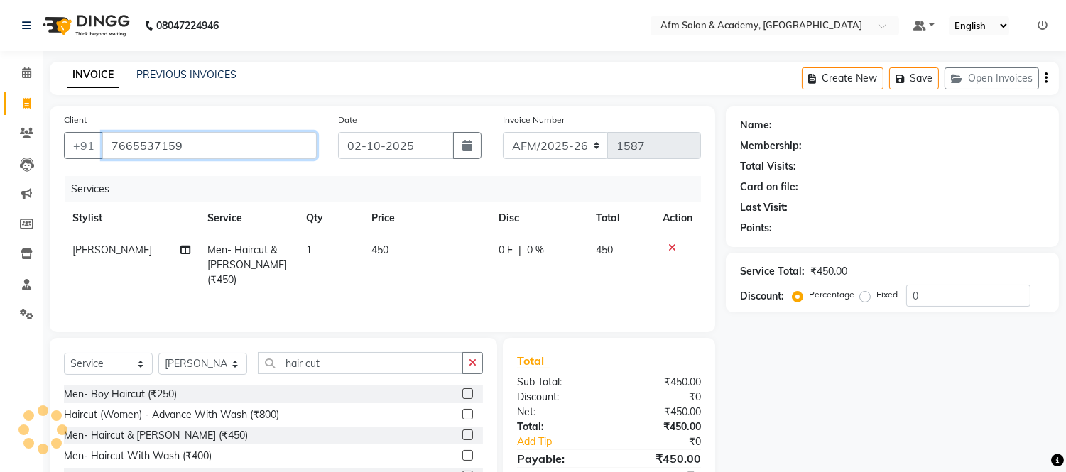
type input "7665537159"
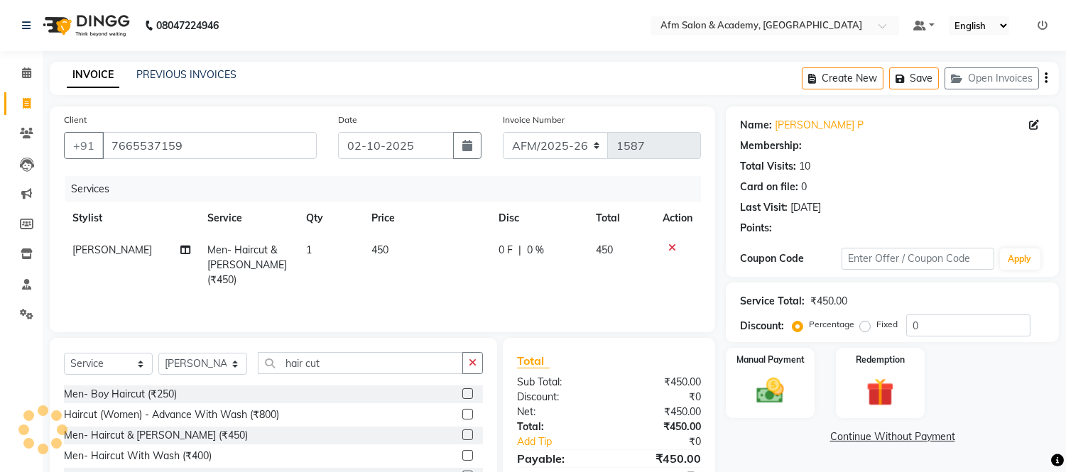
select select "1: Object"
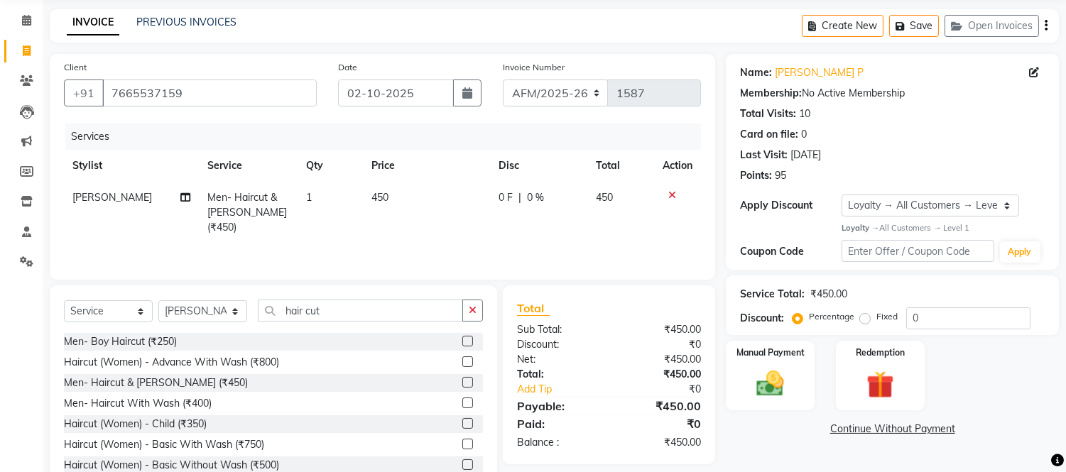
scroll to position [96, 0]
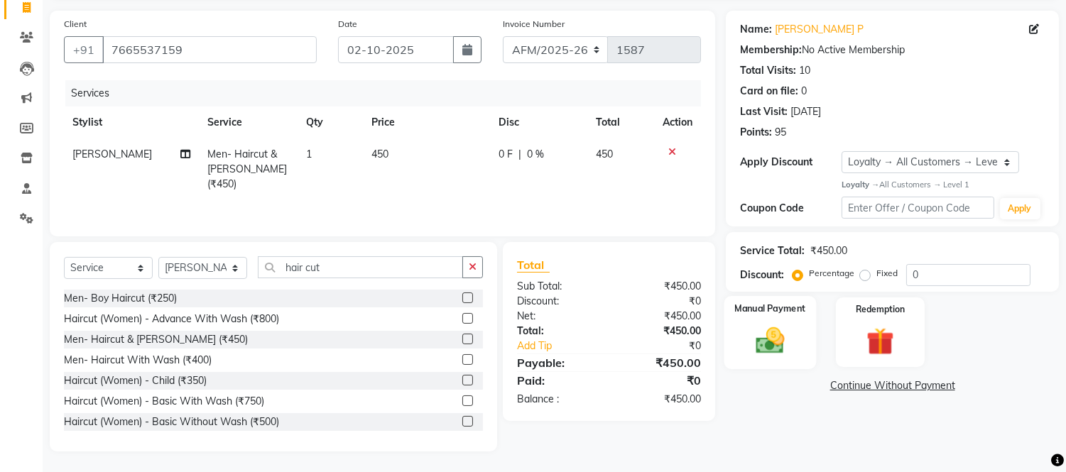
click at [791, 341] on img at bounding box center [770, 340] width 47 height 33
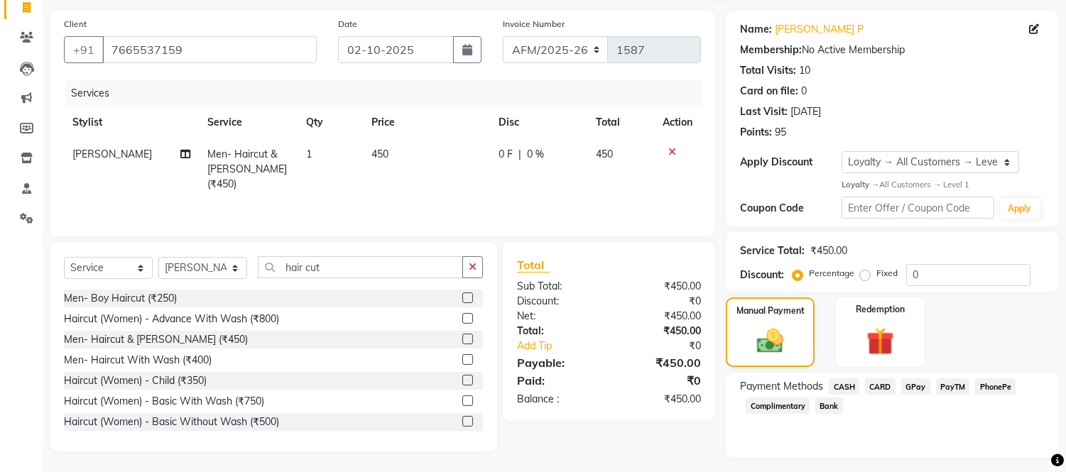
click at [843, 386] on span "CASH" at bounding box center [844, 386] width 31 height 16
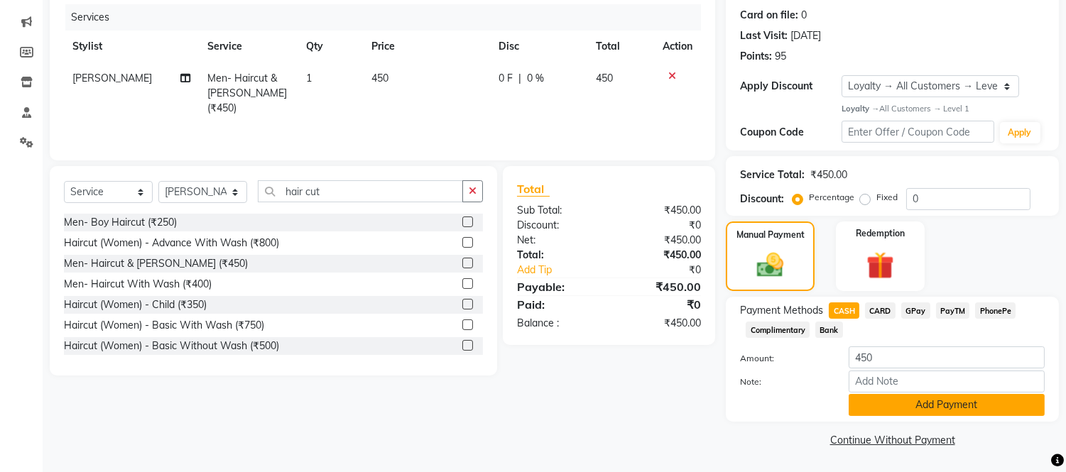
click at [957, 405] on button "Add Payment" at bounding box center [946, 405] width 196 height 22
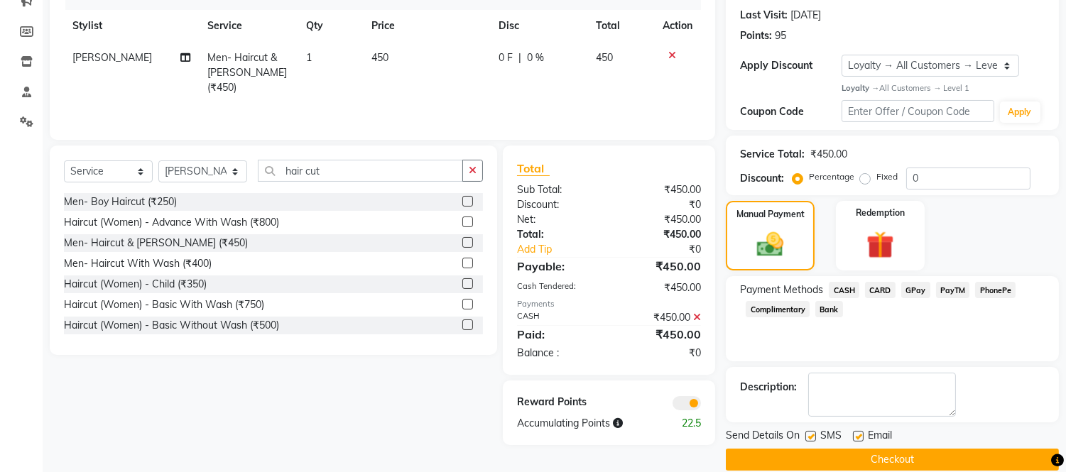
scroll to position [212, 0]
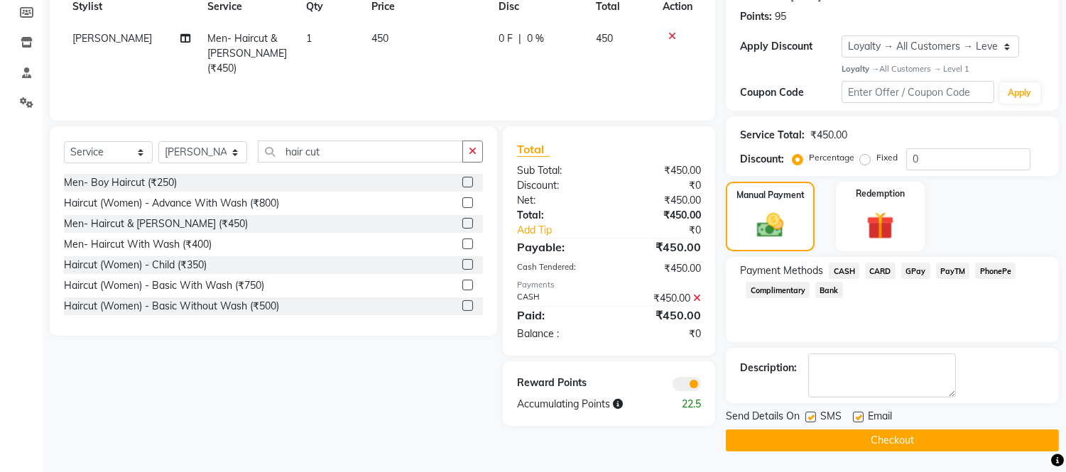
click at [971, 441] on button "Checkout" at bounding box center [892, 441] width 333 height 22
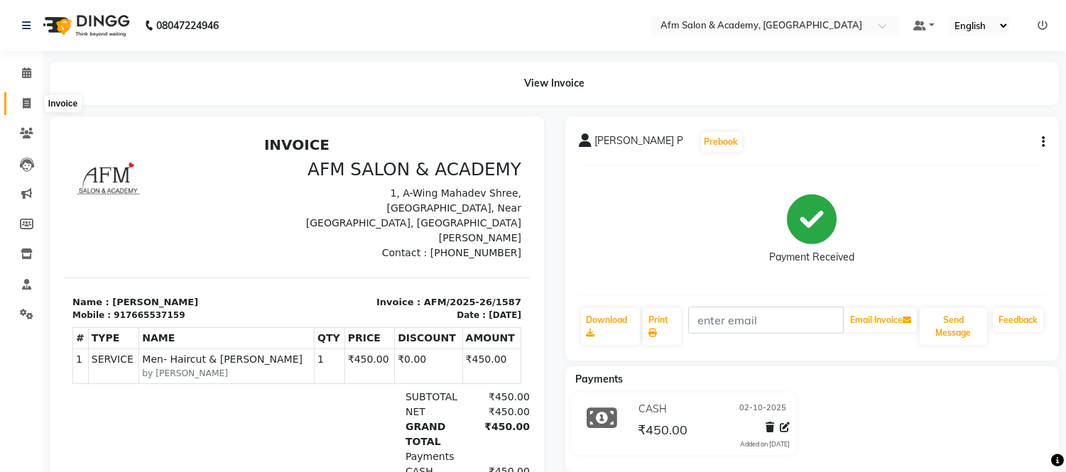
click at [26, 107] on icon at bounding box center [27, 103] width 8 height 11
select select "service"
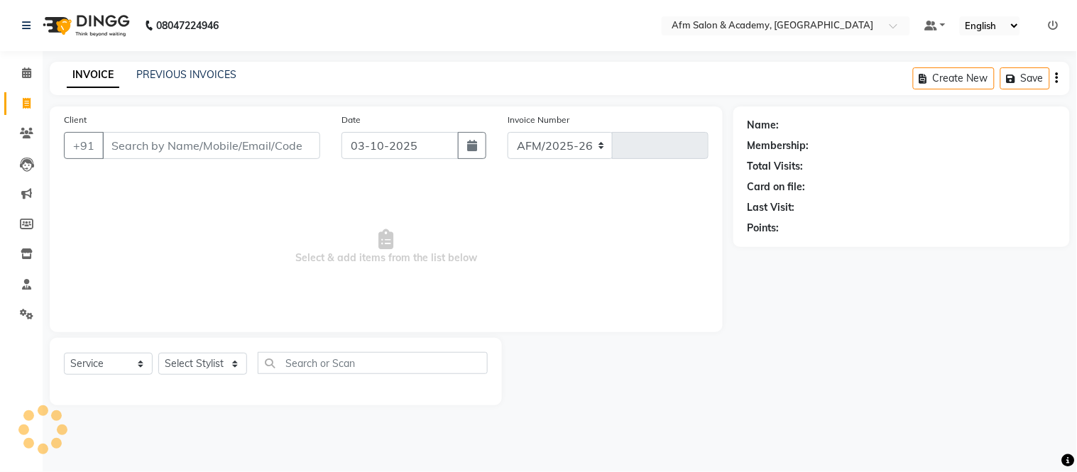
select select "3437"
type input "1588"
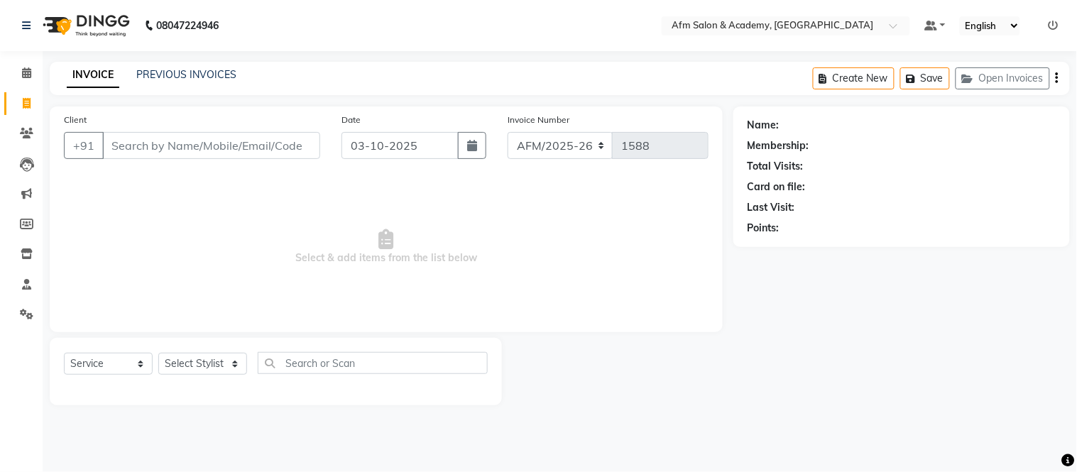
click at [133, 152] on input "Client" at bounding box center [211, 145] width 218 height 27
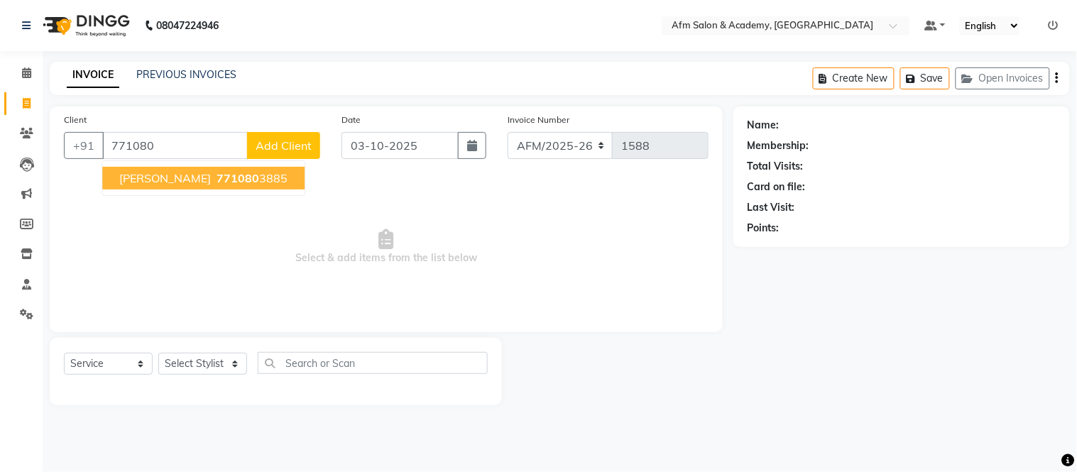
click at [159, 173] on span "[PERSON_NAME]" at bounding box center [165, 178] width 92 height 14
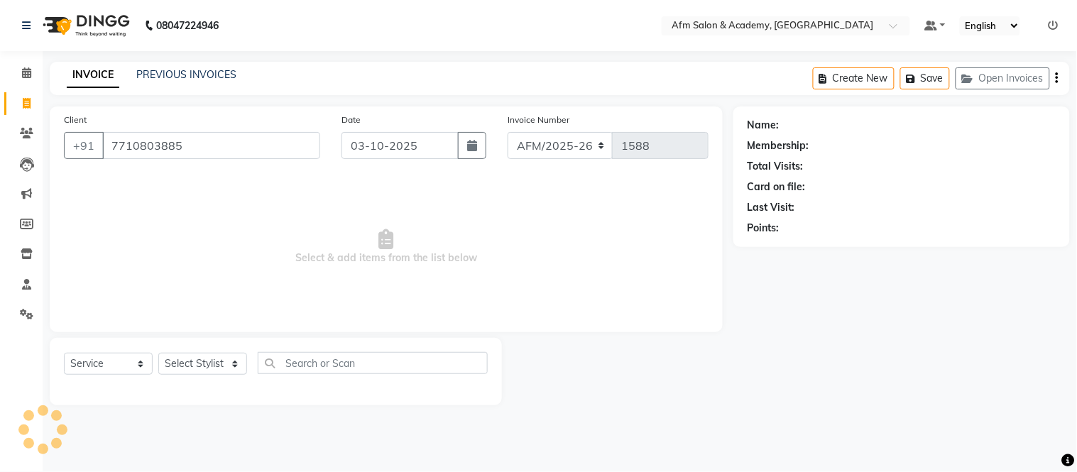
type input "7710803885"
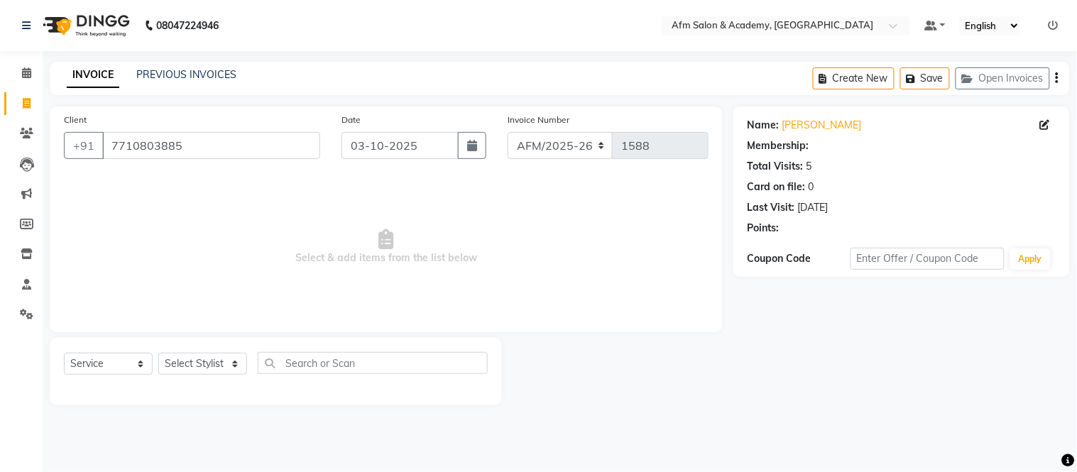
select select "1: Object"
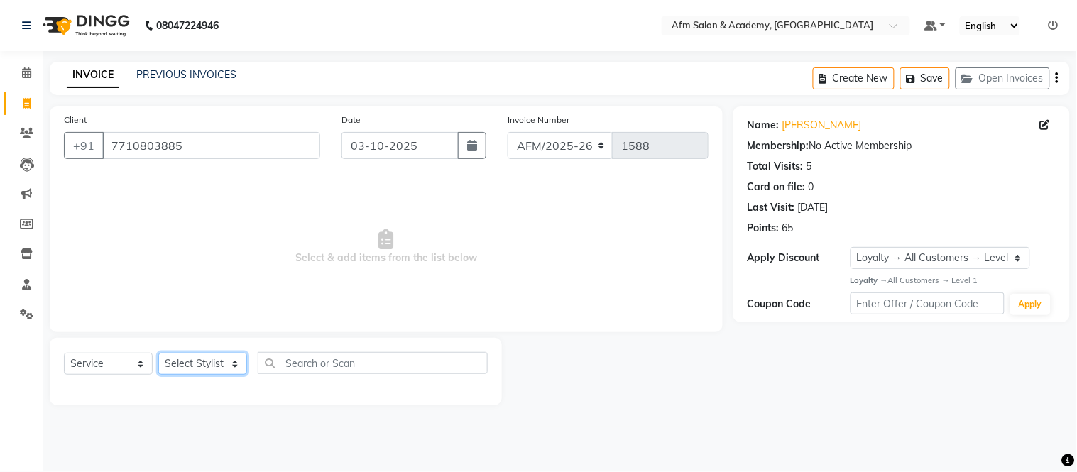
click at [231, 359] on select "Select Stylist AFM [PERSON_NAME] [PERSON_NAME] [PERSON_NAME] Front Desk [PERSON…" at bounding box center [202, 364] width 89 height 22
select select "77676"
click at [158, 354] on select "Select Stylist AFM [PERSON_NAME] [PERSON_NAME] [PERSON_NAME] Front Desk [PERSON…" at bounding box center [202, 364] width 89 height 22
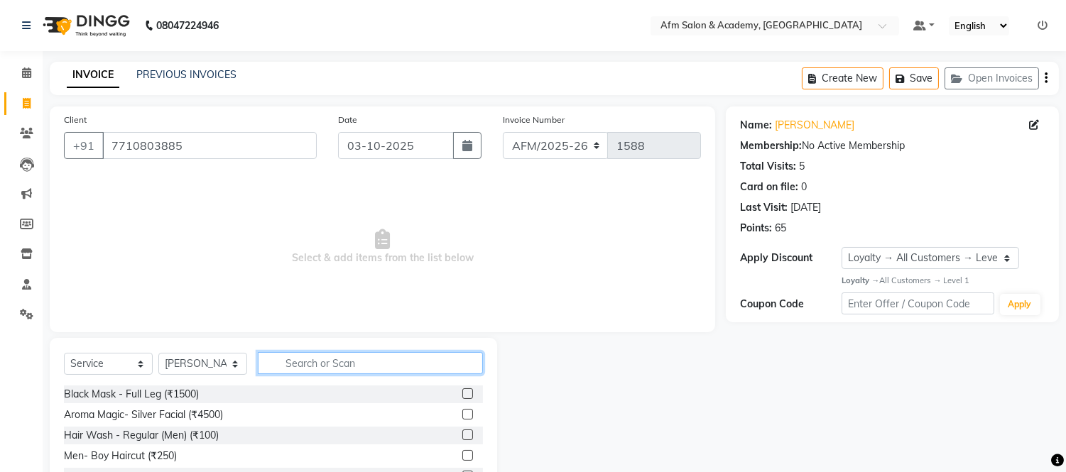
click at [346, 362] on input "text" at bounding box center [370, 363] width 225 height 22
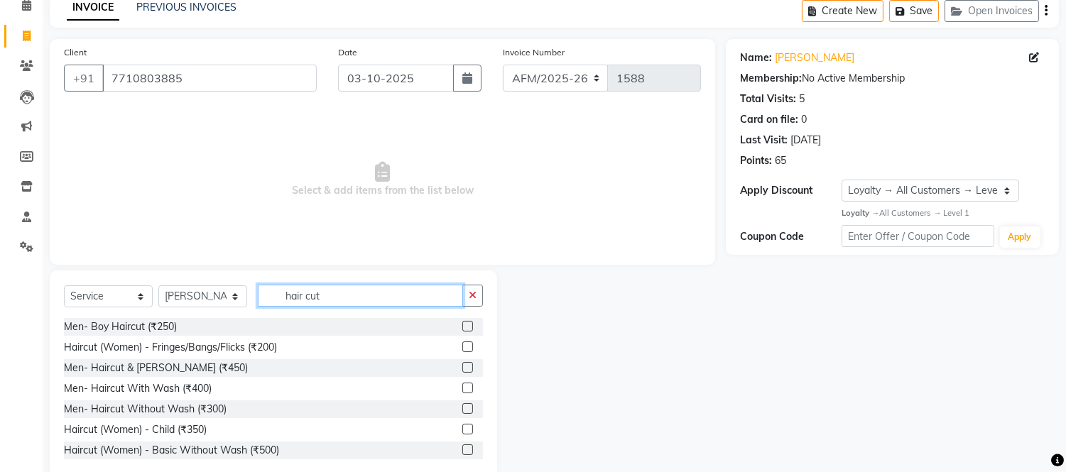
scroll to position [96, 0]
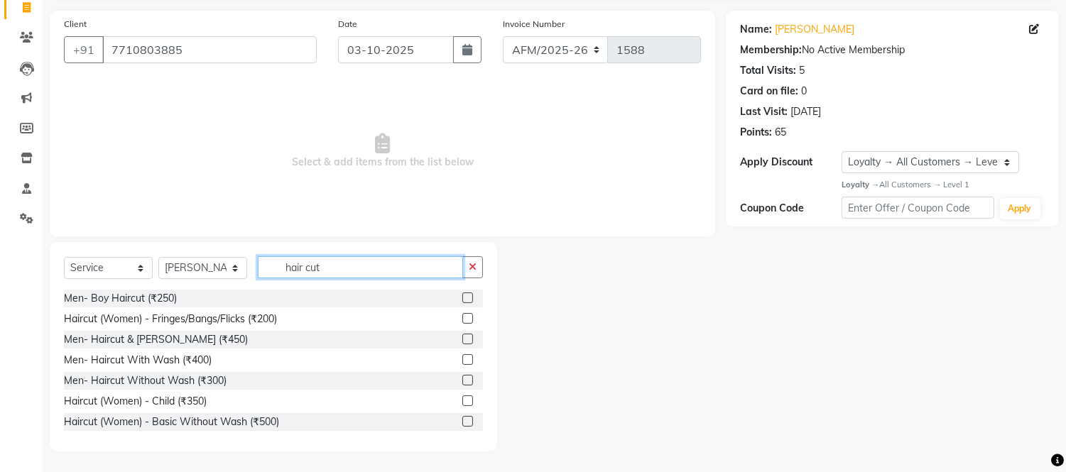
type input "hair cut"
click at [469, 421] on div at bounding box center [472, 422] width 21 height 18
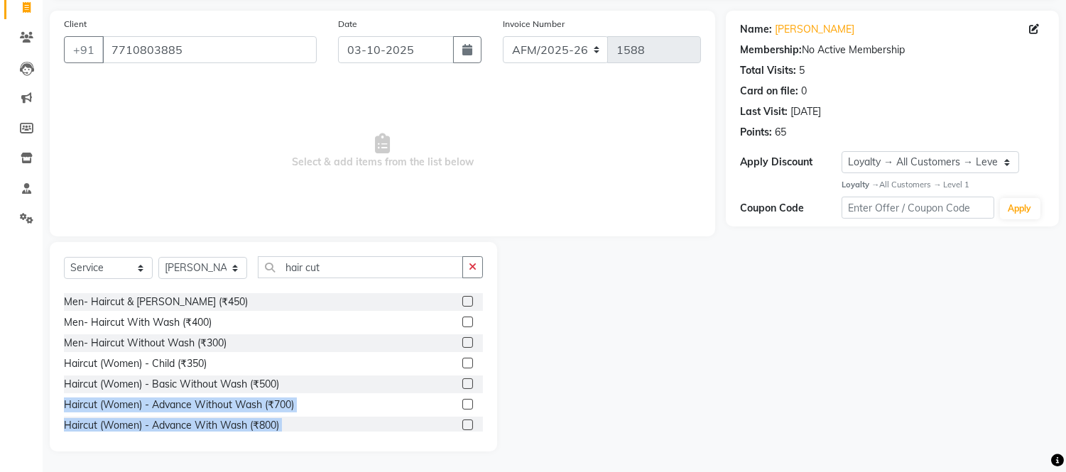
scroll to position [125, 0]
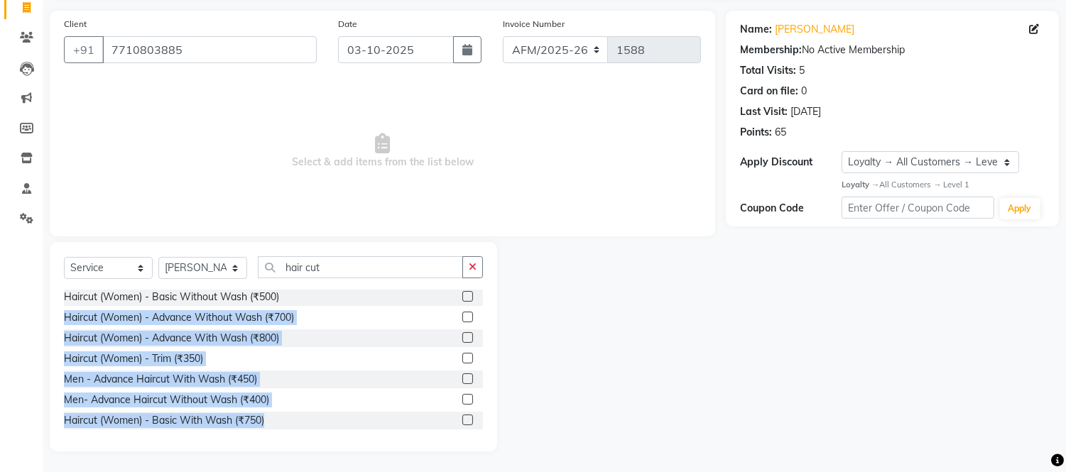
drag, startPoint x: 469, startPoint y: 421, endPoint x: 477, endPoint y: 422, distance: 8.6
click at [477, 422] on div "Men- Boy Haircut (₹250) Haircut (Women) - Fringes/Bangs/Flicks (₹200) Men- Hair…" at bounding box center [273, 361] width 419 height 142
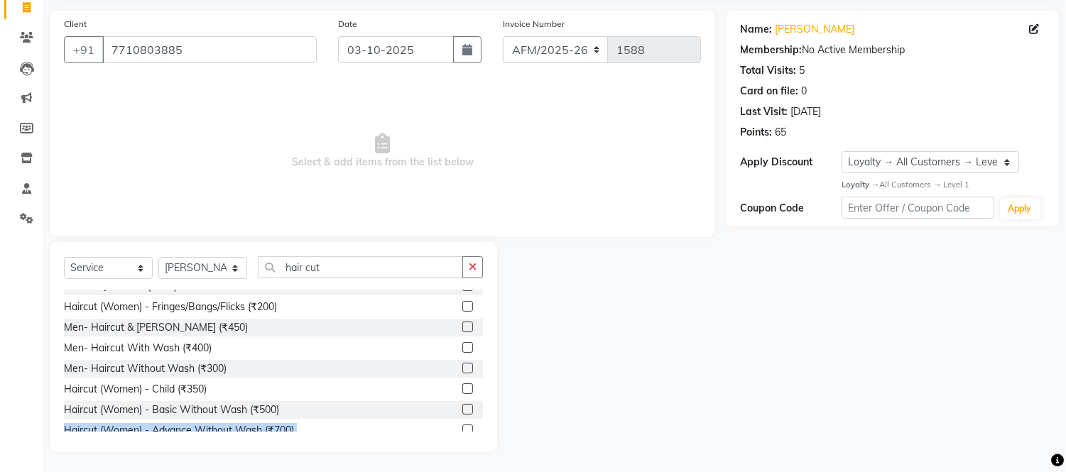
scroll to position [0, 0]
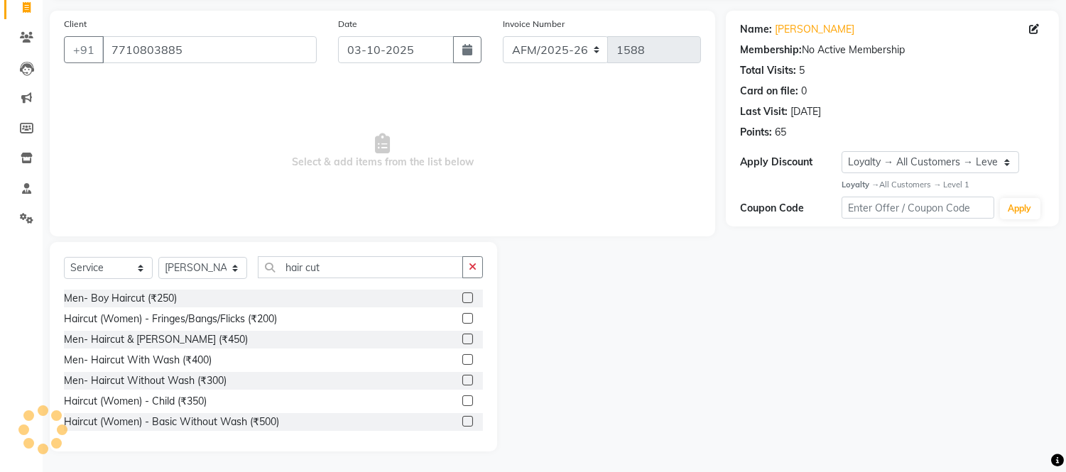
click at [462, 381] on label at bounding box center [467, 380] width 11 height 11
click at [462, 381] on input "checkbox" at bounding box center [466, 380] width 9 height 9
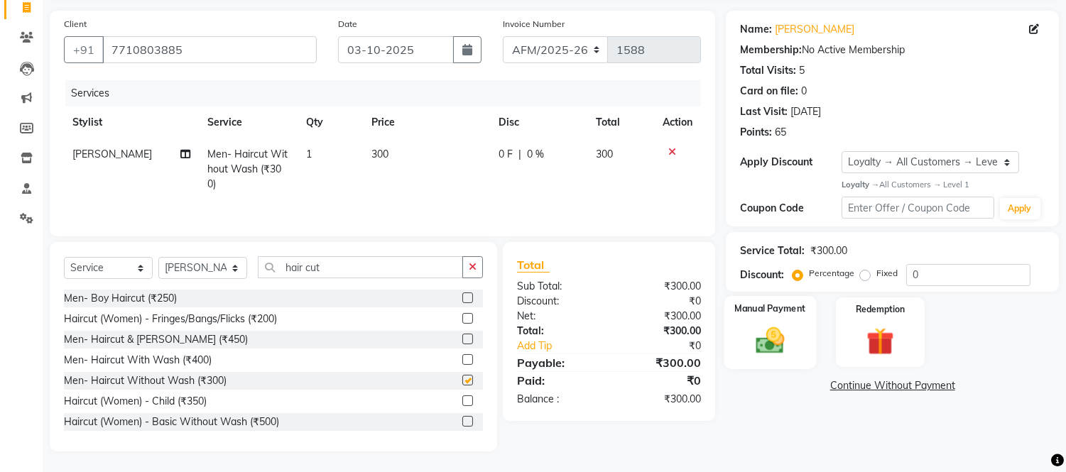
checkbox input "false"
click at [762, 351] on img at bounding box center [770, 340] width 47 height 33
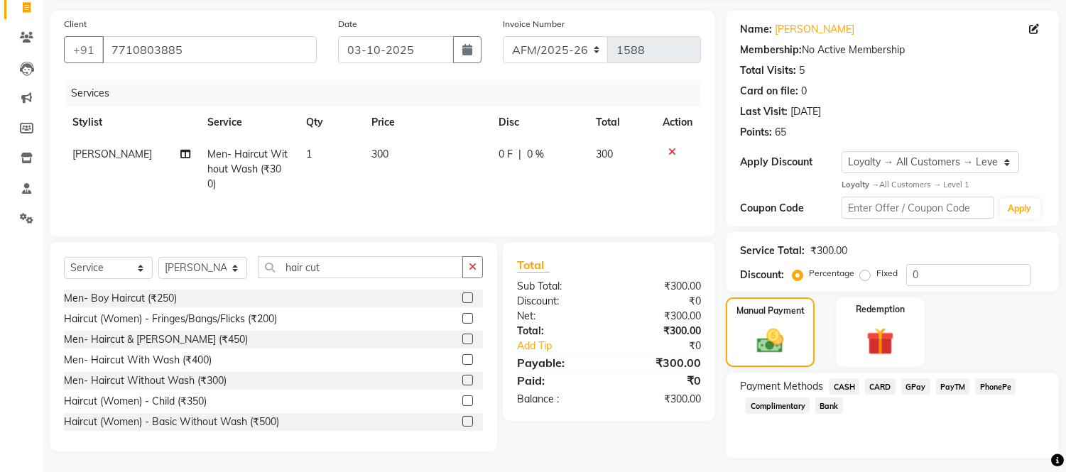
click at [845, 383] on span "CASH" at bounding box center [844, 386] width 31 height 16
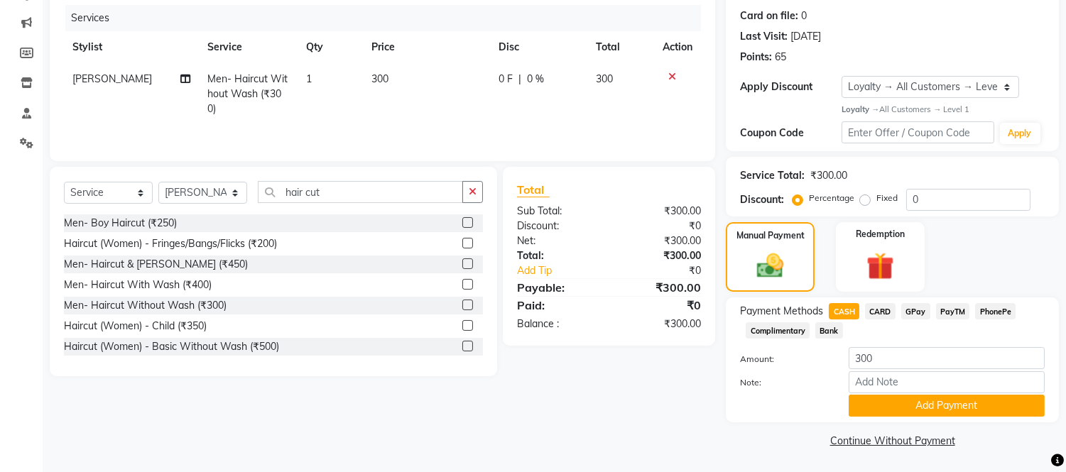
scroll to position [172, 0]
click at [983, 408] on button "Add Payment" at bounding box center [946, 405] width 196 height 22
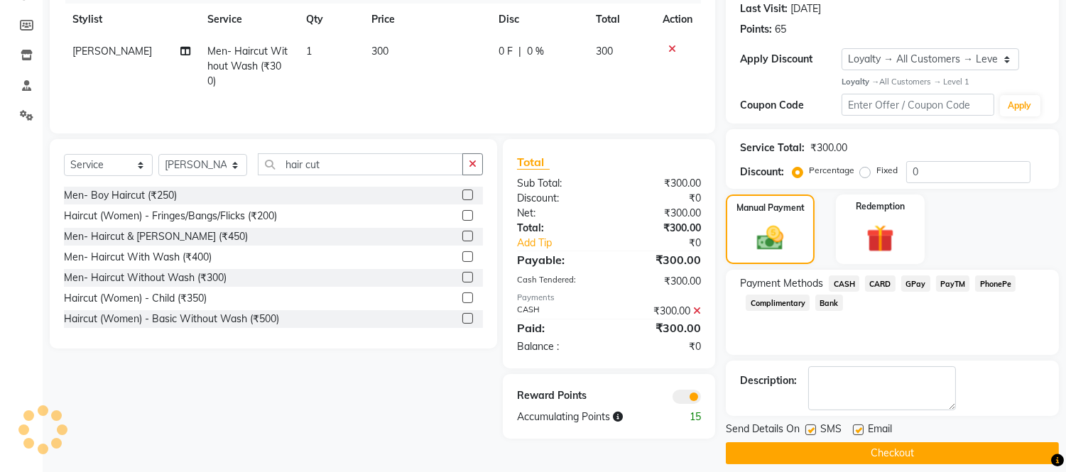
scroll to position [212, 0]
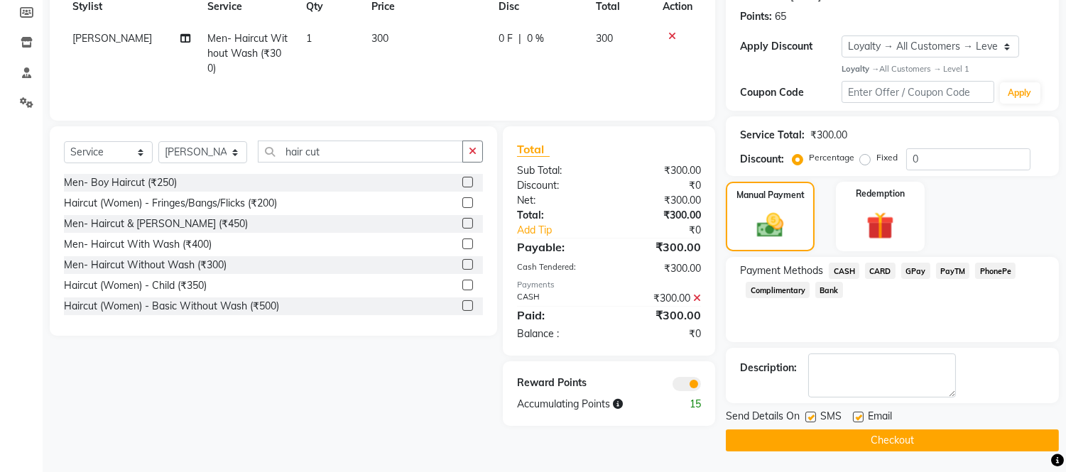
click at [997, 452] on main "INVOICE PREVIOUS INVOICES Create New Save Open Invoices Client [PHONE_NUMBER] D…" at bounding box center [554, 161] width 1023 height 623
click at [990, 442] on button "Checkout" at bounding box center [892, 441] width 333 height 22
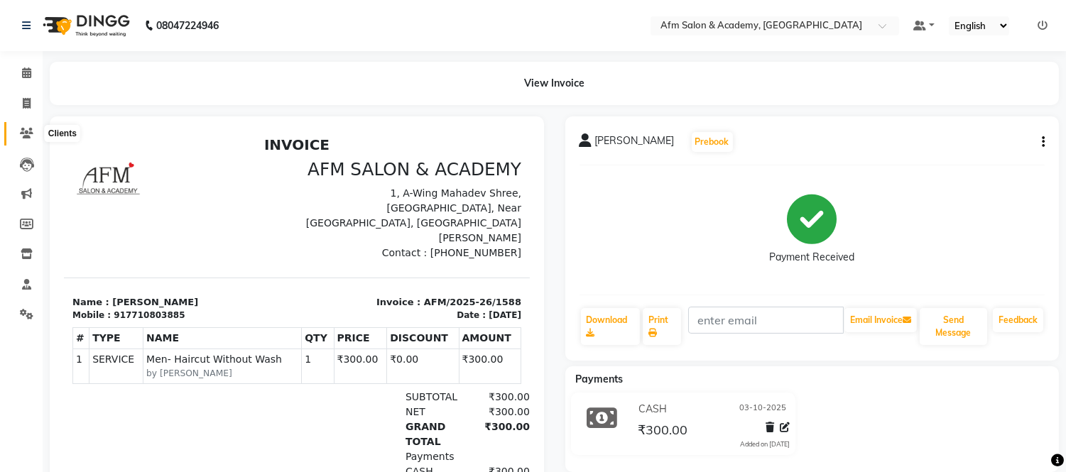
click at [29, 133] on icon at bounding box center [26, 133] width 13 height 11
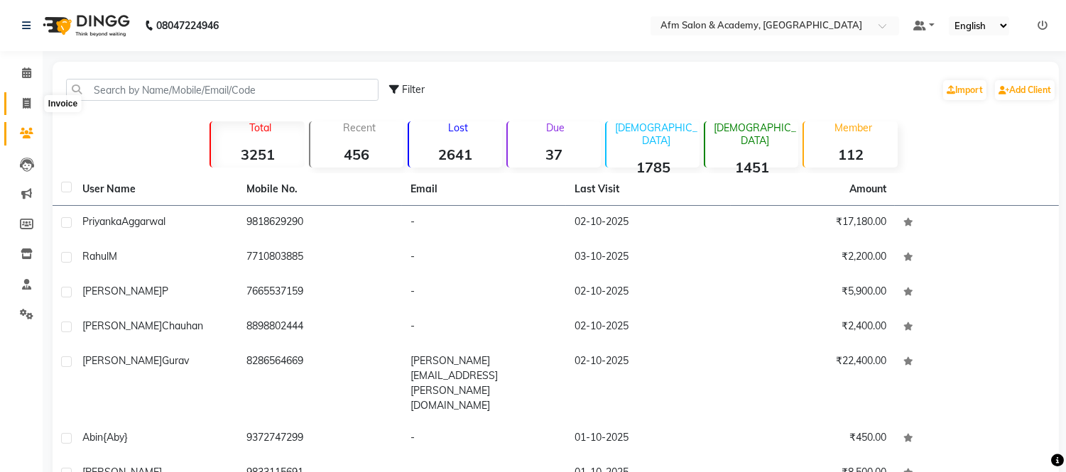
click at [26, 108] on icon at bounding box center [27, 103] width 8 height 11
select select "service"
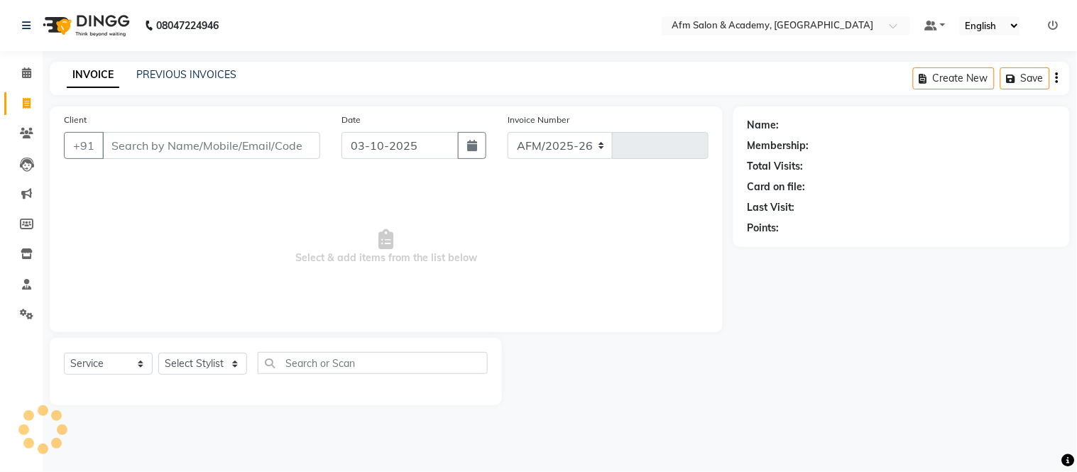
select select "3437"
type input "1590"
click at [23, 128] on icon at bounding box center [26, 133] width 13 height 11
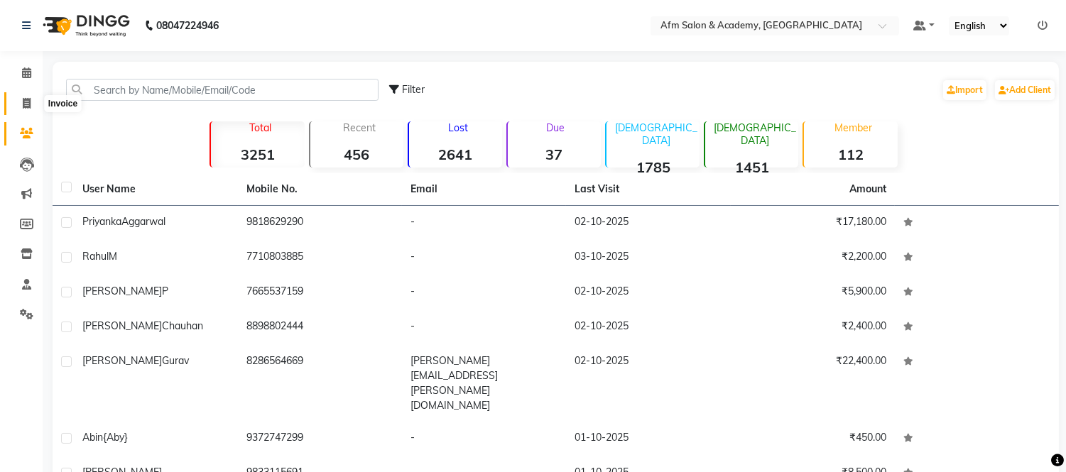
click at [29, 108] on icon at bounding box center [27, 103] width 8 height 11
select select "service"
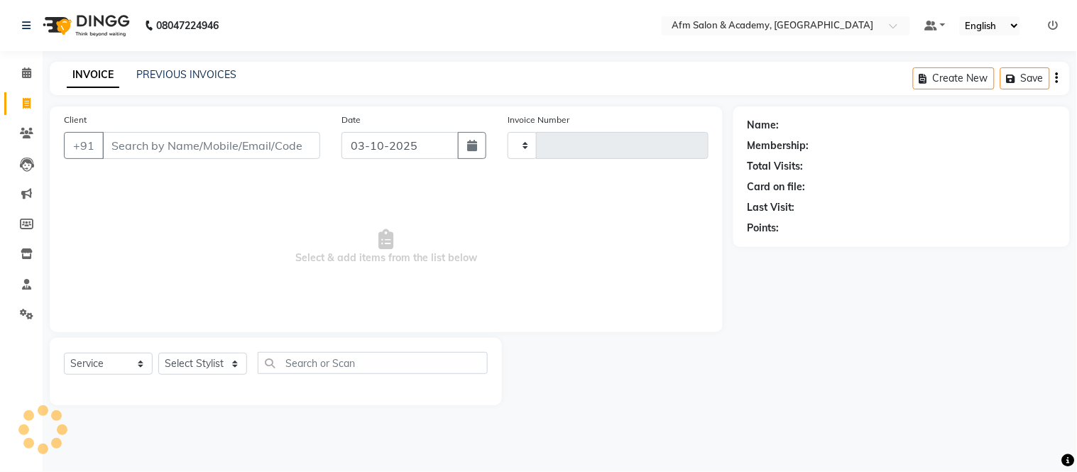
type input "1590"
select select "3437"
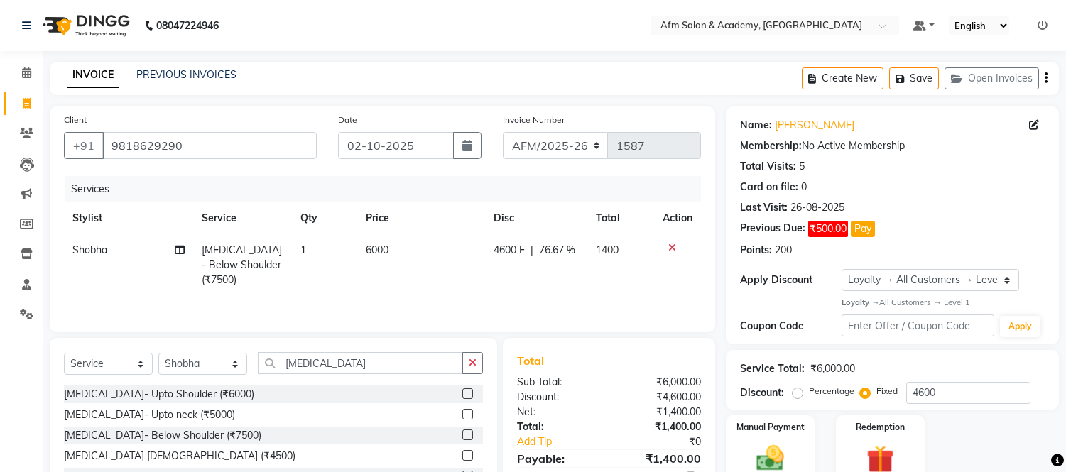
select select "service"
select select "14109"
select select "1: Object"
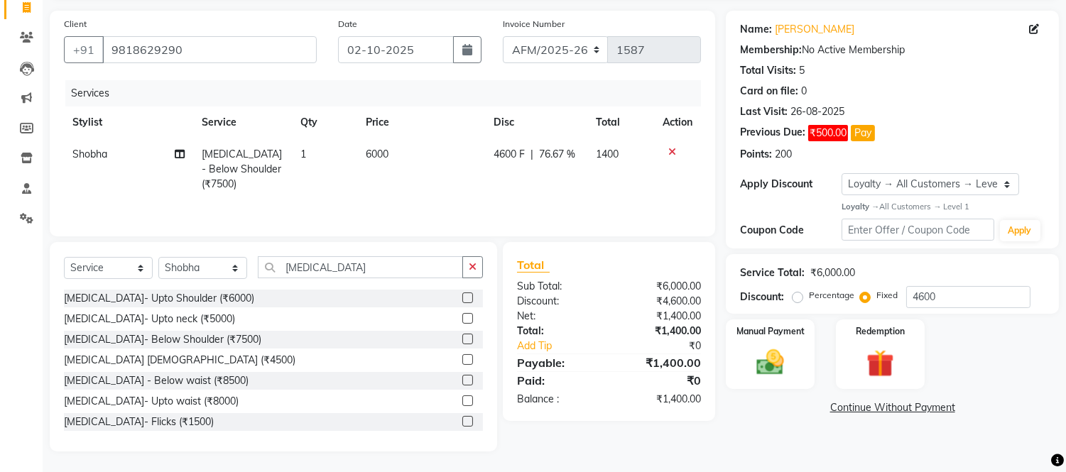
click at [555, 151] on span "76.67 %" at bounding box center [557, 154] width 36 height 15
select select "14109"
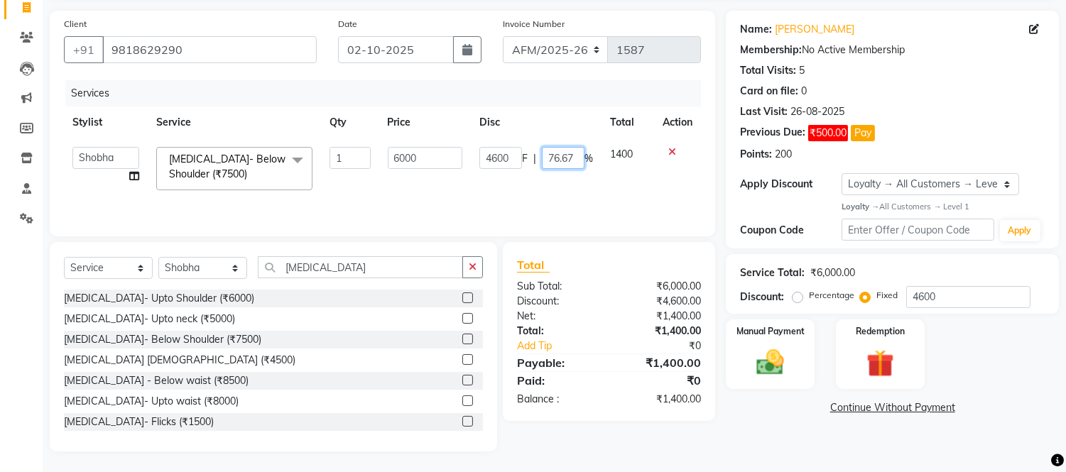
click at [581, 157] on input "76.67" at bounding box center [563, 158] width 43 height 22
type input "7"
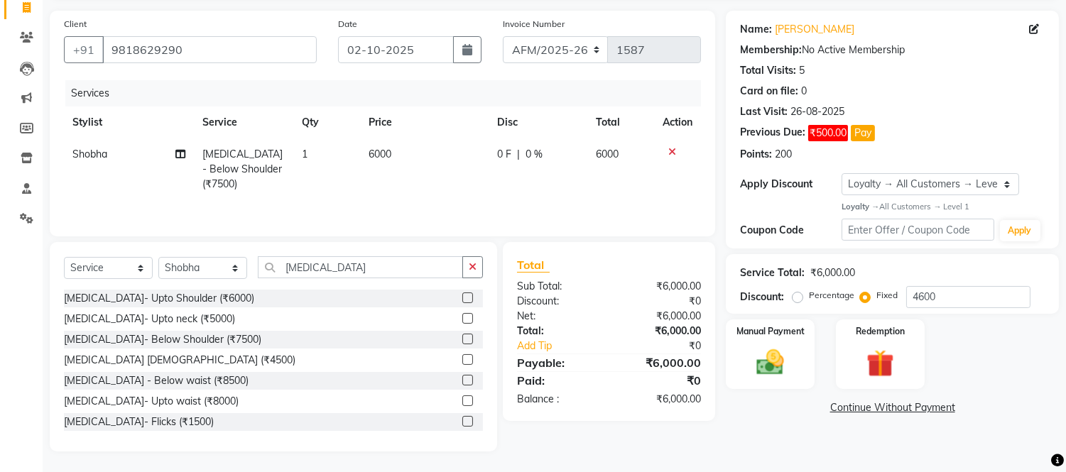
click at [621, 173] on td "6000" at bounding box center [620, 169] width 67 height 62
select select "14109"
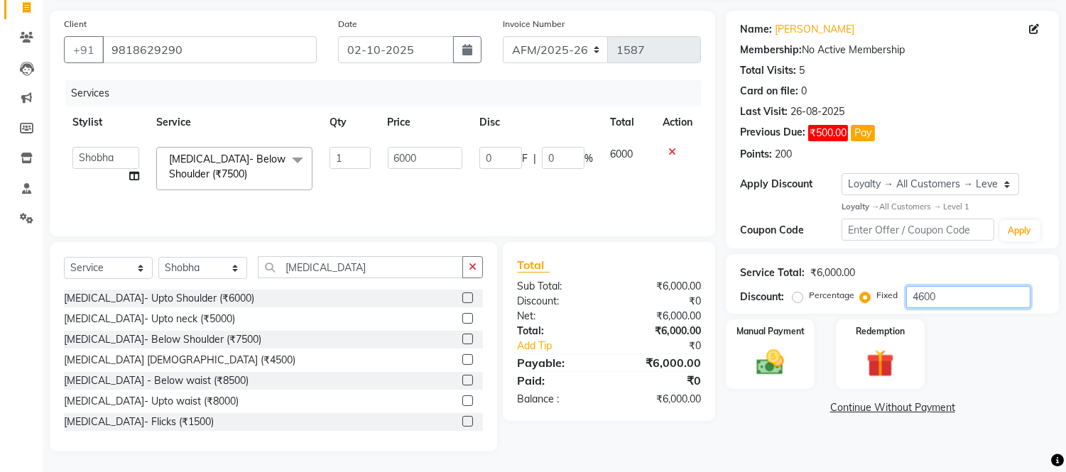
click at [966, 295] on input "4600" at bounding box center [968, 297] width 124 height 22
type input "460"
type input "7.67"
type input "46"
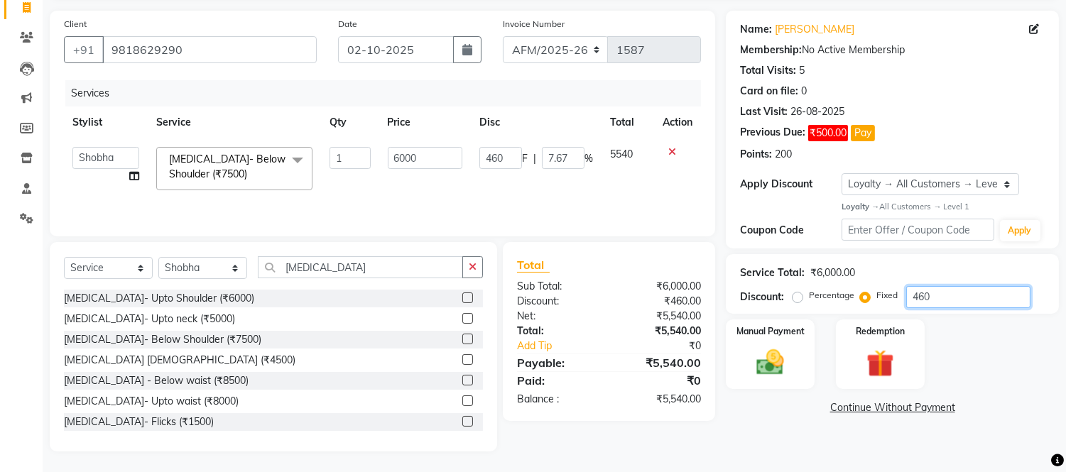
type input "46"
type input "0.77"
type input "460"
type input "7.67"
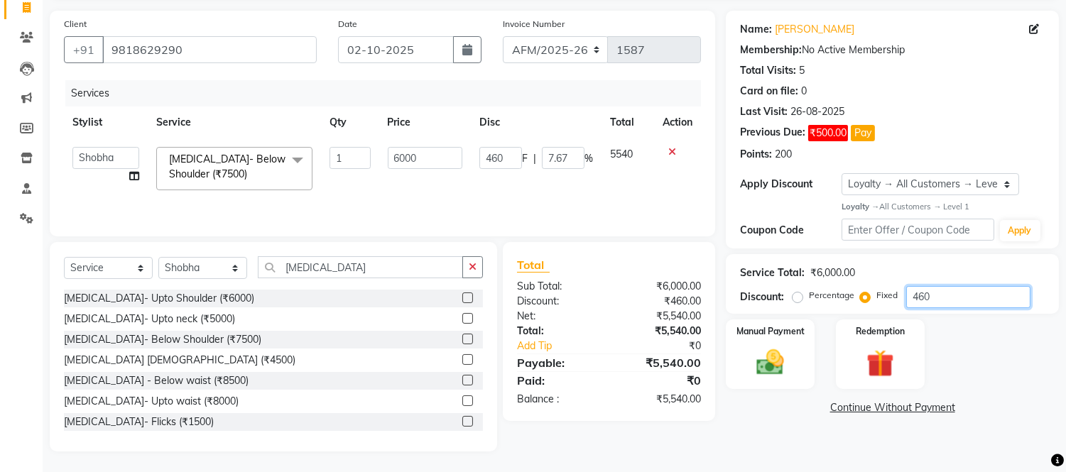
type input "4600"
type input "76.67"
click at [806, 366] on div "Manual Payment" at bounding box center [770, 354] width 92 height 72
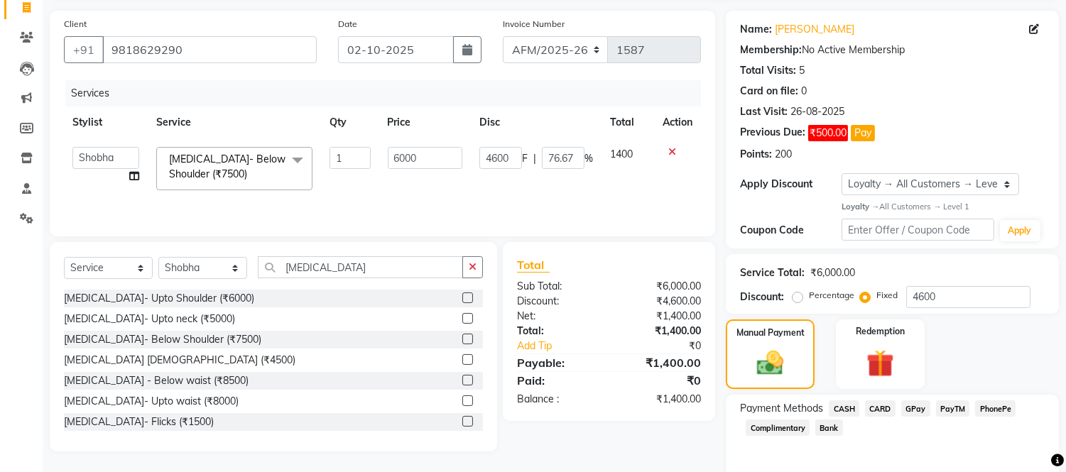
click at [918, 408] on span "GPay" at bounding box center [915, 408] width 29 height 16
click at [515, 153] on input "4600" at bounding box center [500, 158] width 43 height 22
click at [513, 155] on input "4600" at bounding box center [500, 158] width 43 height 22
type input "4"
type input "1400"
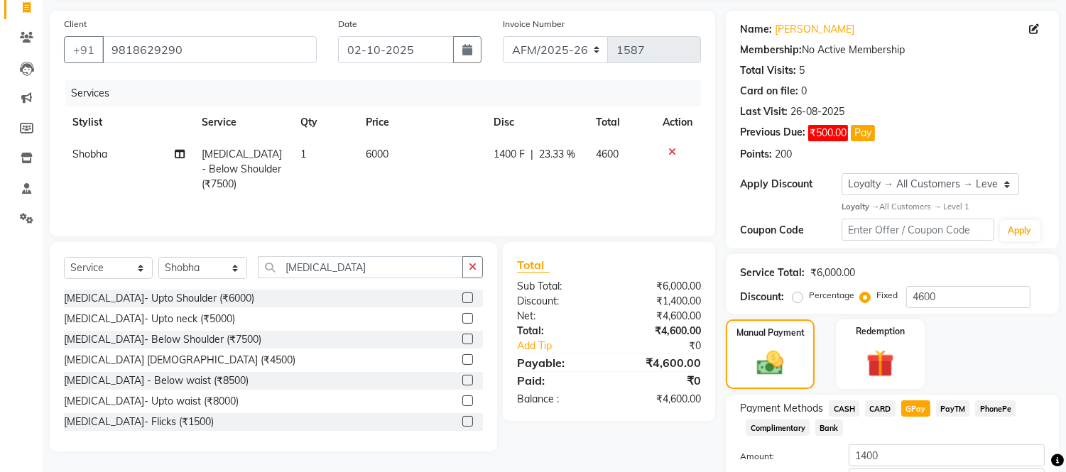
click at [562, 179] on td "1400 F | 23.33 %" at bounding box center [536, 169] width 102 height 62
select select "14109"
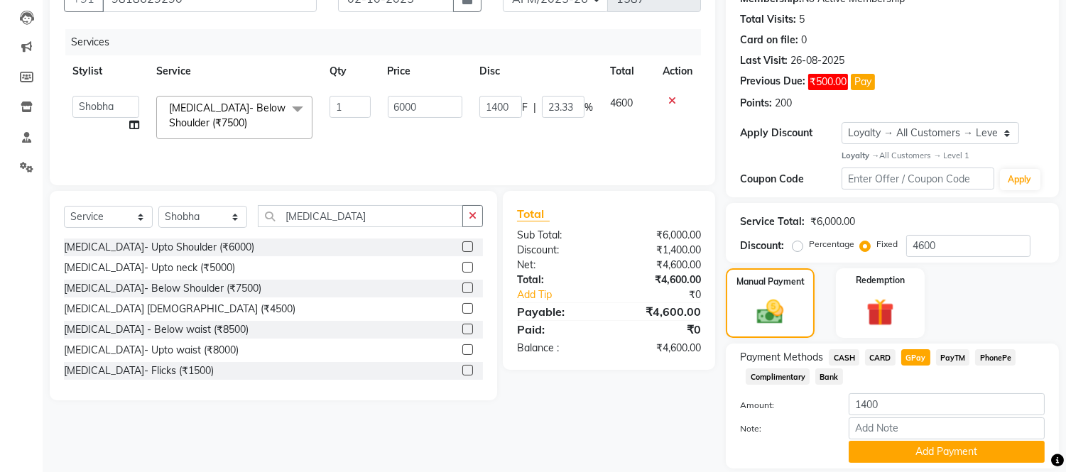
scroll to position [194, 0]
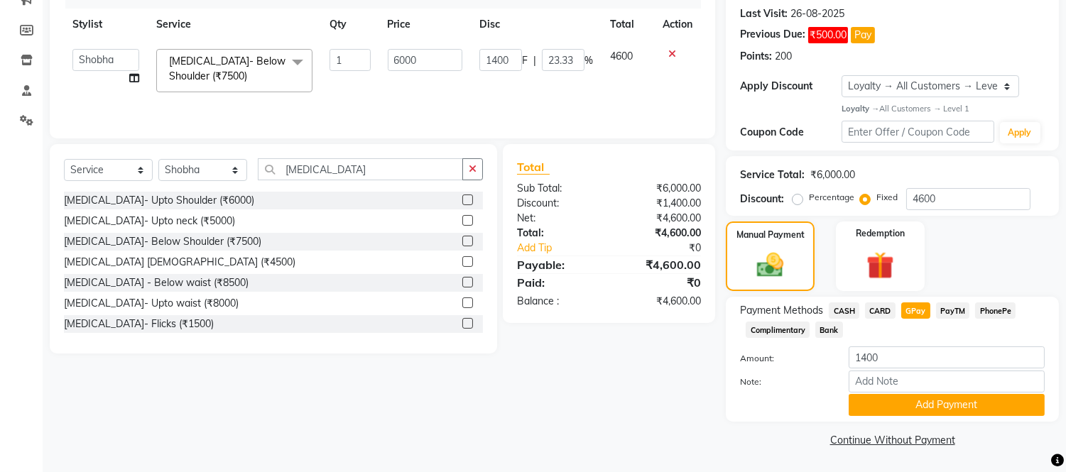
click at [696, 378] on div "Client +91 9818629290 Date 02-10-2025 Invoice Number AFM/2025-26 V/2025 V/2025-…" at bounding box center [382, 182] width 687 height 538
click at [961, 246] on div "Manual Payment Redemption" at bounding box center [892, 257] width 354 height 70
click at [594, 367] on div "Client +91 9818629290 Date 02-10-2025 Invoice Number AFM/2025-26 V/2025 V/2025-…" at bounding box center [382, 182] width 687 height 538
drag, startPoint x: 594, startPoint y: 367, endPoint x: 769, endPoint y: 367, distance: 175.4
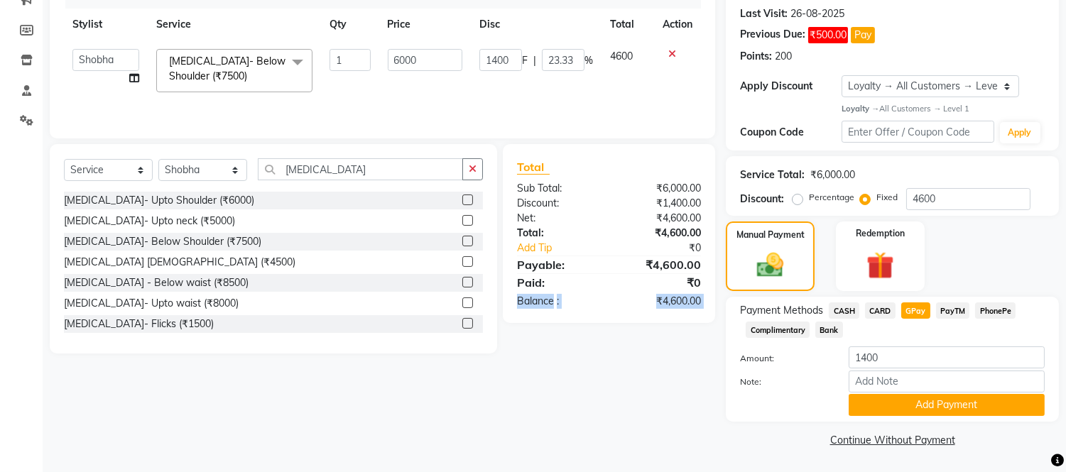
click at [769, 367] on div "Client +91 9818629290 Date 02-10-2025 Invoice Number AFM/2025-26 V/2025 V/2025-…" at bounding box center [554, 182] width 1030 height 538
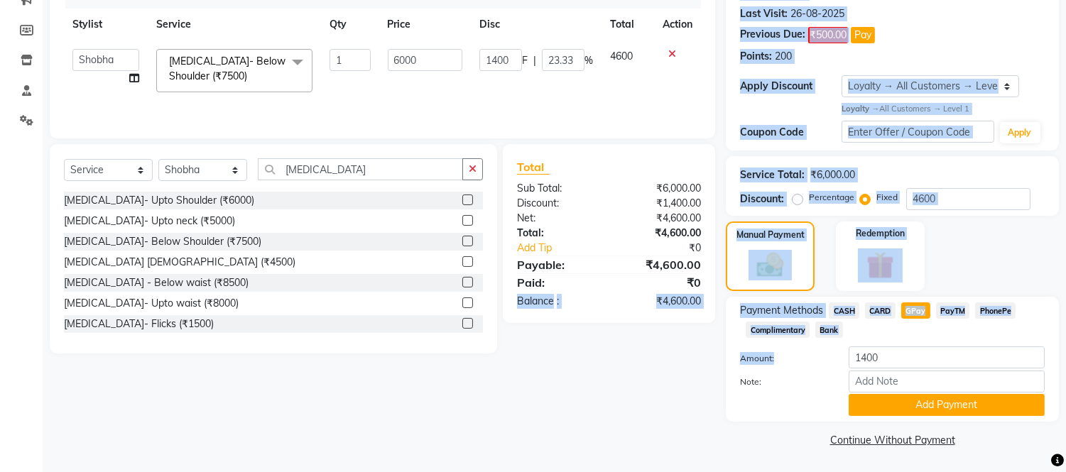
click at [608, 408] on div "Client +91 9818629290 Date 02-10-2025 Invoice Number AFM/2025-26 V/2025 V/2025-…" at bounding box center [382, 182] width 687 height 538
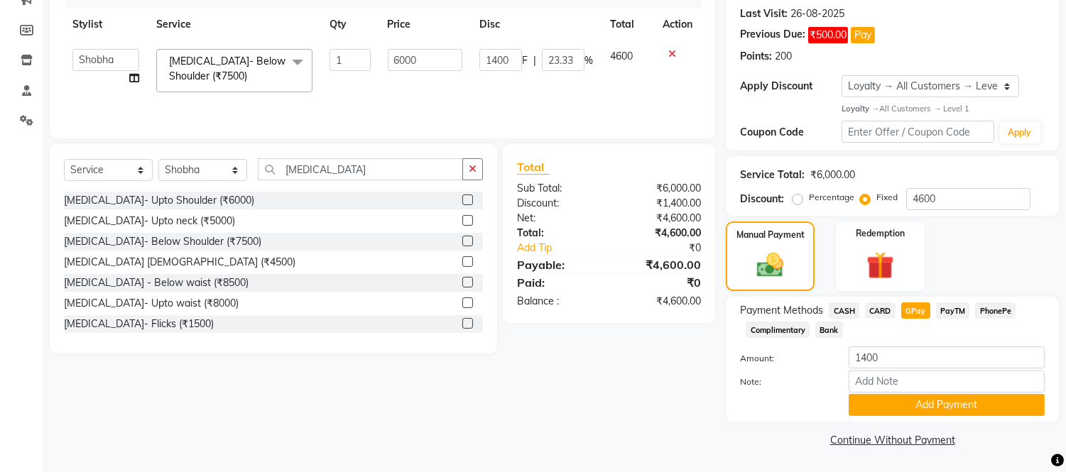
click at [669, 396] on div "Client +91 9818629290 Date 02-10-2025 Invoice Number AFM/2025-26 V/2025 V/2025-…" at bounding box center [382, 182] width 687 height 538
click at [839, 308] on span "CASH" at bounding box center [844, 310] width 31 height 16
type input "4600"
click at [916, 305] on span "GPay" at bounding box center [915, 310] width 29 height 16
click at [926, 408] on button "Add Payment" at bounding box center [946, 405] width 196 height 22
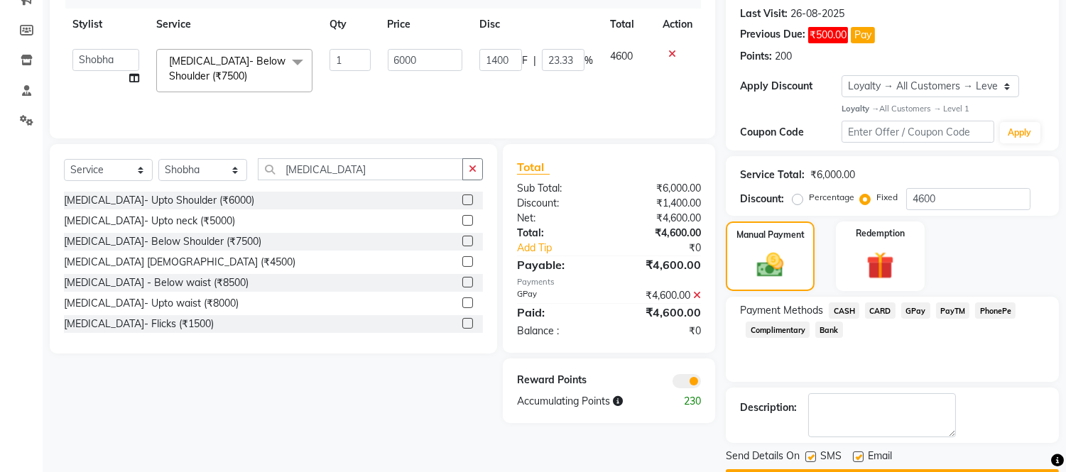
scroll to position [234, 0]
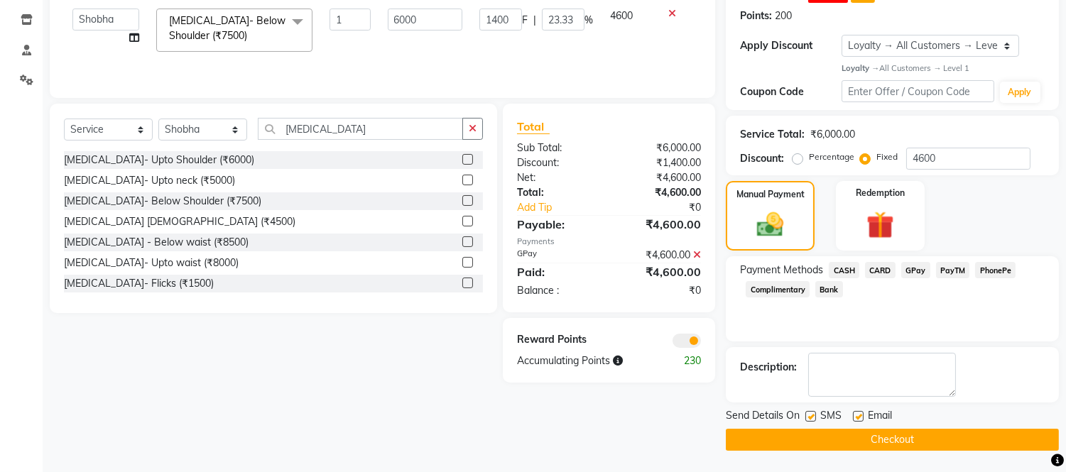
click at [928, 439] on button "Checkout" at bounding box center [892, 440] width 333 height 22
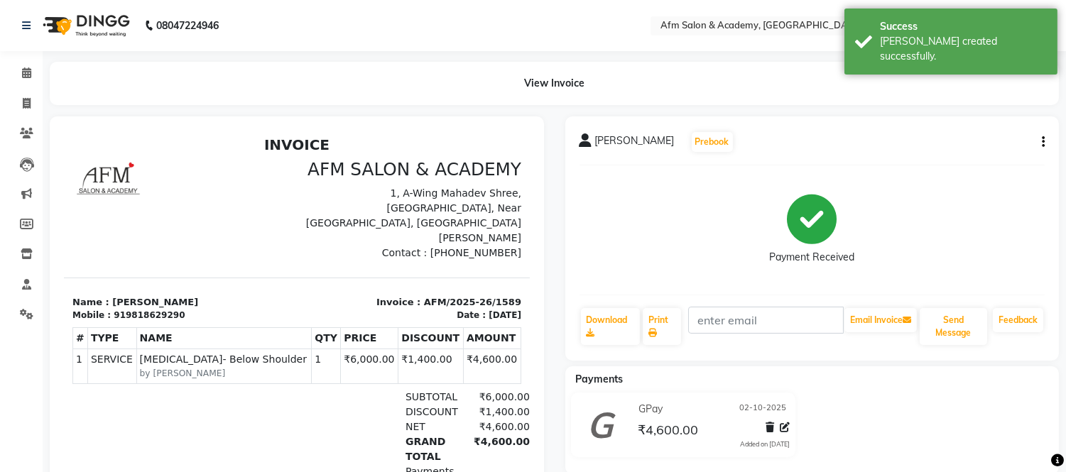
scroll to position [115, 0]
